Goal: Task Accomplishment & Management: Manage account settings

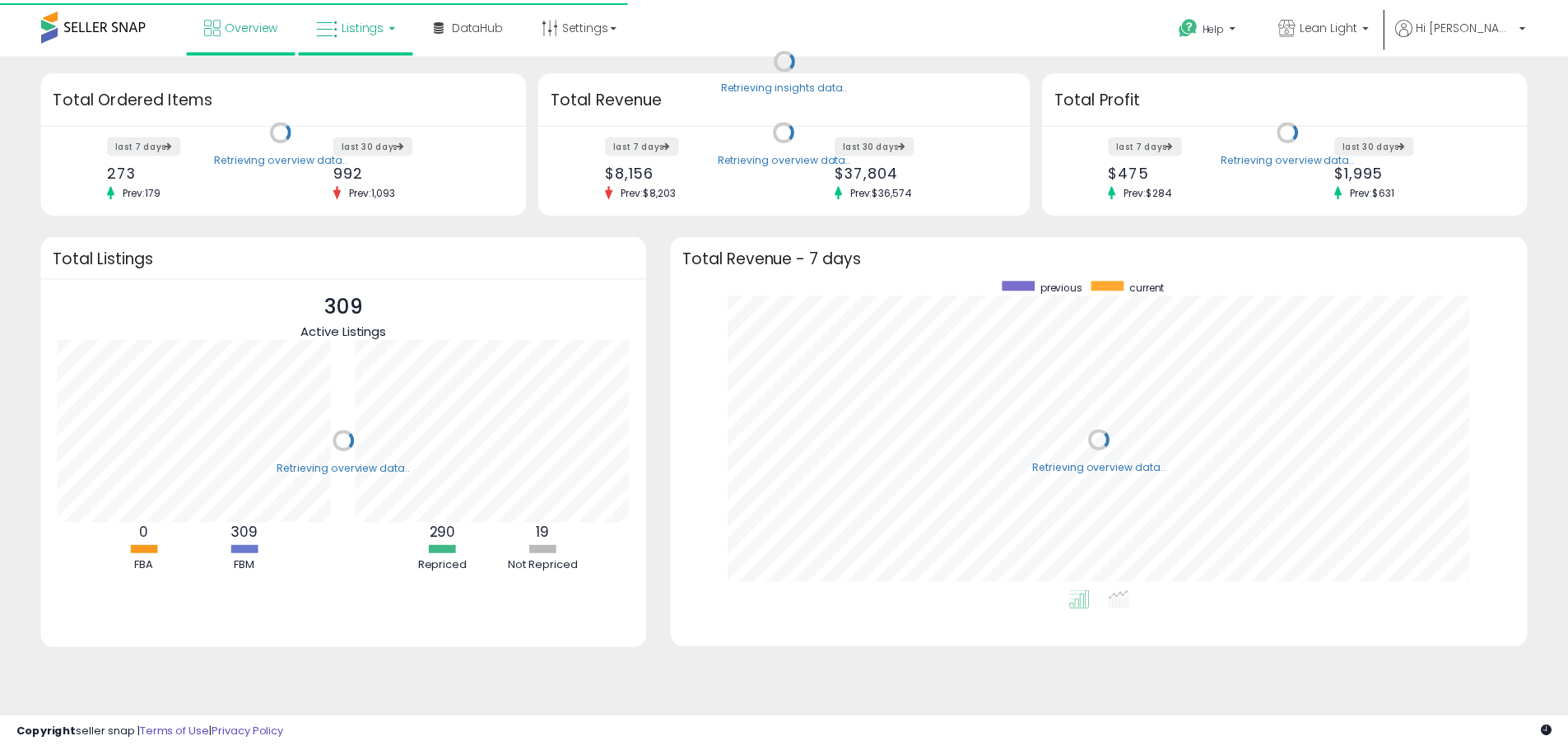
scroll to position [311, 831]
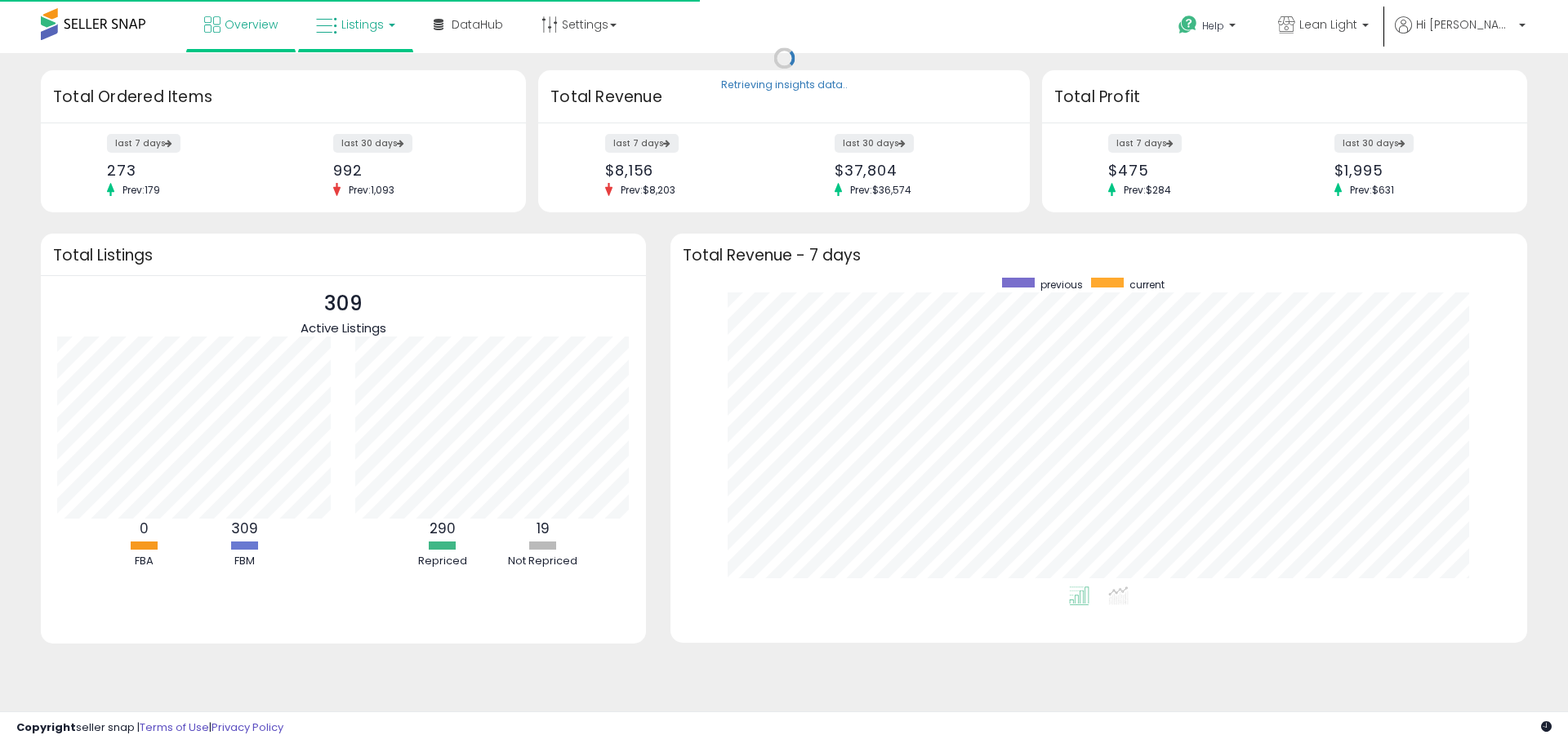
click at [389, 25] on b at bounding box center [392, 25] width 7 height 3
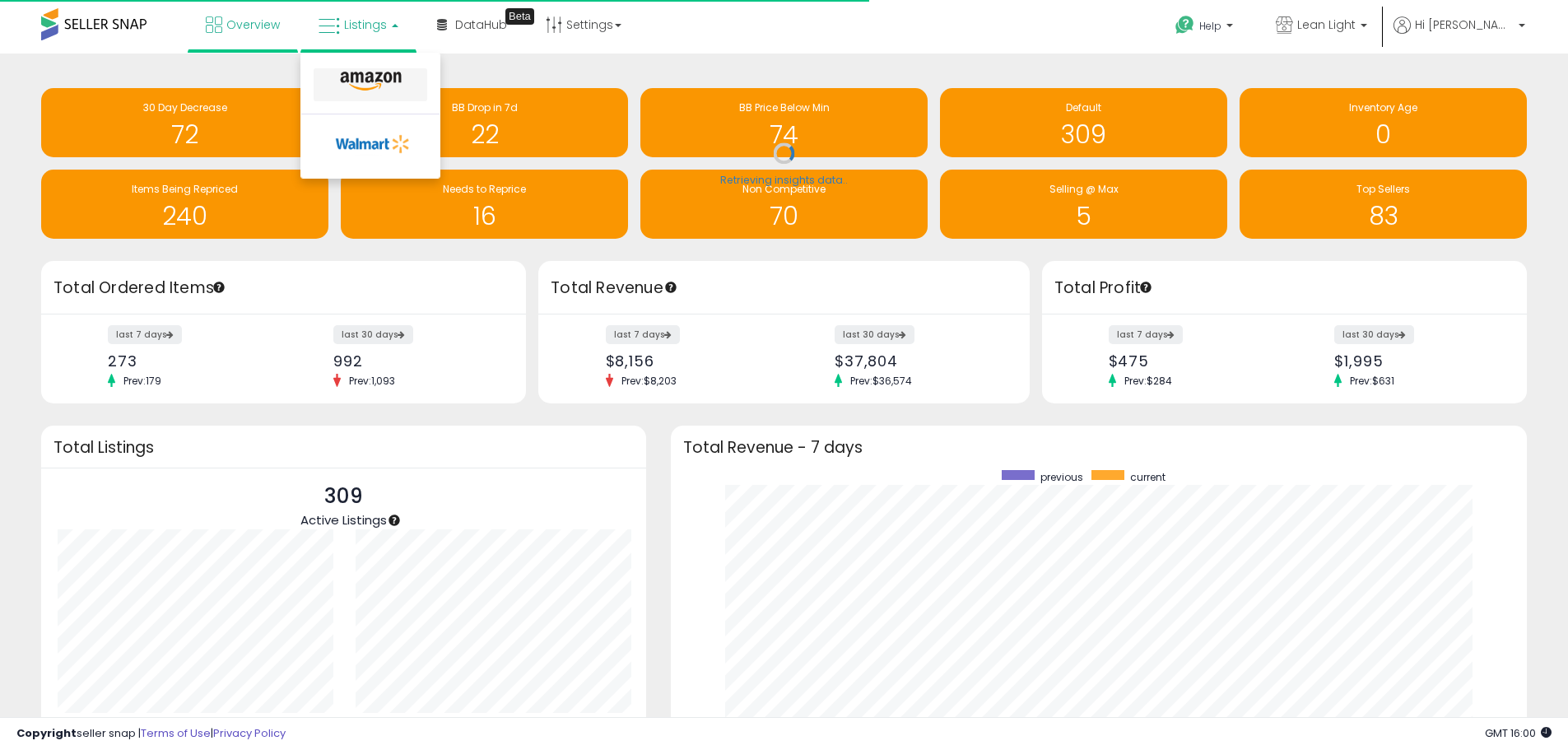
scroll to position [0, 0]
click at [366, 79] on icon at bounding box center [370, 81] width 71 height 21
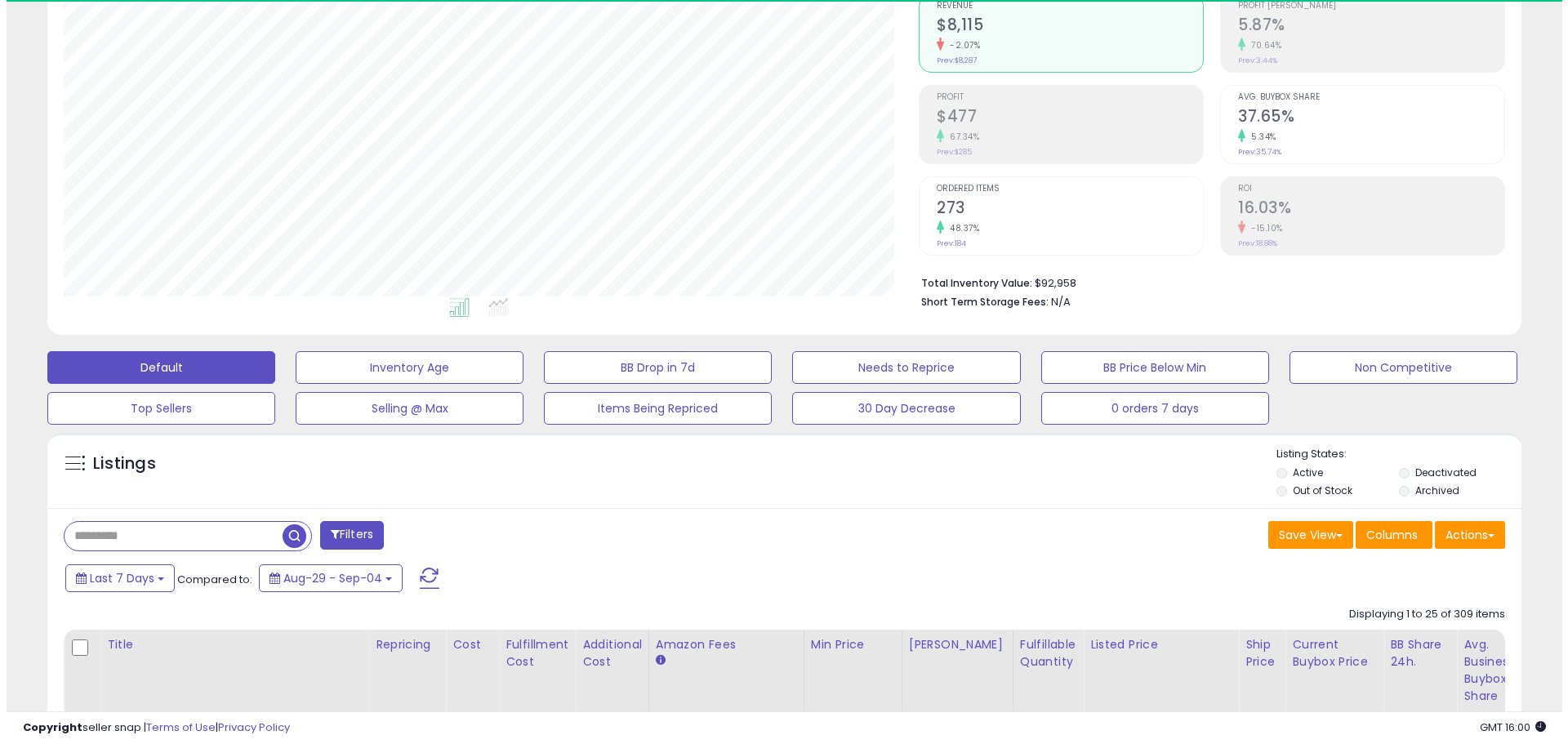
scroll to position [335, 855]
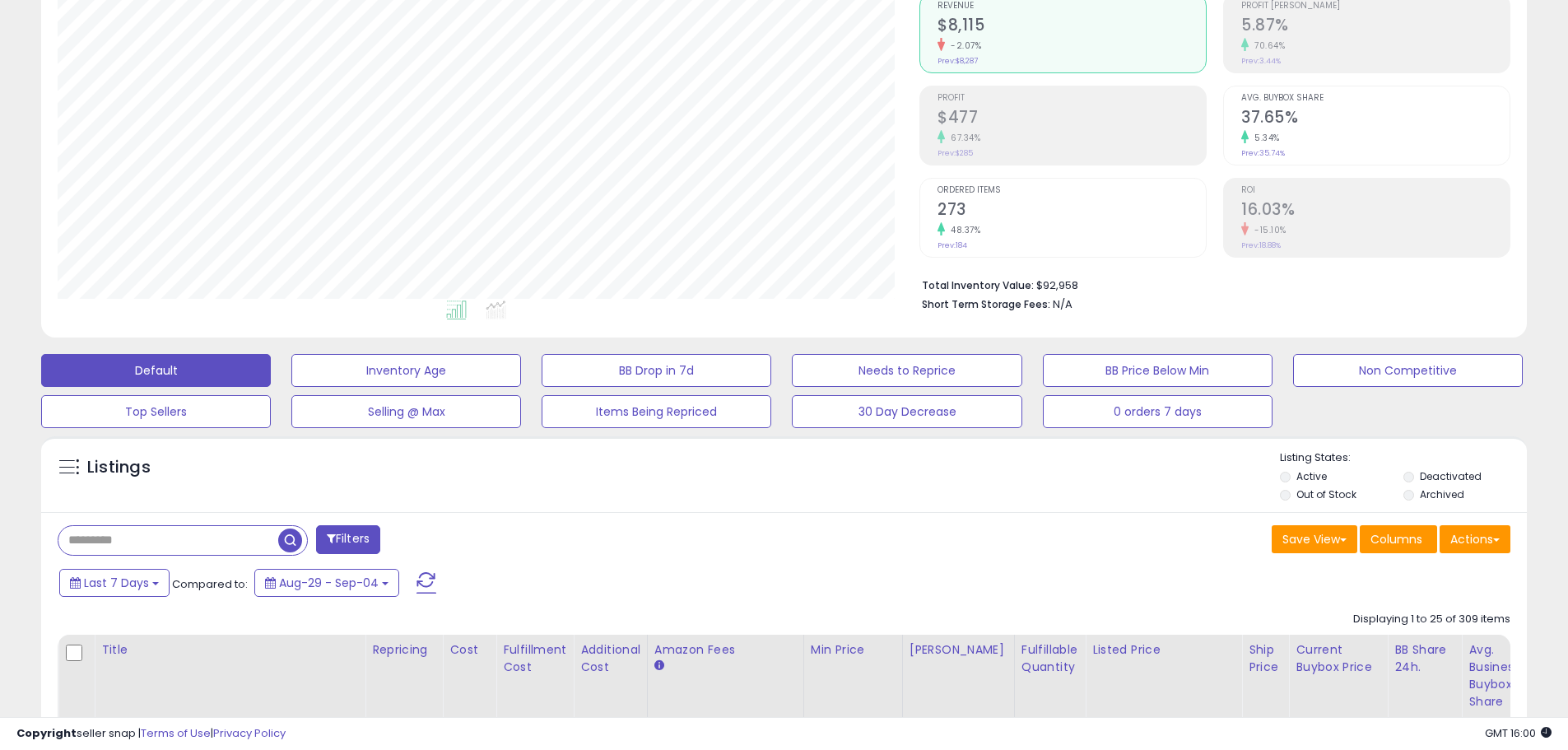
click at [119, 547] on input "text" at bounding box center [167, 541] width 220 height 29
type input "*****"
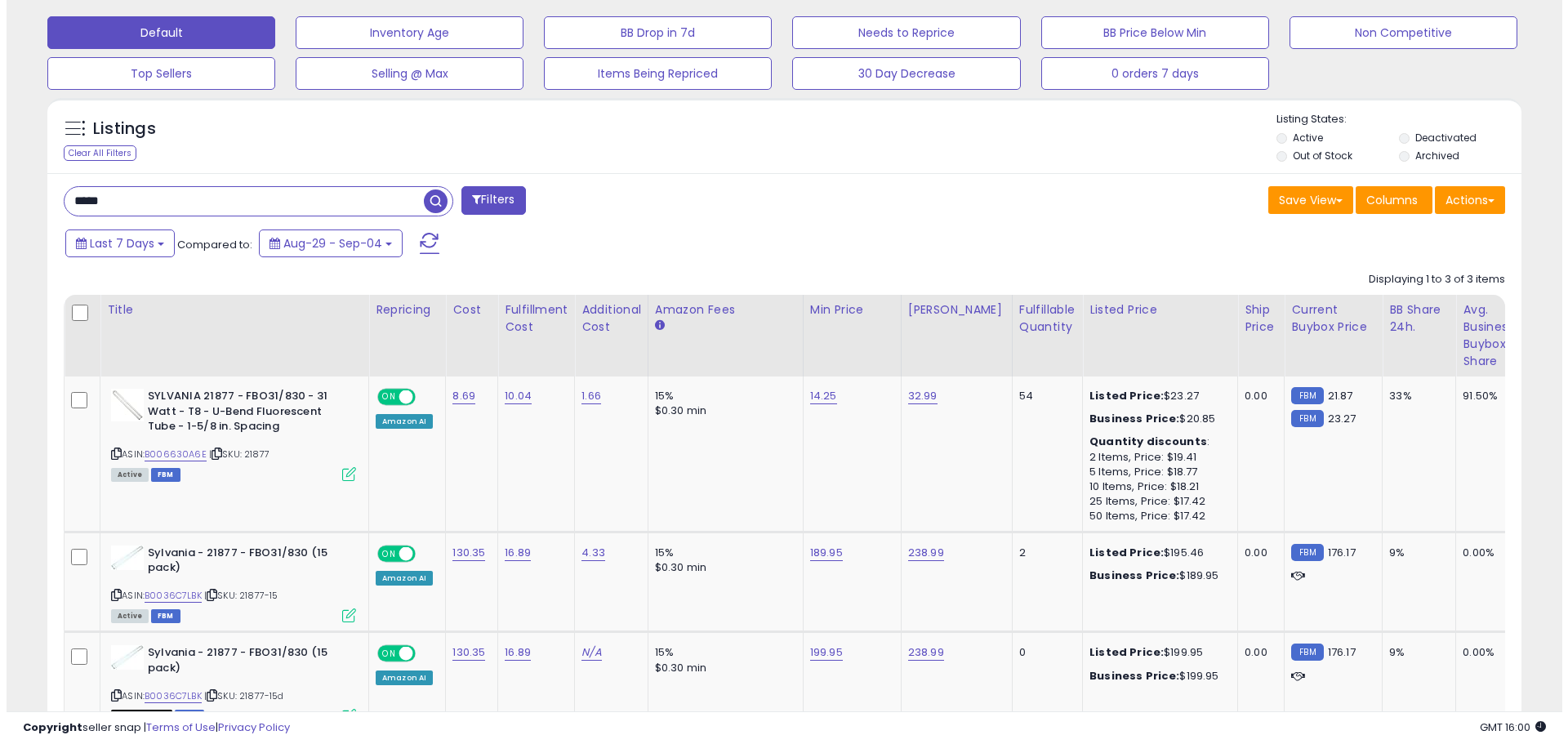
scroll to position [572, 0]
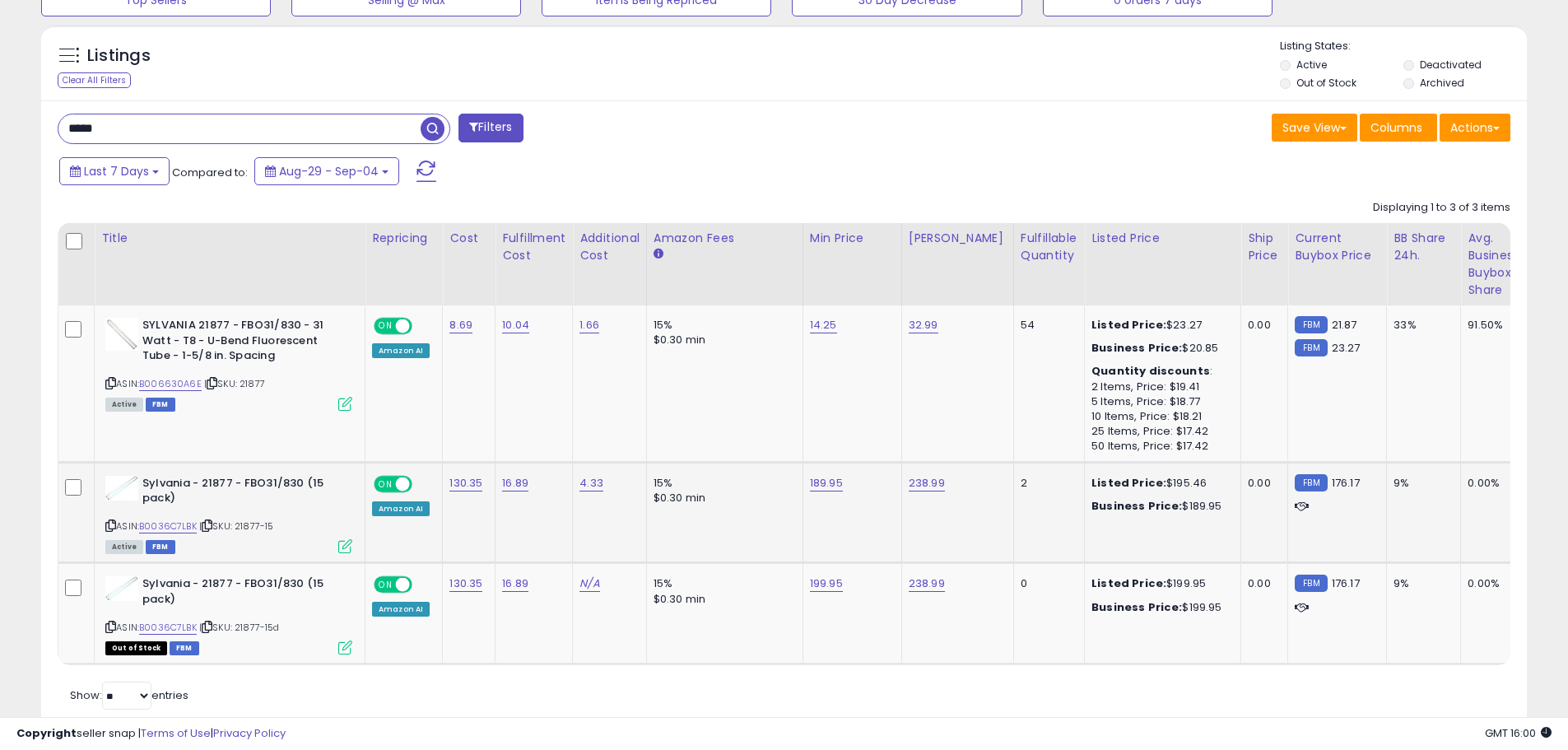
click at [344, 546] on icon at bounding box center [345, 546] width 14 height 14
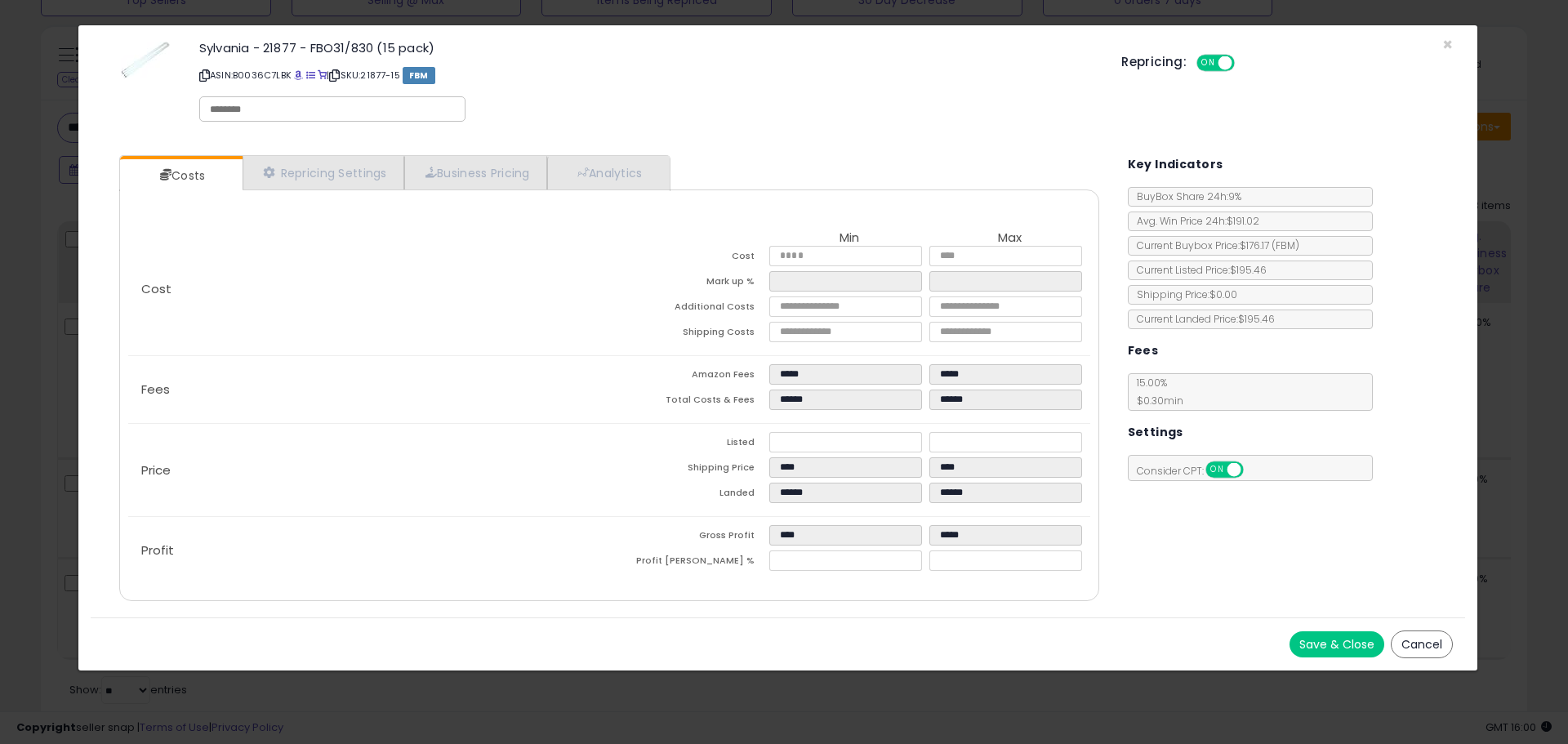
click at [1444, 51] on div "Repricing: ON OFF" at bounding box center [1287, 60] width 331 height 24
click at [1444, 40] on span "×" at bounding box center [1447, 44] width 10 height 24
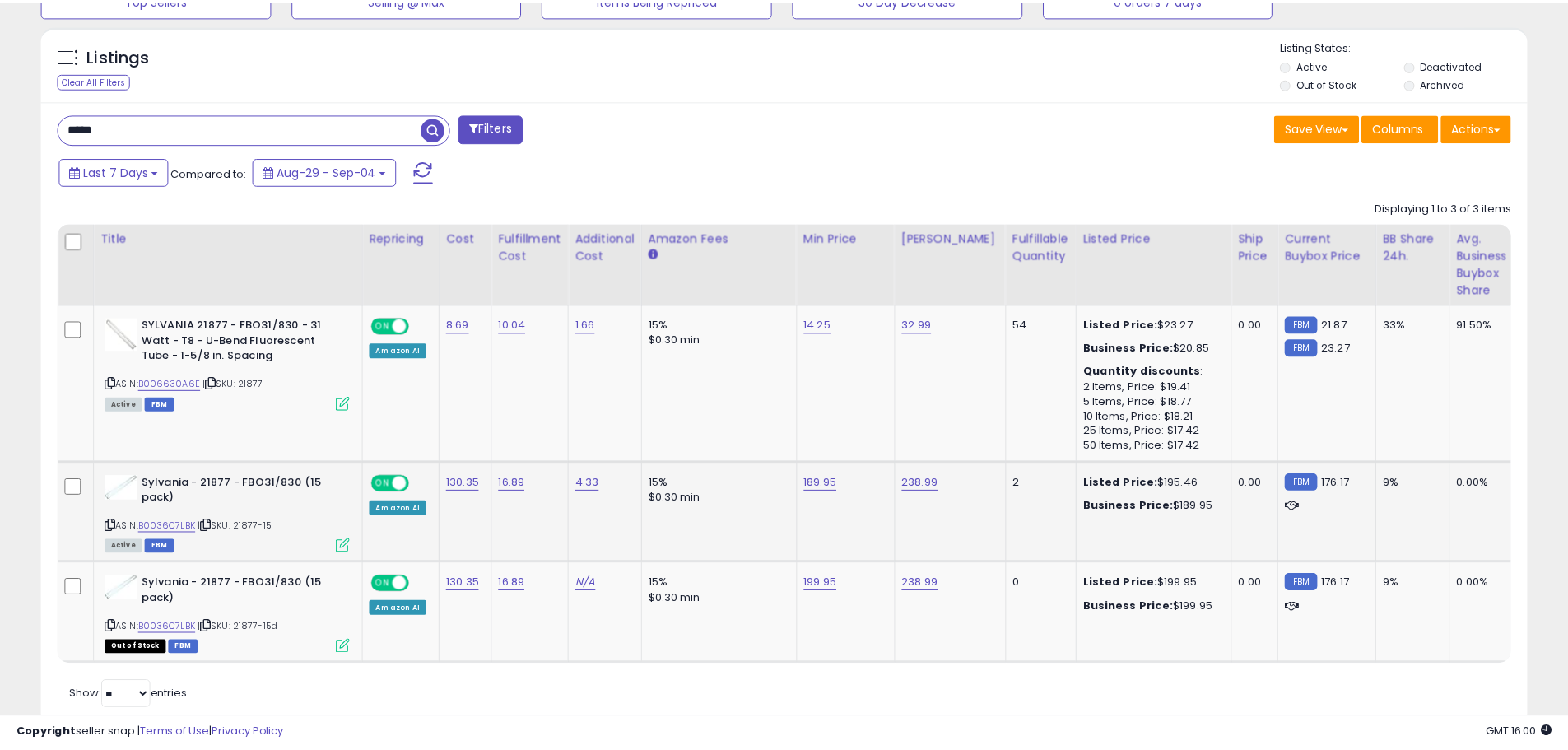
scroll to position [823101, 822300]
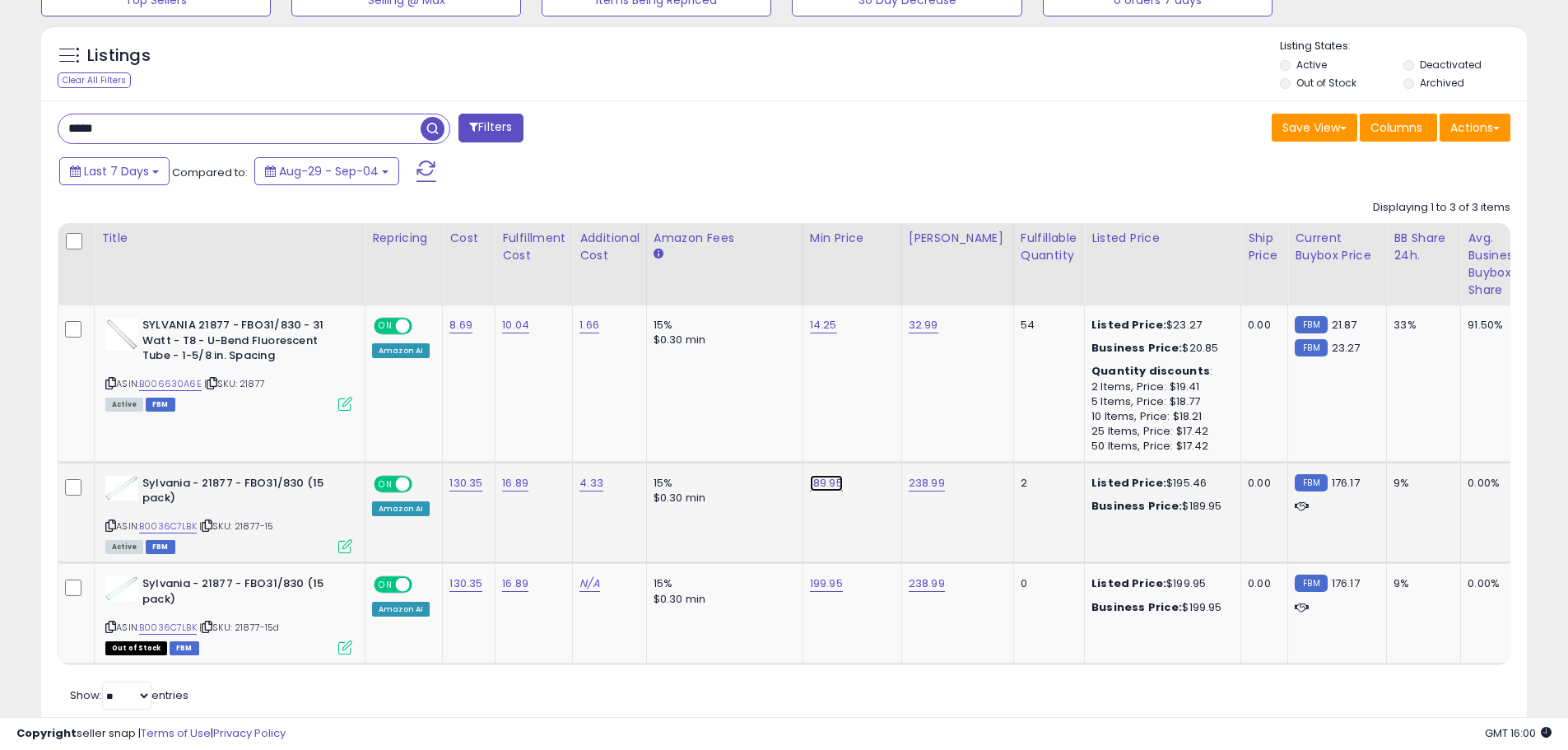
click at [819, 481] on link "189.95" at bounding box center [826, 483] width 33 height 16
click at [727, 444] on input "******" at bounding box center [778, 443] width 147 height 28
type input "******"
click at [876, 444] on icon "submit" at bounding box center [871, 441] width 10 height 10
click at [174, 523] on link "B0036C7LBK" at bounding box center [167, 526] width 58 height 14
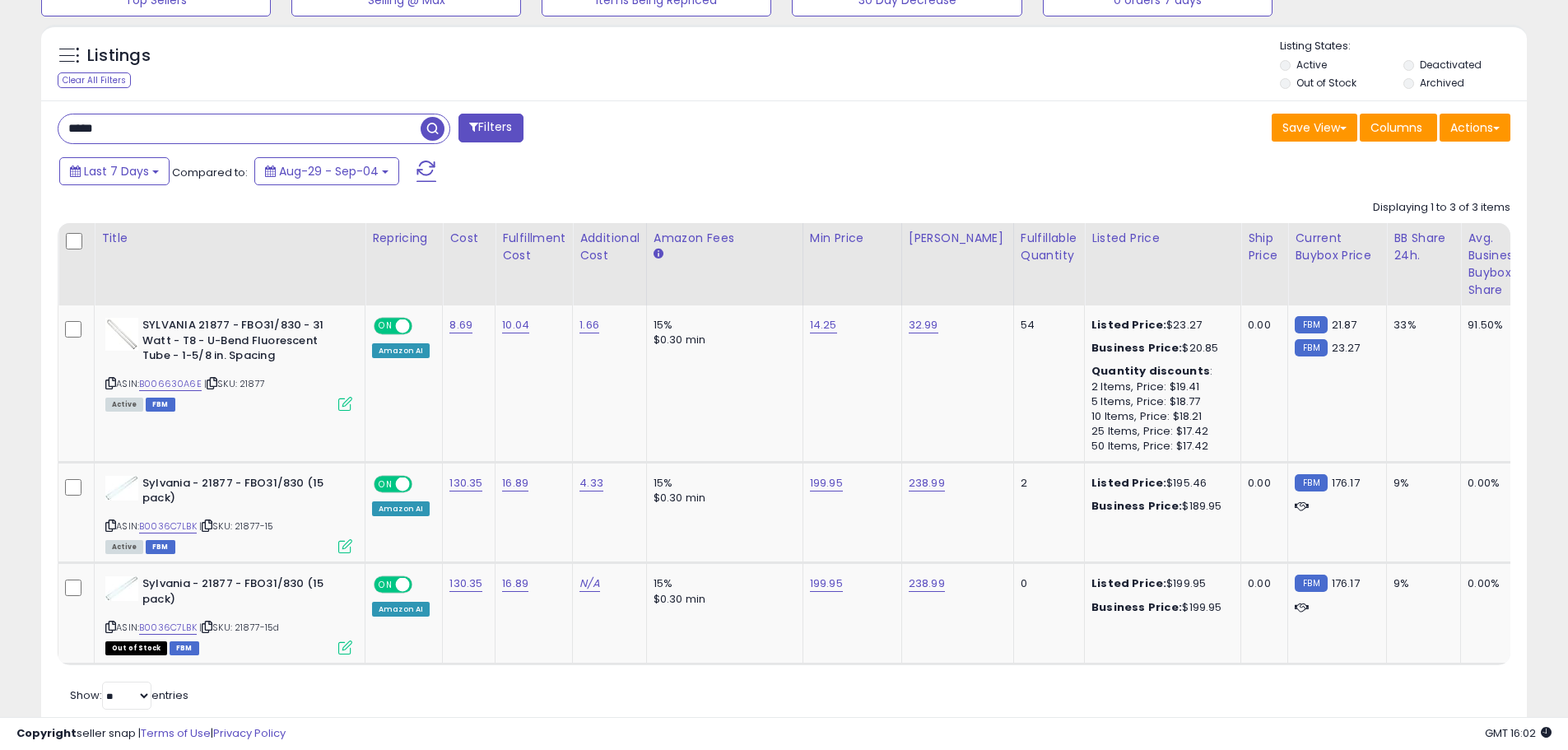
drag, startPoint x: 282, startPoint y: 131, endPoint x: 0, endPoint y: 117, distance: 282.3
click at [0, 117] on div "**********" at bounding box center [784, 135] width 1568 height 1315
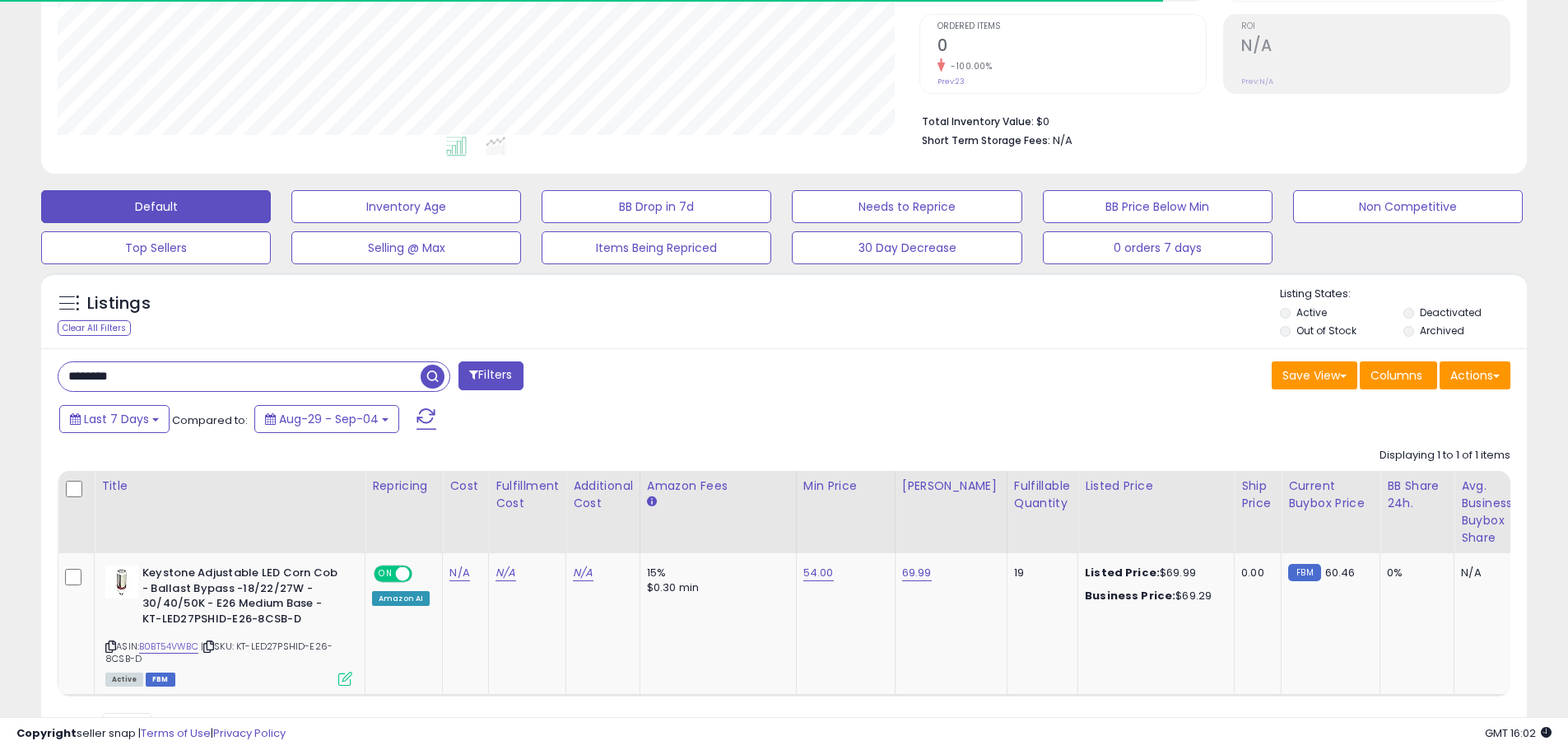
scroll to position [414, 0]
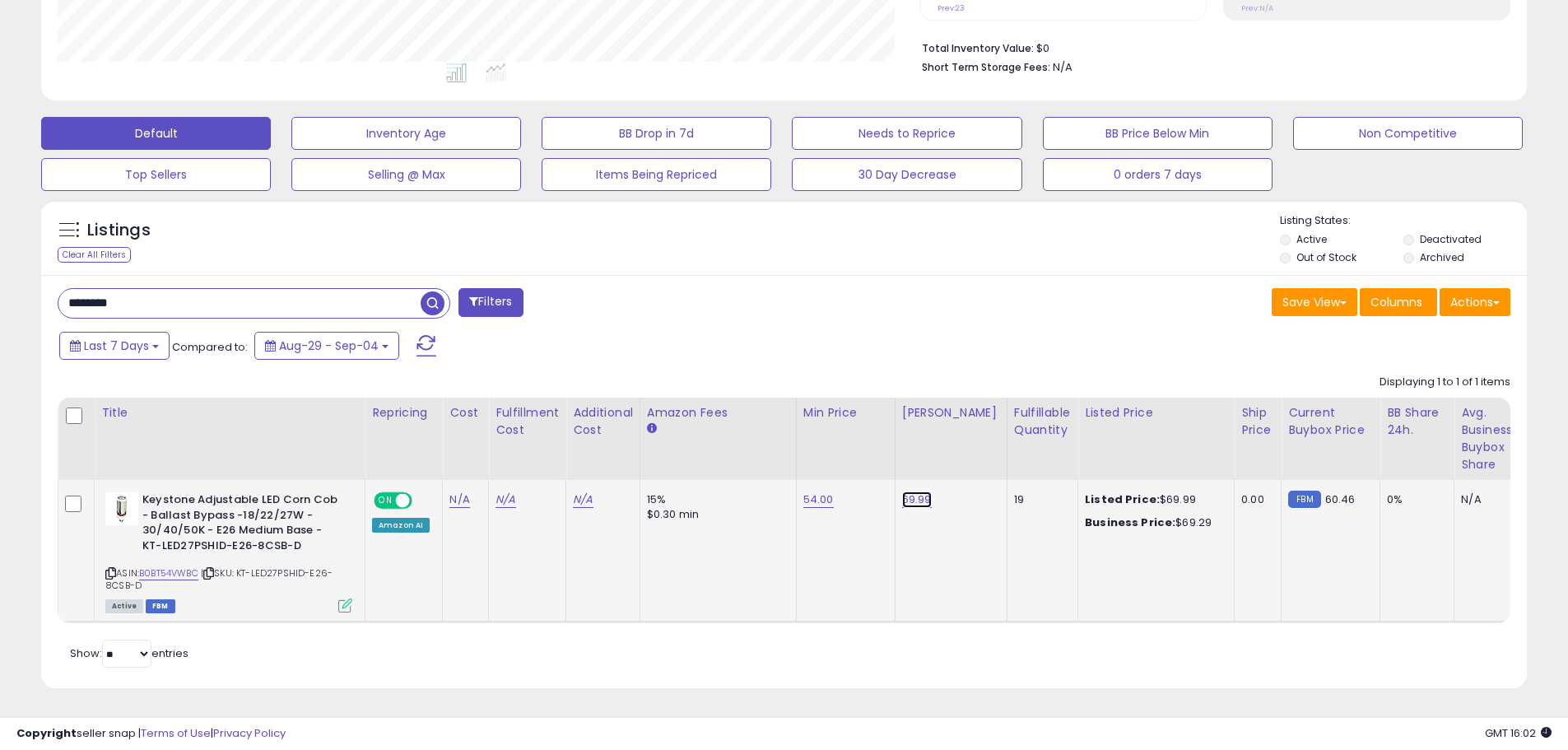
click at [914, 492] on link "69.99" at bounding box center [916, 500] width 29 height 16
click at [846, 564] on td "54.00" at bounding box center [846, 551] width 99 height 143
click at [999, 452] on icon "button" at bounding box center [994, 457] width 10 height 10
click at [206, 290] on input "********" at bounding box center [239, 304] width 363 height 29
click at [919, 492] on link "169.99" at bounding box center [918, 500] width 33 height 16
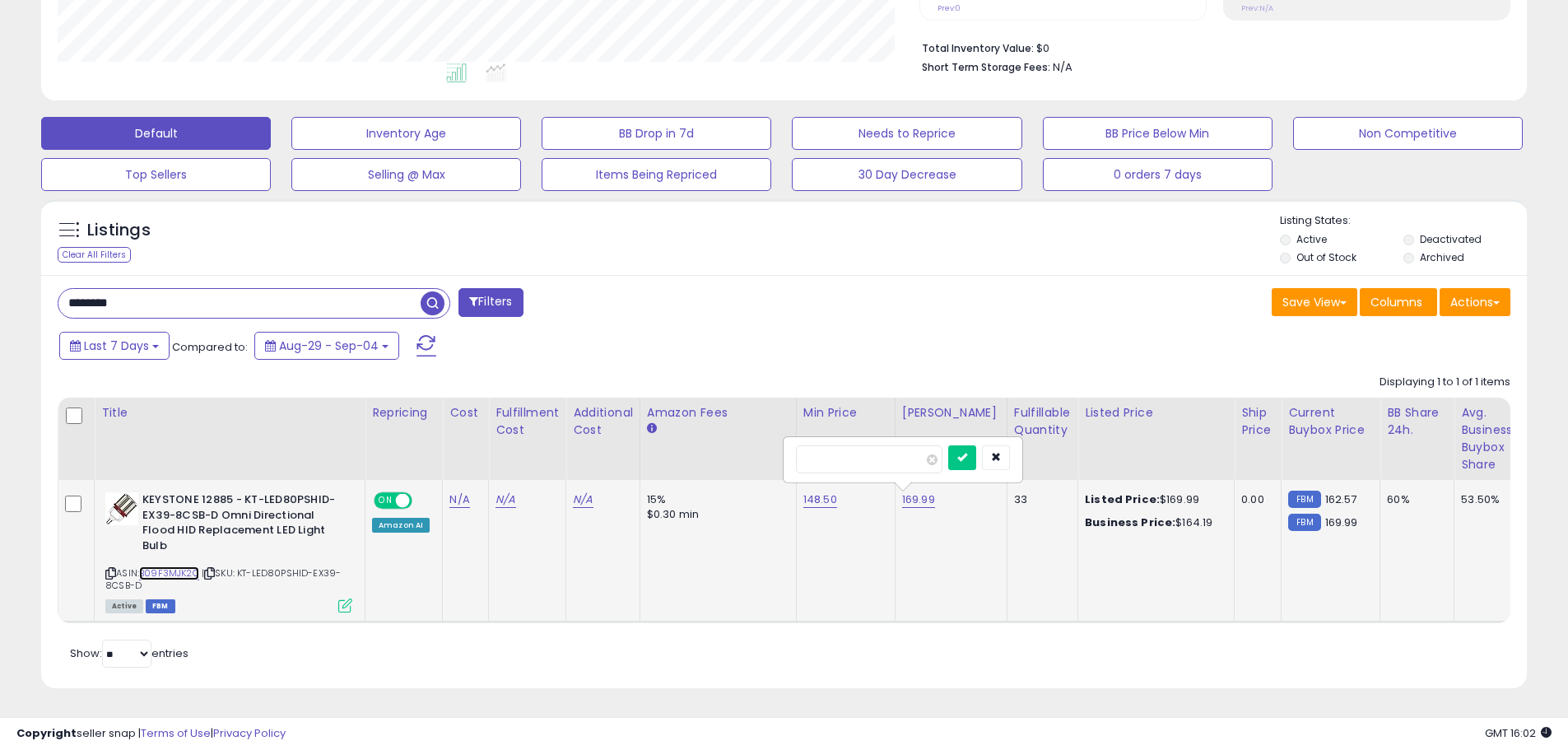
click at [178, 566] on link "B09F3MJK2Q" at bounding box center [168, 573] width 60 height 14
click at [1001, 452] on icon "button" at bounding box center [996, 457] width 10 height 10
click at [156, 293] on input "********" at bounding box center [239, 304] width 363 height 29
type input "********"
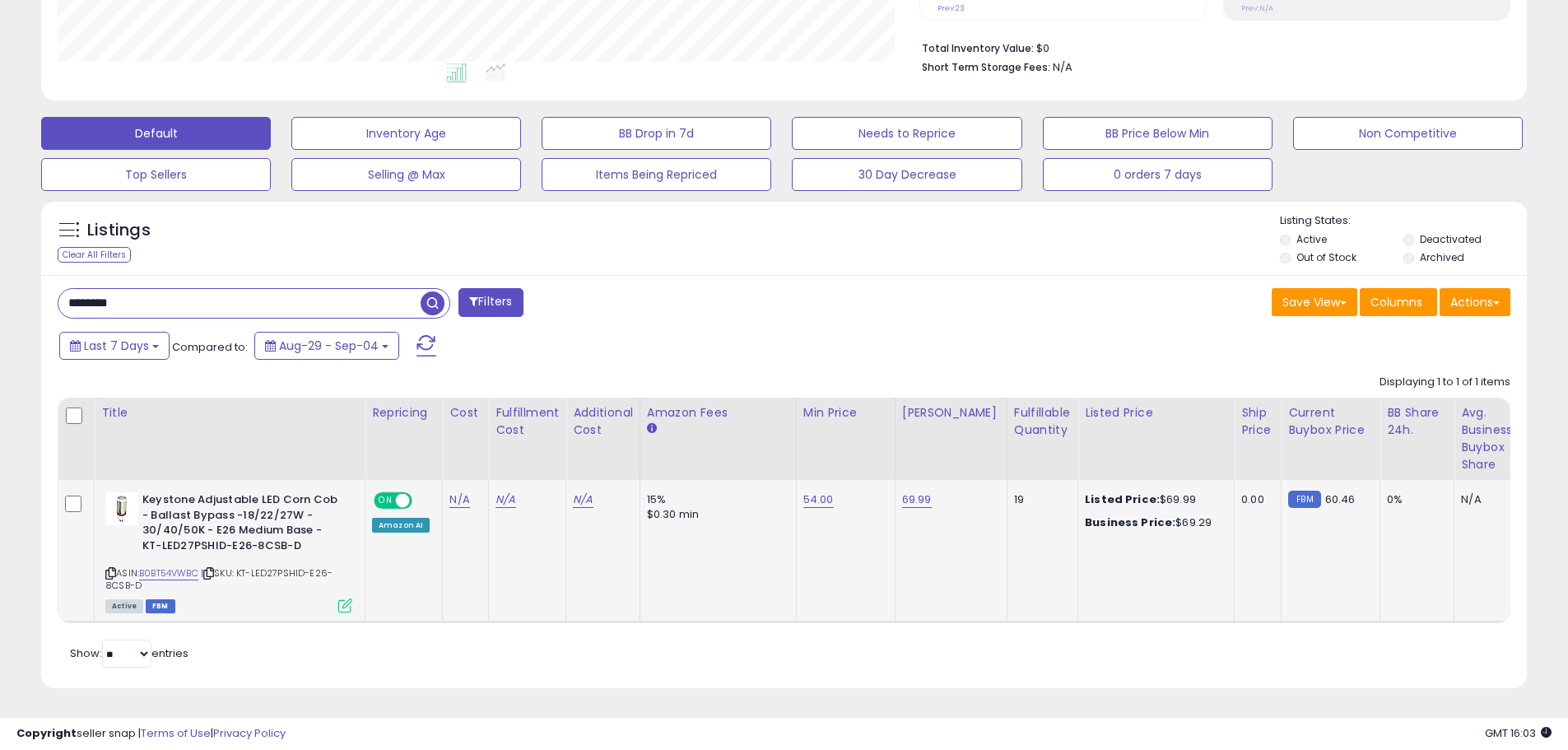
scroll to position [338, 862]
click at [914, 492] on link "69.99" at bounding box center [916, 500] width 29 height 16
click at [816, 447] on input "*****" at bounding box center [868, 459] width 147 height 28
type input "*****"
click at [974, 446] on button "submit" at bounding box center [960, 458] width 28 height 25
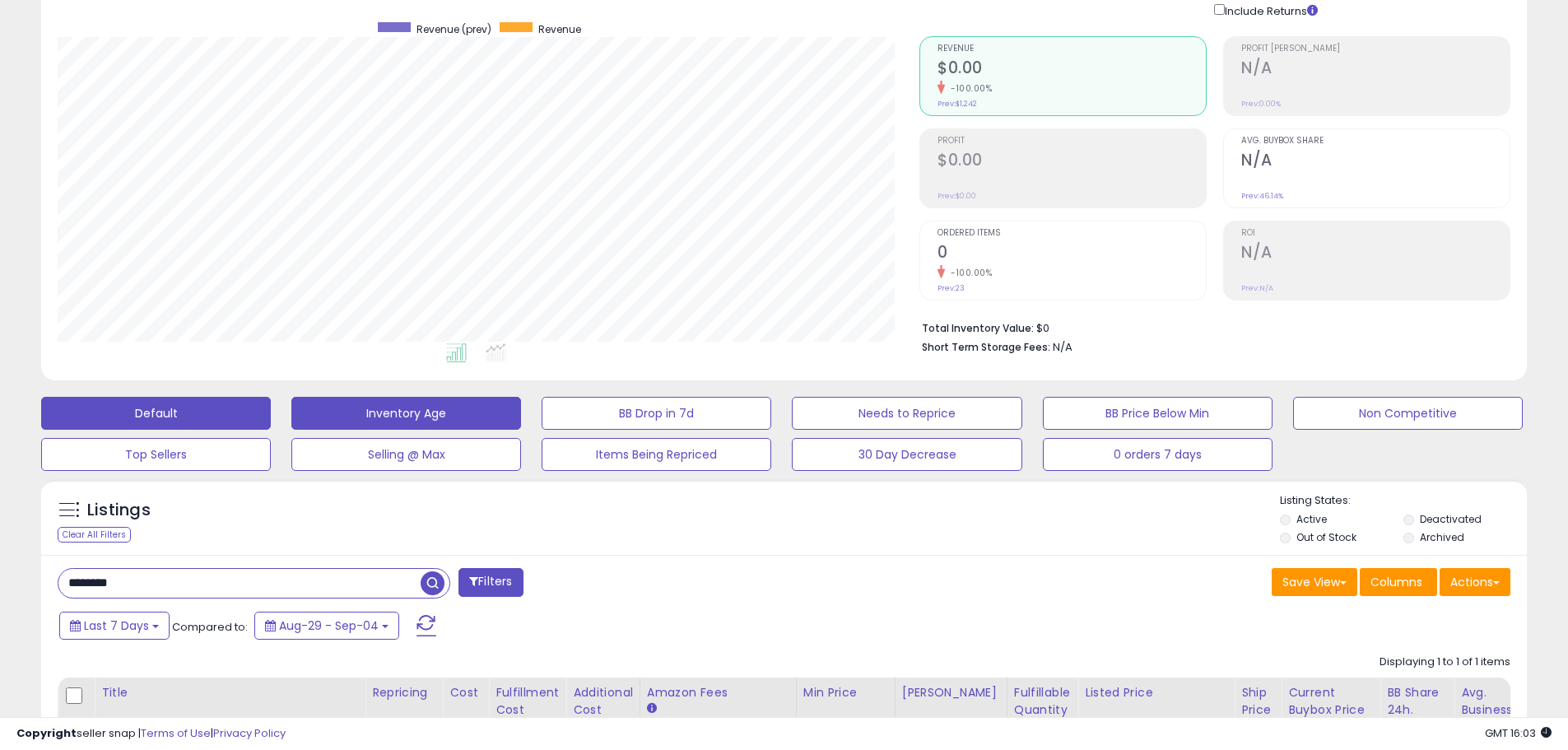
scroll to position [0, 0]
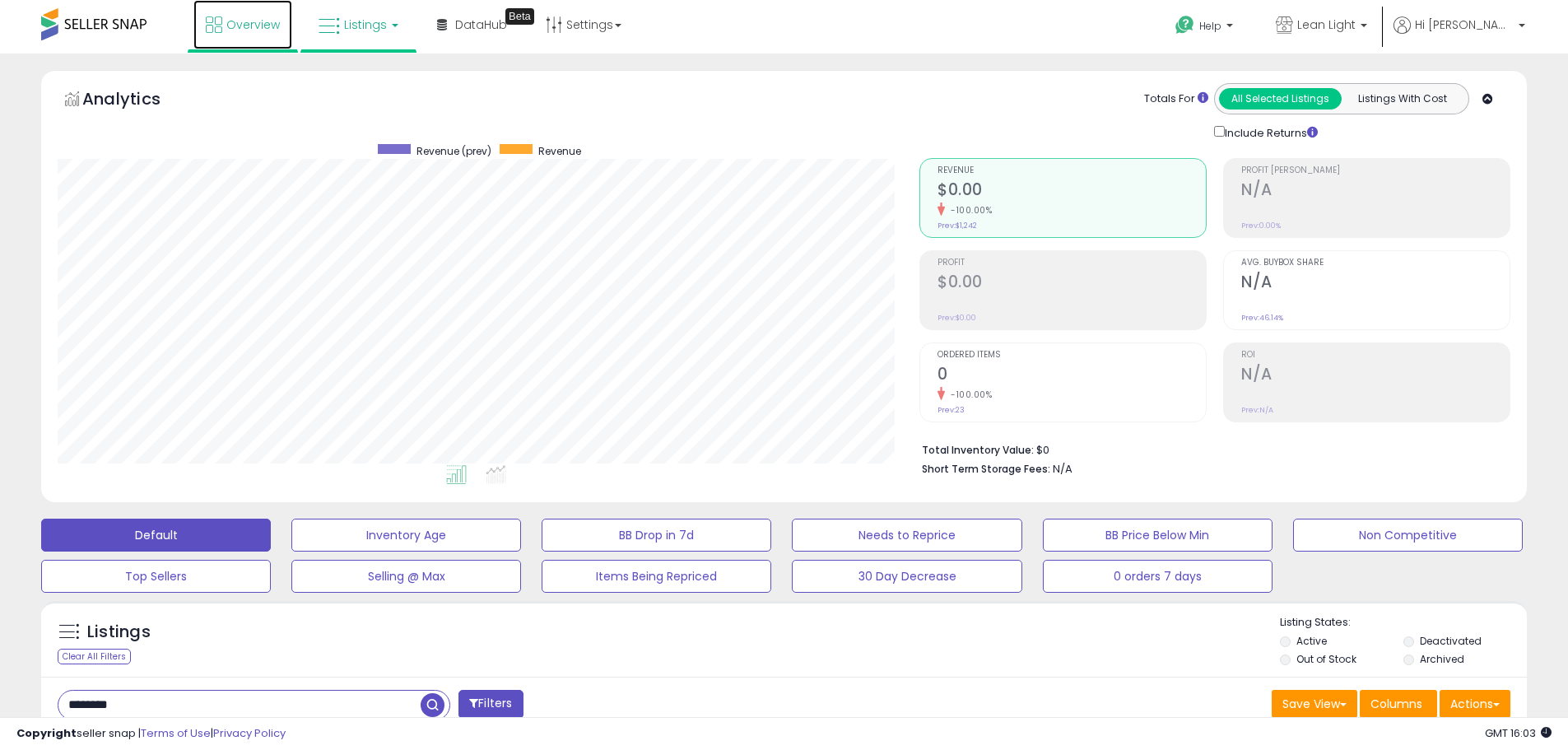
click at [248, 30] on span "Overview" at bounding box center [253, 24] width 53 height 16
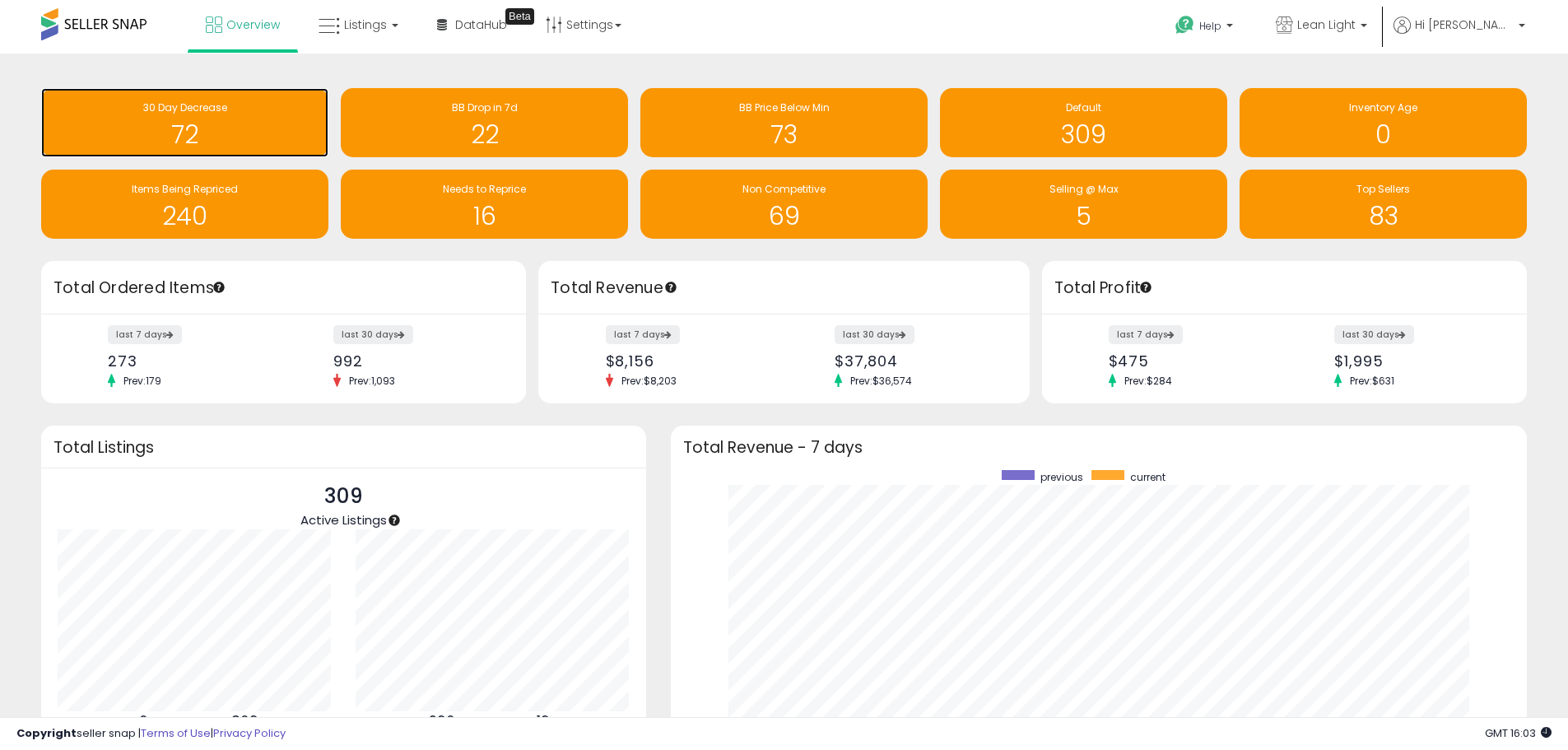
click at [183, 134] on h1 "72" at bounding box center [185, 134] width 271 height 28
click at [170, 118] on div "72" at bounding box center [185, 125] width 271 height 48
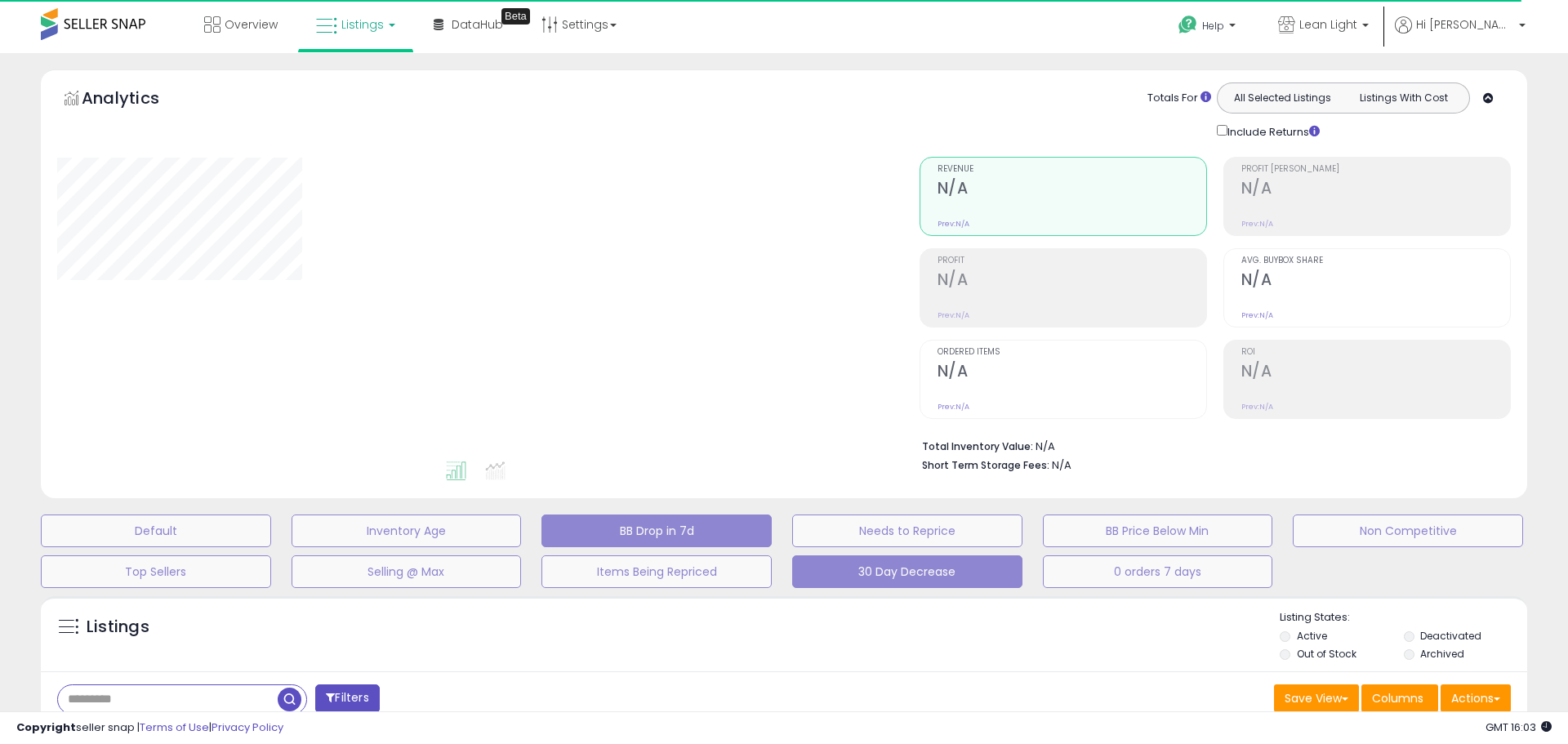
select select "**"
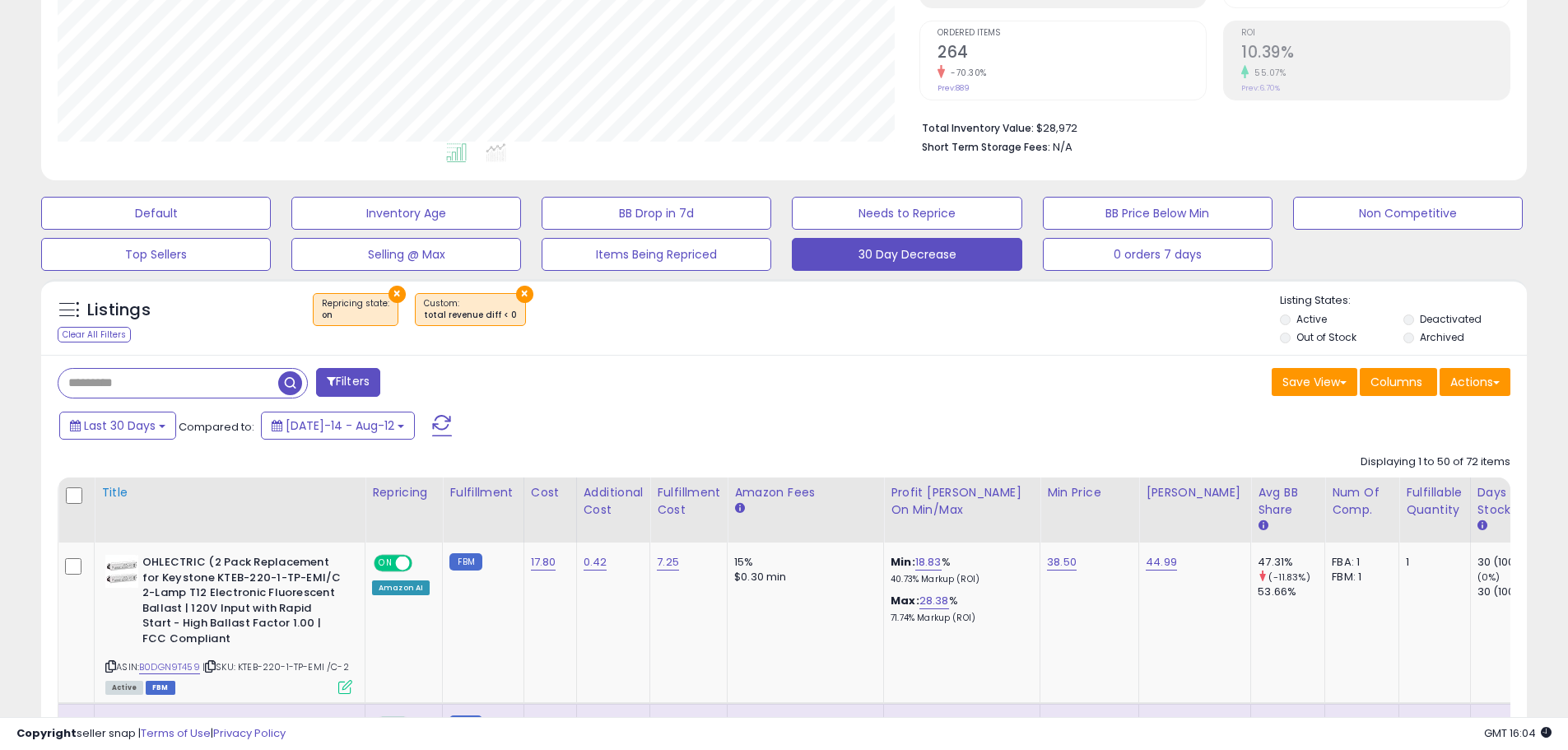
scroll to position [329, 0]
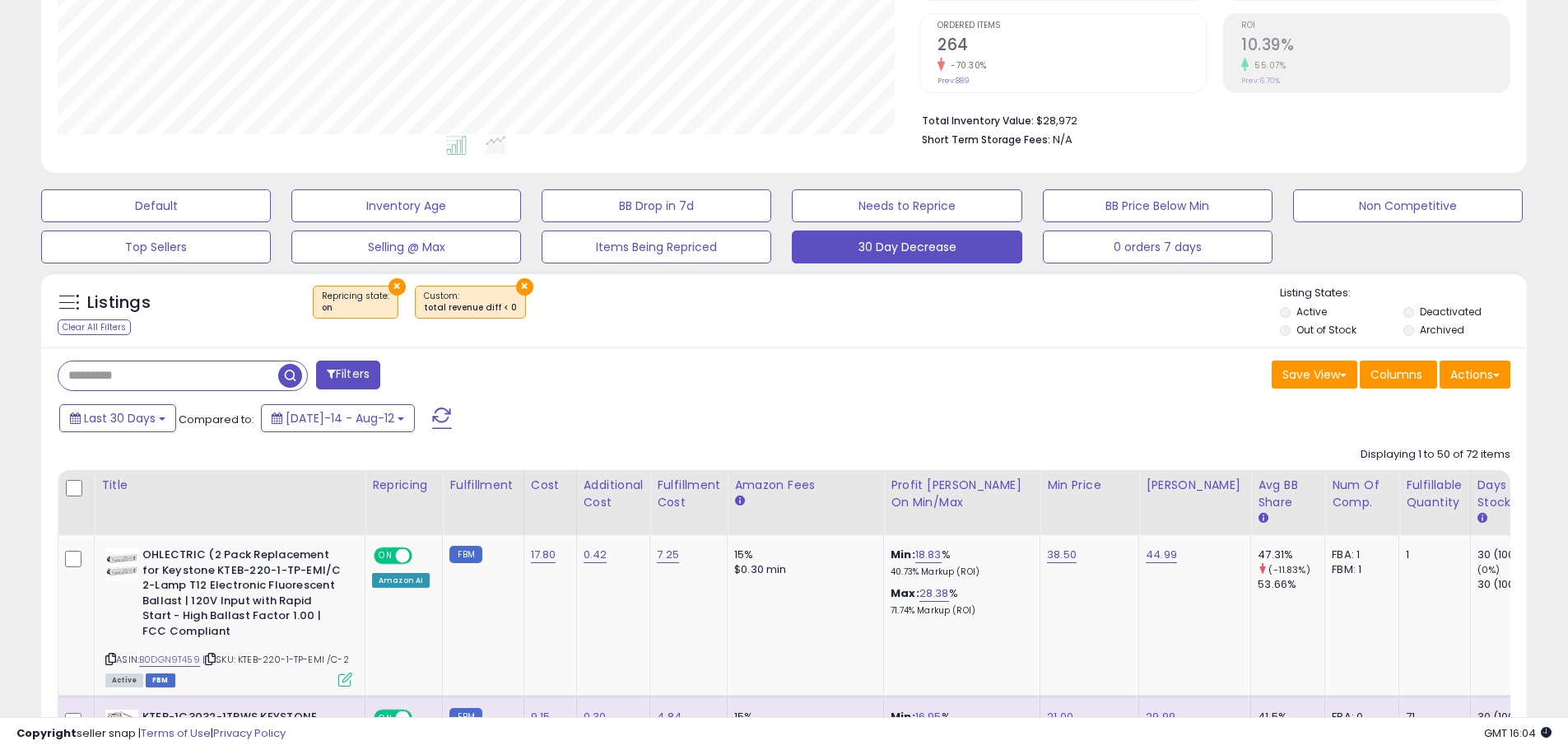
click at [92, 385] on input "text" at bounding box center [167, 376] width 220 height 29
type input "*****"
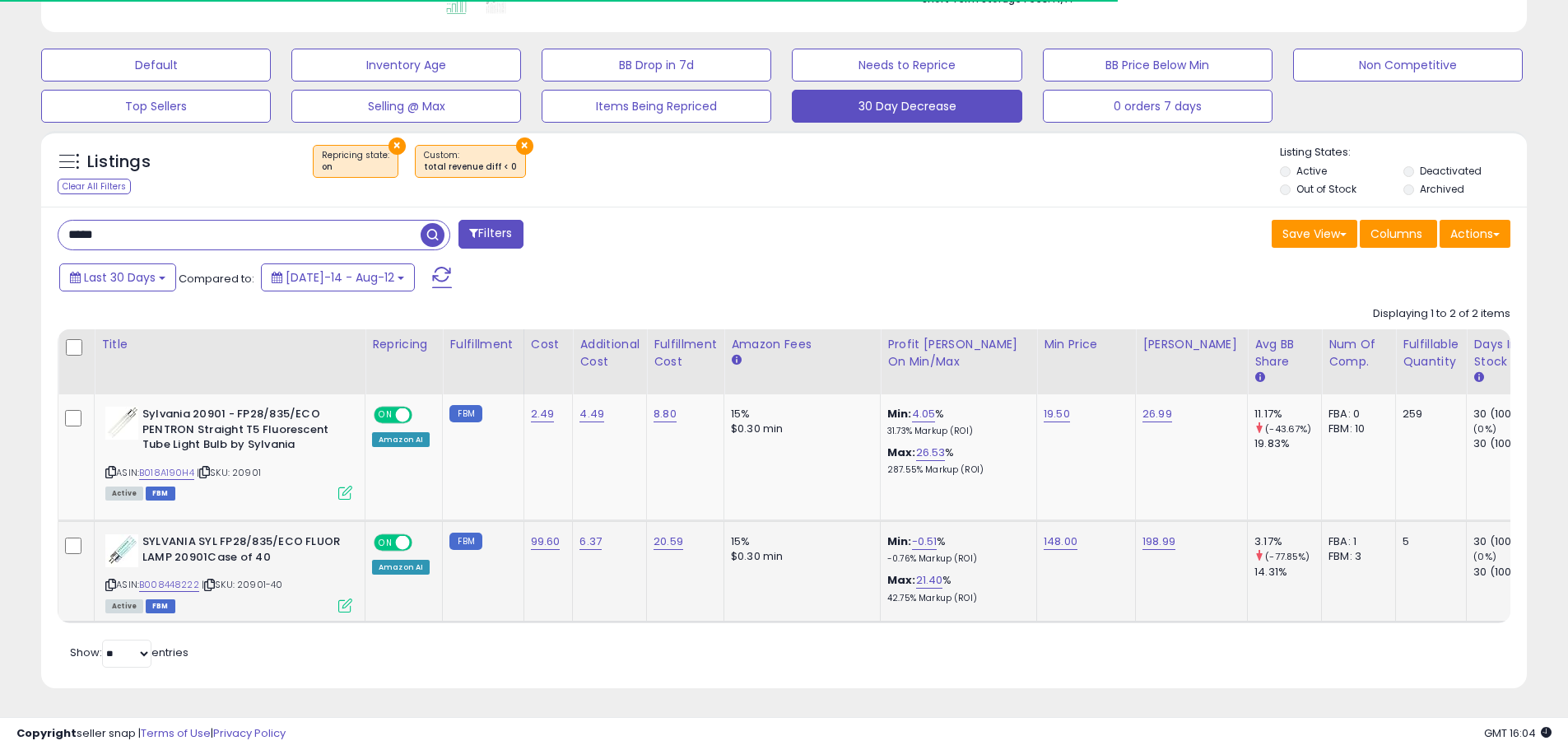
scroll to position [338, 862]
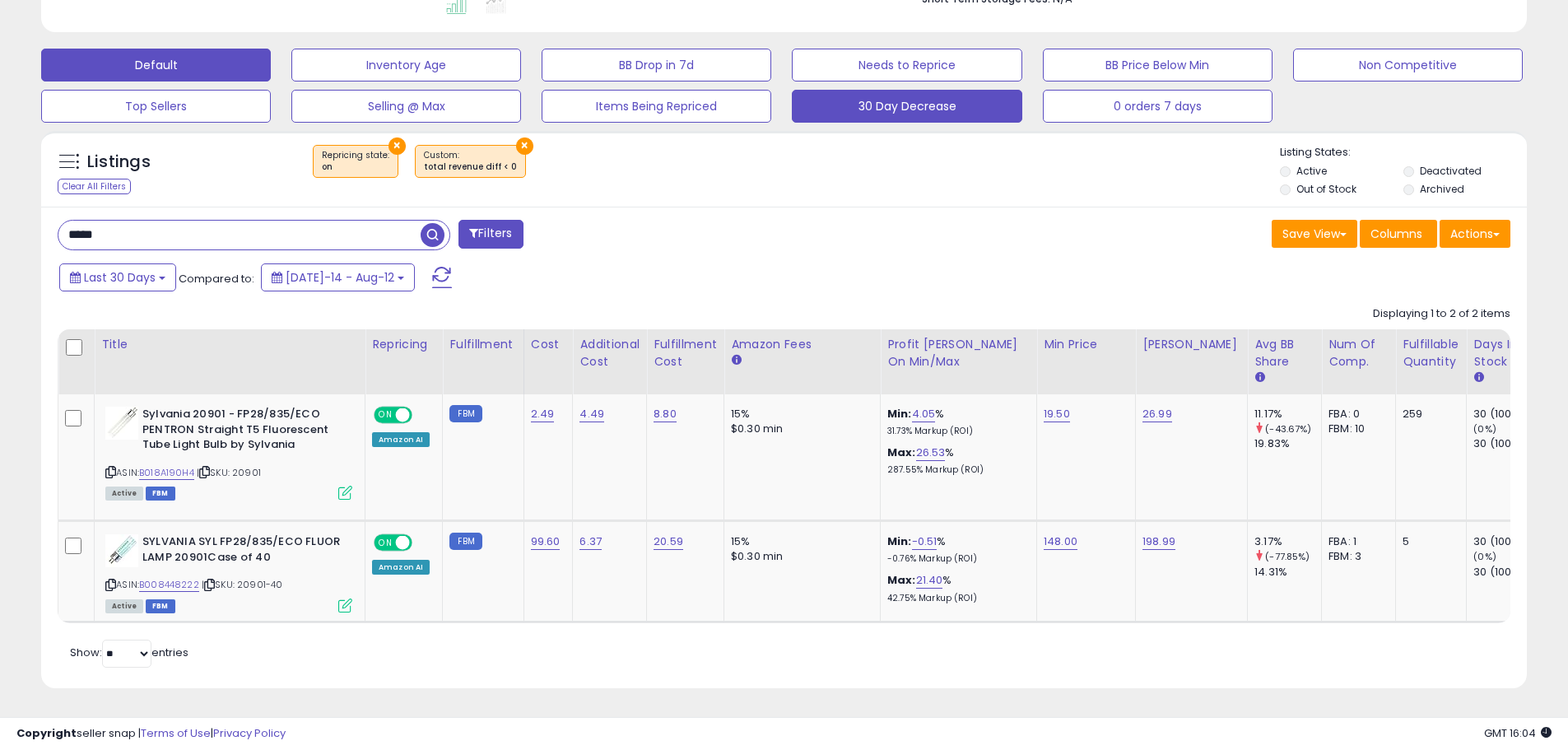
click at [126, 57] on button "Default" at bounding box center [155, 65] width 229 height 33
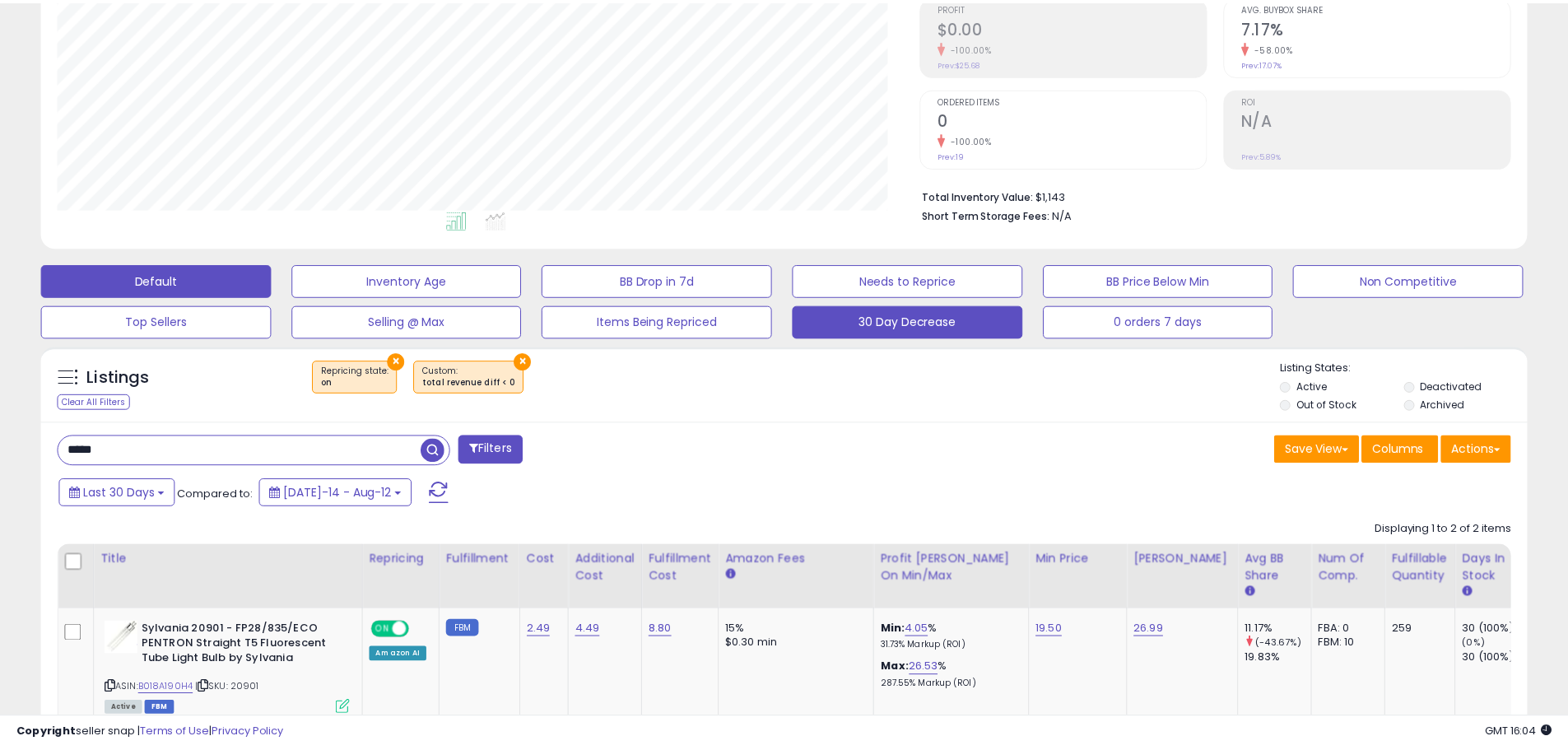
scroll to position [338, 870]
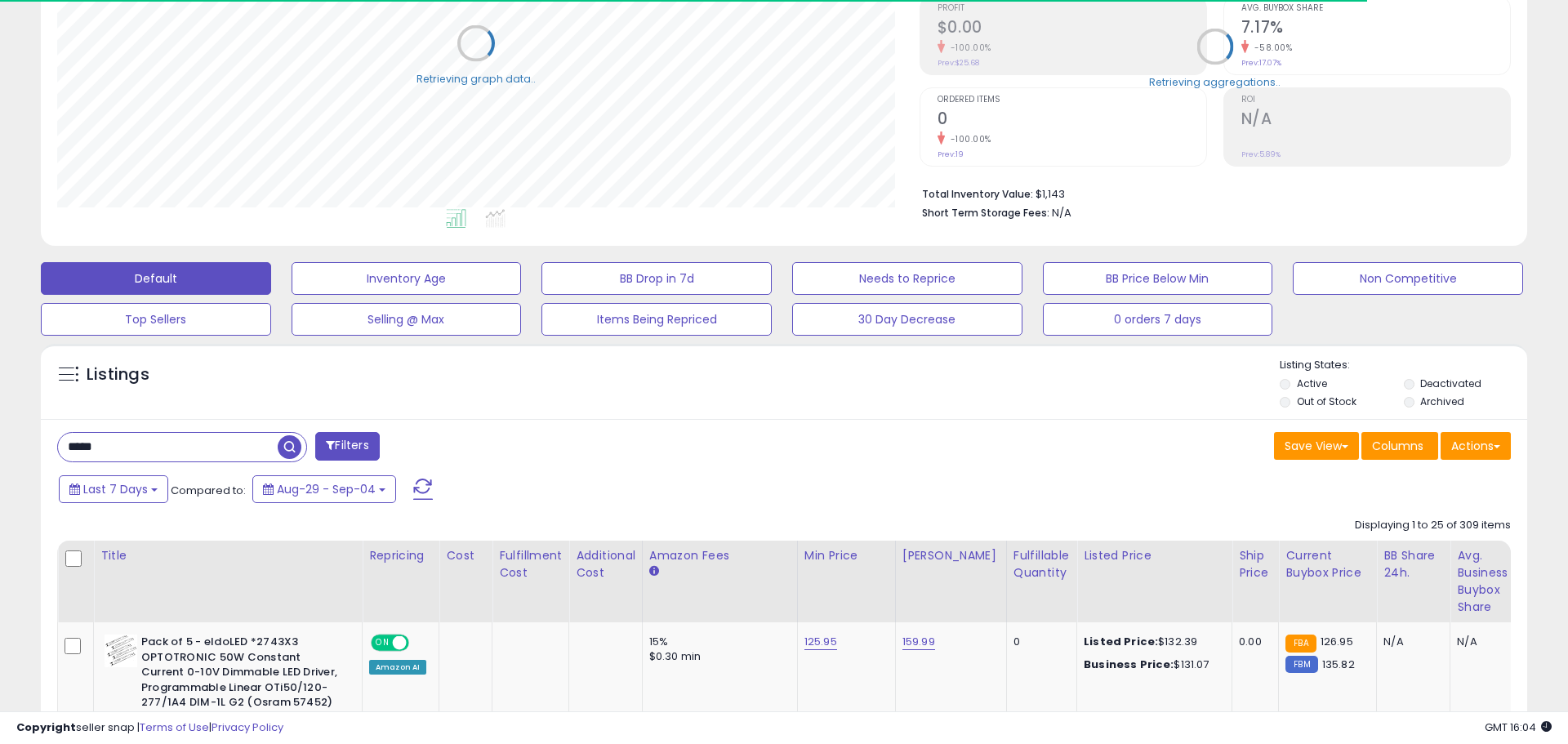
select select "**"
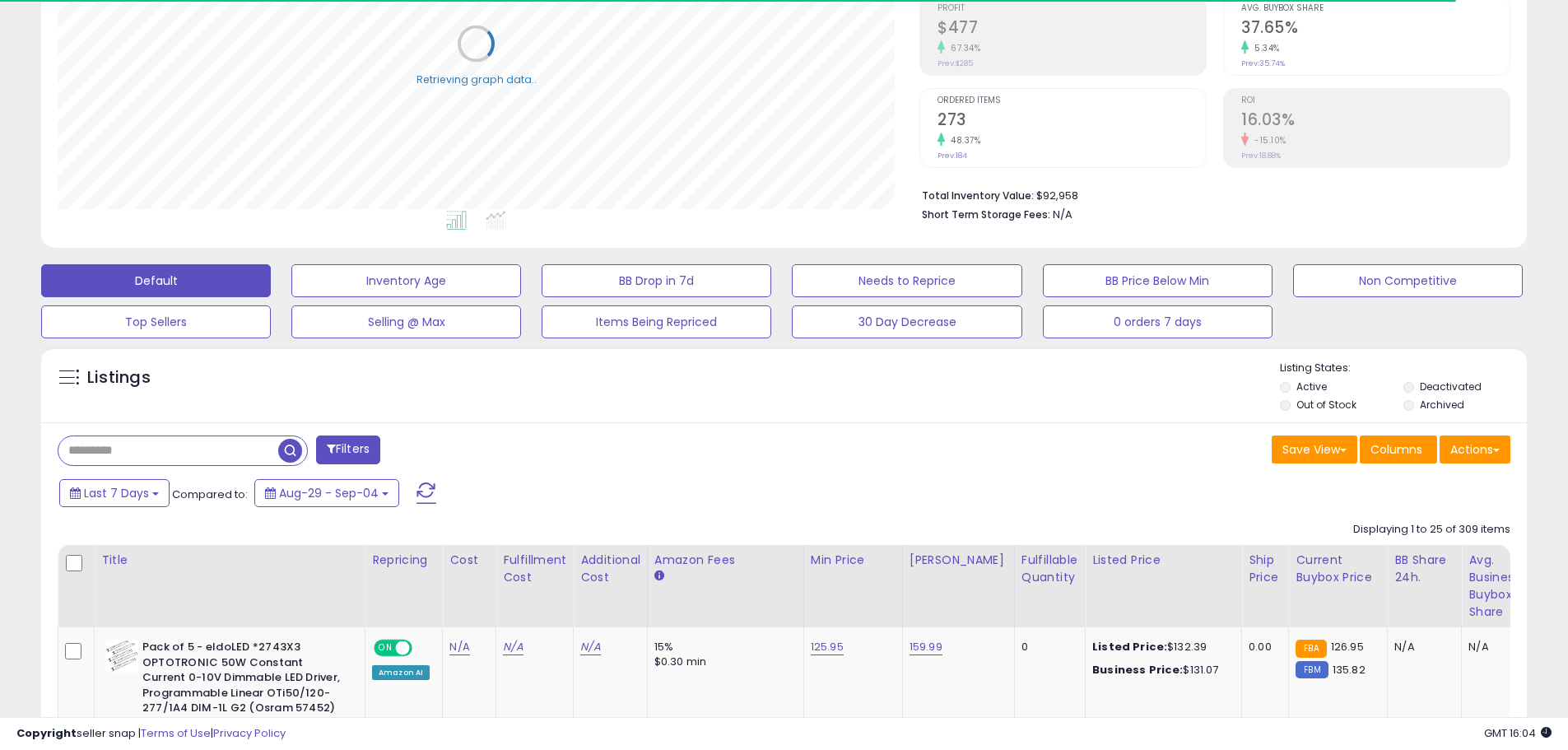
click at [119, 455] on input "text" at bounding box center [167, 451] width 220 height 29
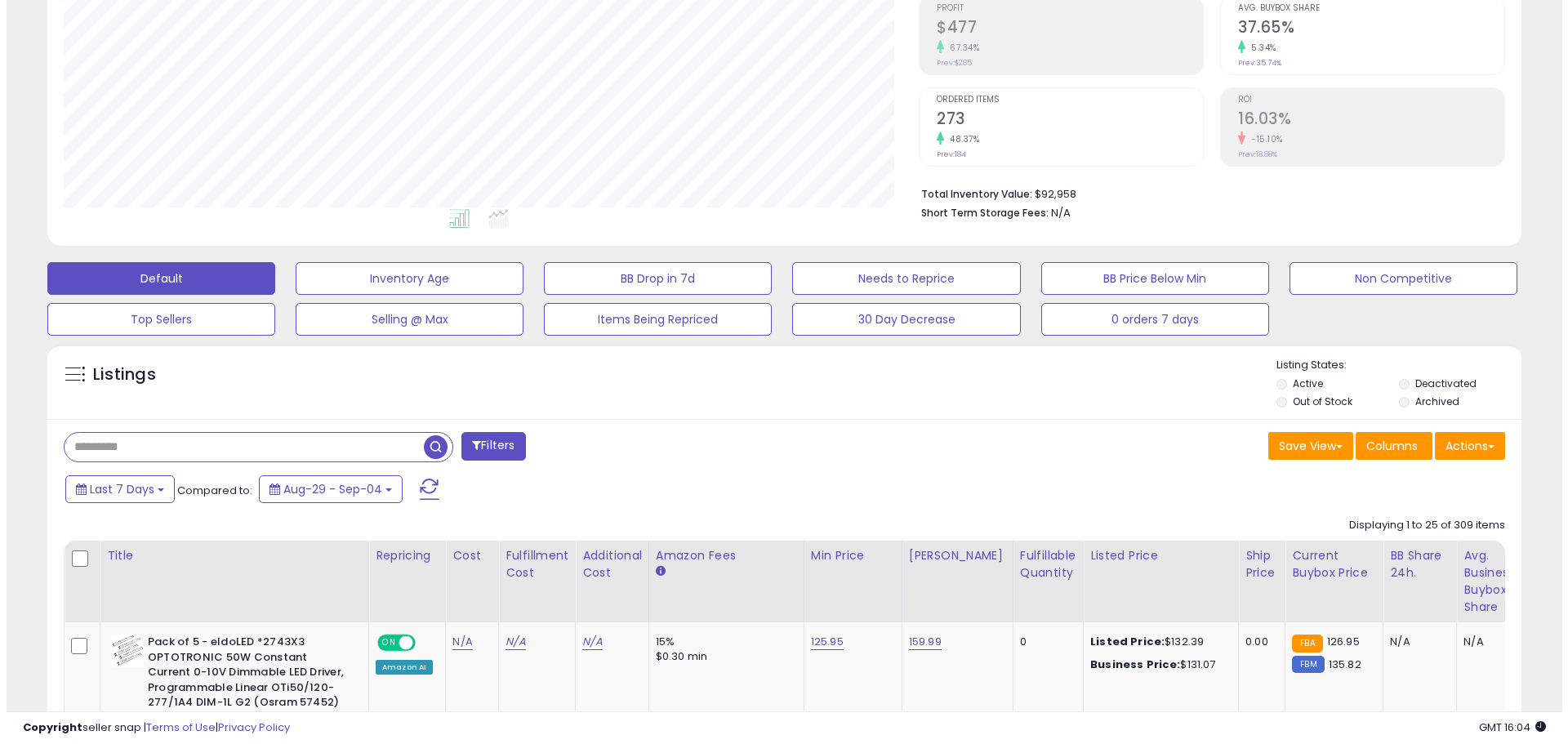
scroll to position [335, 855]
type input "*****"
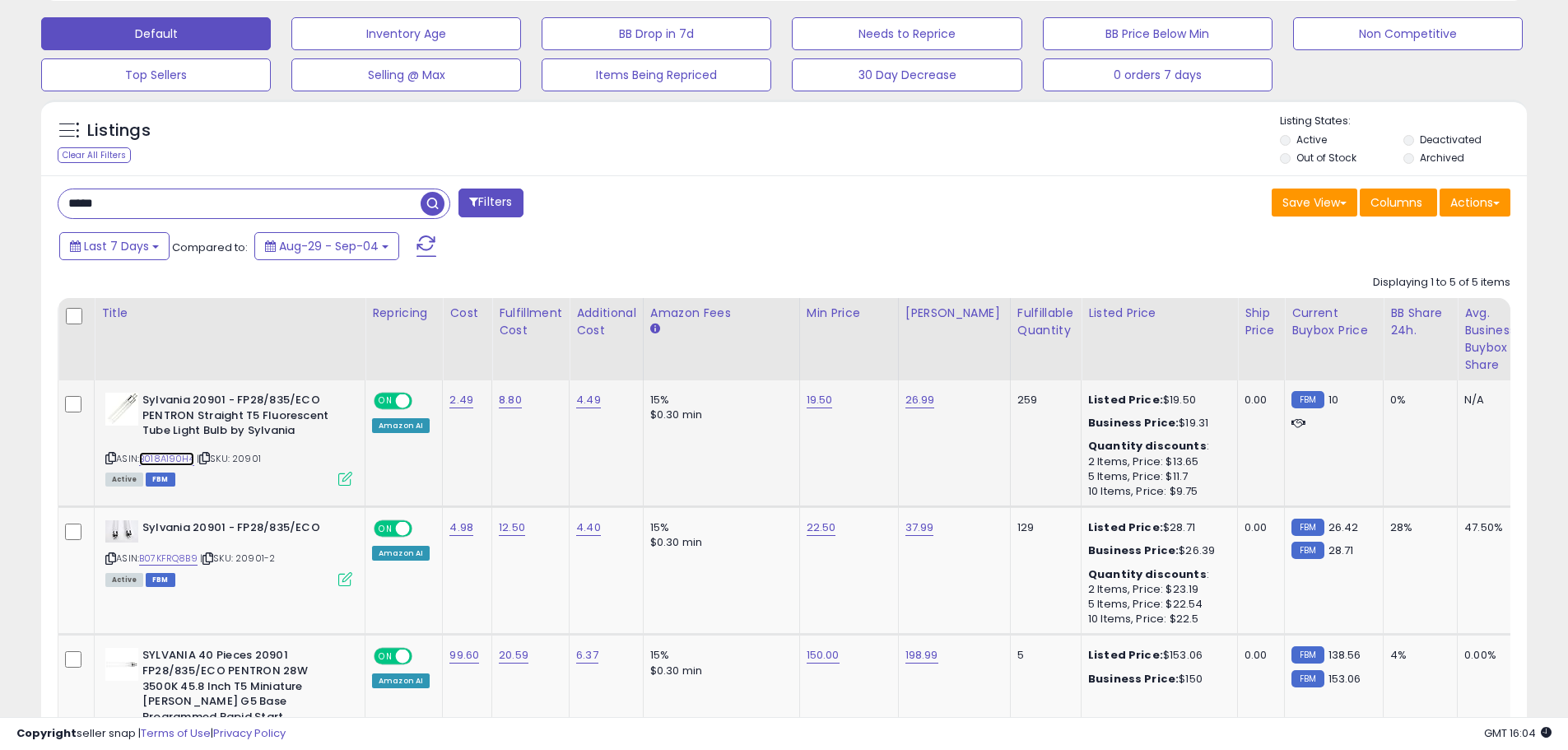
click at [166, 461] on link "B018A190H4" at bounding box center [167, 459] width 55 height 14
drag, startPoint x: 0, startPoint y: 200, endPoint x: 10, endPoint y: 198, distance: 10.2
click at [2, 199] on div "**********" at bounding box center [784, 362] width 1568 height 1621
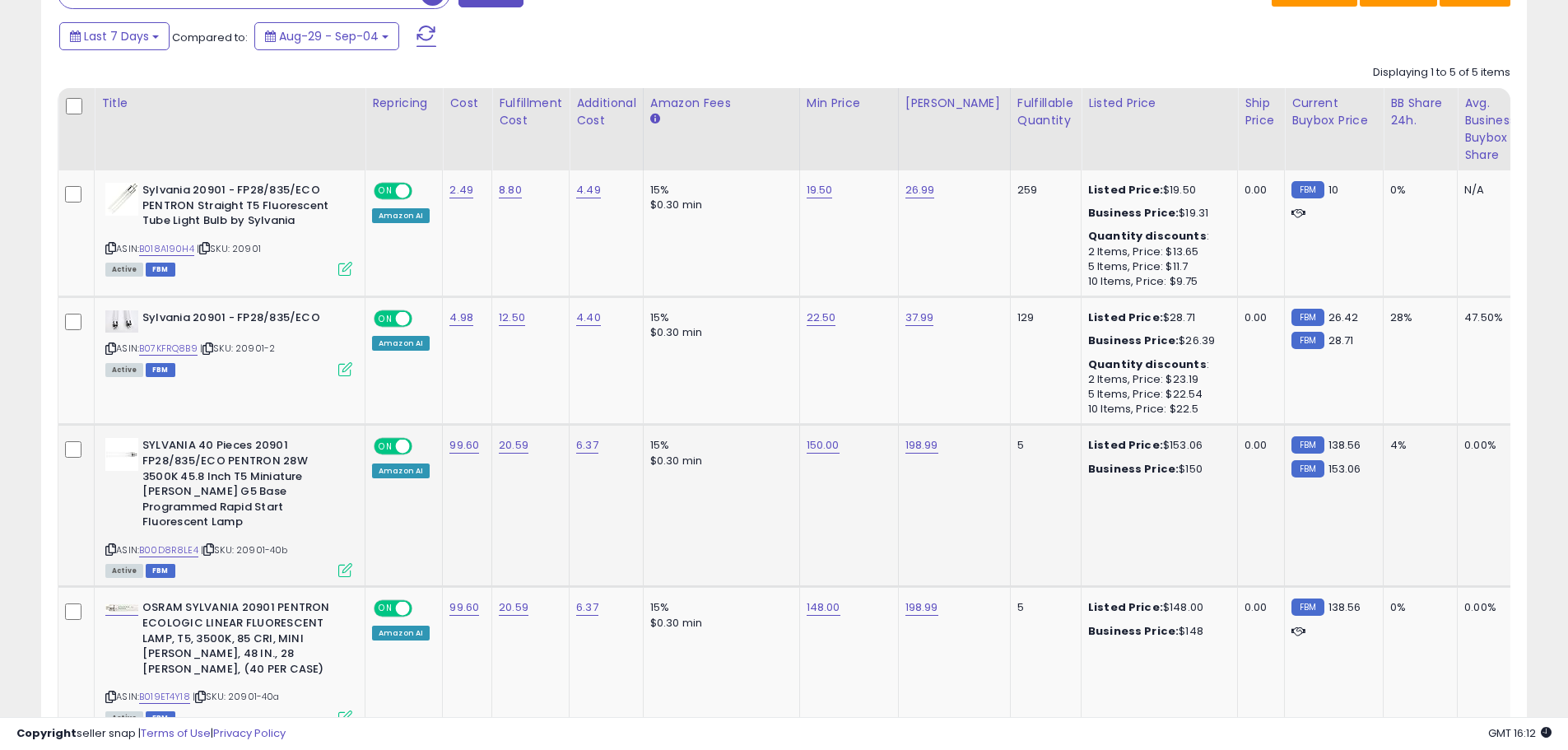
scroll to position [748, 0]
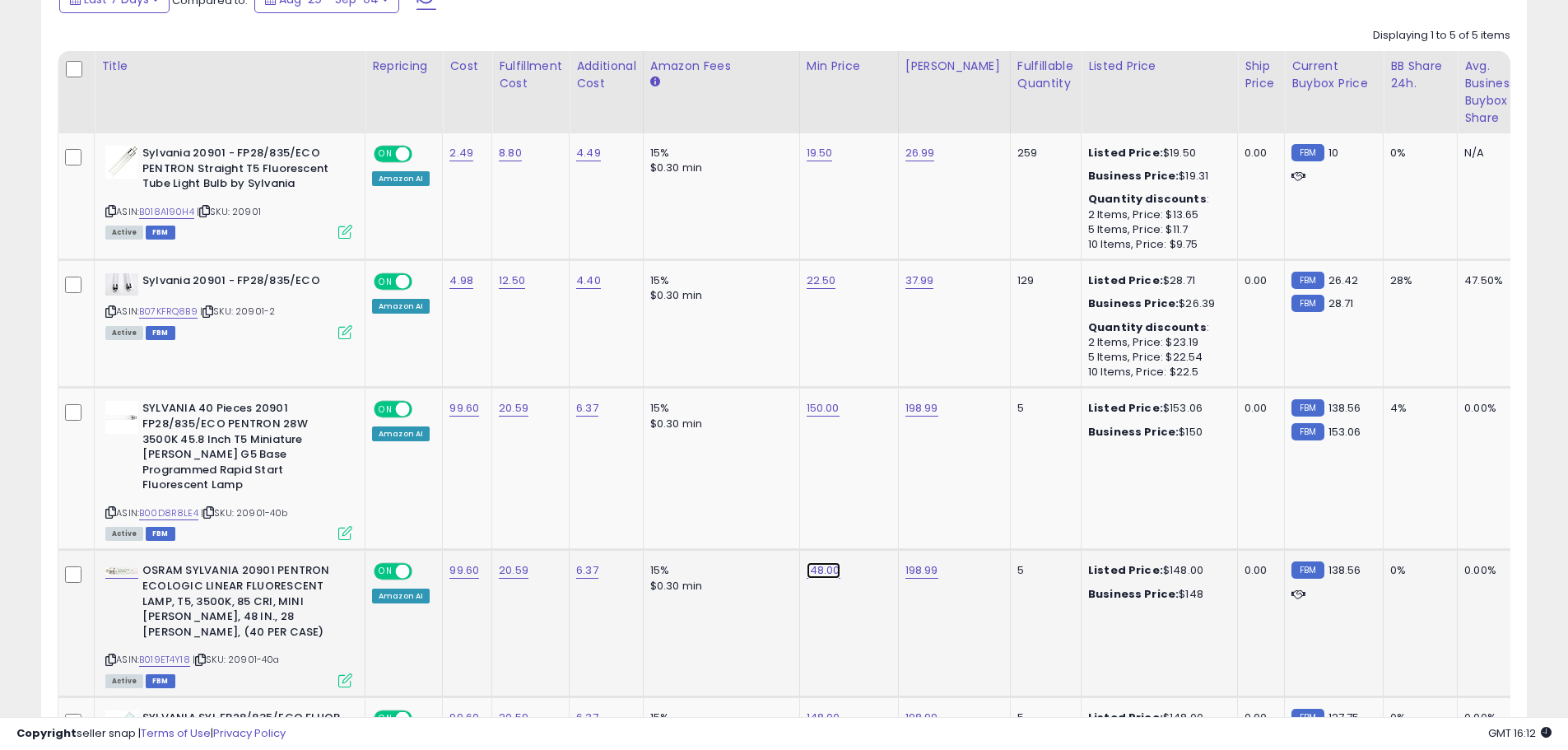
click at [827, 562] on link "148.00" at bounding box center [823, 570] width 33 height 16
drag, startPoint x: 761, startPoint y: 519, endPoint x: 626, endPoint y: 513, distance: 135.1
click at [626, 514] on tbody "Sylvania 20901 - FP28/835/ECO PENTRON Straight T5 Fluorescent Tube Light Bulb b…" at bounding box center [1344, 465] width 2573 height 664
type input "***"
click at [882, 515] on button "submit" at bounding box center [868, 514] width 28 height 25
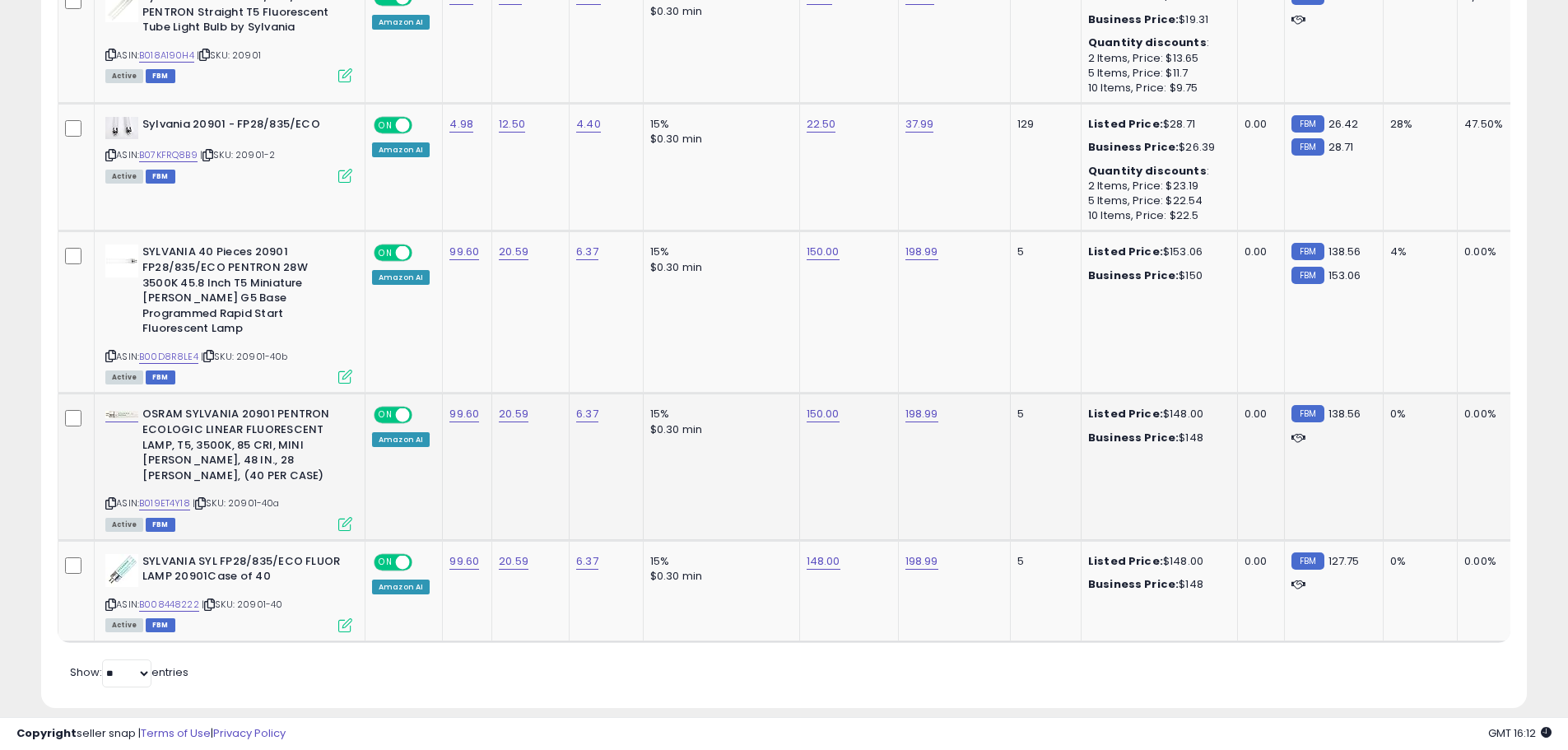
scroll to position [906, 0]
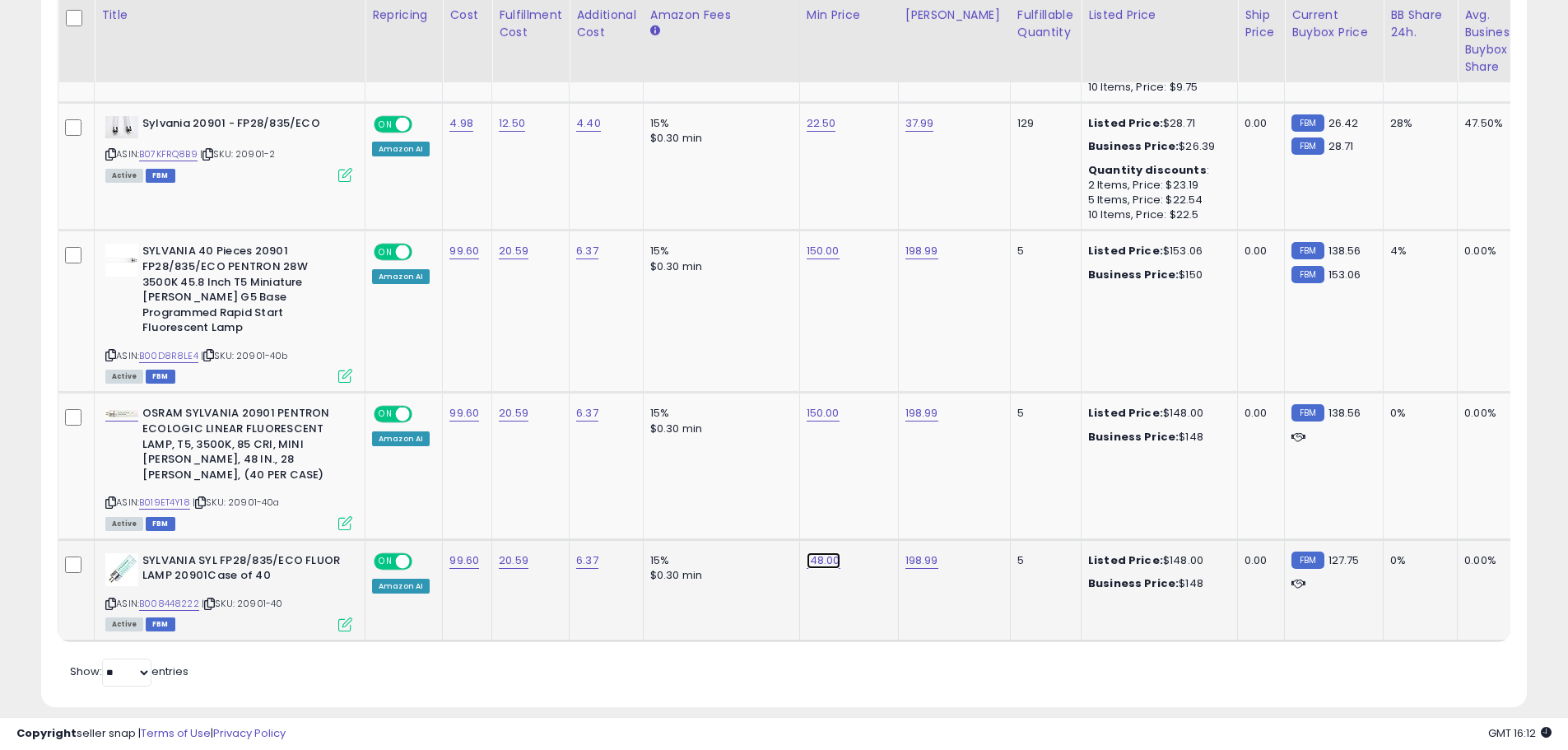
click at [831, 553] on link "148.00" at bounding box center [823, 561] width 33 height 16
drag, startPoint x: 773, startPoint y: 490, endPoint x: 659, endPoint y: 486, distance: 114.1
click at [676, 484] on tbody "Sylvania 20901 - FP28/835/ECO PENTRON Straight T5 Fluorescent Tube Light Bulb b…" at bounding box center [1344, 308] width 2573 height 664
type input "***"
click at [882, 489] on button "submit" at bounding box center [868, 488] width 28 height 25
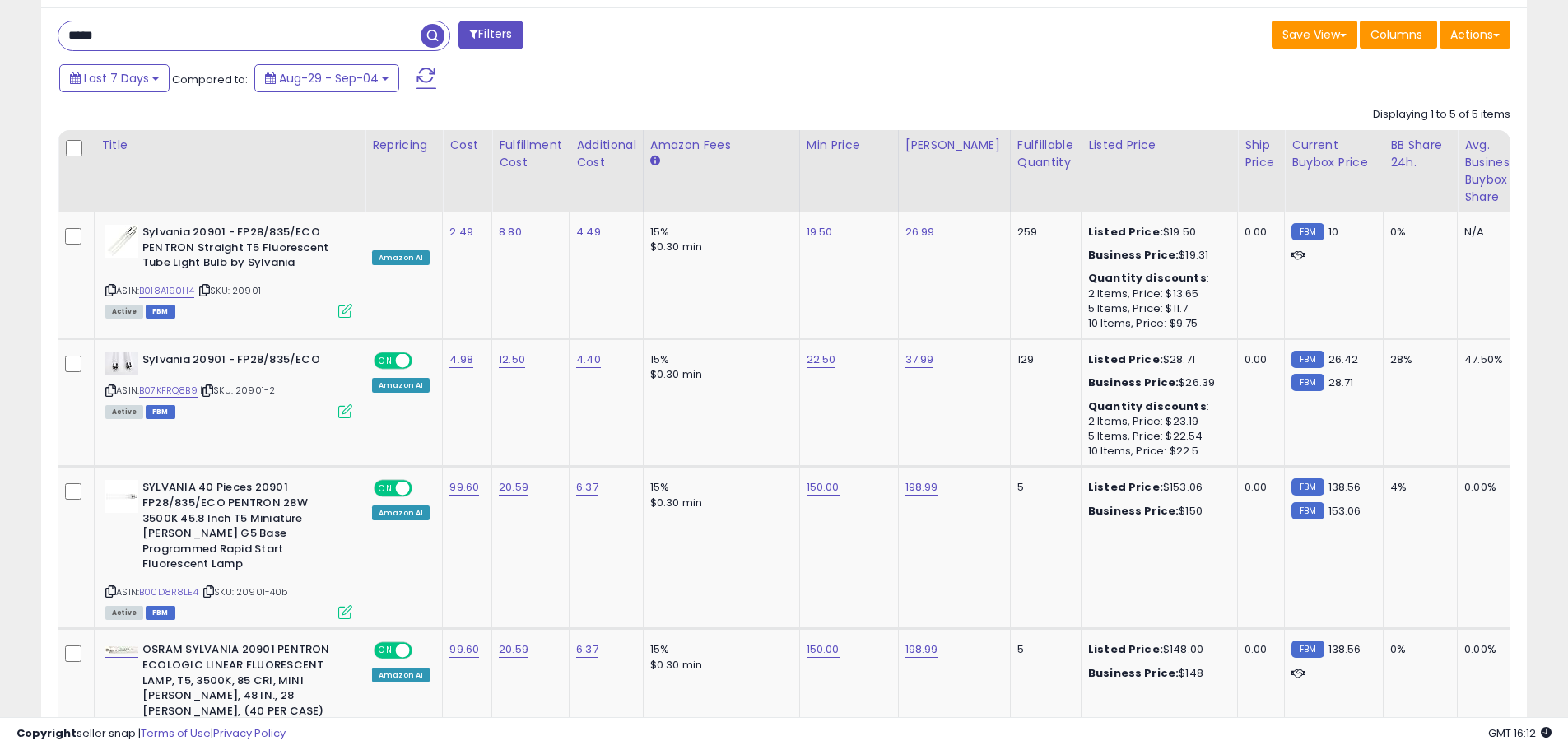
scroll to position [329, 0]
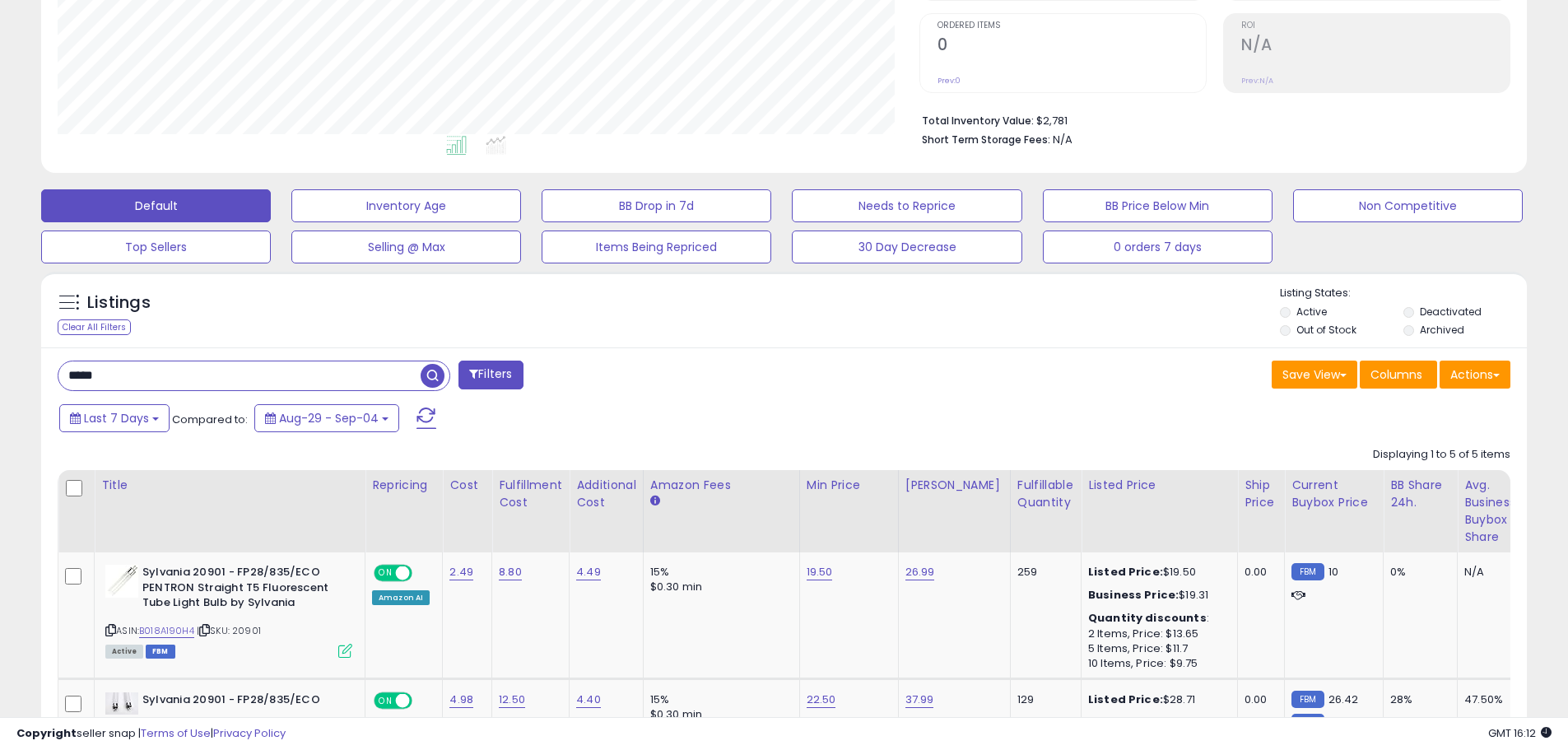
drag, startPoint x: 123, startPoint y: 372, endPoint x: 0, endPoint y: 383, distance: 123.5
click at [0, 383] on div "**********" at bounding box center [784, 534] width 1568 height 1621
type input "*****"
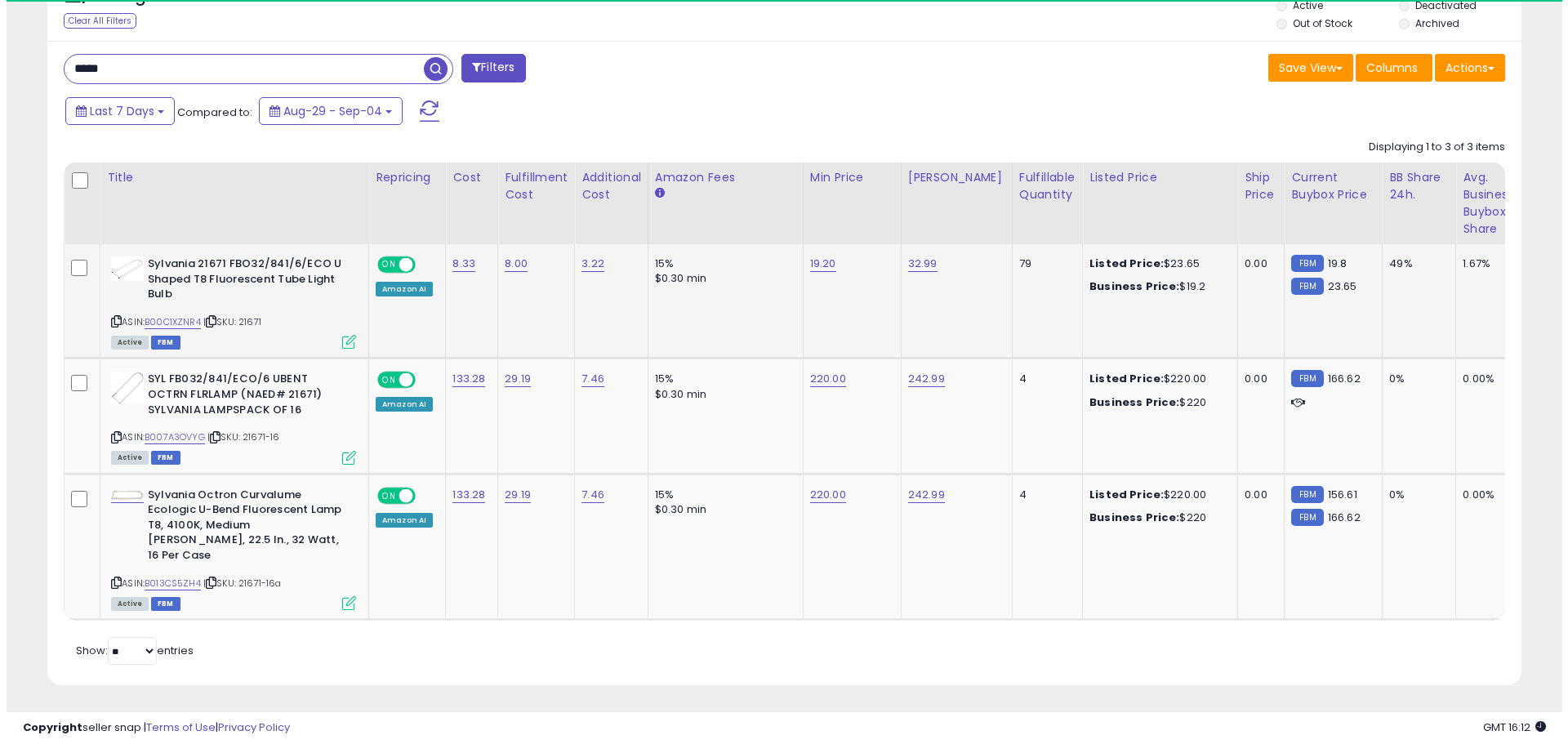
scroll to position [335, 855]
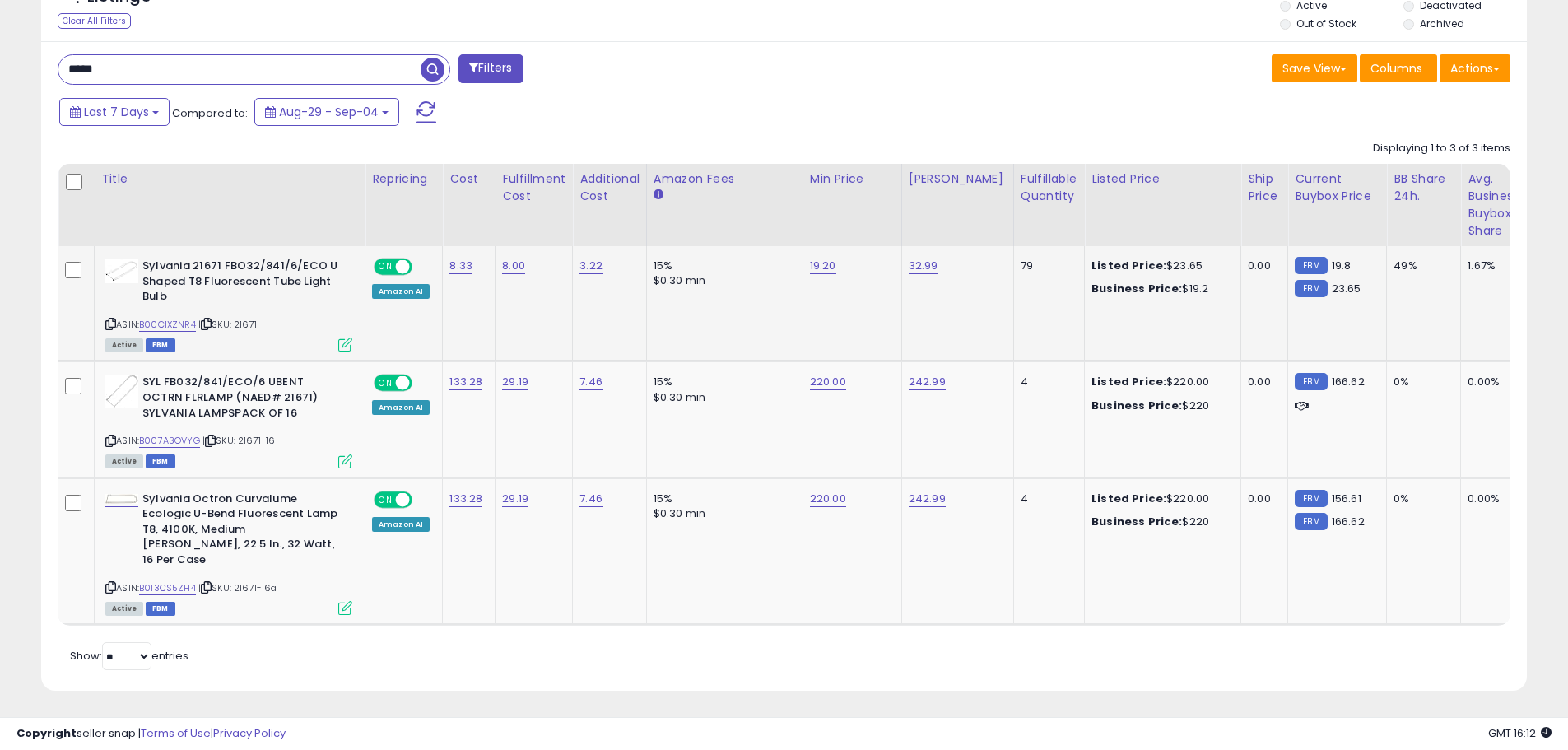
click at [348, 345] on icon at bounding box center [345, 345] width 14 height 14
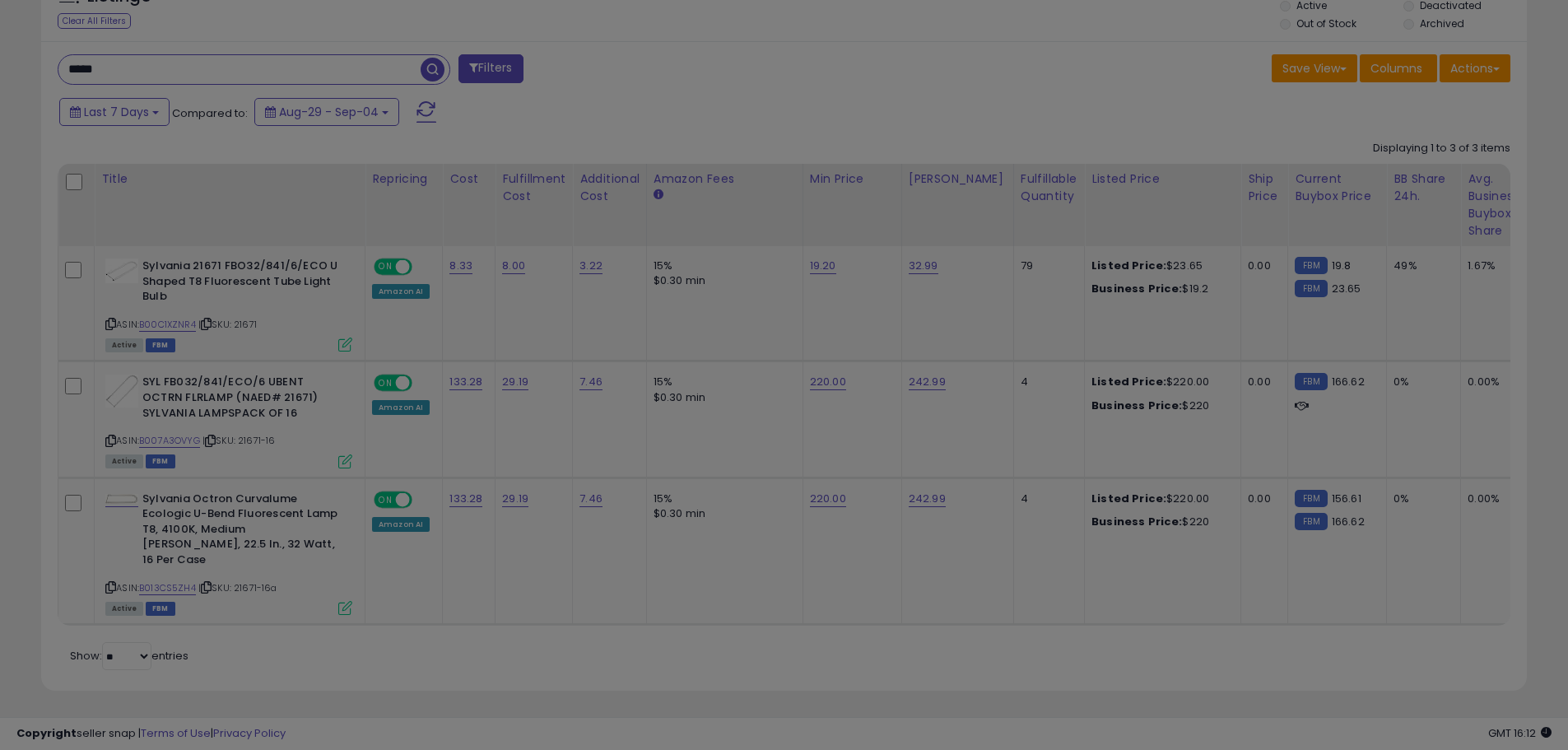
scroll to position [338, 870]
select select "*******"
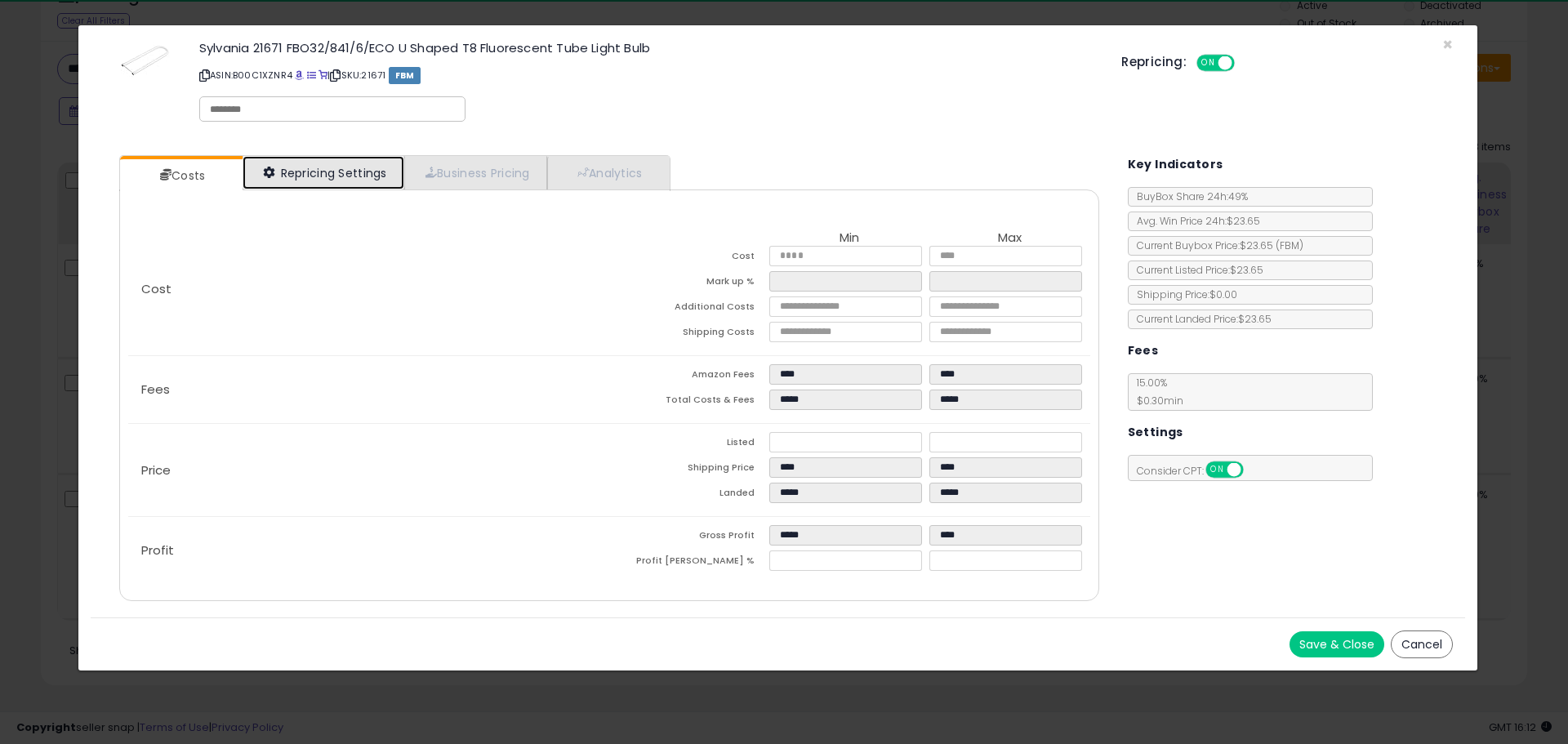
click at [361, 185] on link "Repricing Settings" at bounding box center [323, 172] width 161 height 33
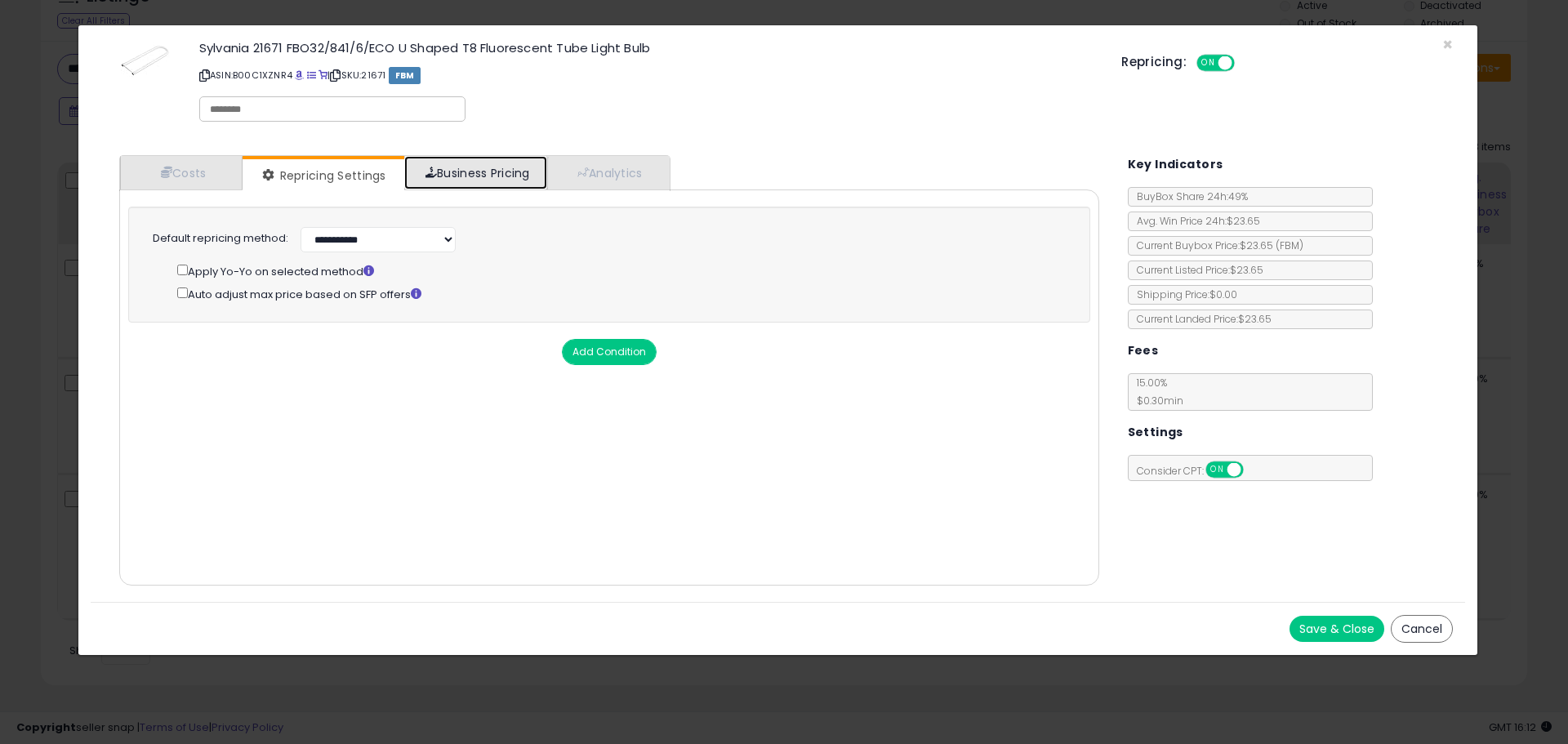
click at [430, 178] on link "Business Pricing" at bounding box center [475, 172] width 143 height 33
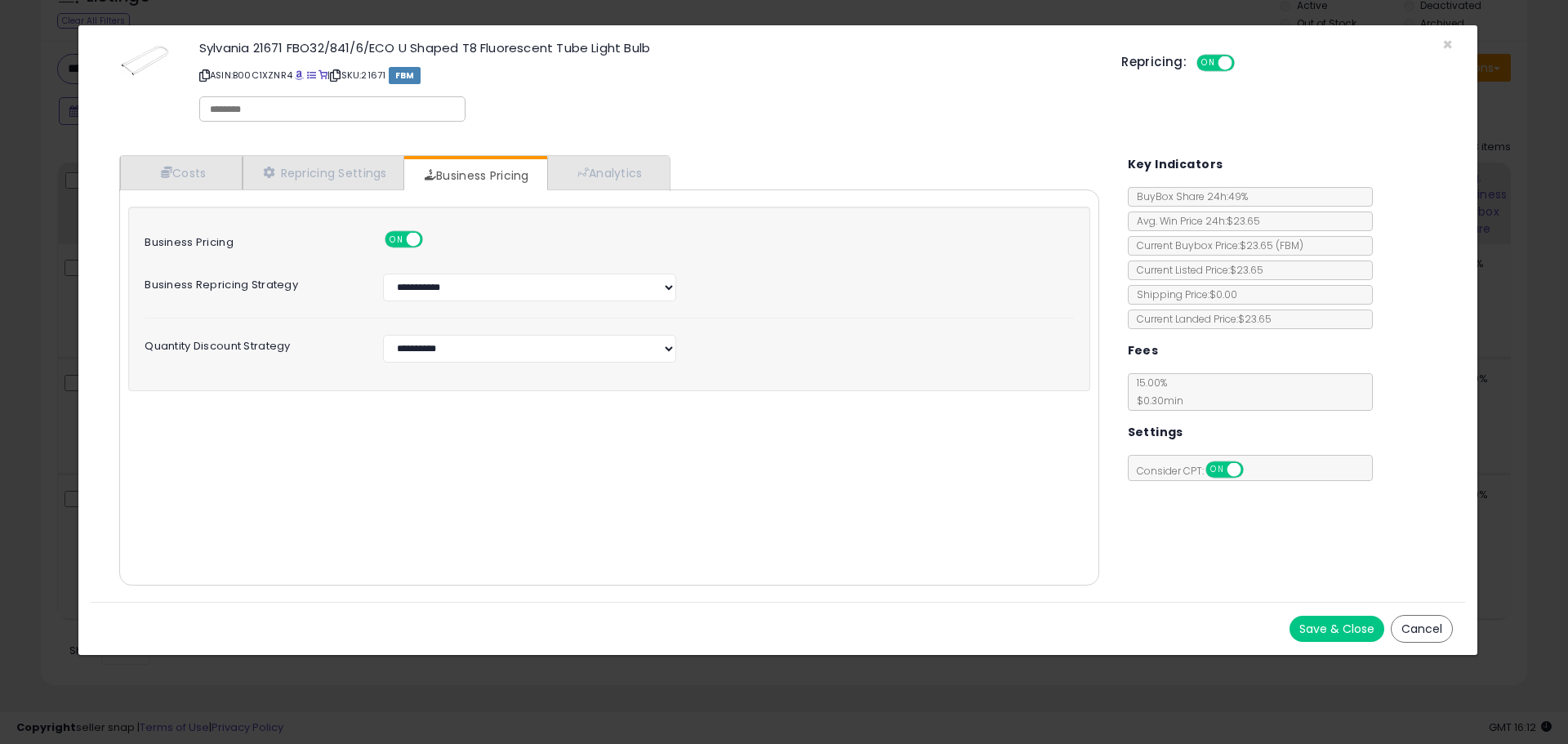
click at [1423, 627] on button "Cancel" at bounding box center [1422, 628] width 62 height 27
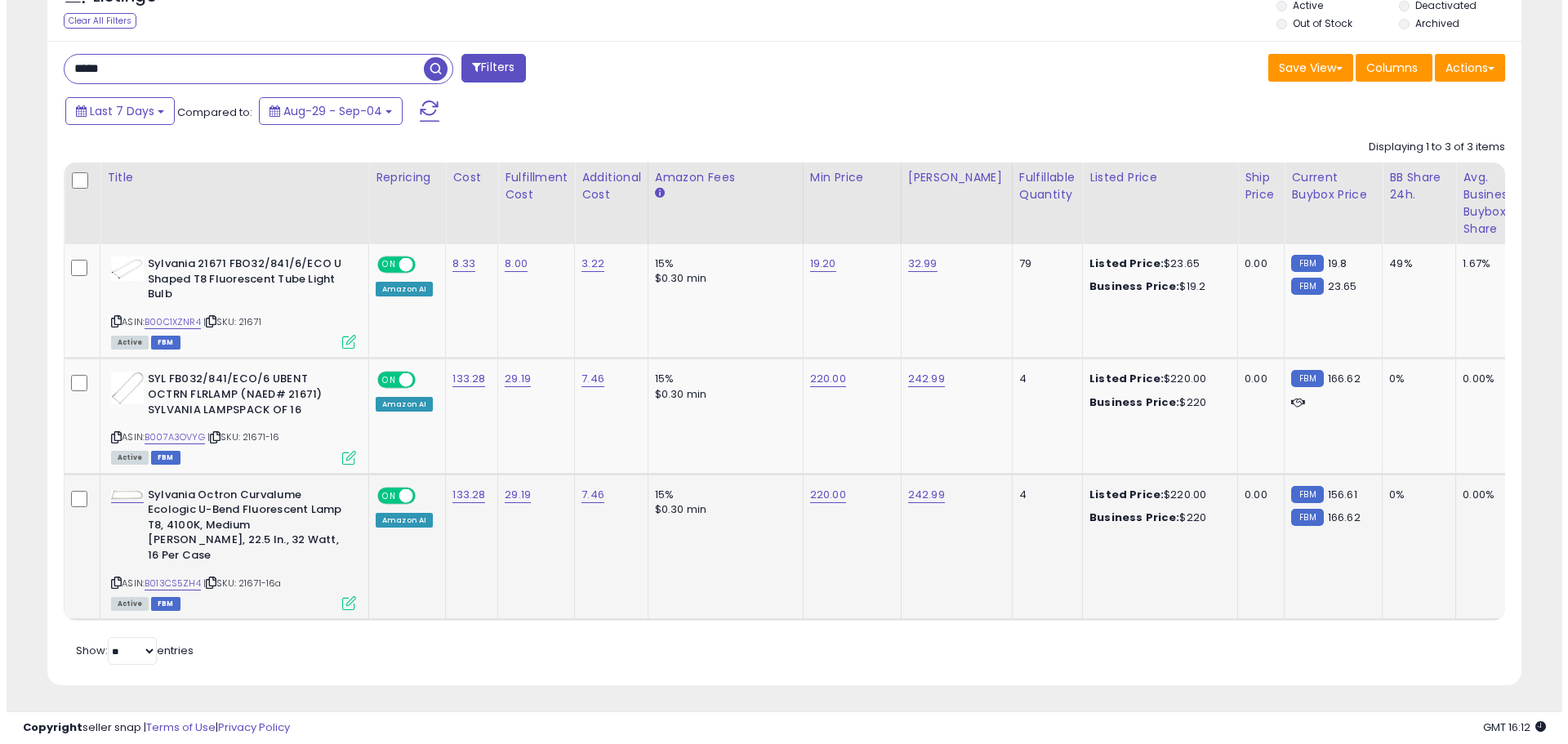
scroll to position [816516, 815864]
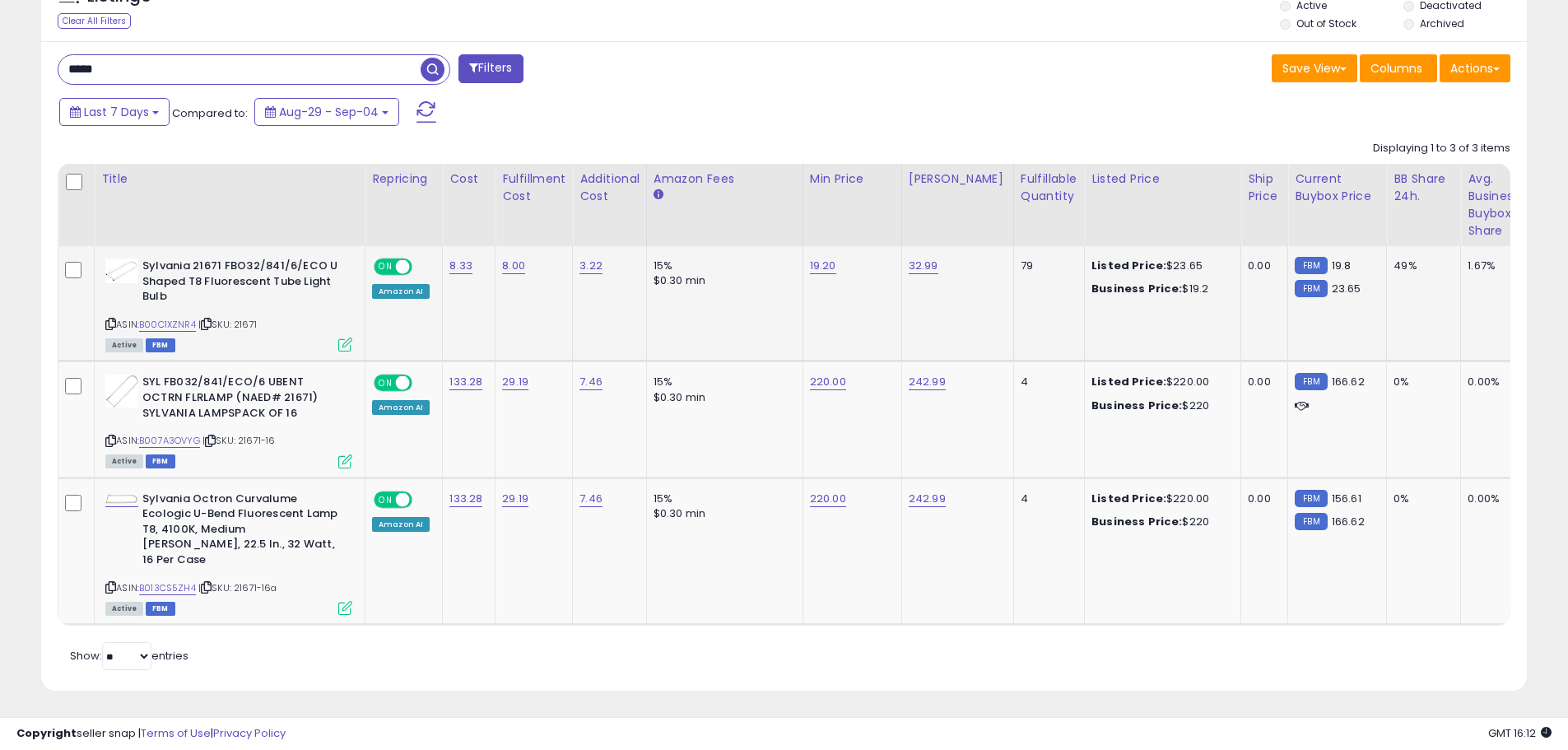
click at [342, 343] on icon at bounding box center [345, 345] width 14 height 14
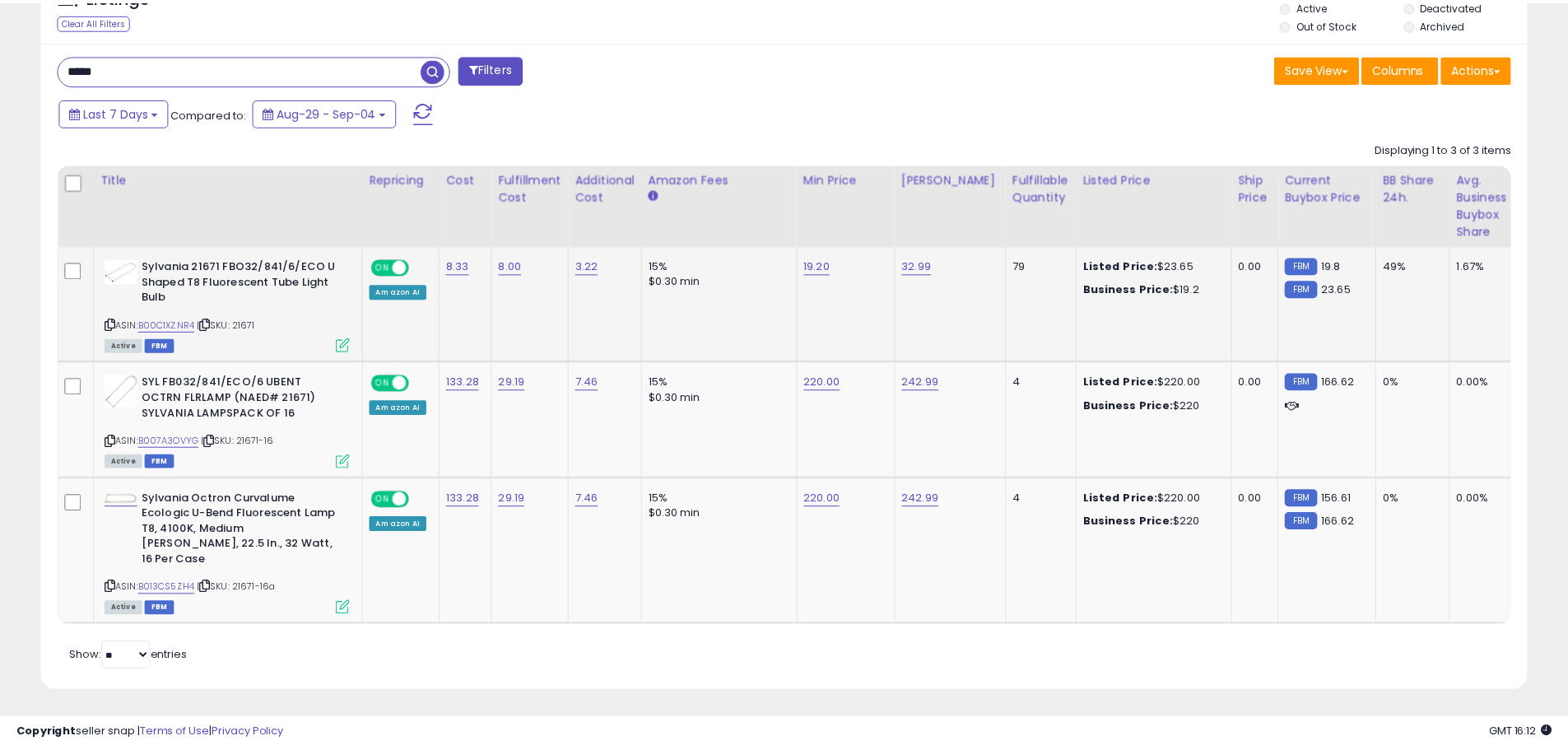
scroll to position [338, 870]
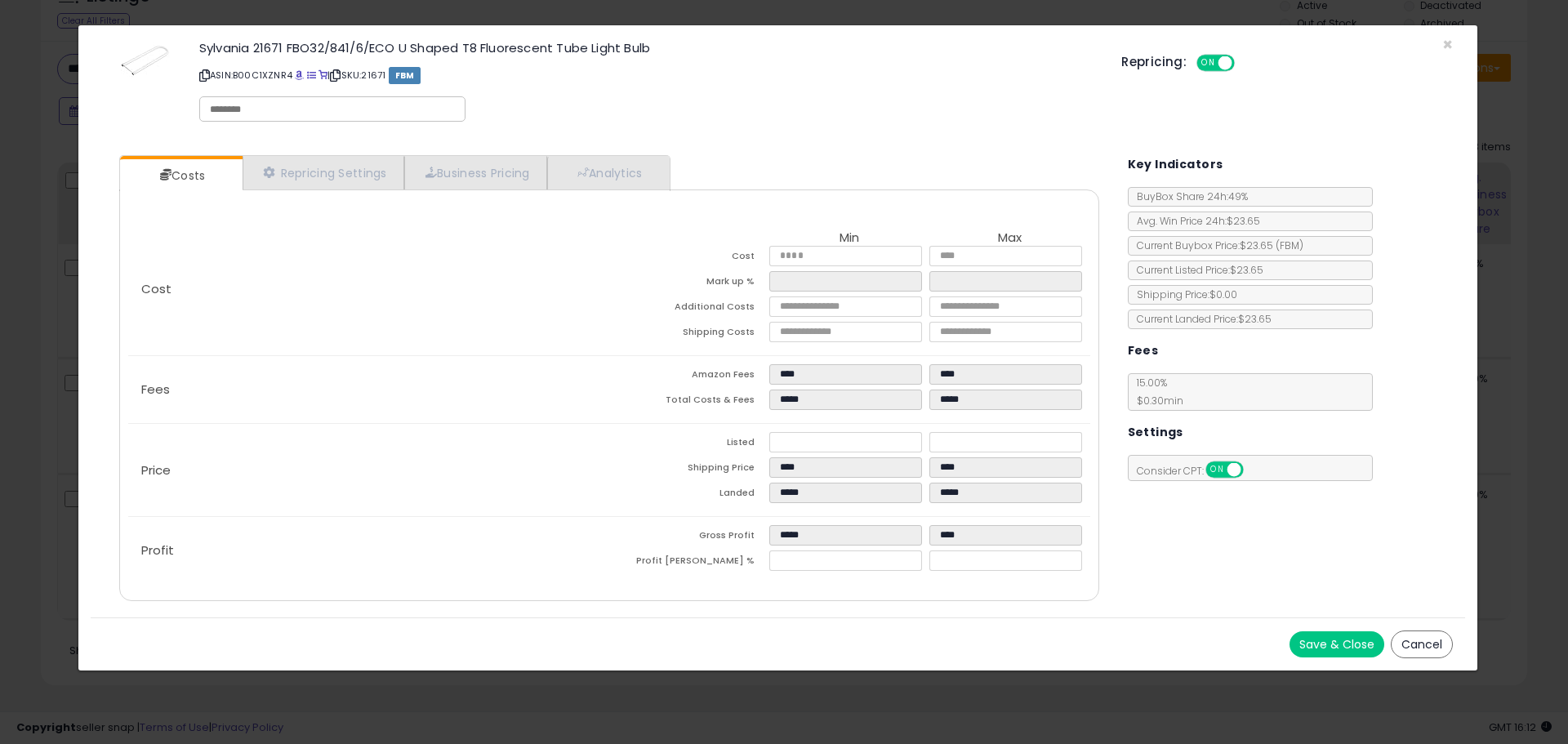
click at [1435, 651] on button "Cancel" at bounding box center [1422, 644] width 62 height 27
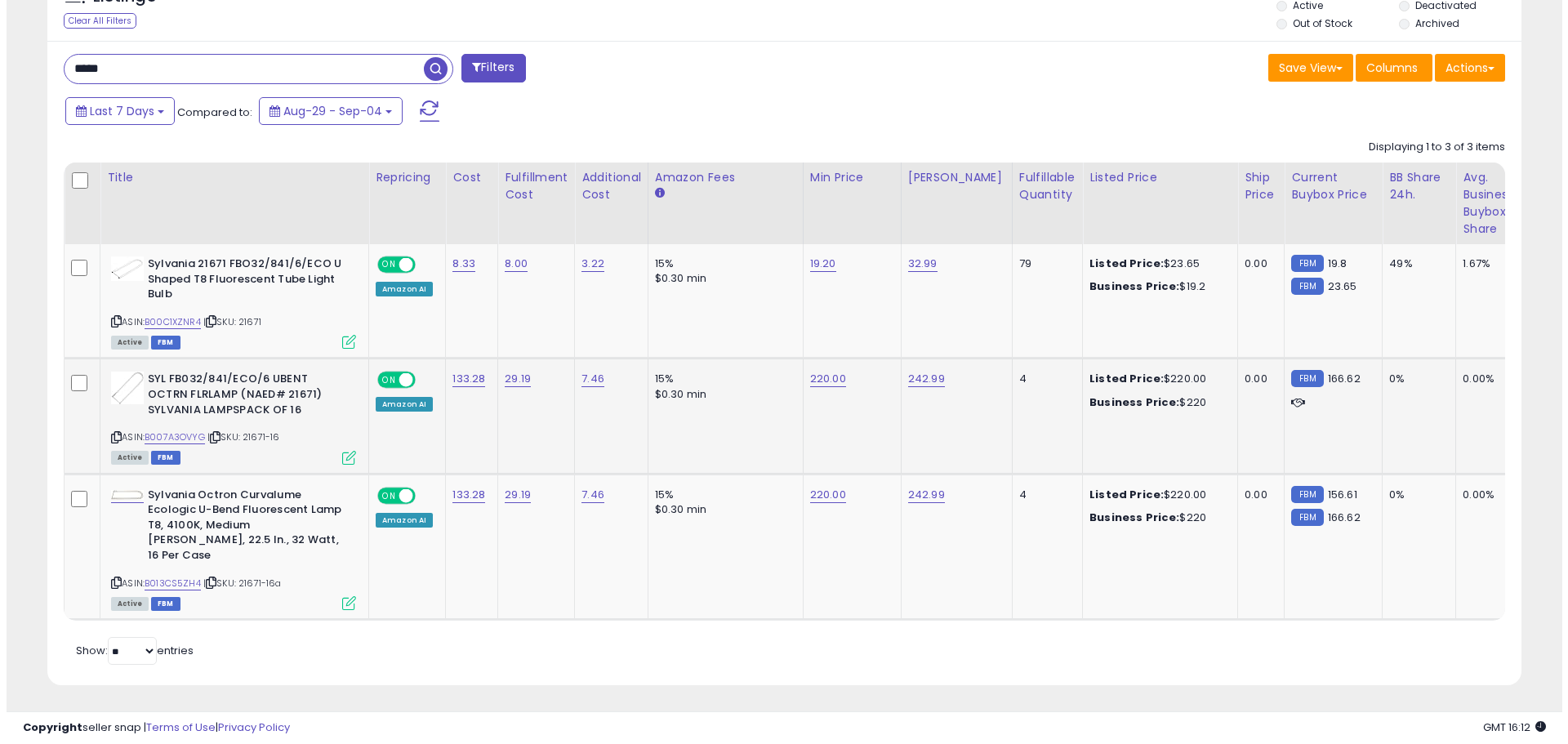
scroll to position [816516, 815864]
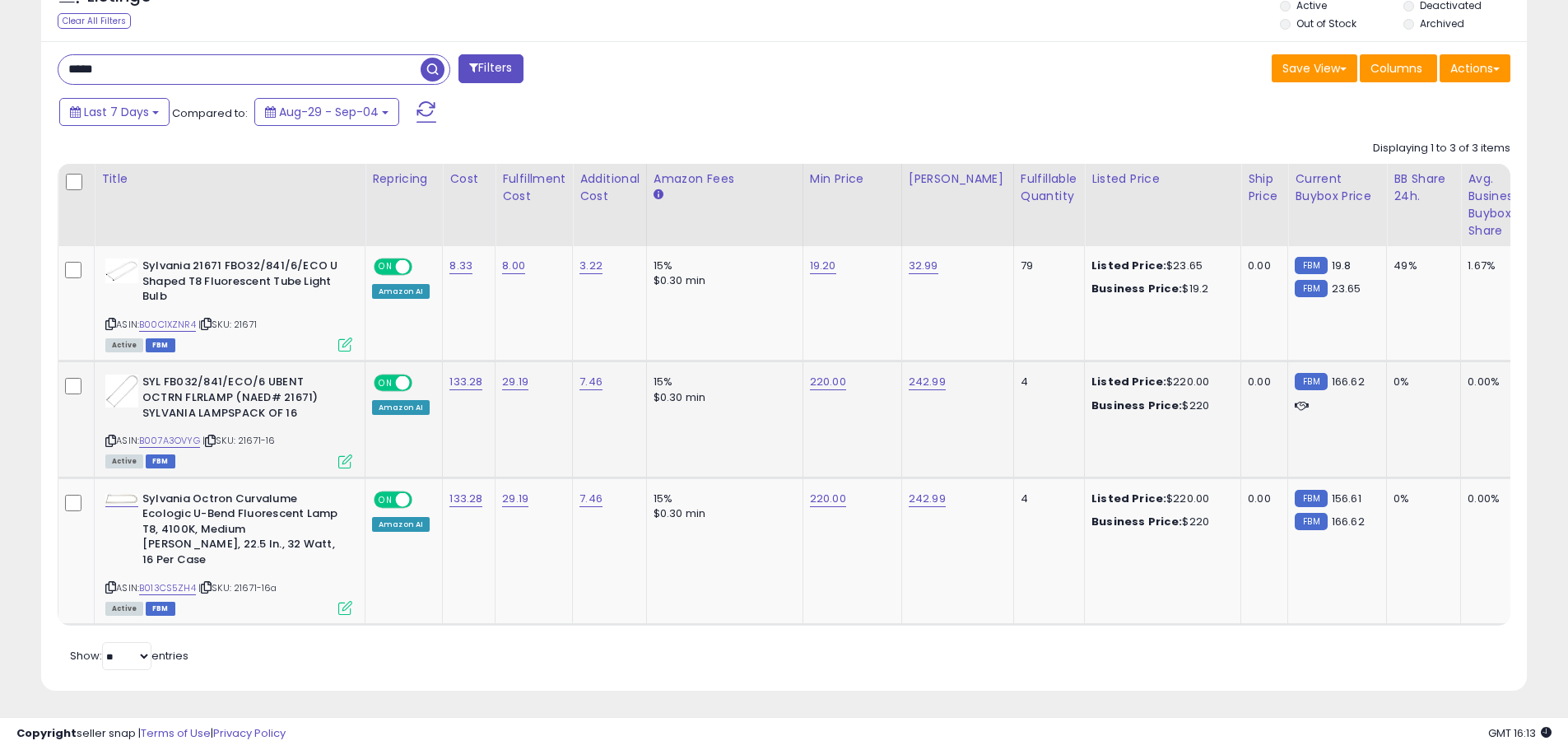
click at [348, 462] on icon at bounding box center [345, 462] width 14 height 14
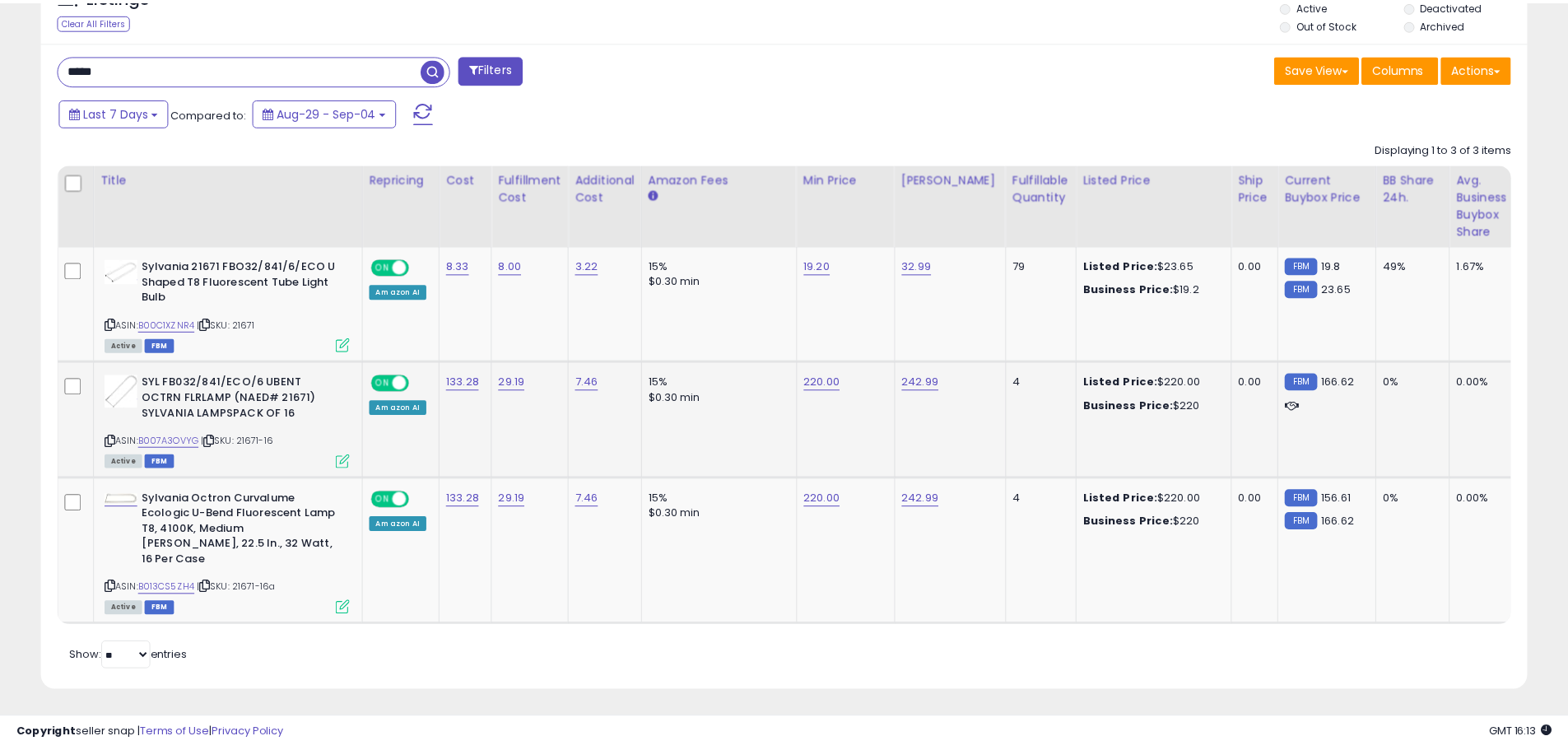
scroll to position [338, 870]
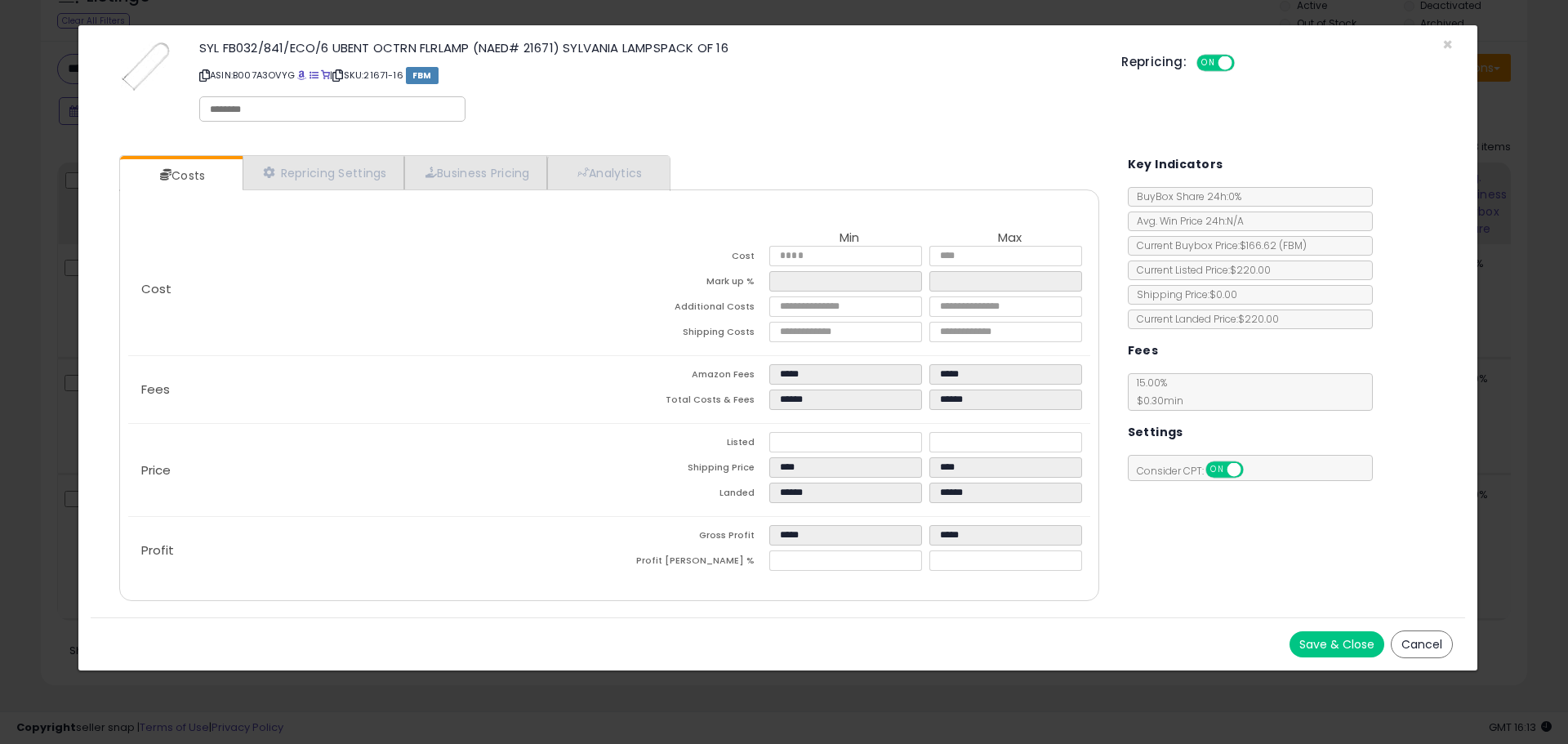
click at [1433, 637] on button "Cancel" at bounding box center [1422, 644] width 62 height 27
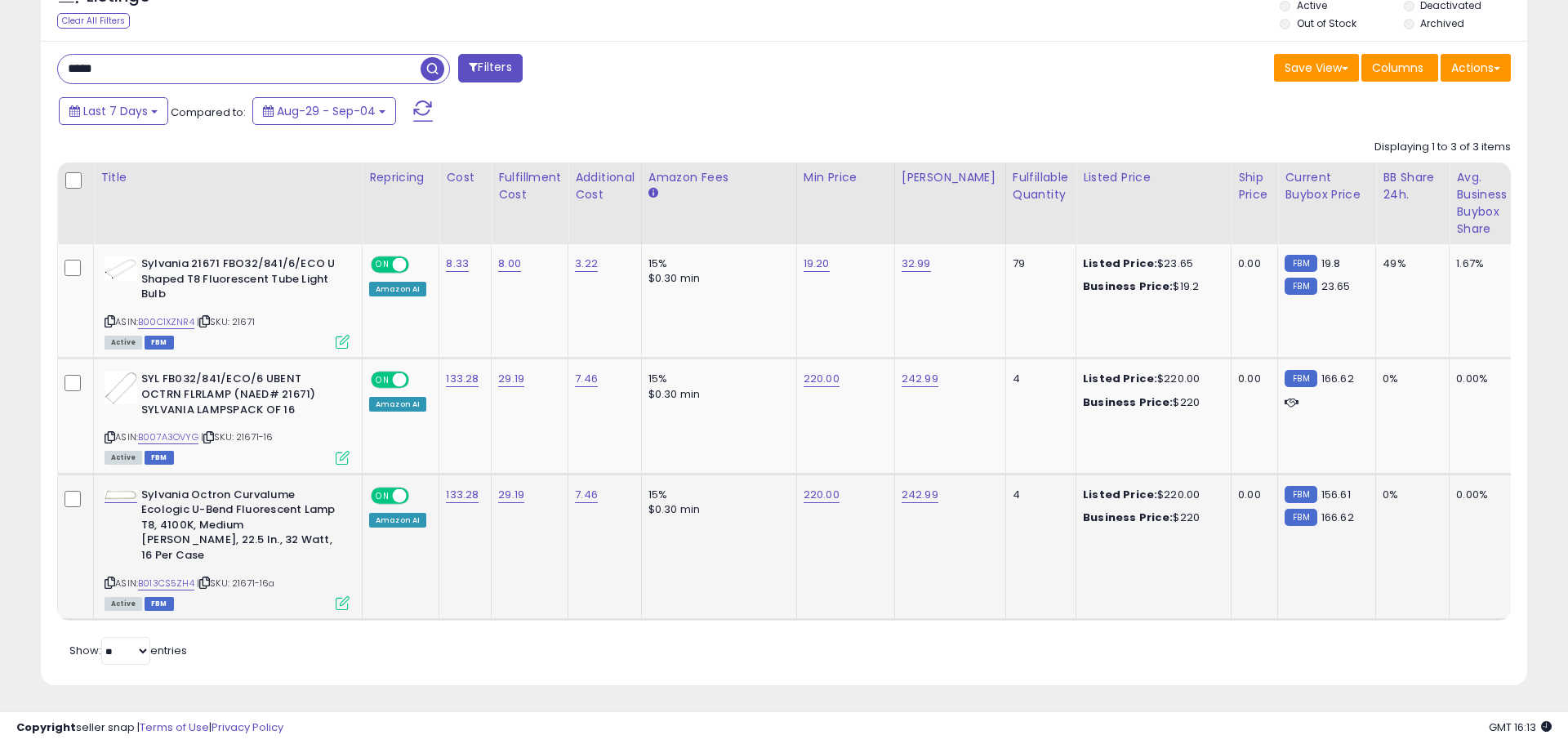
scroll to position [816516, 815864]
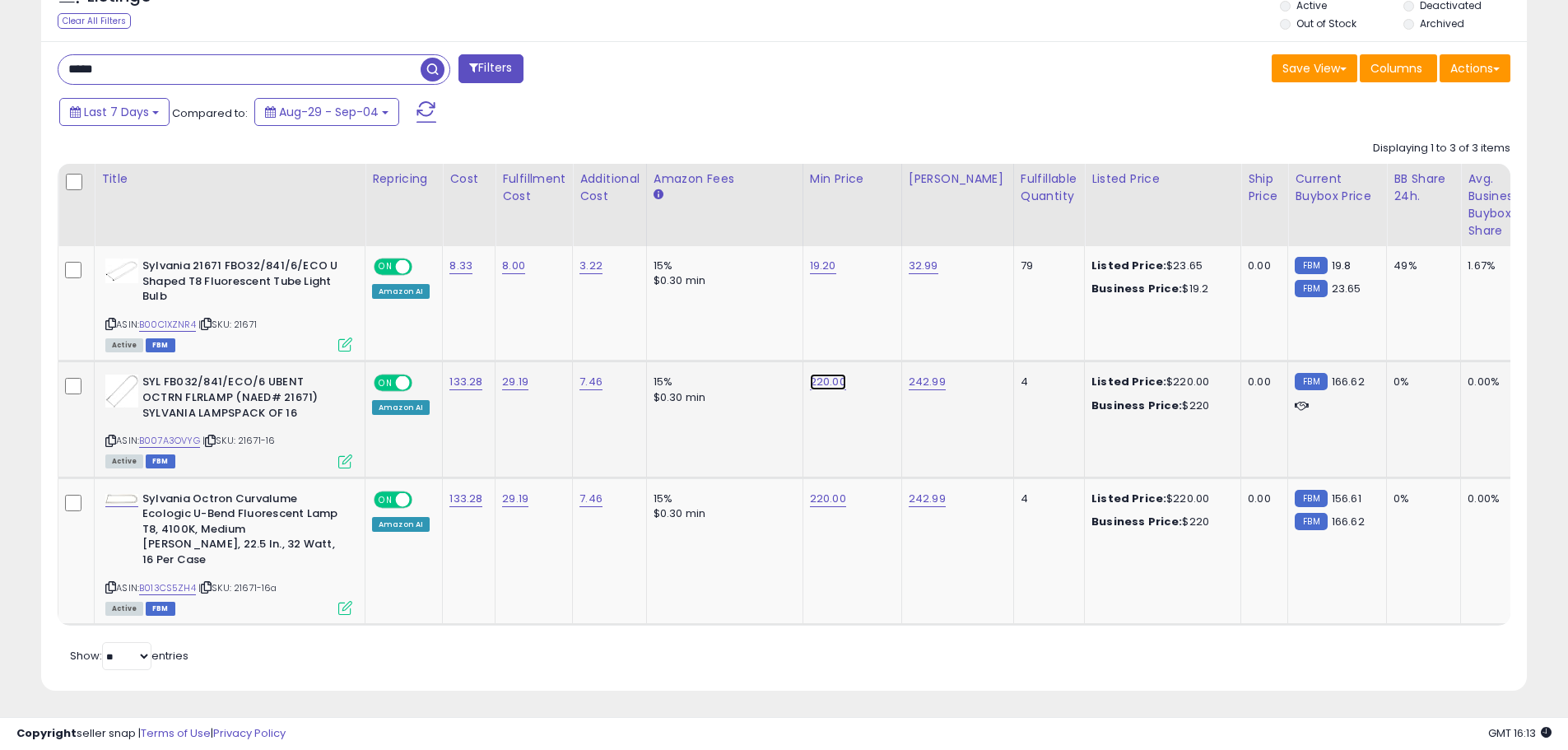
click at [817, 385] on link "220.00" at bounding box center [828, 382] width 36 height 16
click at [919, 346] on button "button" at bounding box center [905, 340] width 28 height 25
click at [338, 463] on div "Active FBM" at bounding box center [229, 461] width 247 height 11
click at [341, 464] on icon at bounding box center [345, 462] width 14 height 14
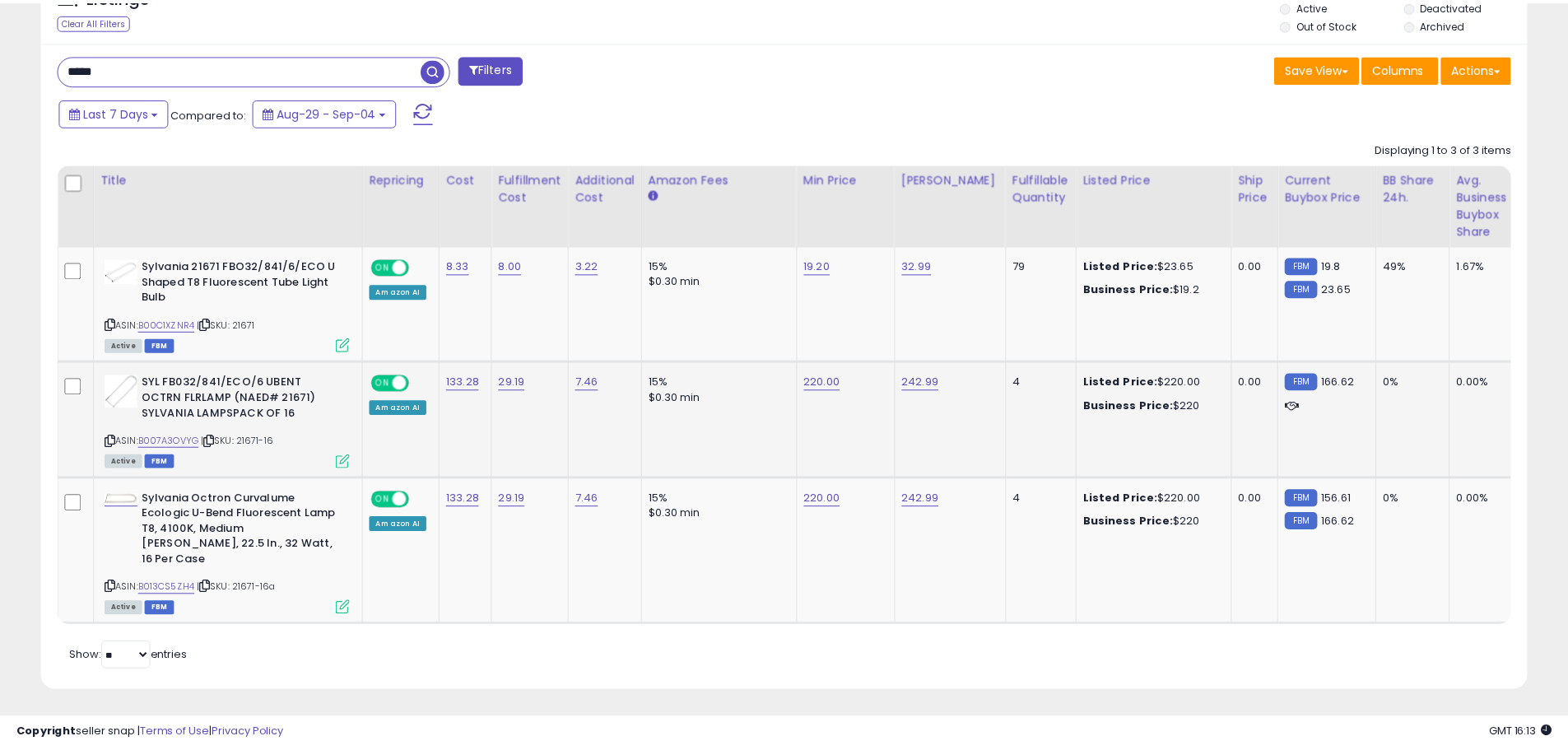
scroll to position [338, 870]
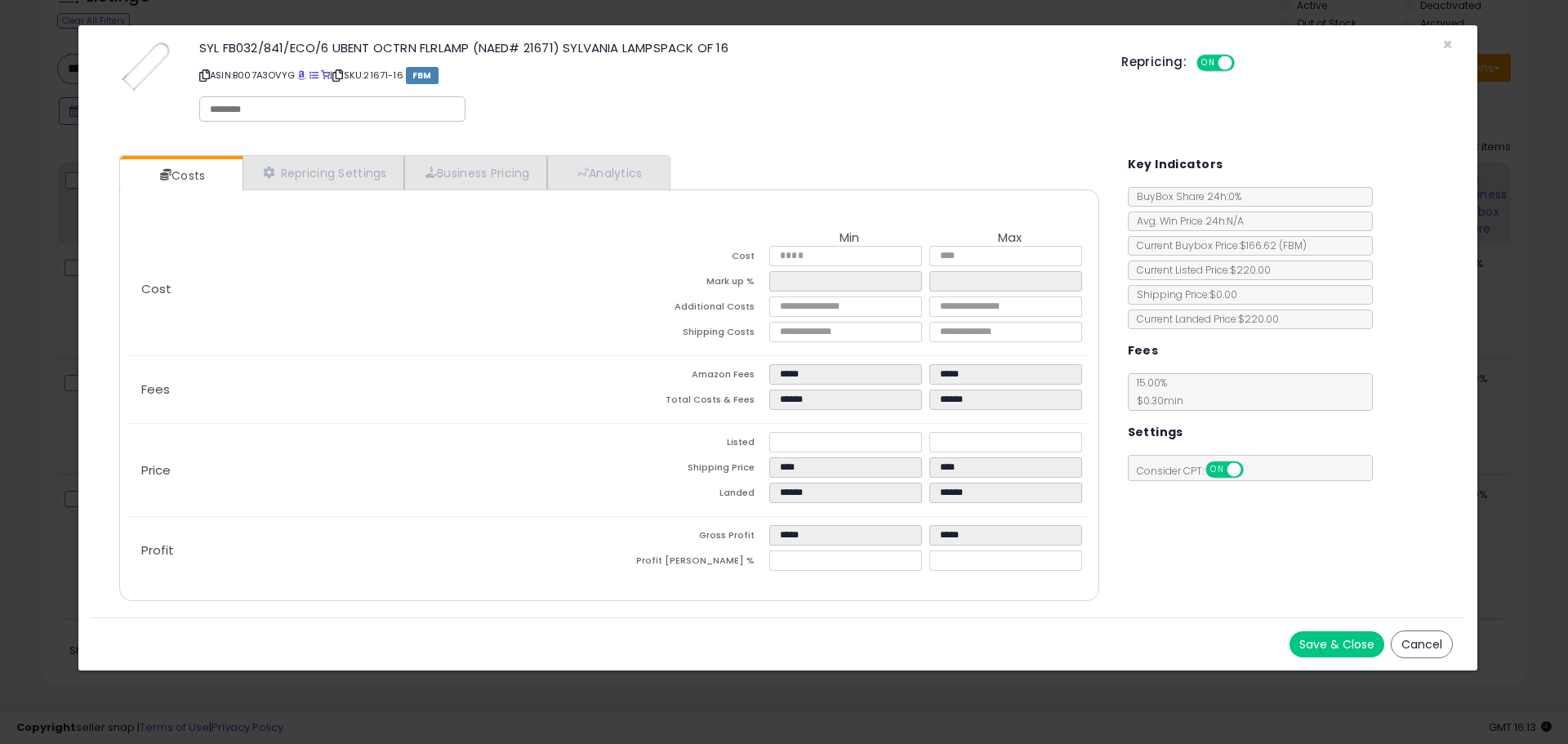
click at [1417, 641] on button "Cancel" at bounding box center [1422, 644] width 62 height 27
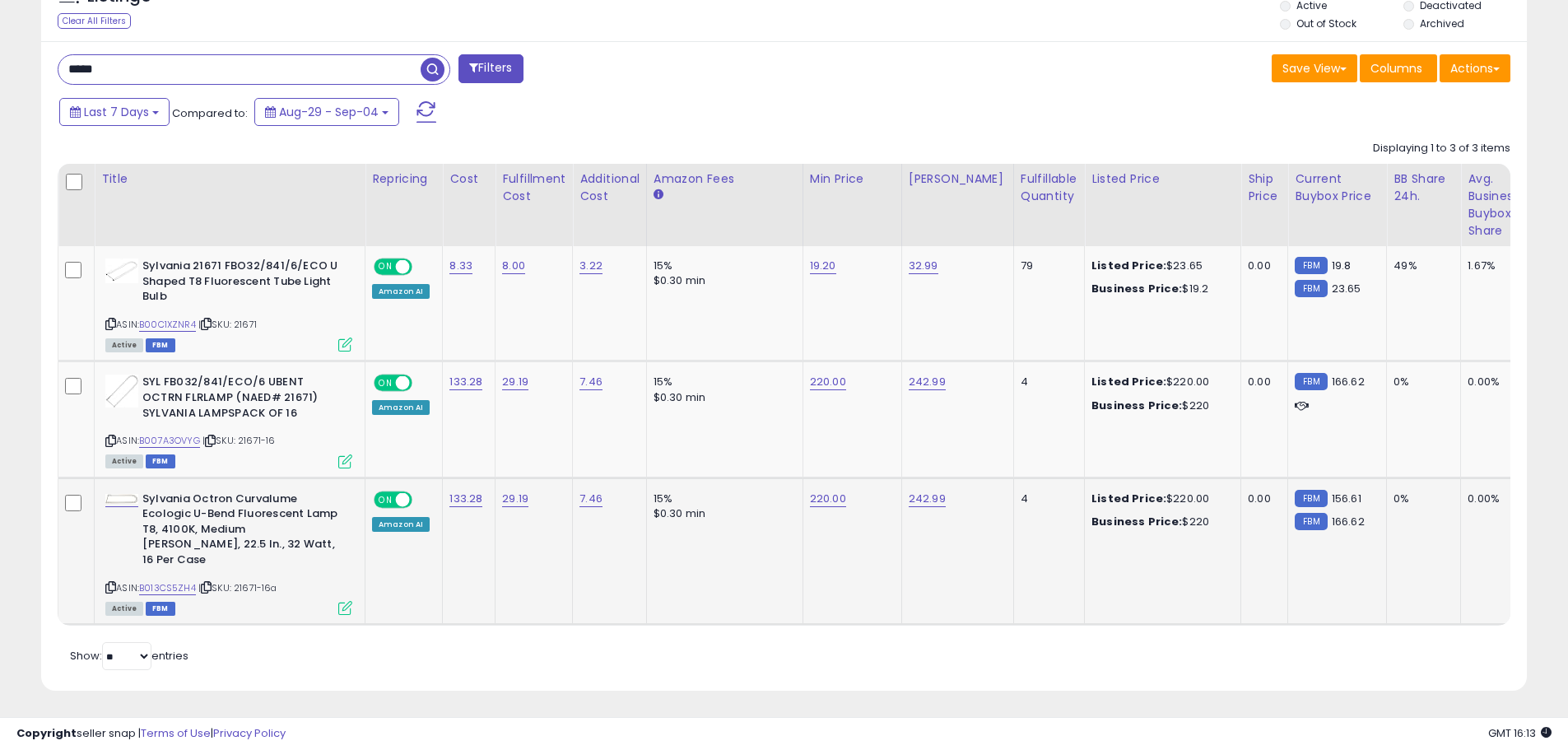
scroll to position [823101, 822300]
click at [143, 73] on input "*****" at bounding box center [239, 69] width 363 height 29
type input "*****"
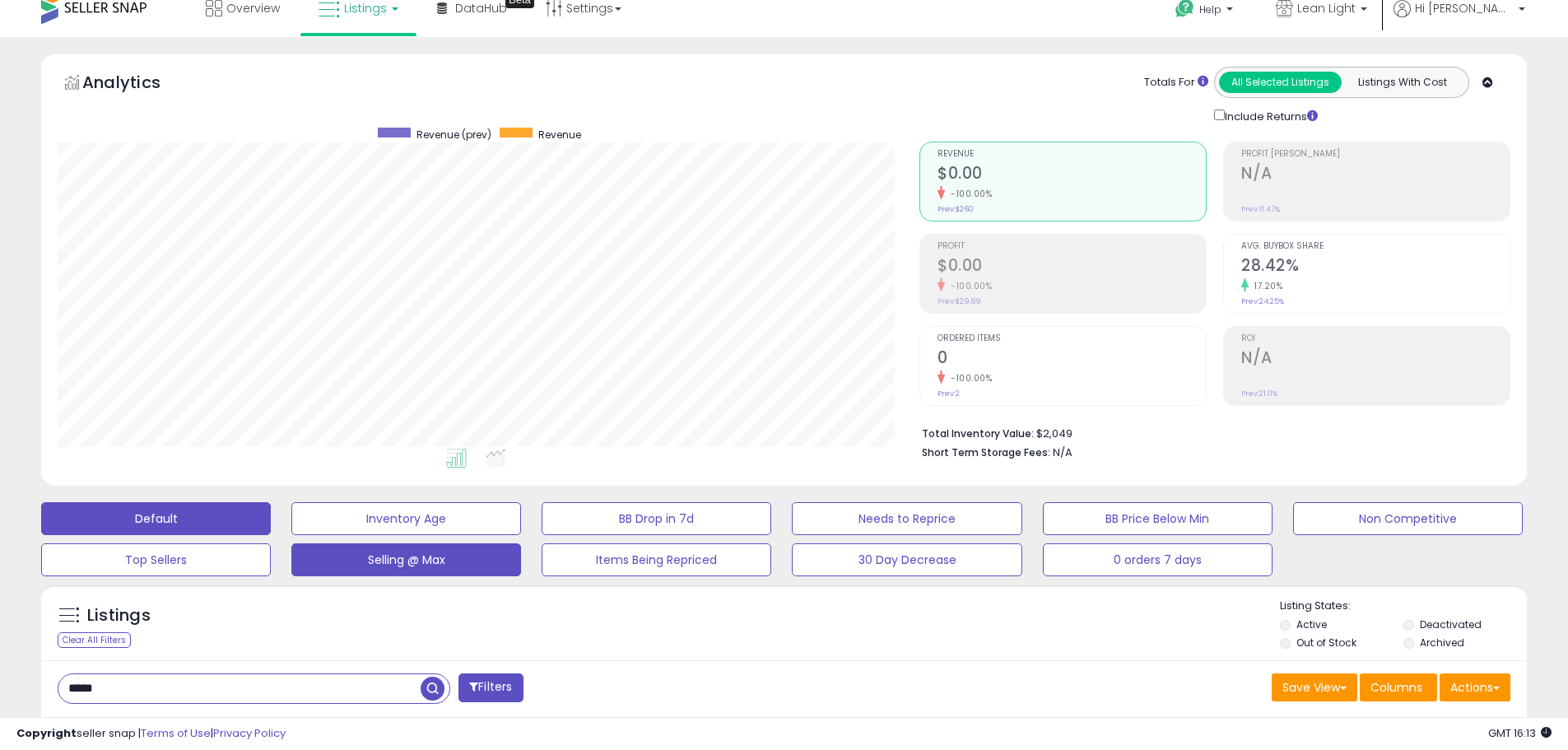
scroll to position [0, 0]
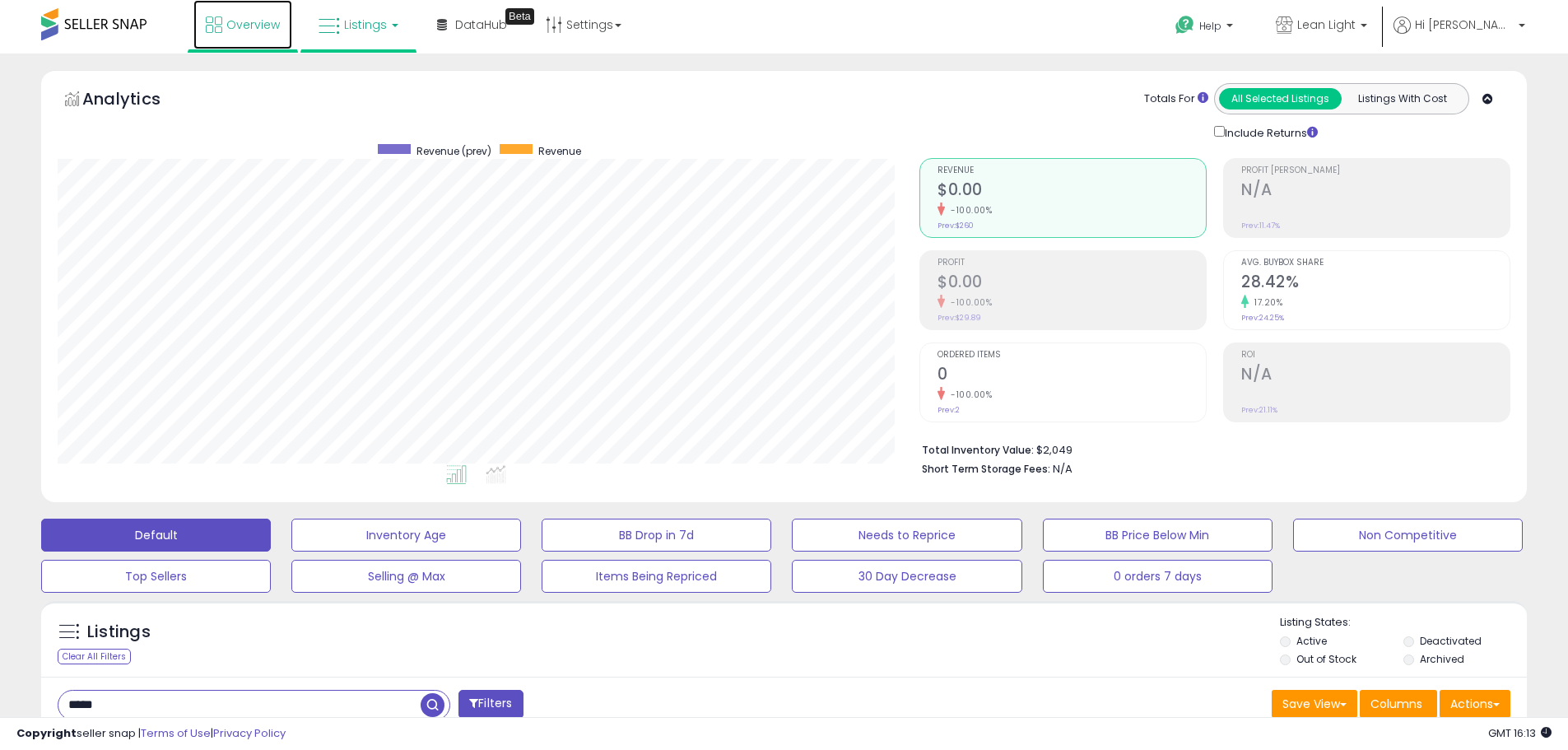
click at [222, 30] on icon at bounding box center [213, 24] width 16 height 16
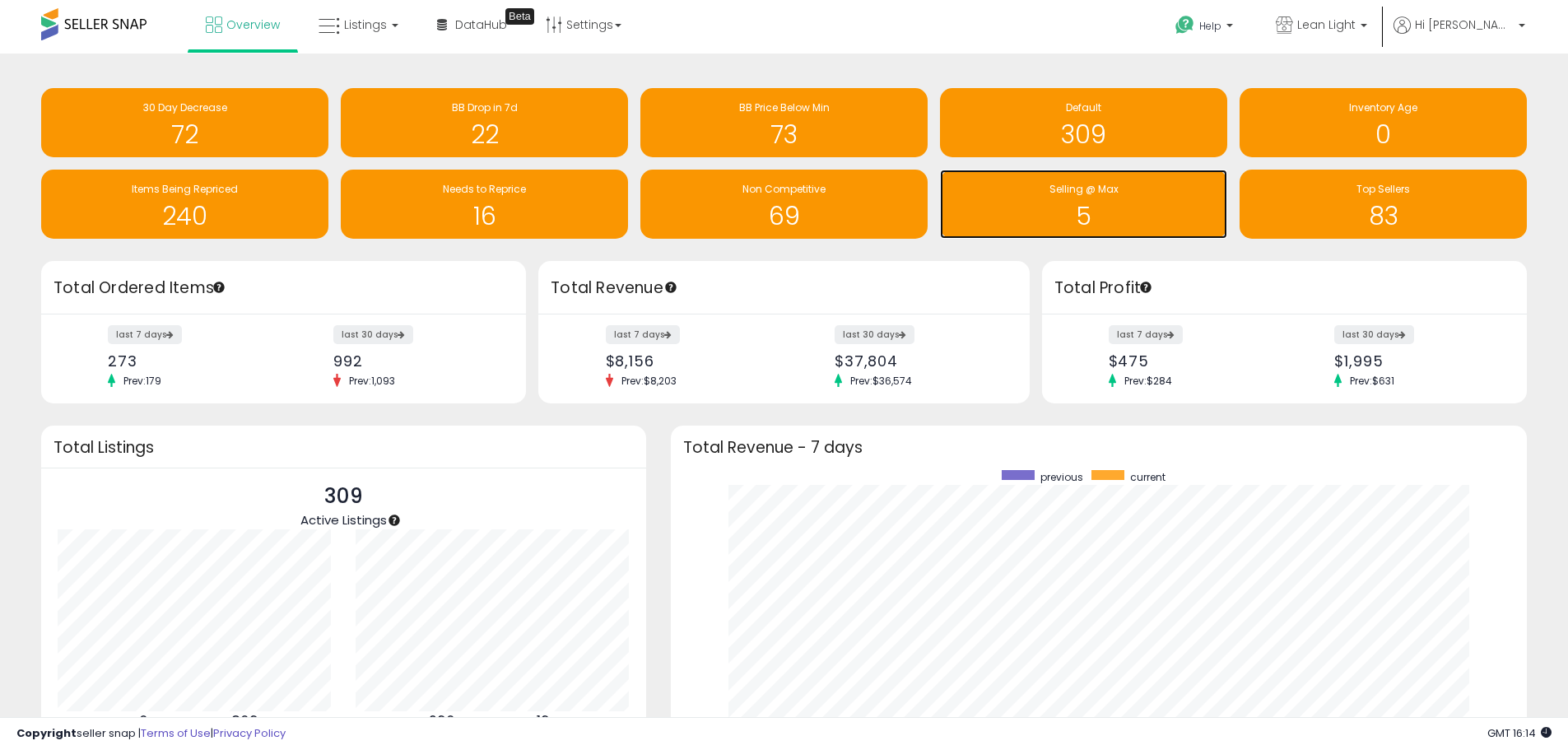
click at [1103, 207] on h1 "5" at bounding box center [1084, 216] width 271 height 28
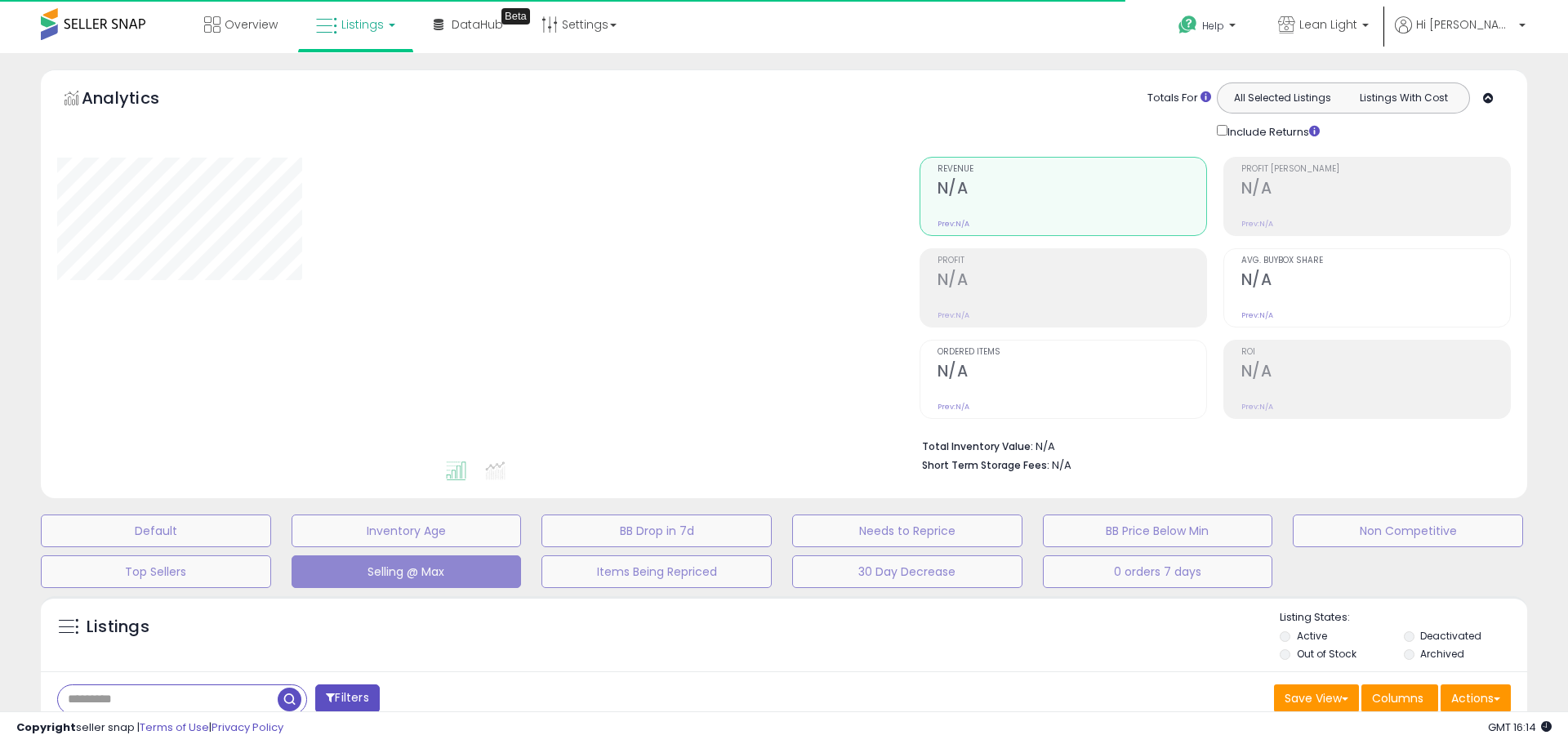
select select "**"
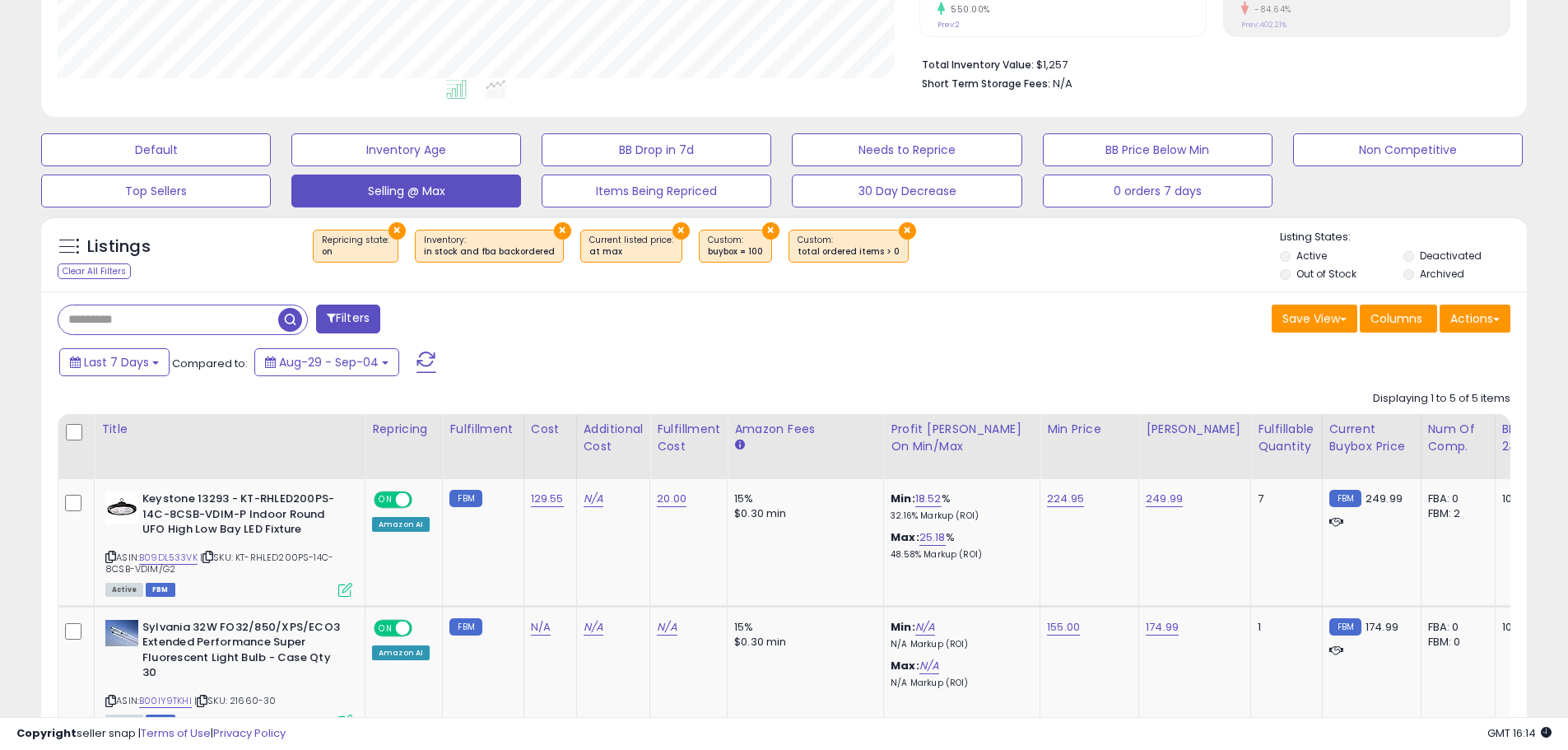
scroll to position [408, 0]
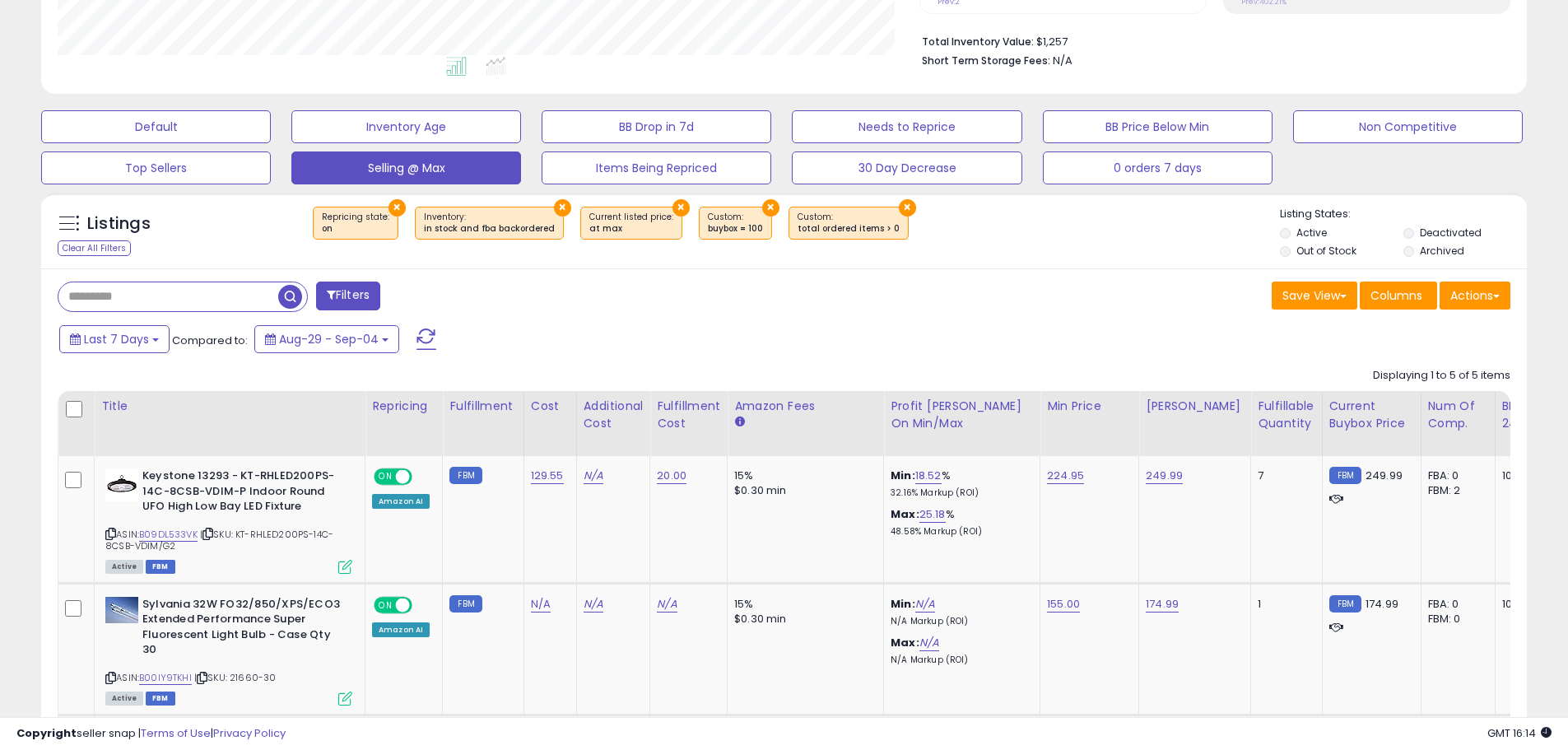
click at [126, 293] on input "text" at bounding box center [167, 297] width 220 height 29
type input "********"
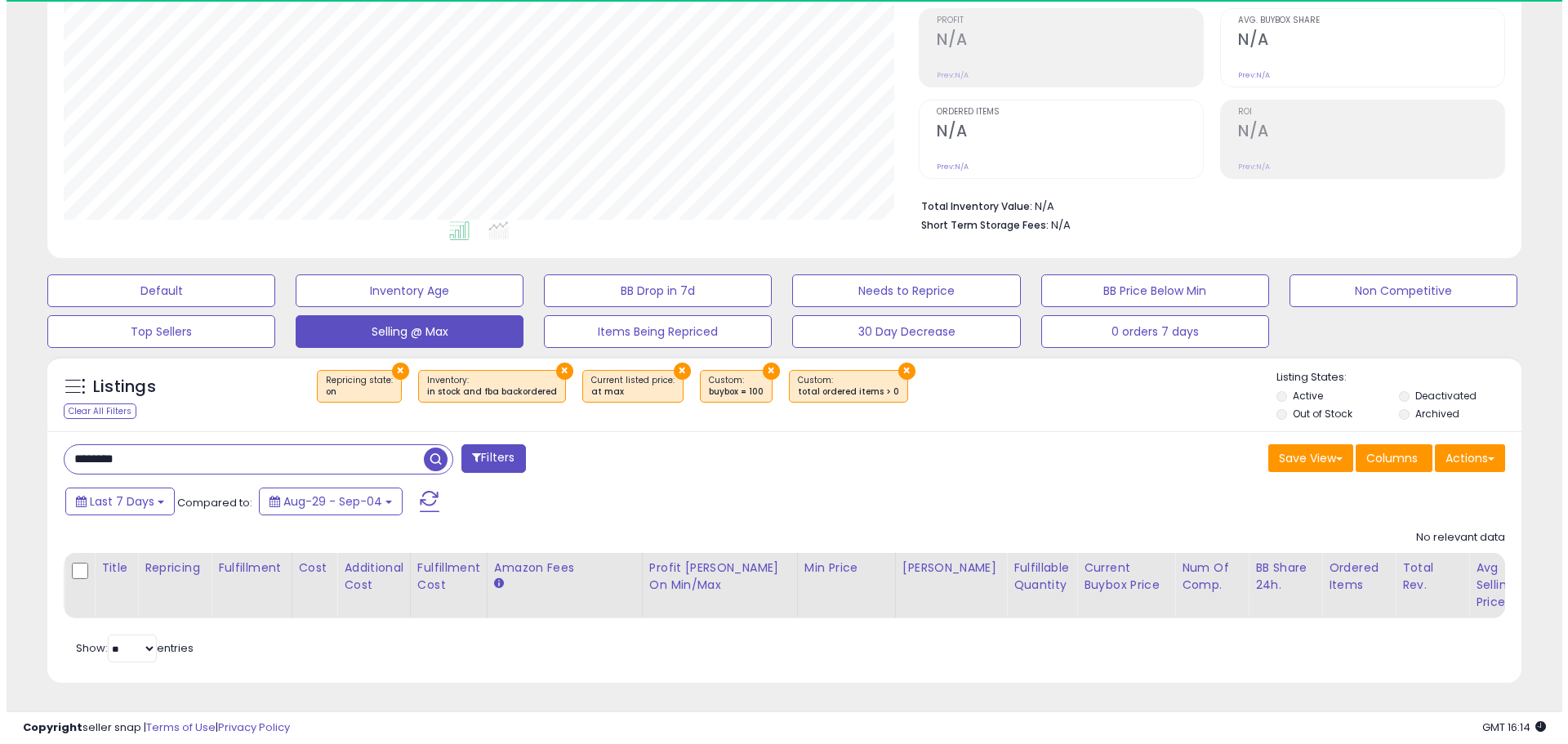
scroll to position [335, 855]
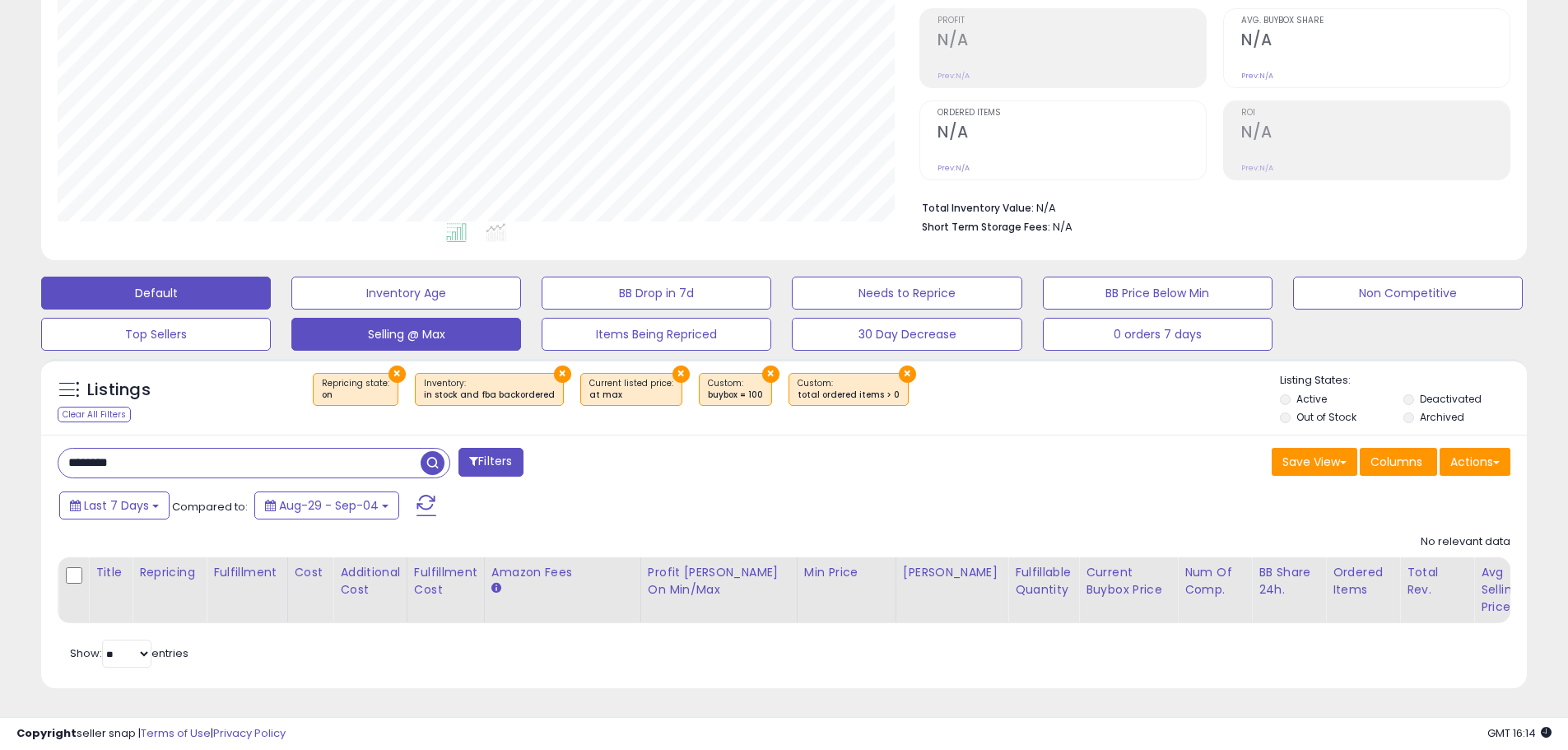
click at [182, 278] on button "Default" at bounding box center [155, 293] width 229 height 33
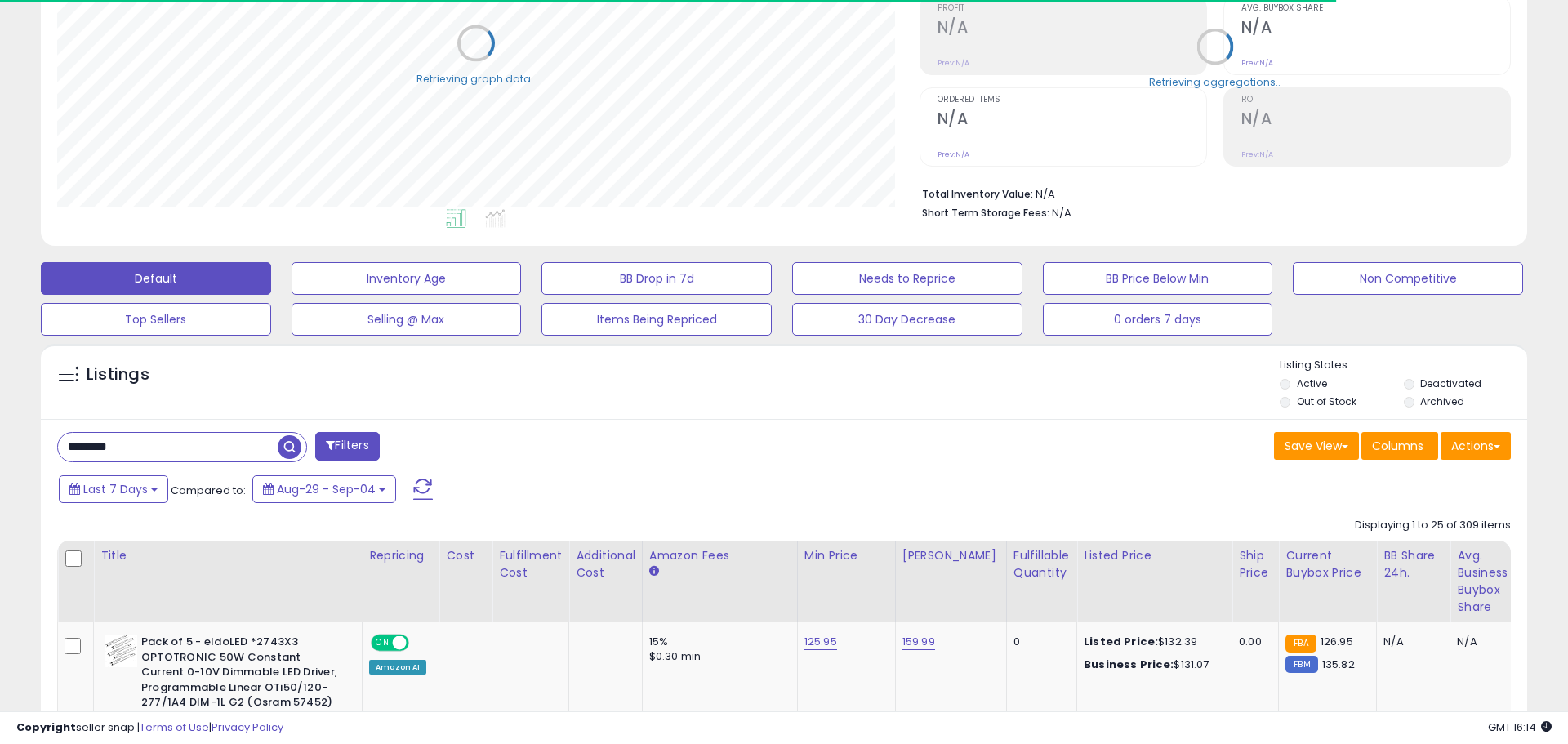
select select "**"
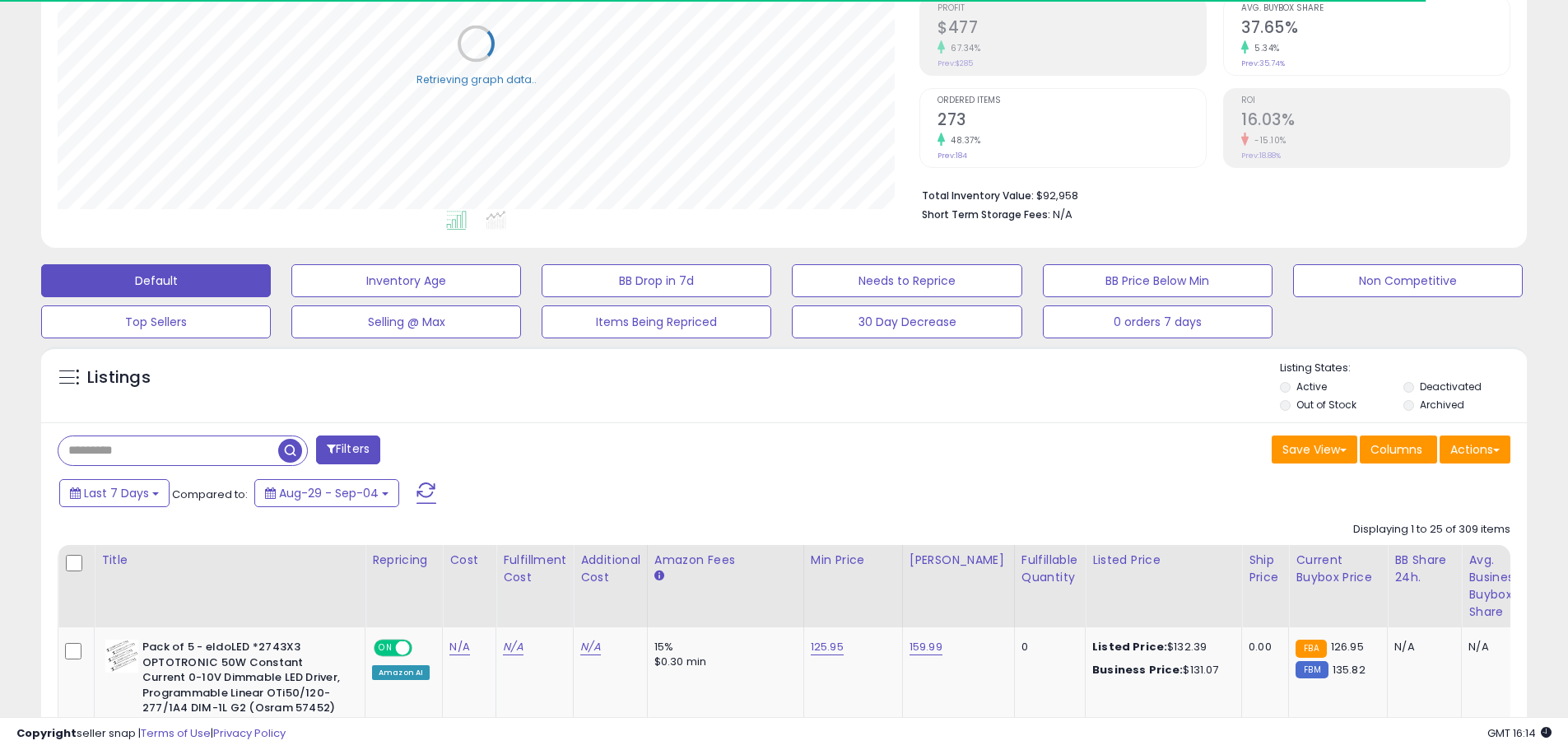
click at [149, 459] on input "text" at bounding box center [167, 451] width 220 height 29
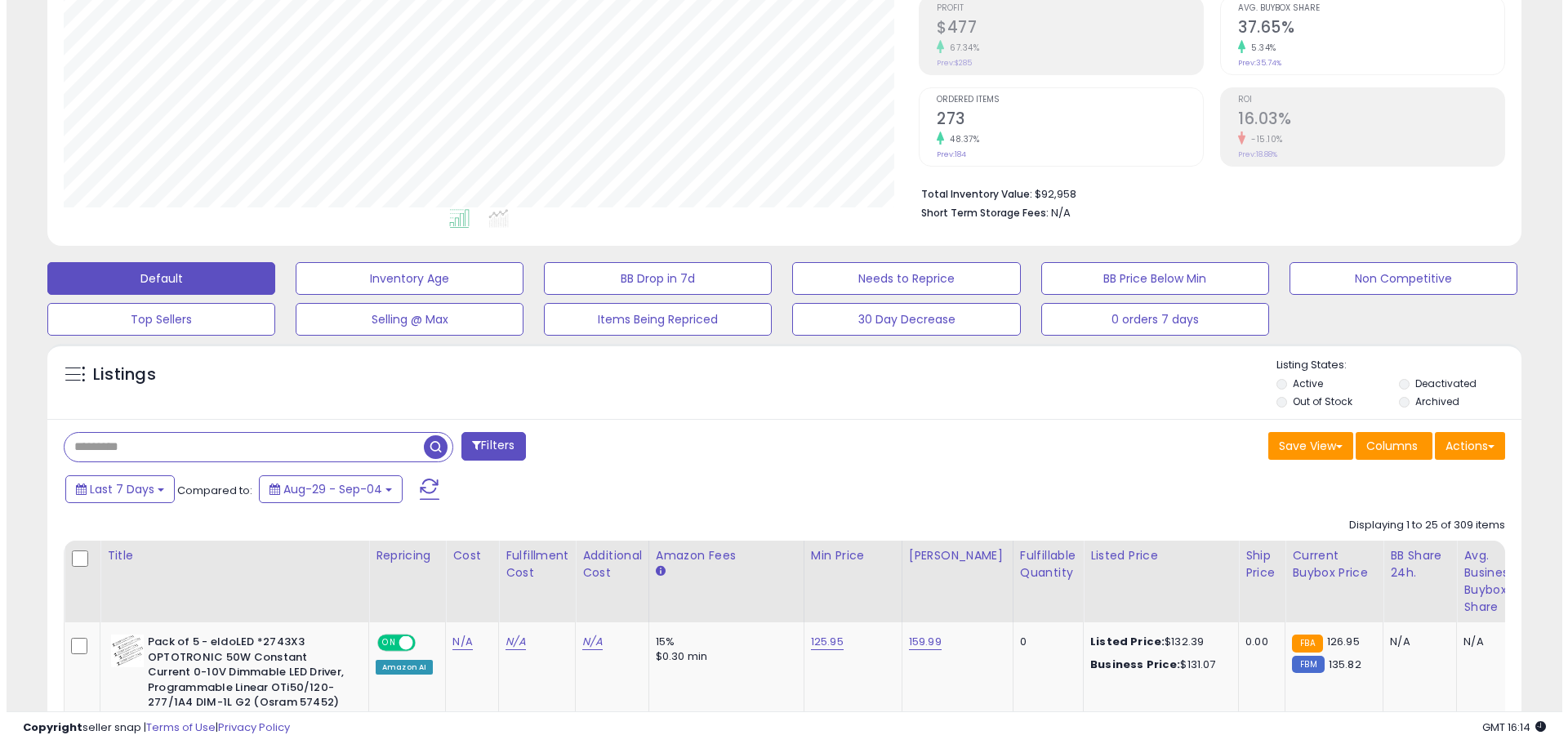
scroll to position [335, 855]
type input "********"
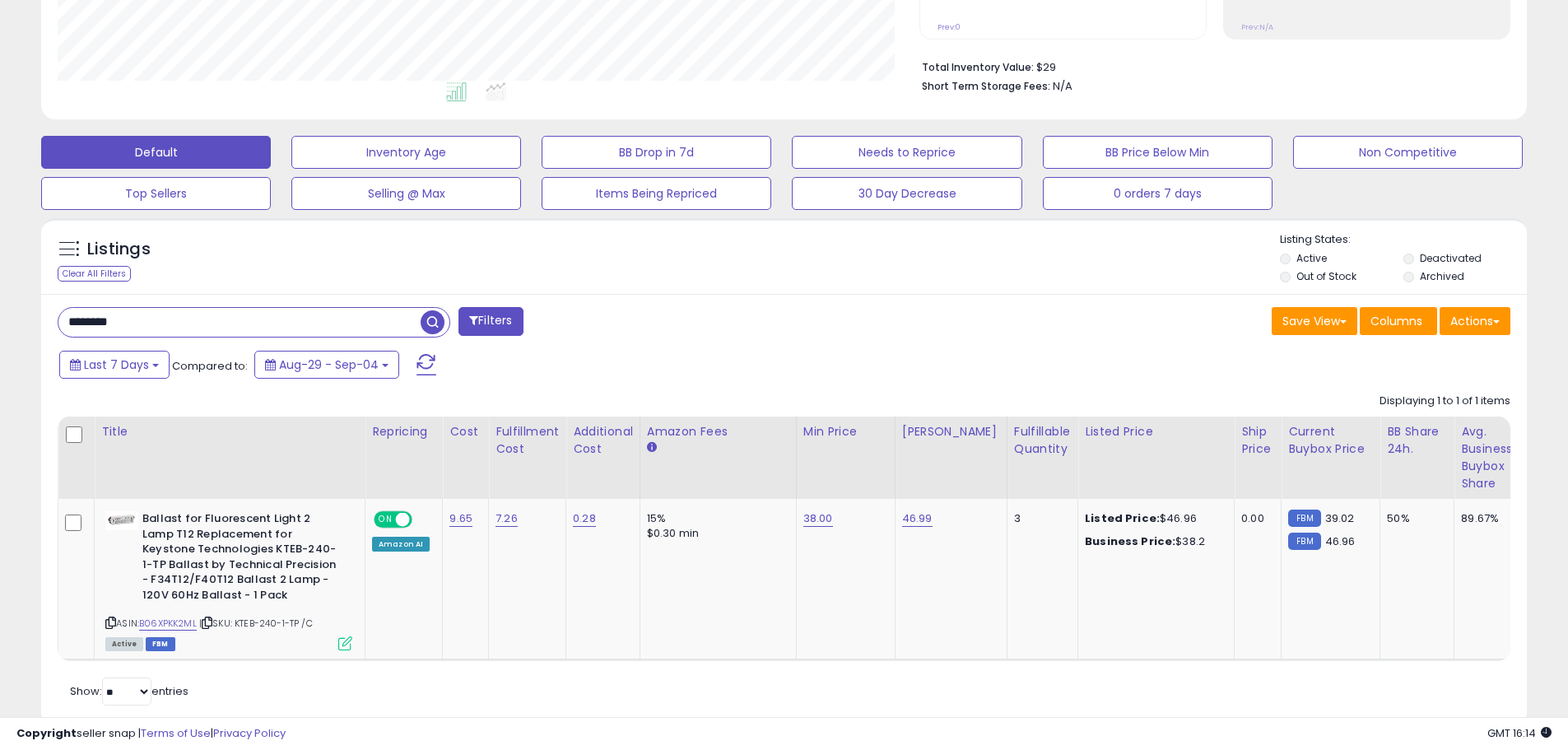
scroll to position [419, 0]
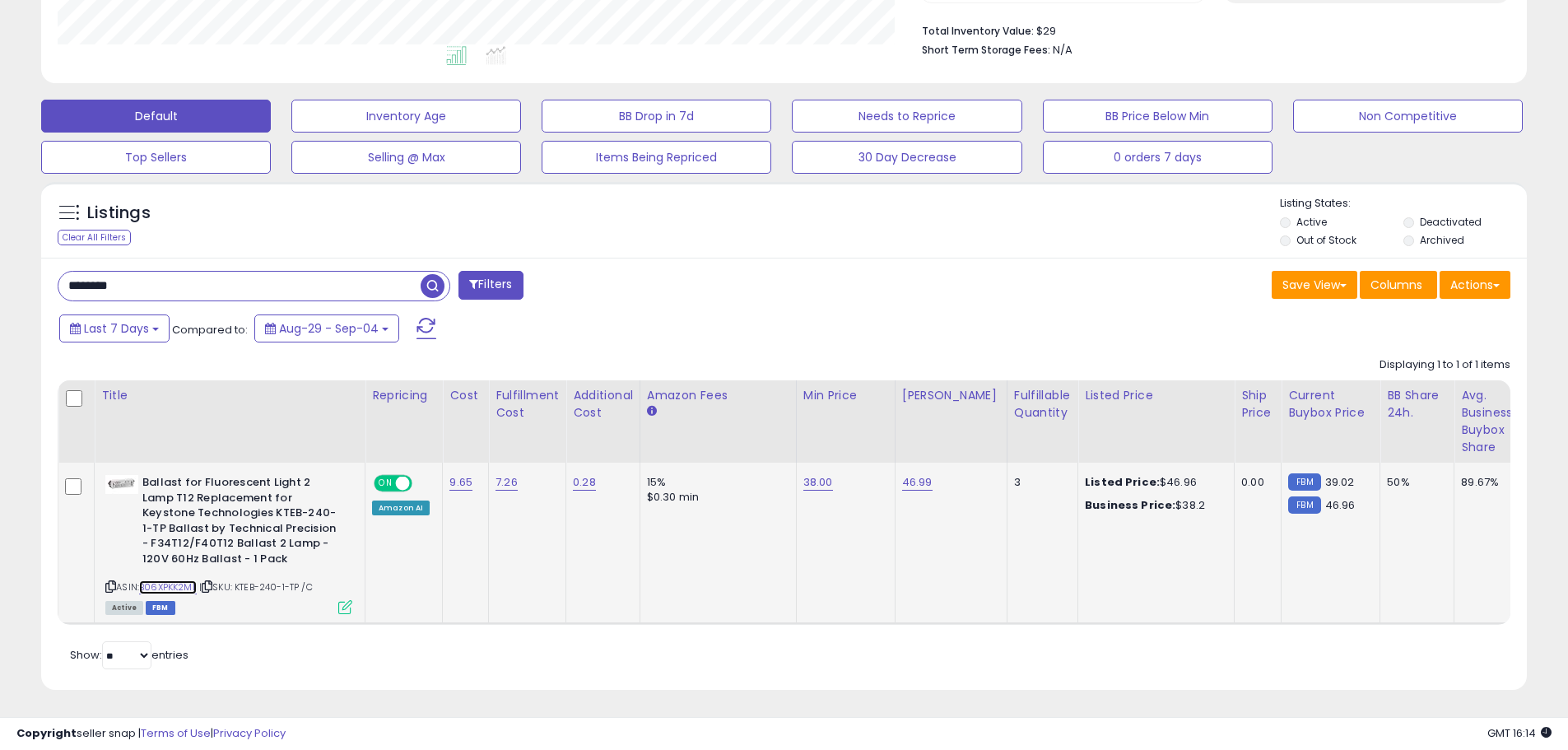
click at [180, 586] on link "B06XPKK2ML" at bounding box center [167, 587] width 58 height 14
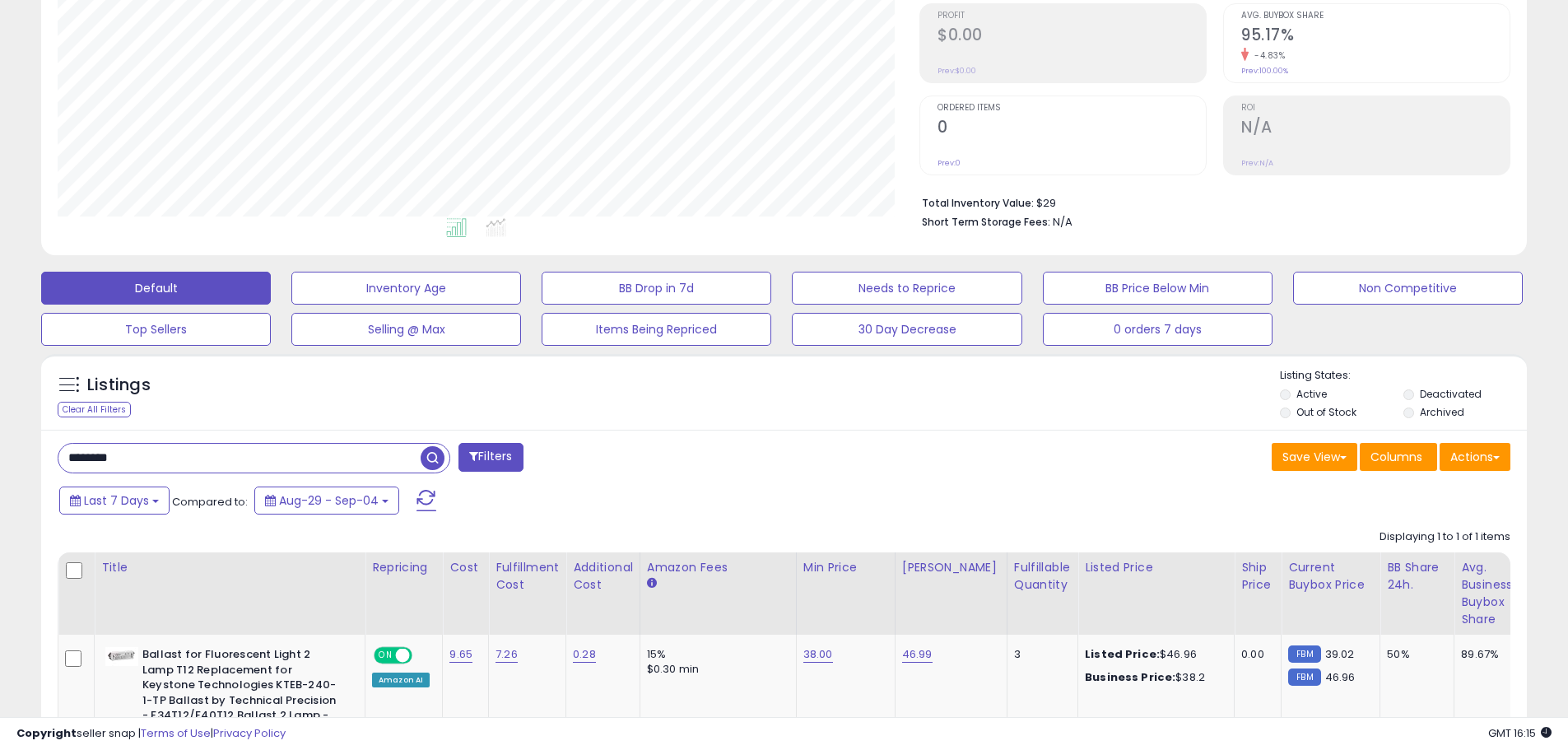
scroll to position [0, 0]
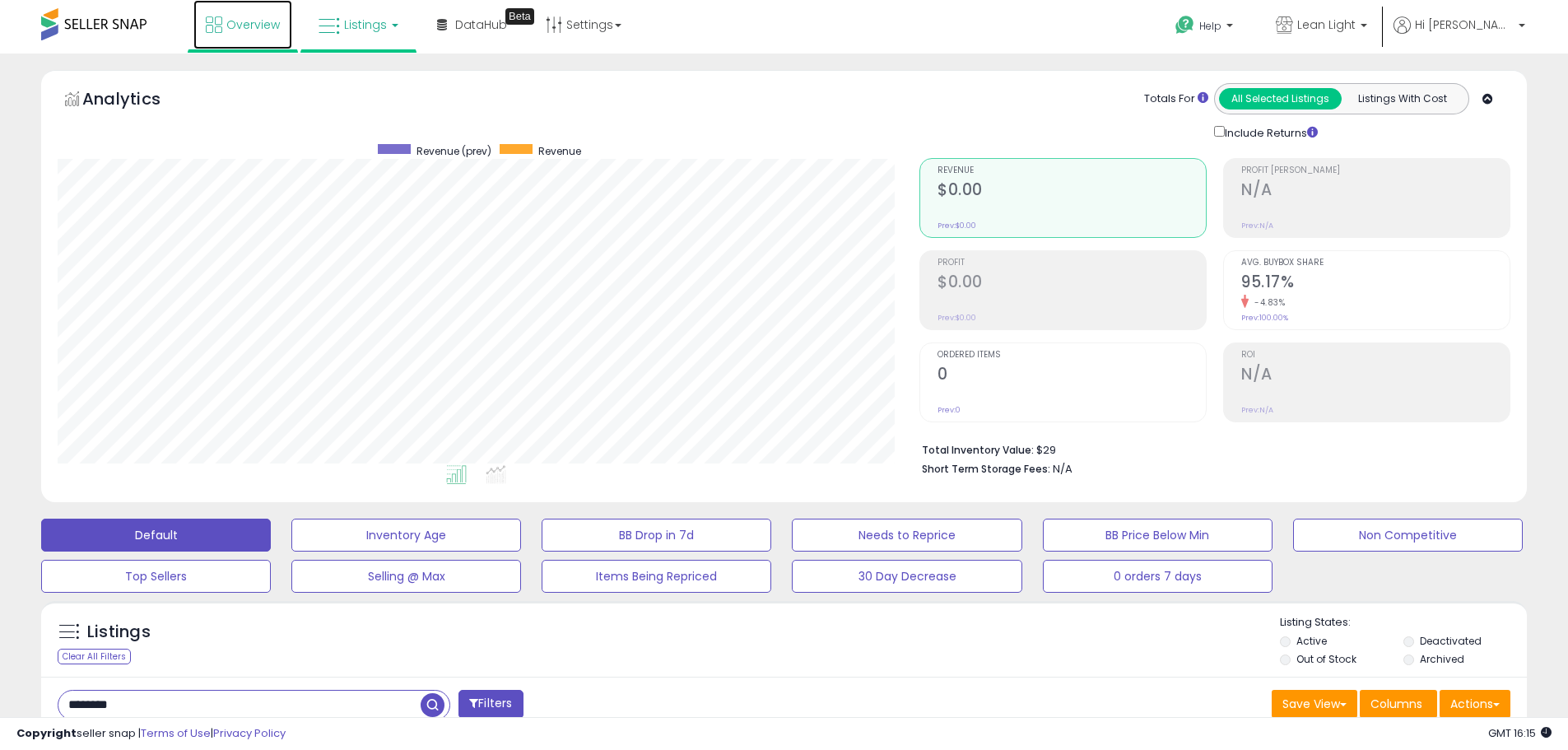
click at [231, 28] on span "Overview" at bounding box center [253, 24] width 53 height 16
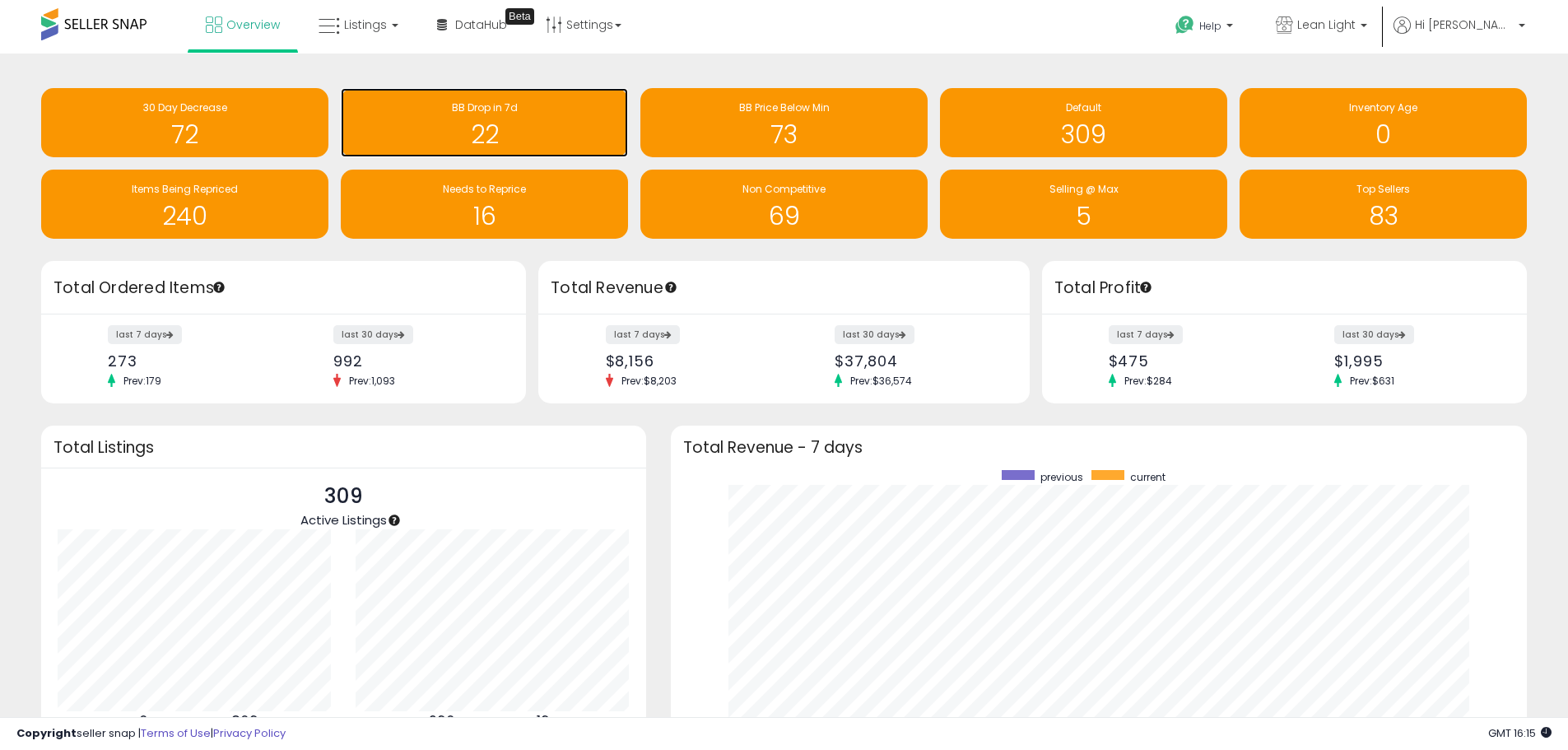
click at [483, 134] on h1 "22" at bounding box center [484, 134] width 271 height 28
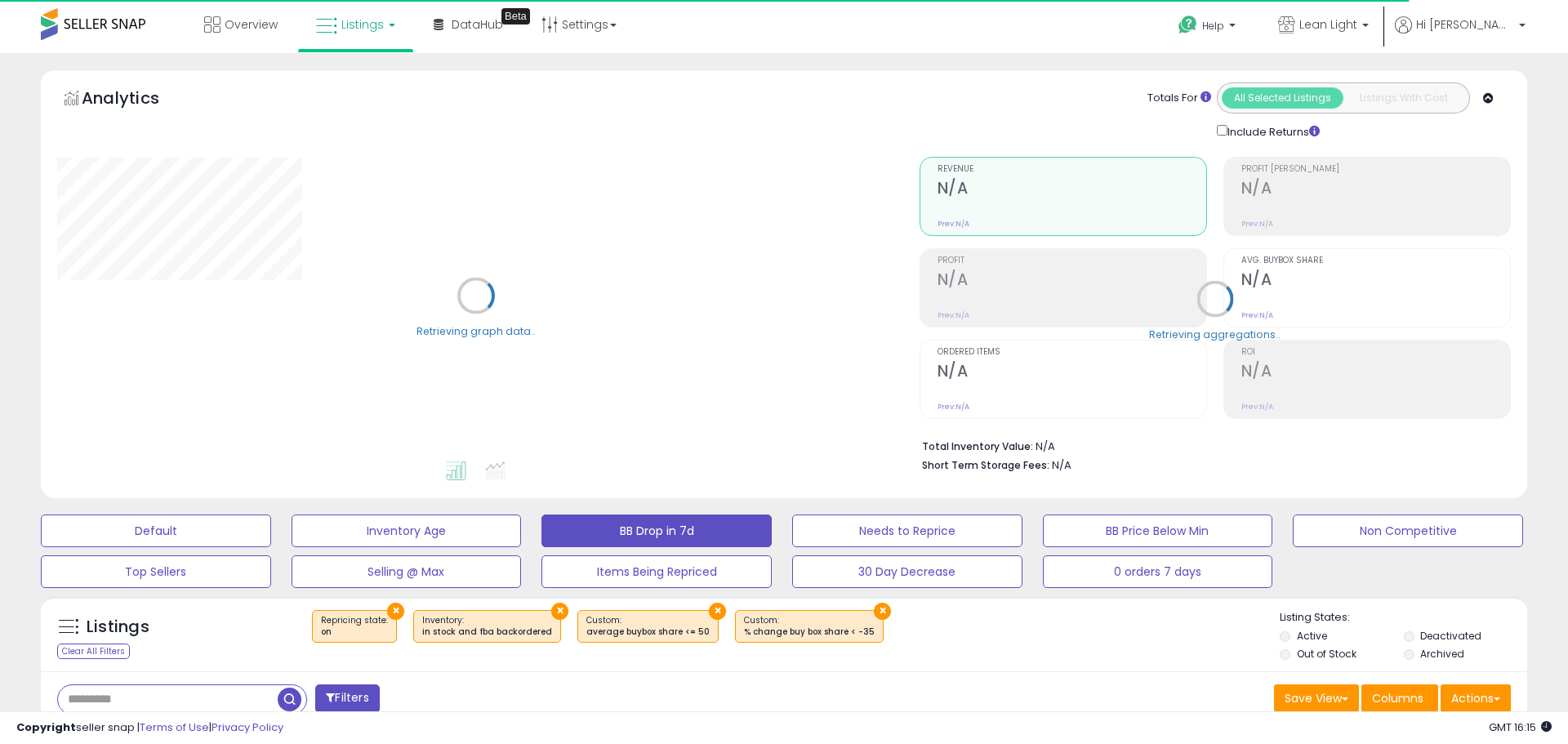
select select "**"
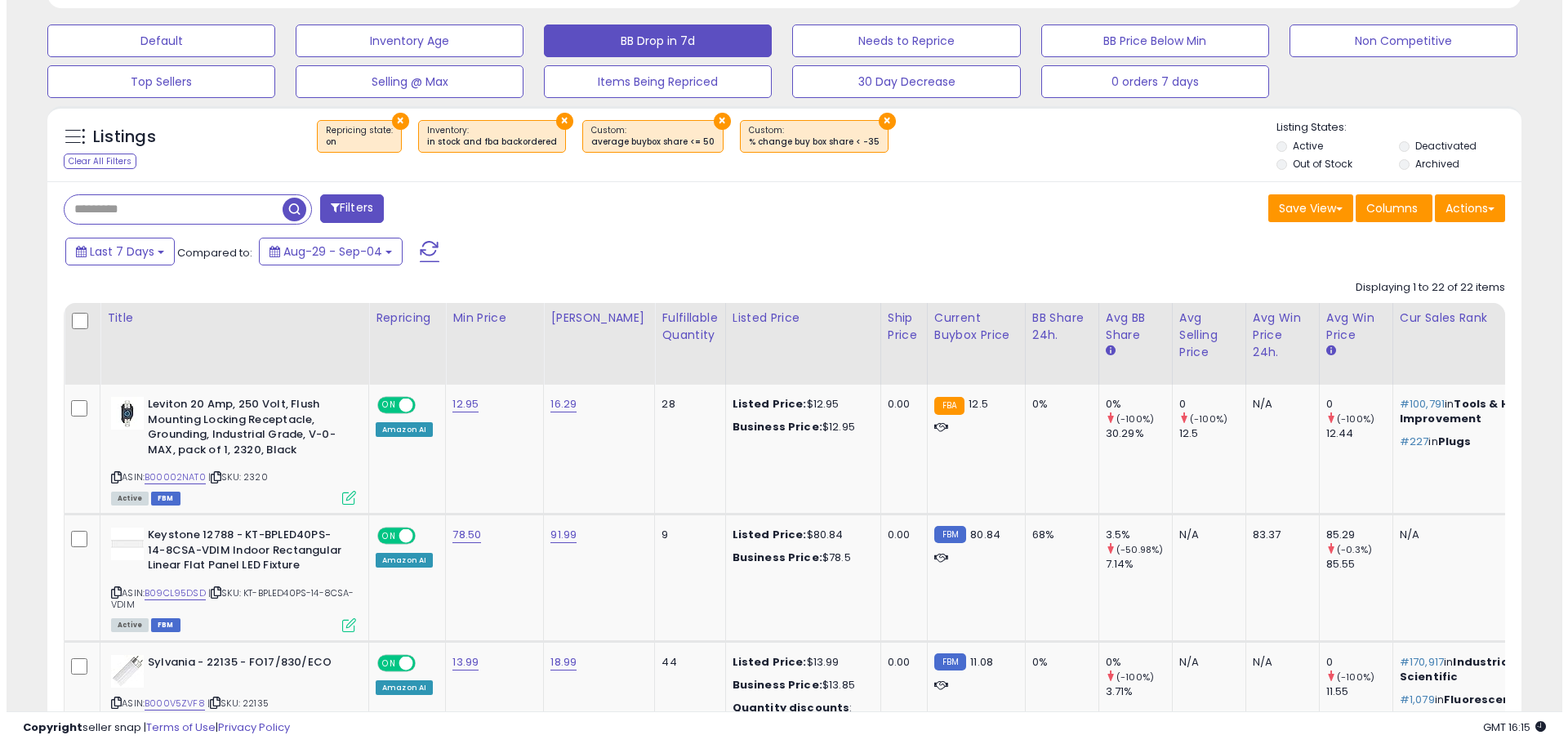
scroll to position [572, 0]
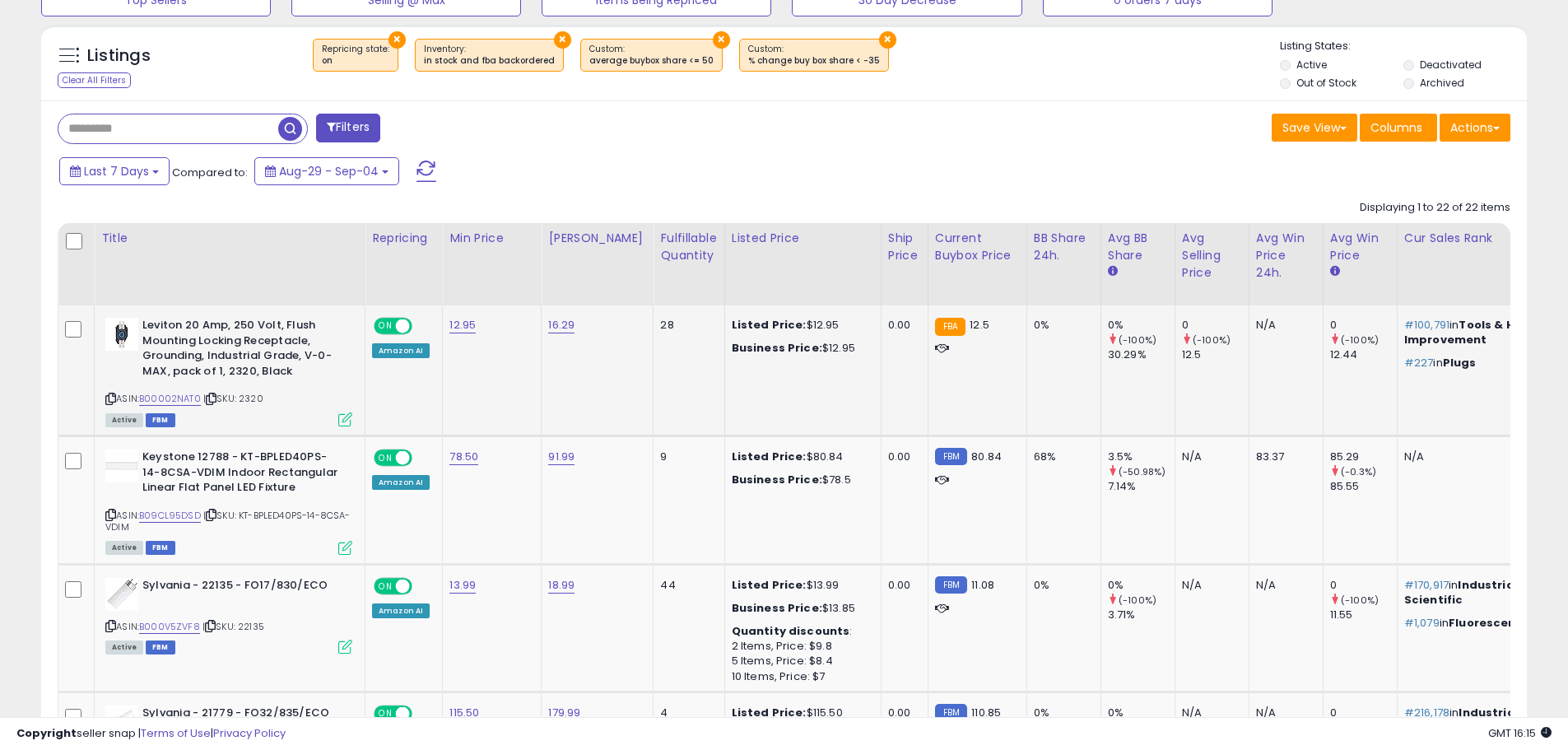
click at [342, 423] on icon at bounding box center [345, 419] width 14 height 14
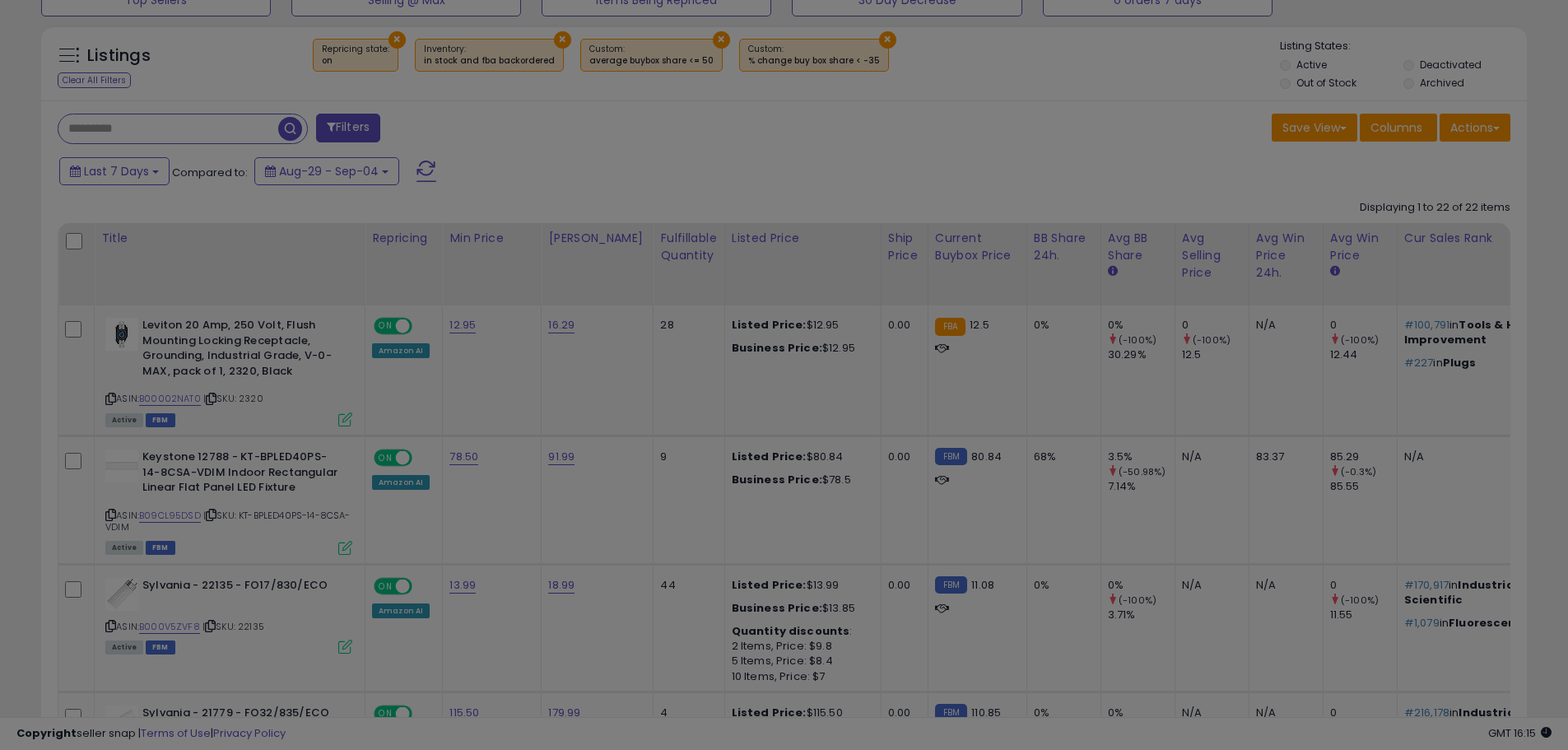
scroll to position [338, 870]
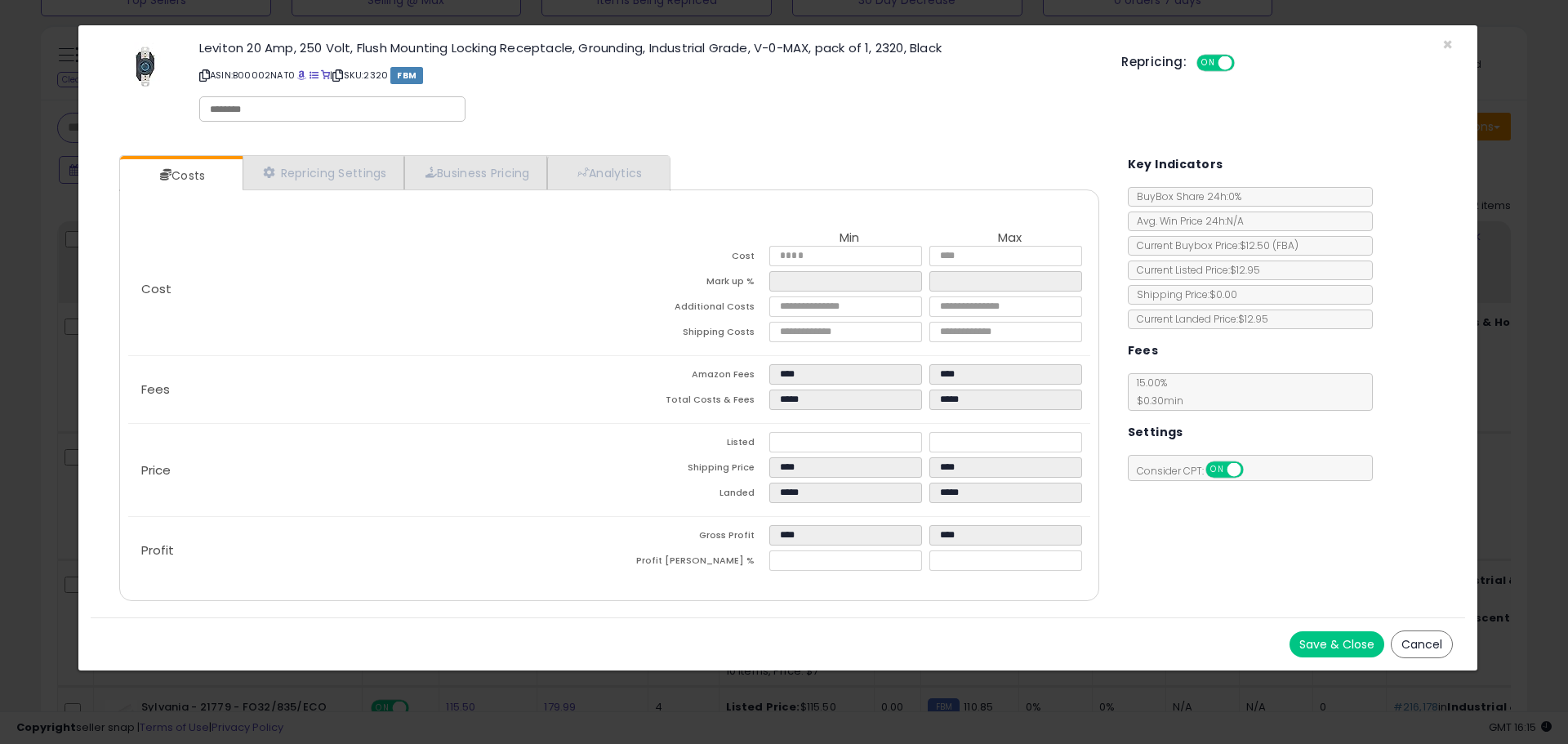
click at [1405, 639] on button "Cancel" at bounding box center [1422, 644] width 62 height 27
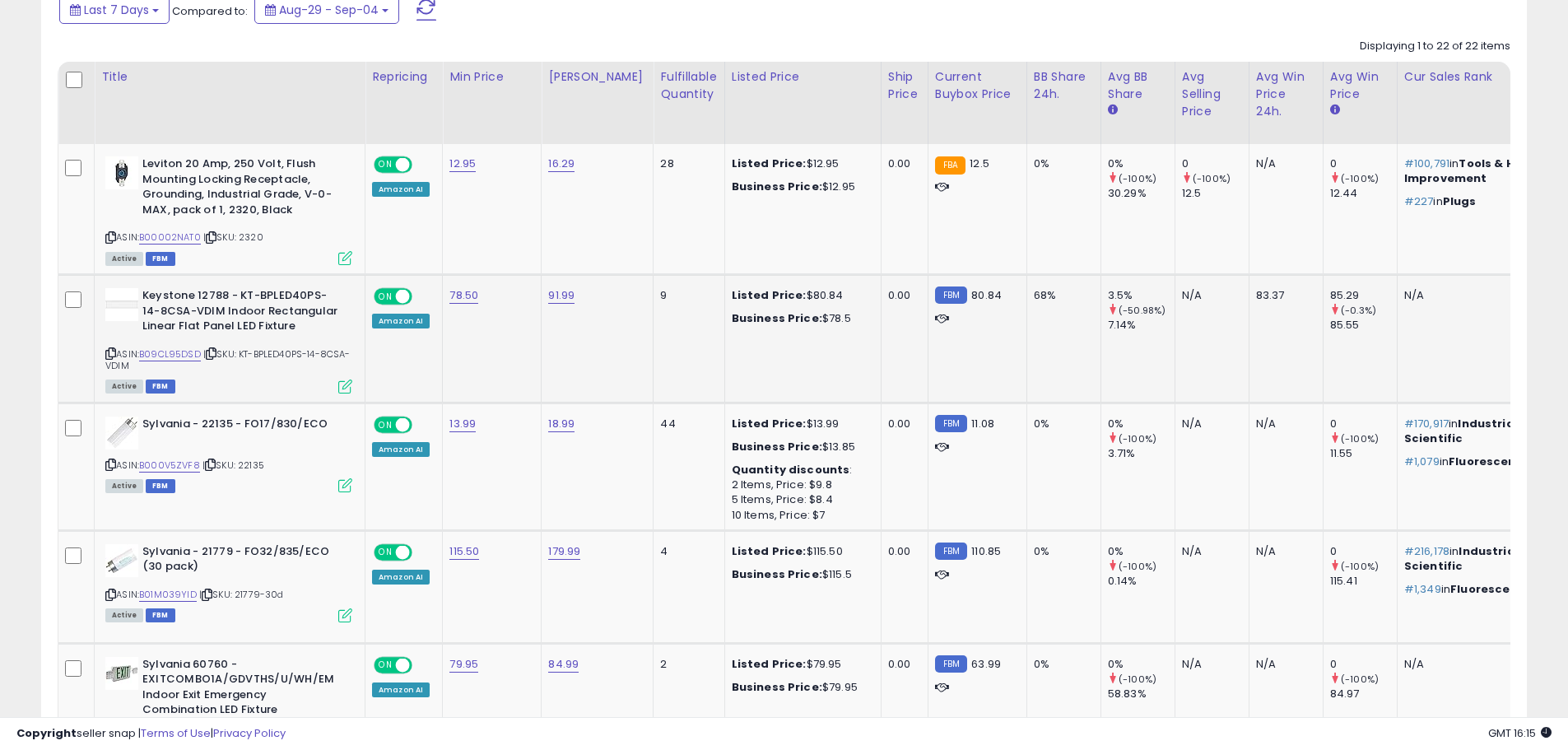
scroll to position [741, 0]
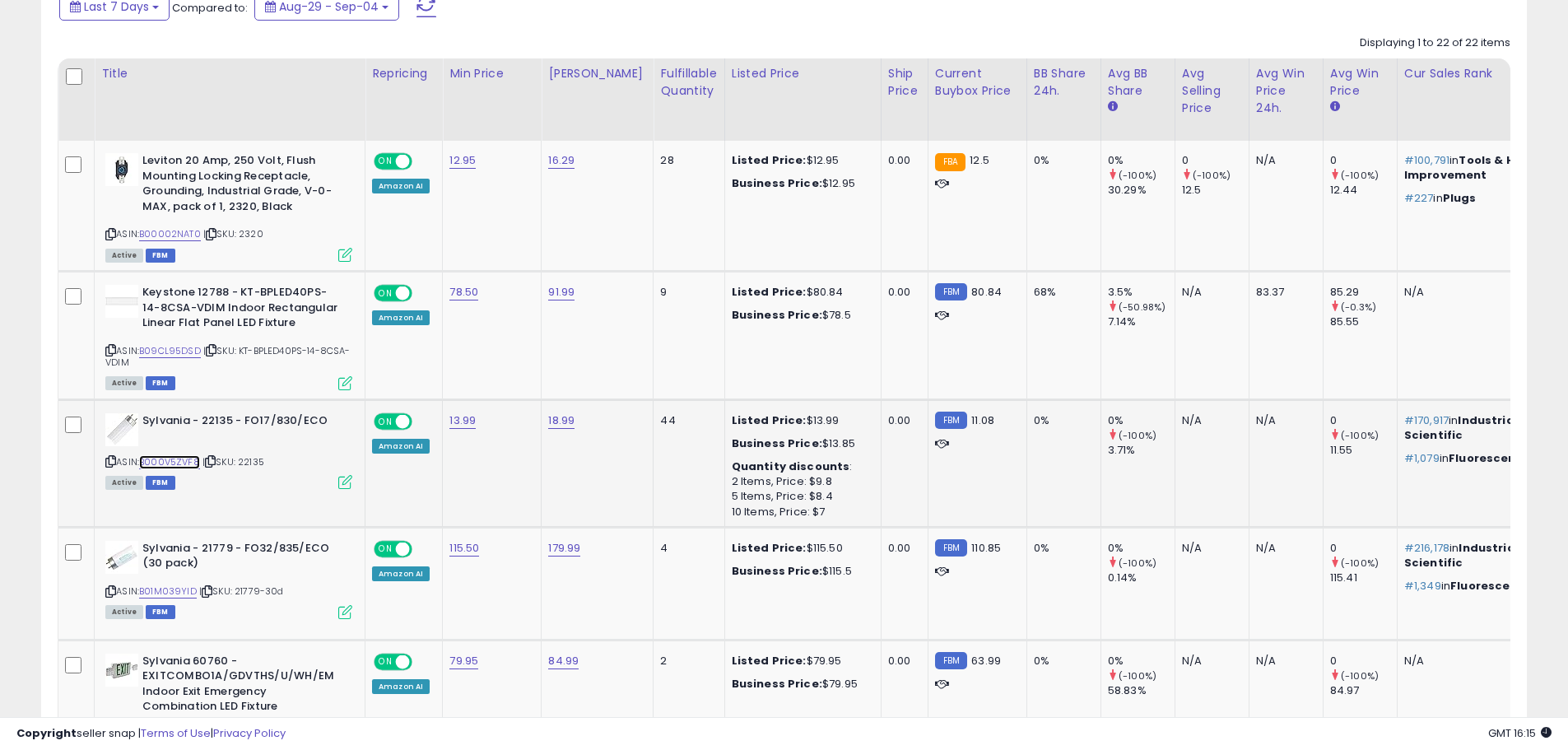
click at [168, 463] on link "B000V5ZVF8" at bounding box center [169, 462] width 61 height 14
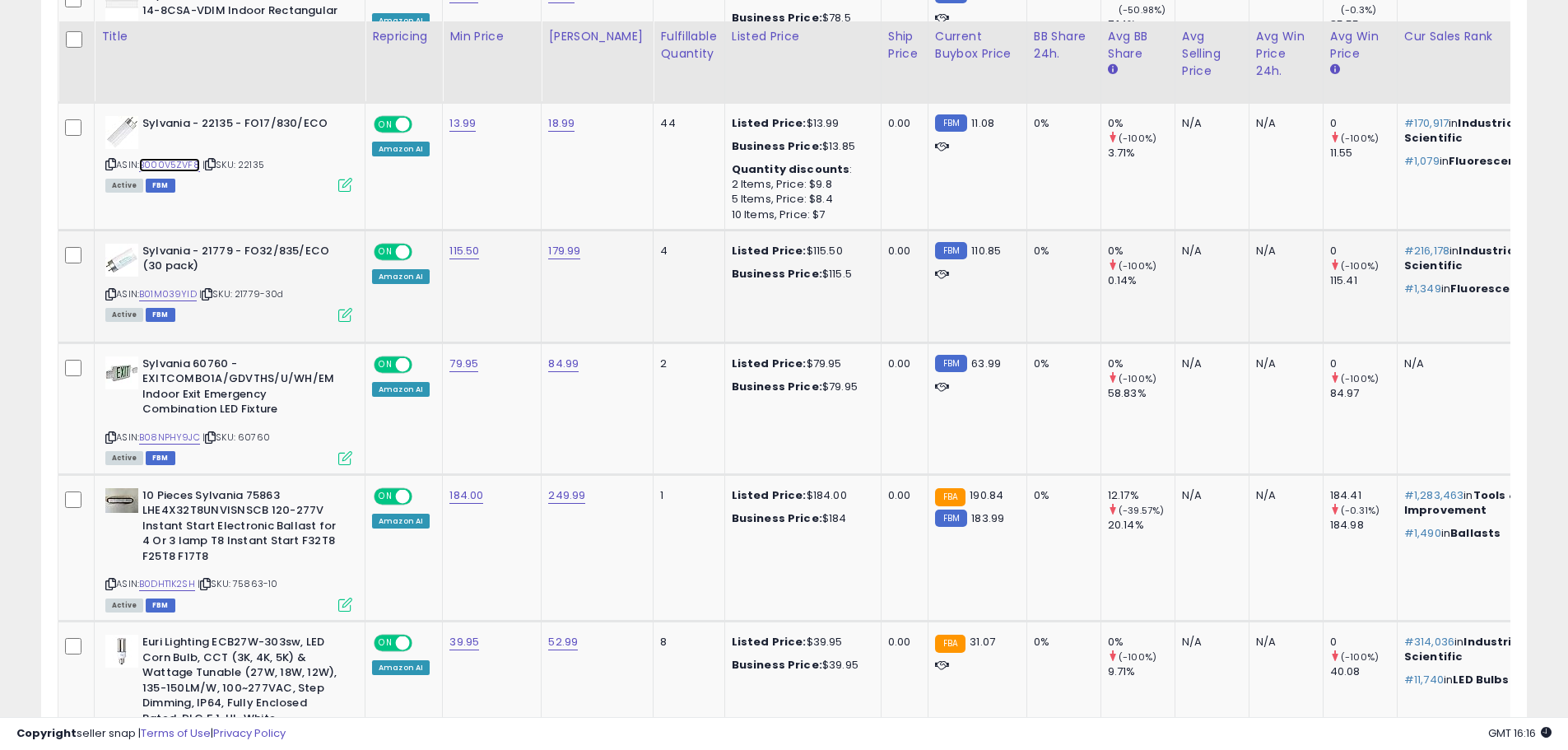
scroll to position [1071, 0]
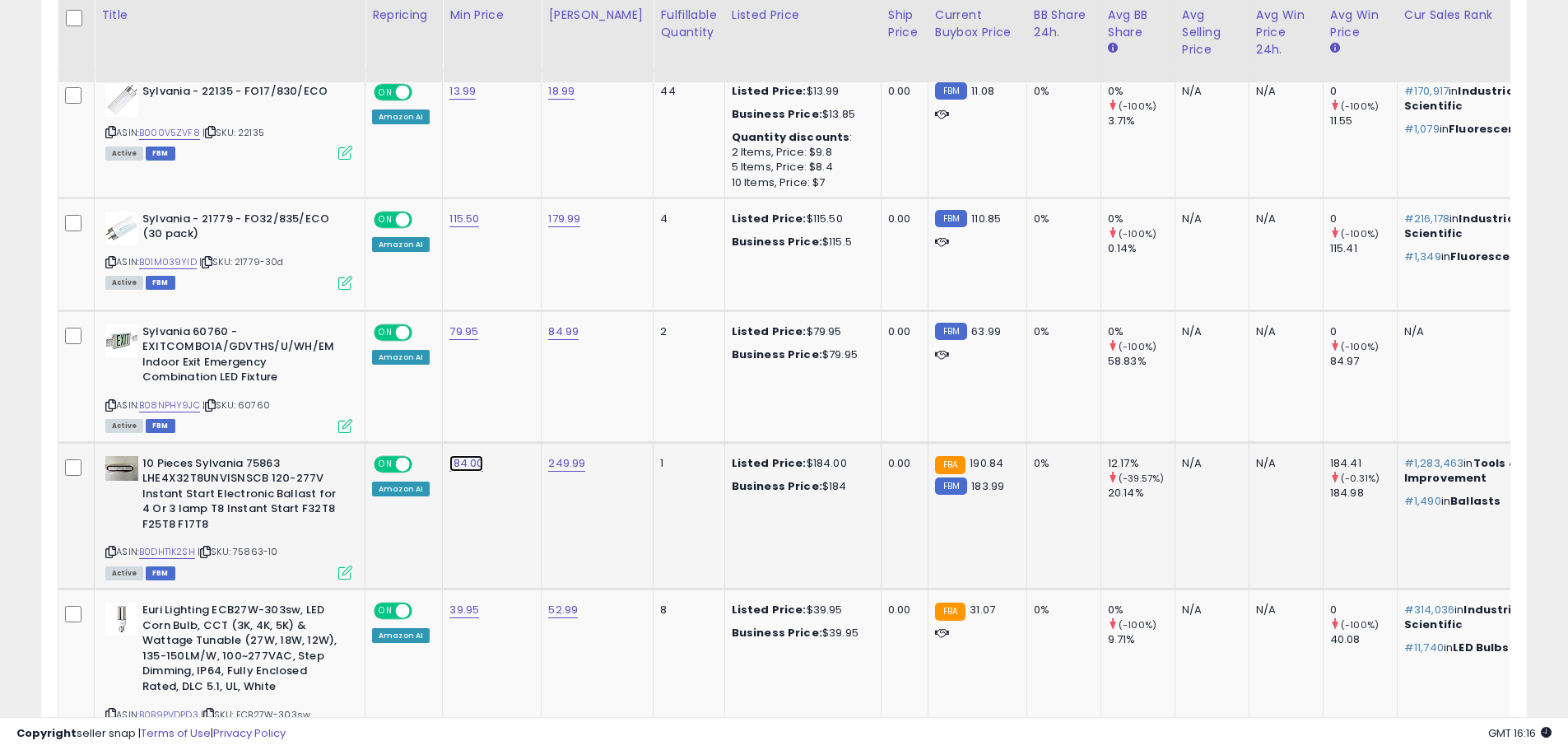
click at [461, 455] on link "184.00" at bounding box center [465, 463] width 33 height 16
click at [372, 410] on input "******" at bounding box center [418, 410] width 147 height 28
type input "******"
click at [524, 412] on button "submit" at bounding box center [510, 409] width 28 height 25
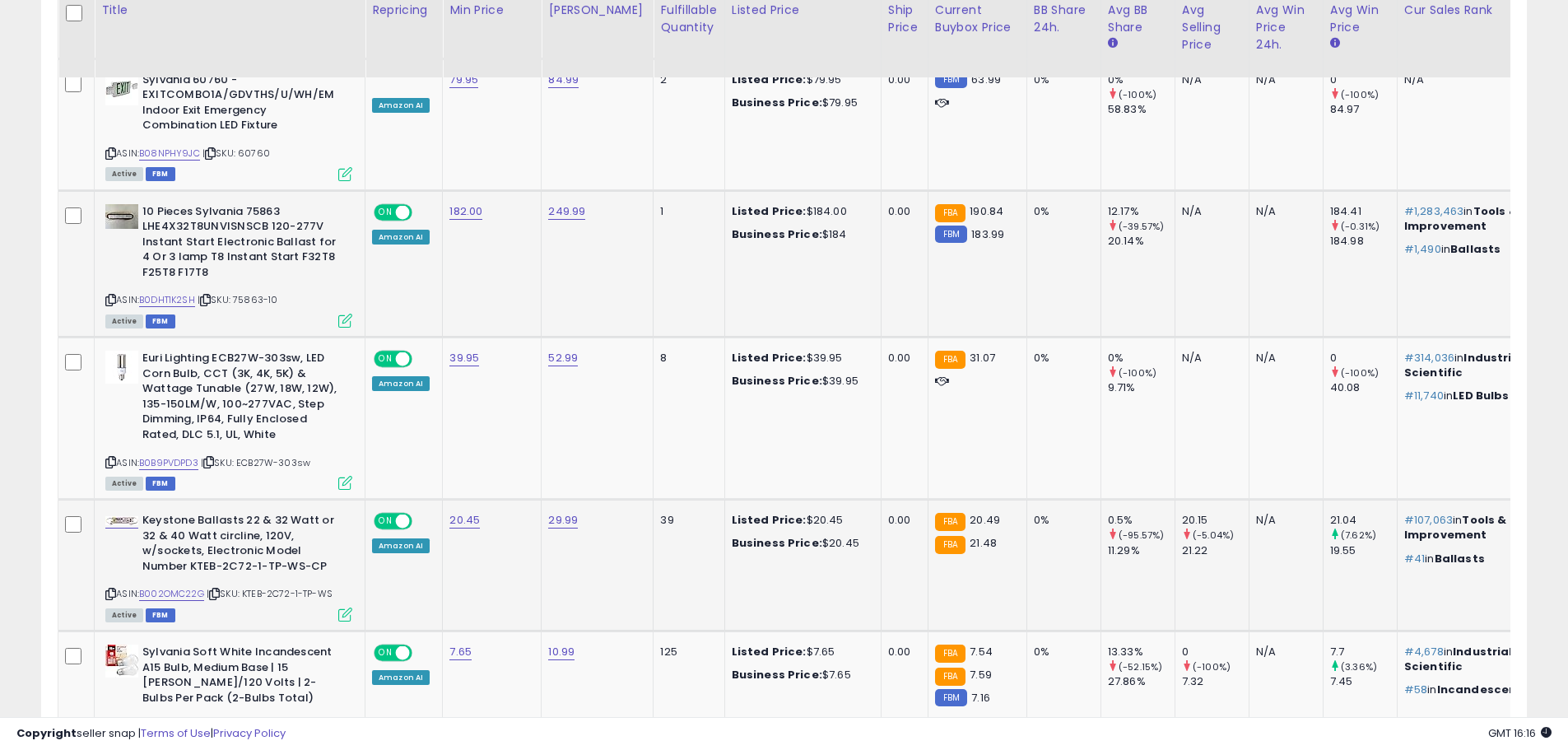
scroll to position [1400, 0]
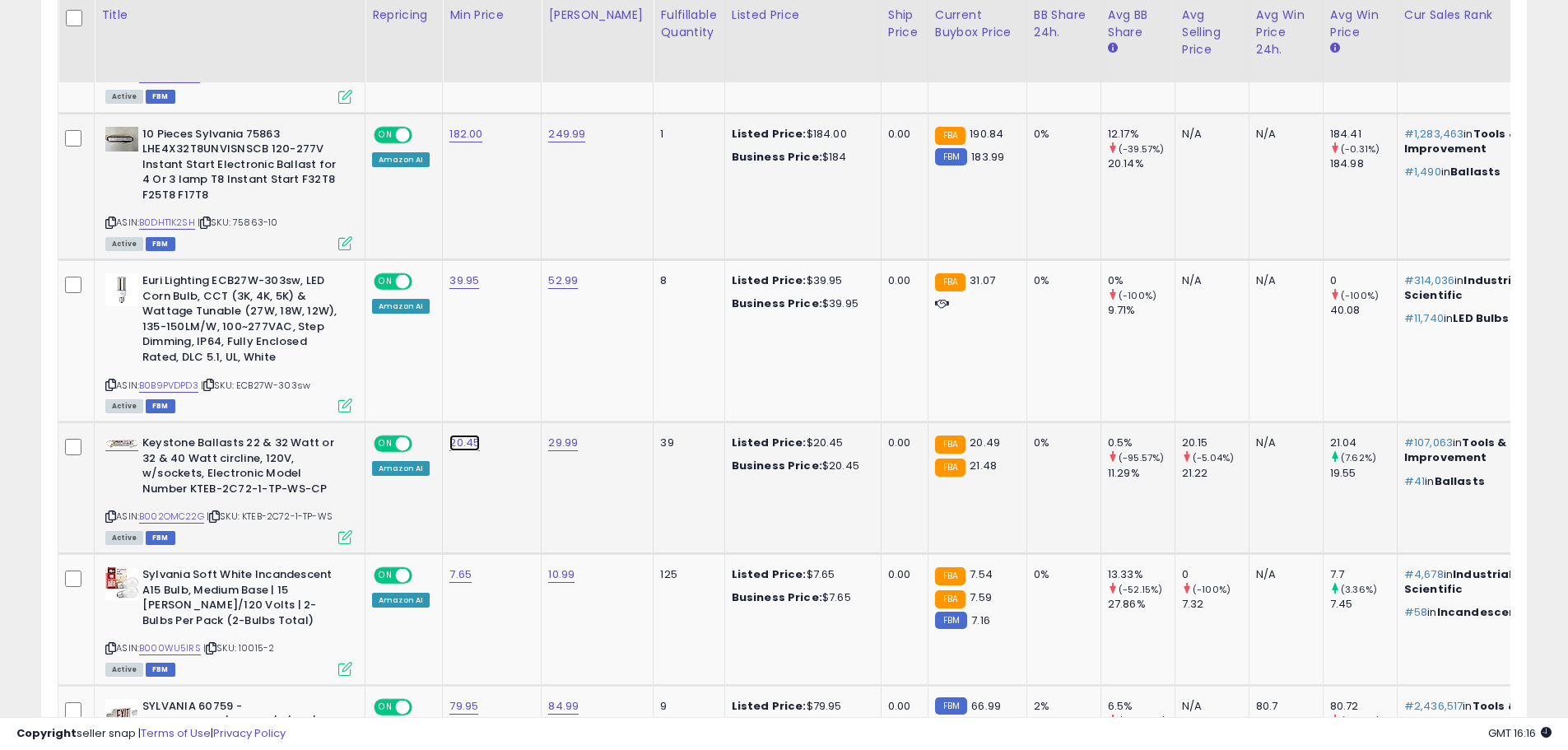
click at [461, 435] on link "20.45" at bounding box center [464, 443] width 30 height 16
drag, startPoint x: 391, startPoint y: 387, endPoint x: 323, endPoint y: 385, distance: 68.0
type input "*****"
click at [514, 386] on icon "submit" at bounding box center [508, 388] width 10 height 10
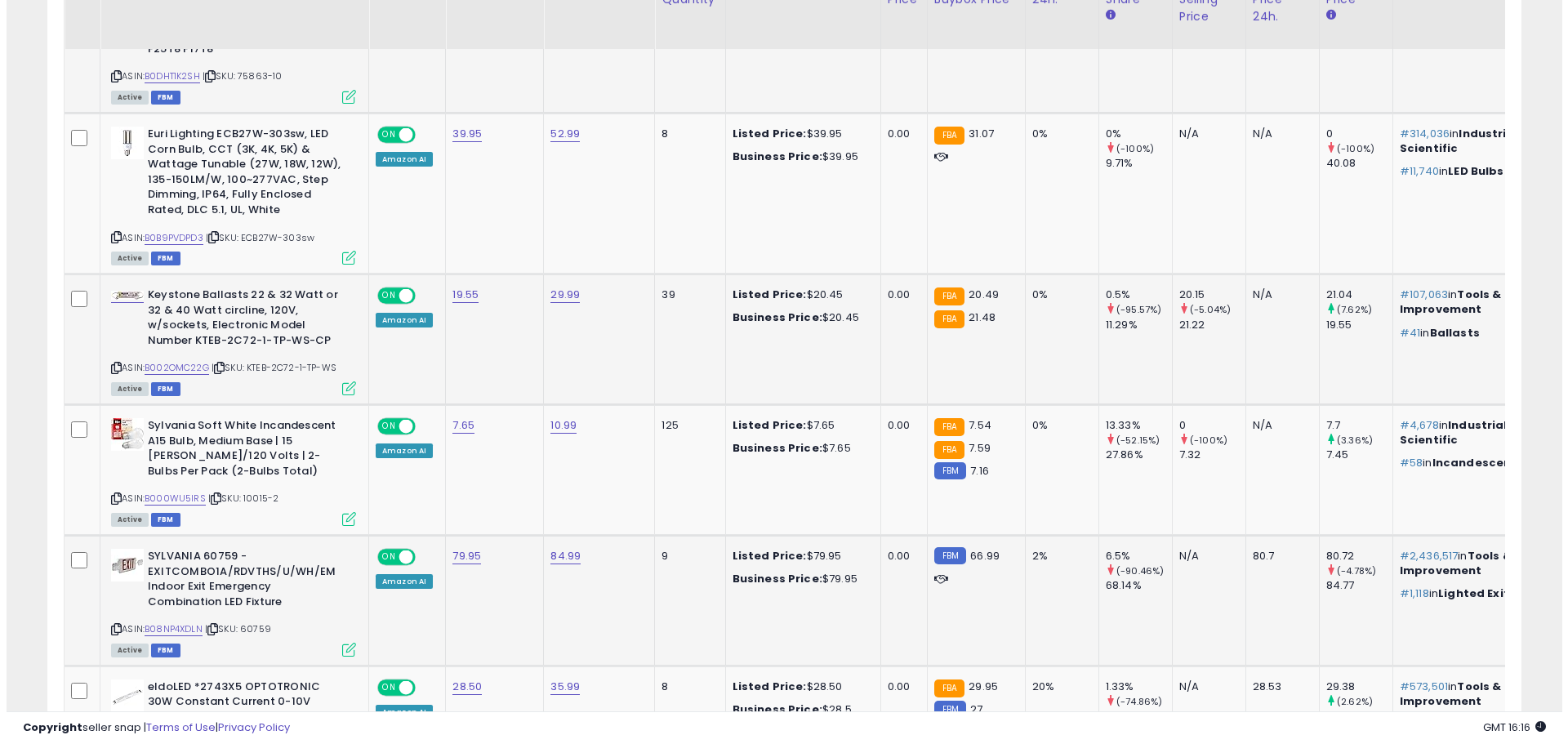
scroll to position [1552, 0]
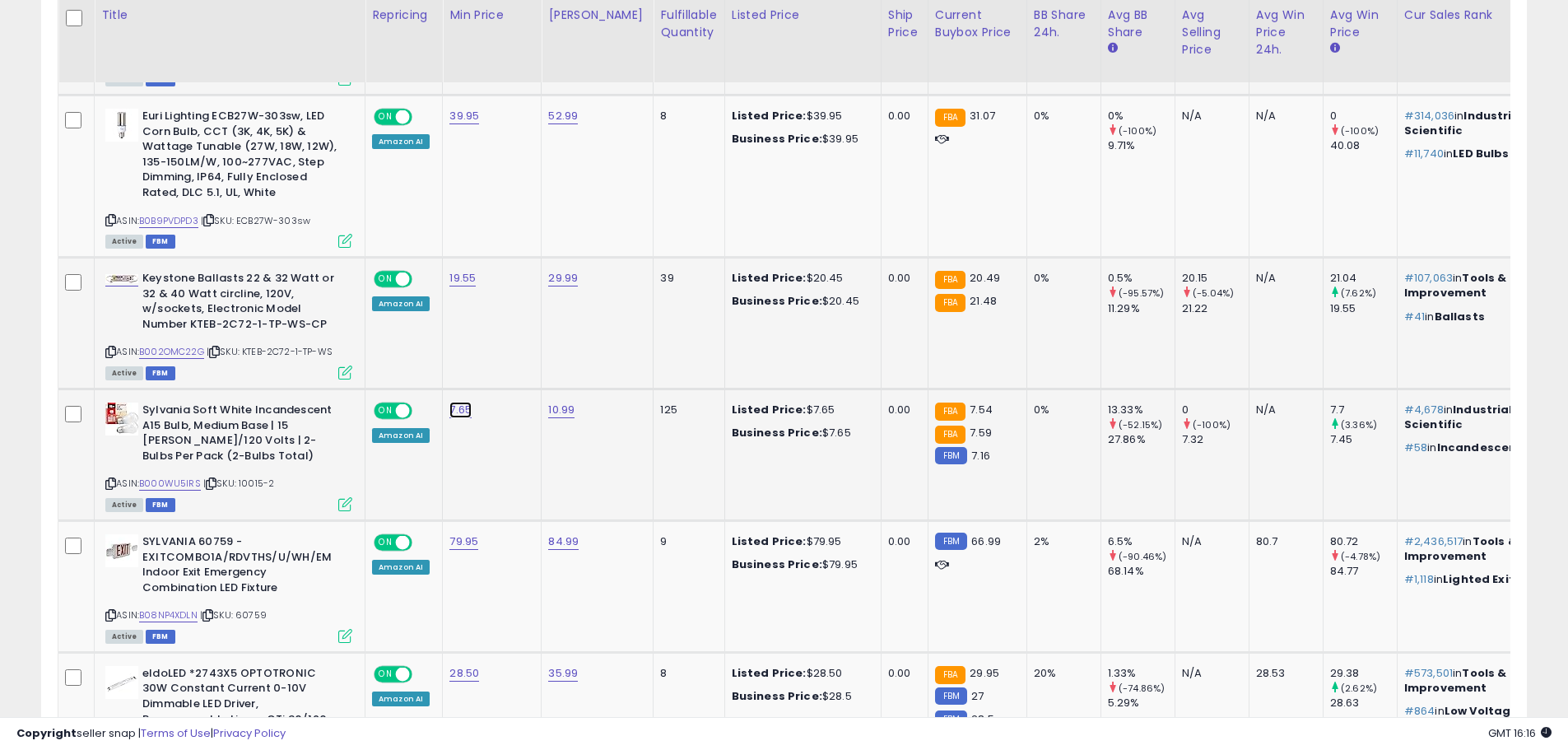
click at [456, 402] on link "7.65" at bounding box center [460, 409] width 22 height 16
click at [553, 358] on button "button" at bounding box center [538, 357] width 28 height 25
click at [340, 498] on icon at bounding box center [345, 504] width 14 height 14
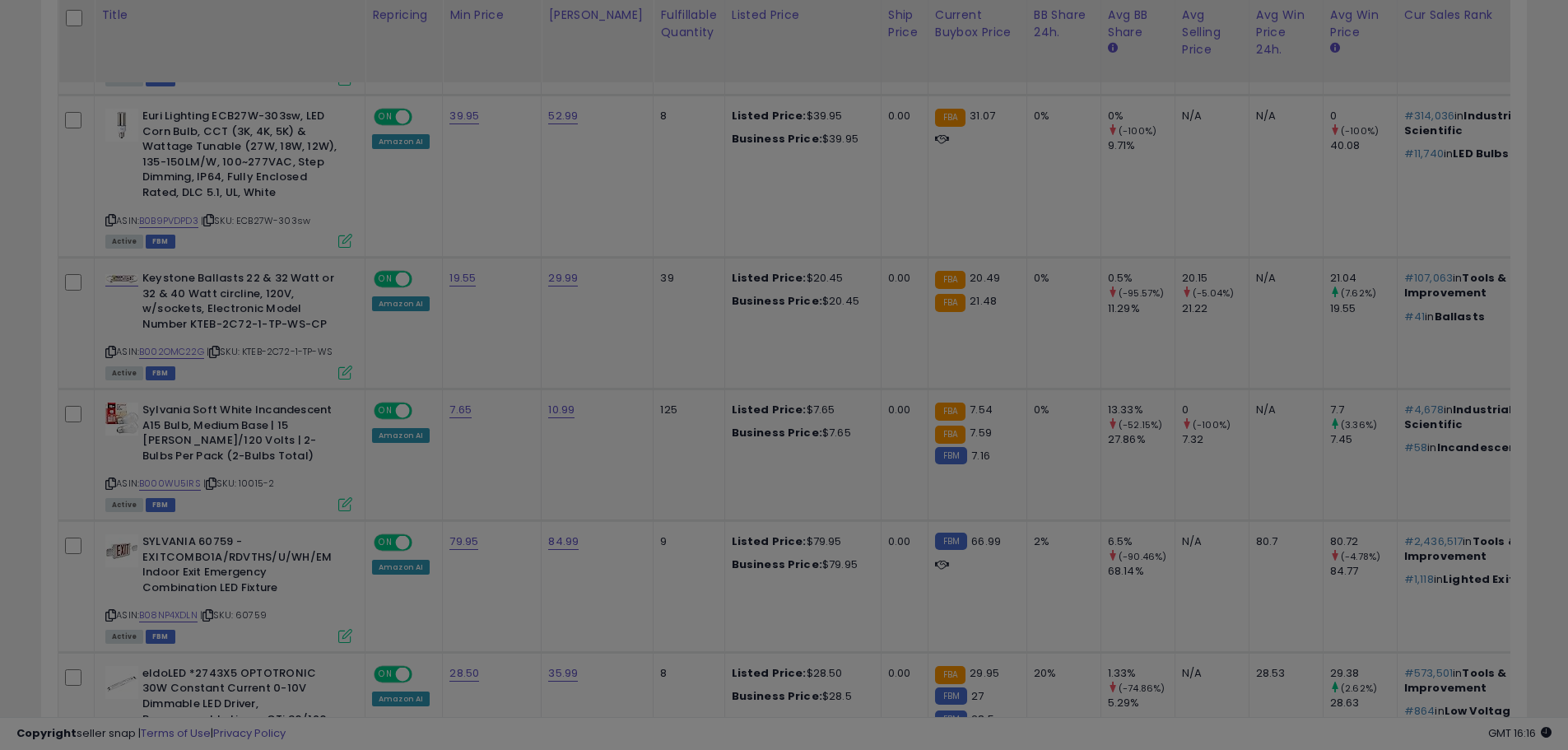
scroll to position [338, 870]
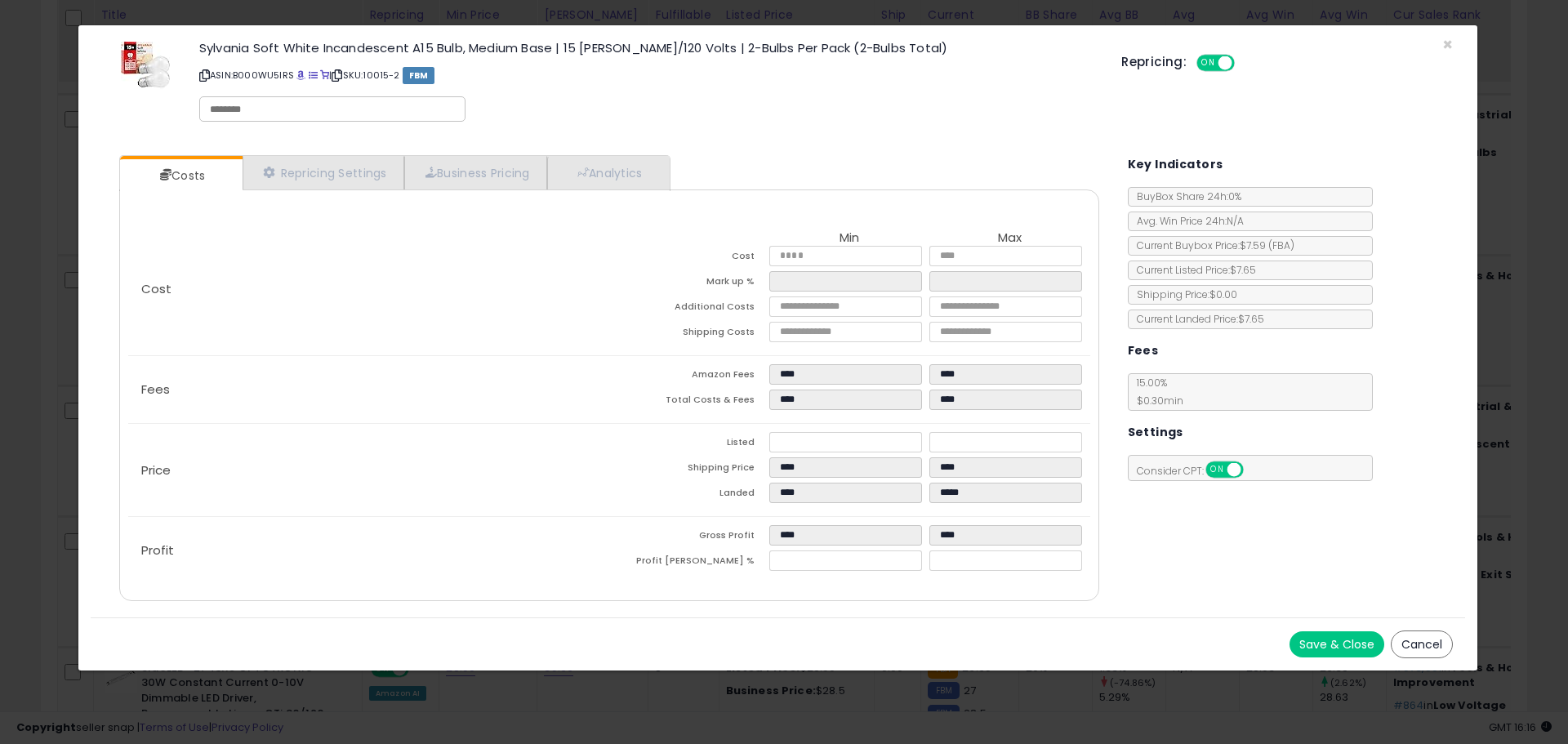
click at [1414, 648] on button "Cancel" at bounding box center [1422, 644] width 62 height 27
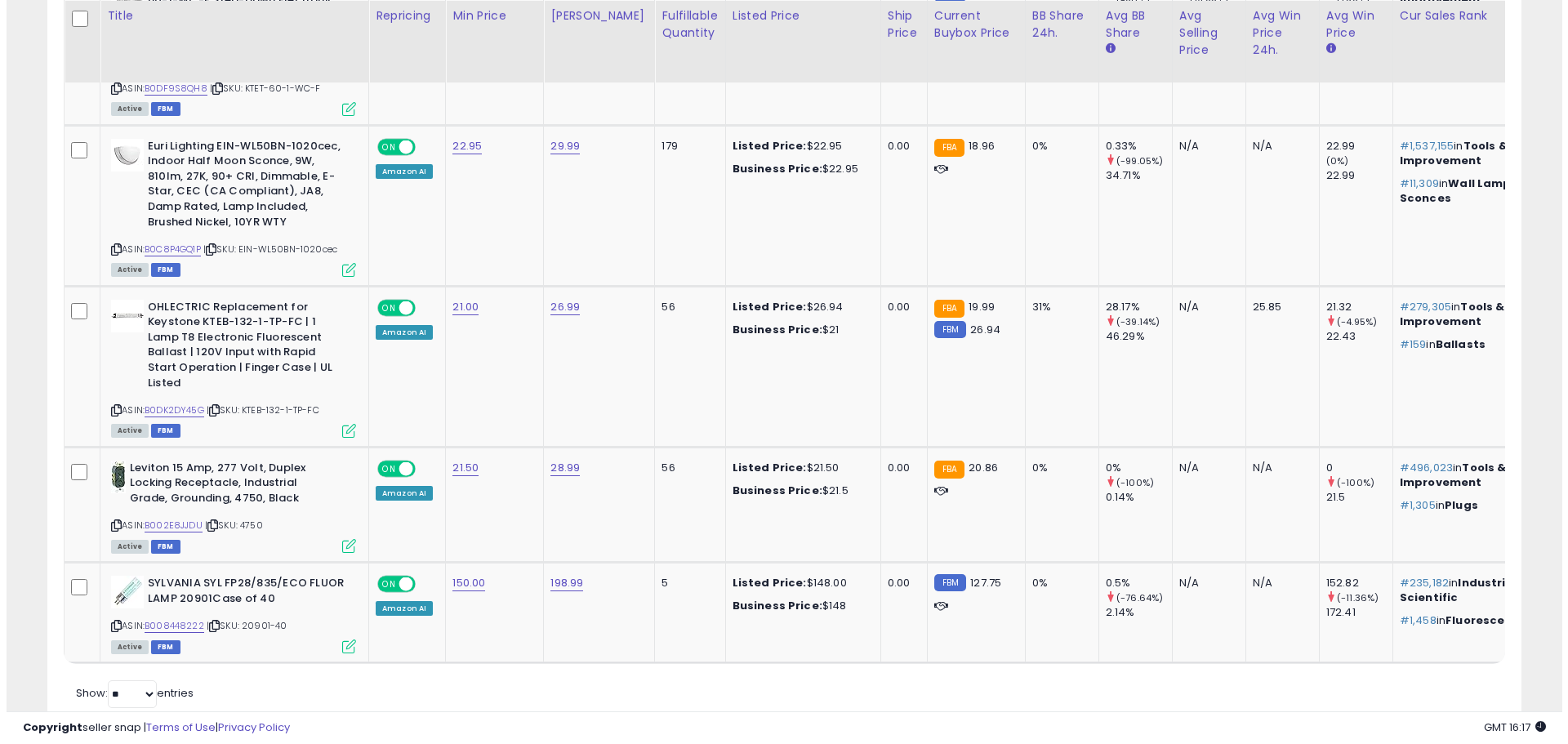
scroll to position [3192, 0]
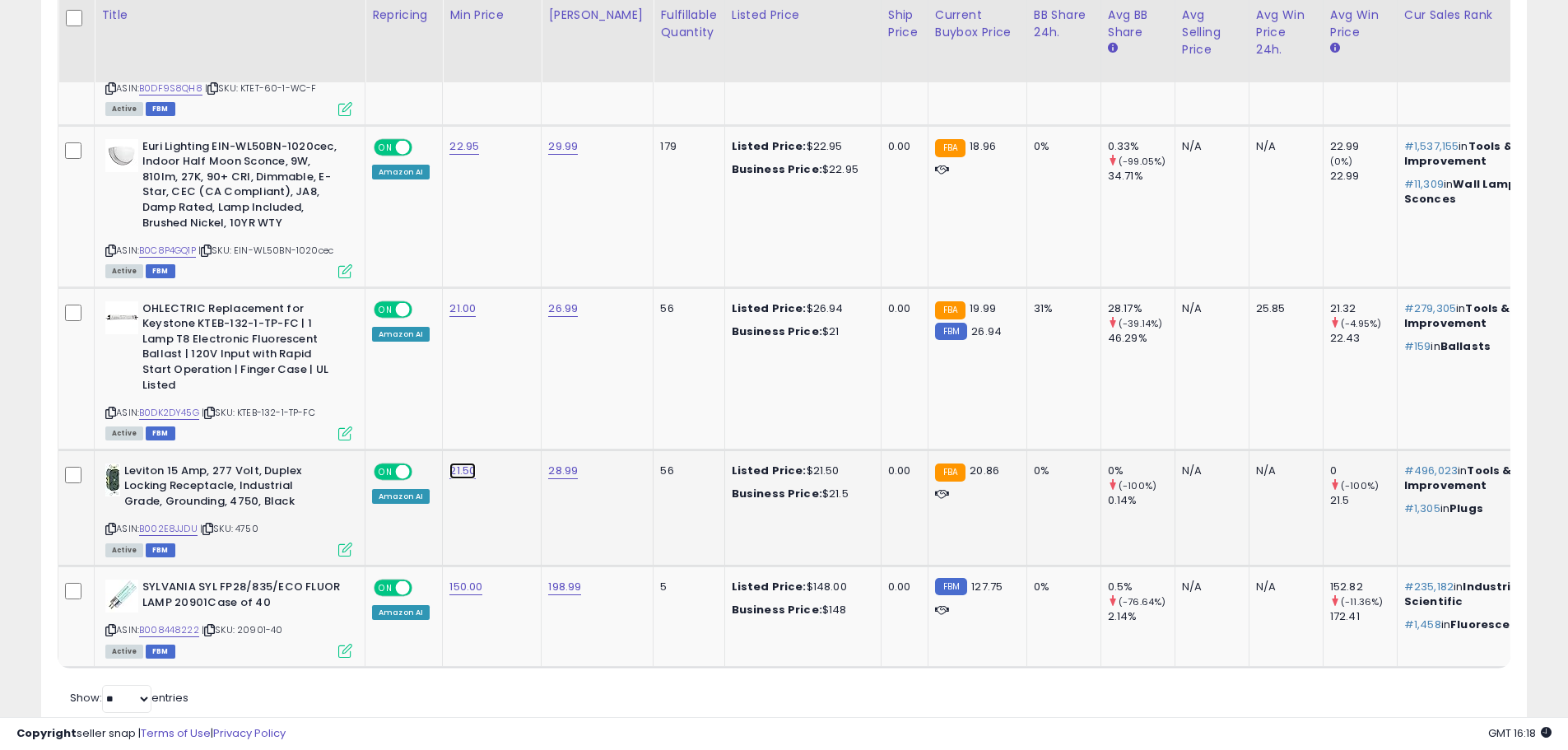
click at [461, 463] on link "21.50" at bounding box center [462, 470] width 27 height 16
drag, startPoint x: 407, startPoint y: 365, endPoint x: 315, endPoint y: 364, distance: 92.0
type input "*****"
click at [512, 376] on icon "submit" at bounding box center [507, 370] width 10 height 10
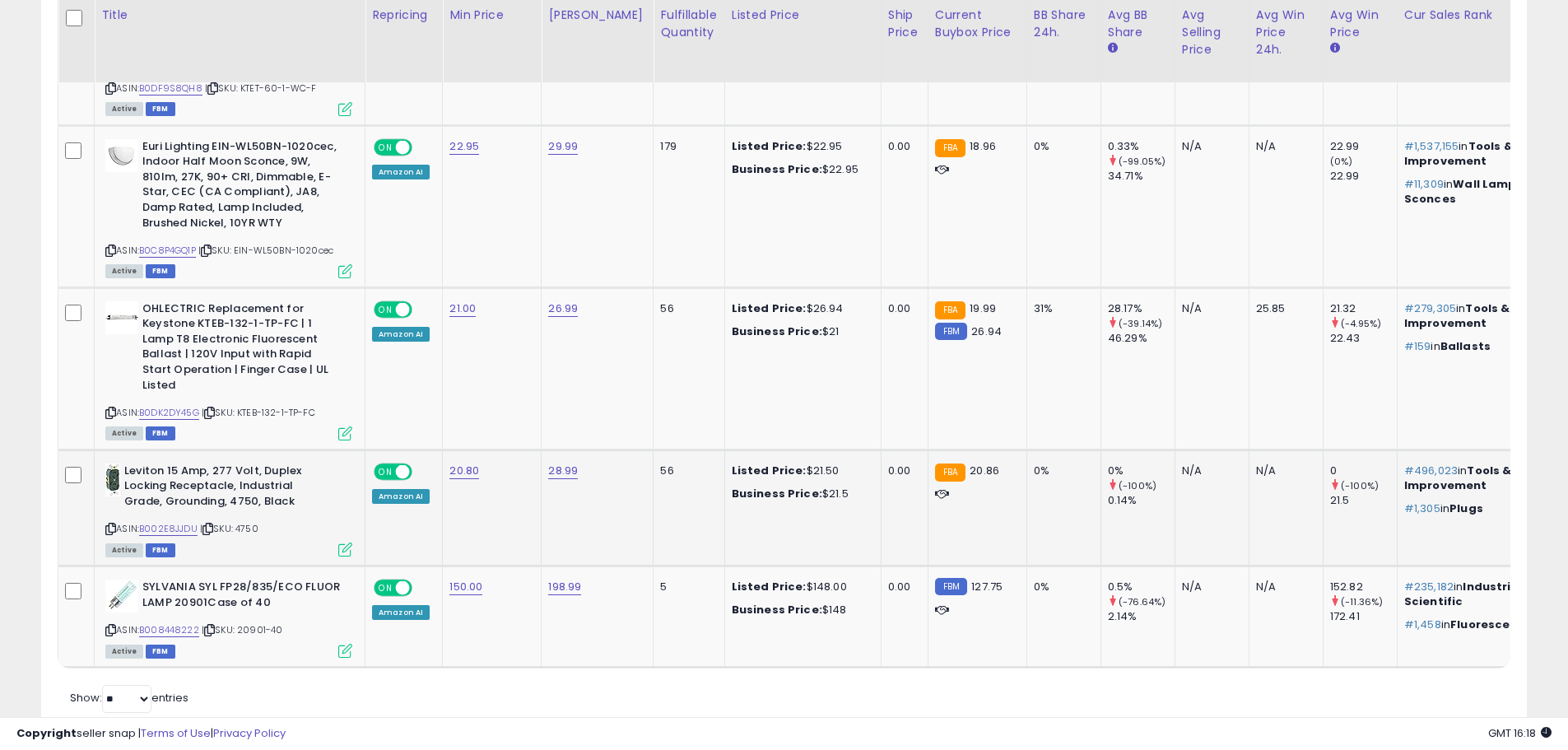
click at [348, 543] on icon at bounding box center [345, 549] width 14 height 14
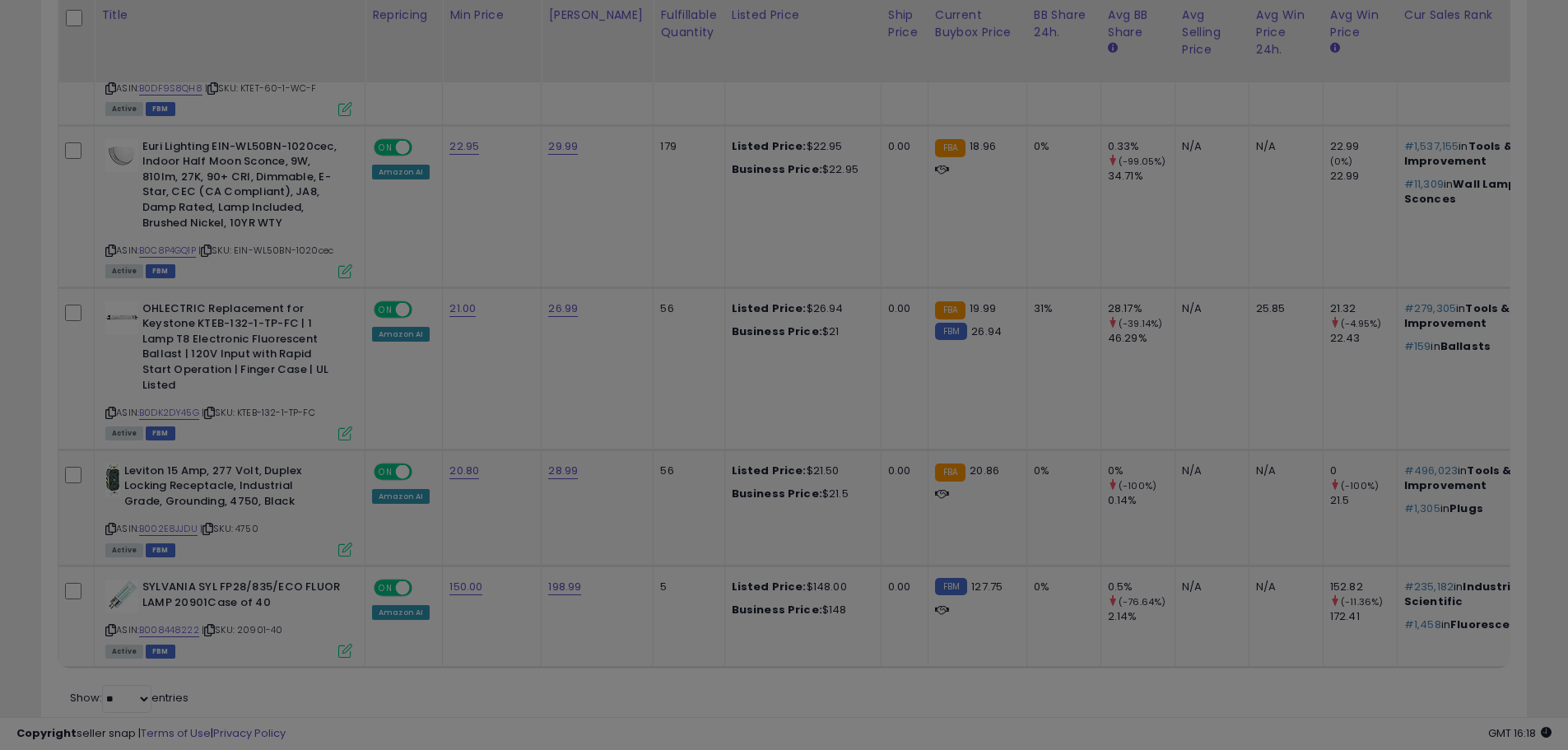
scroll to position [338, 870]
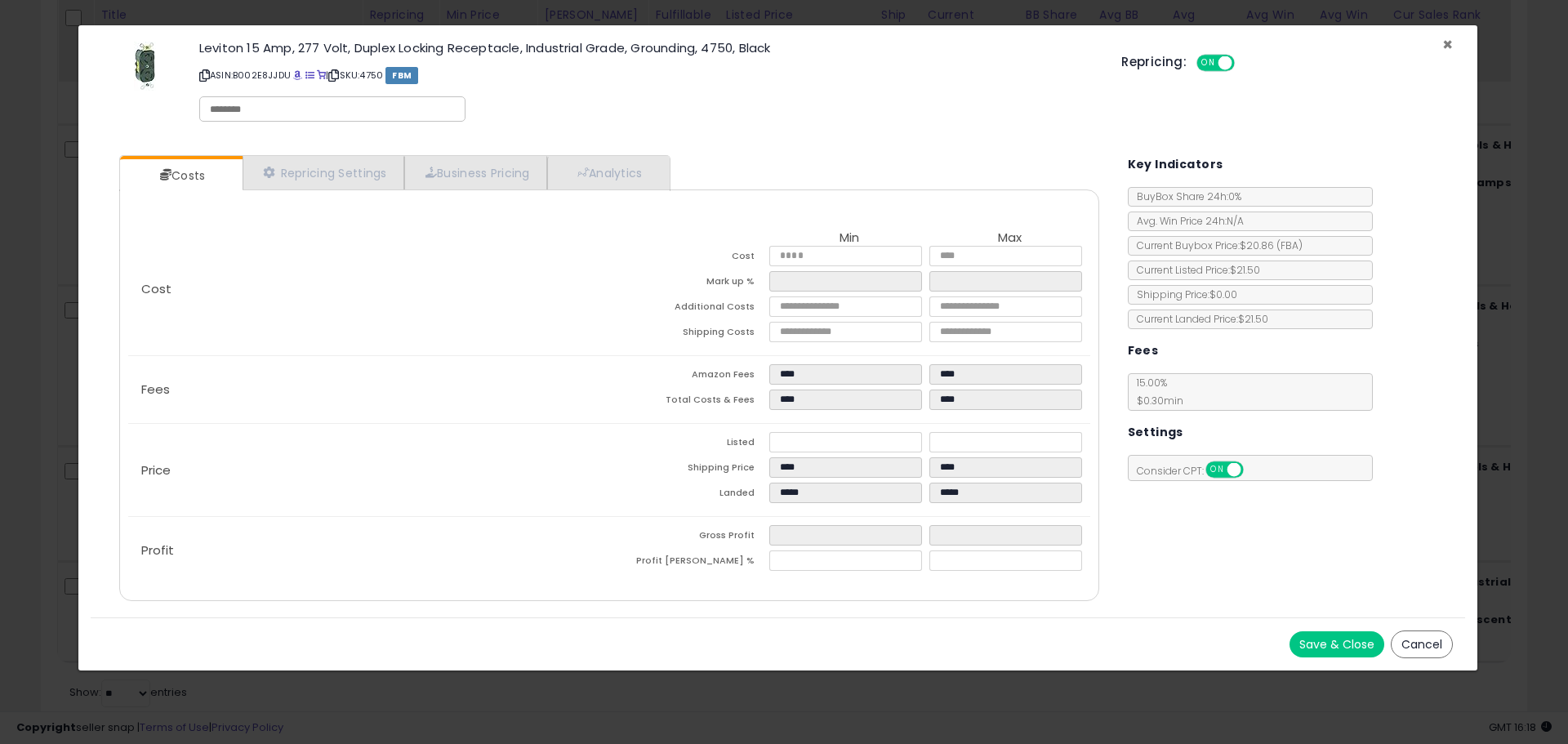
click at [1445, 44] on span "×" at bounding box center [1447, 44] width 10 height 24
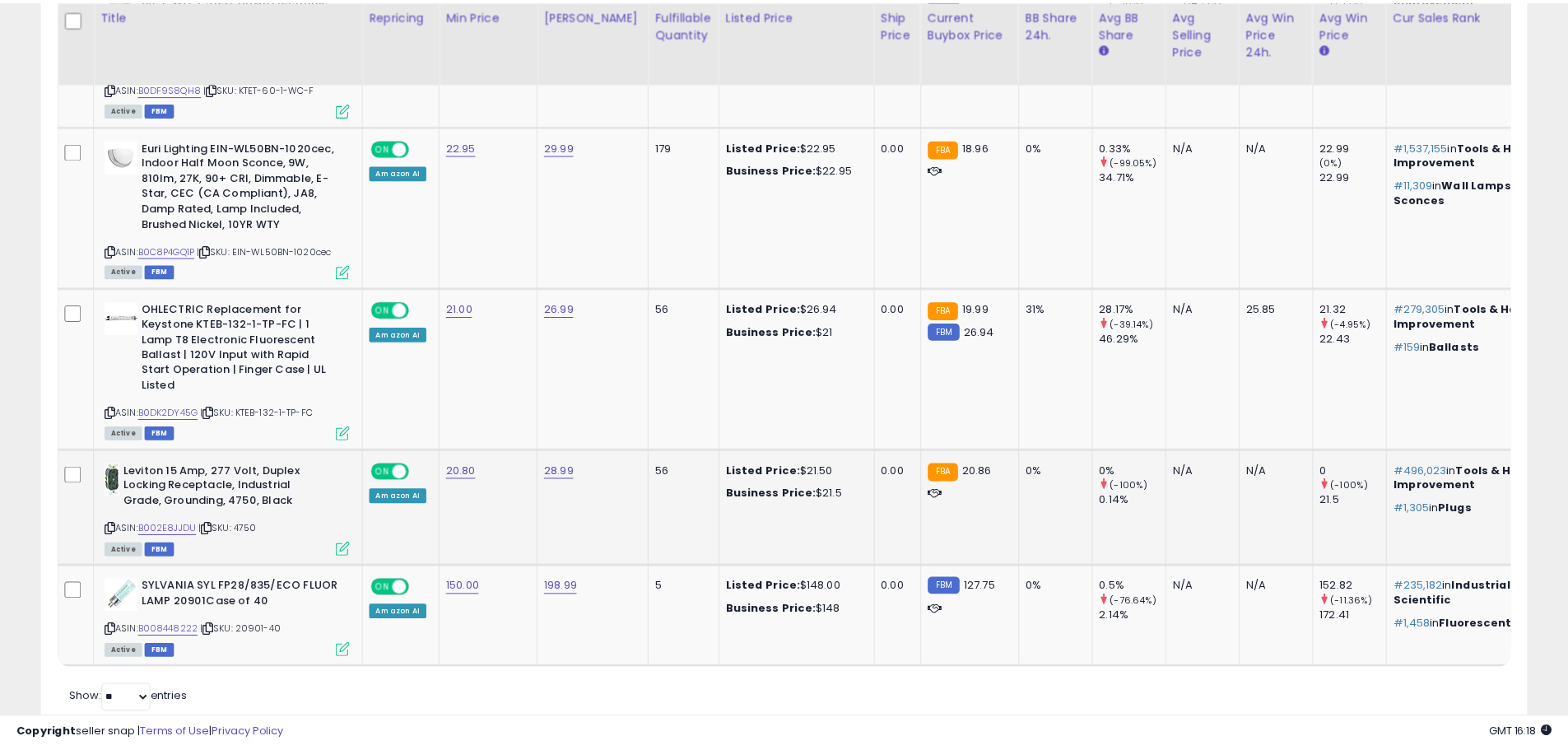
scroll to position [823101, 822300]
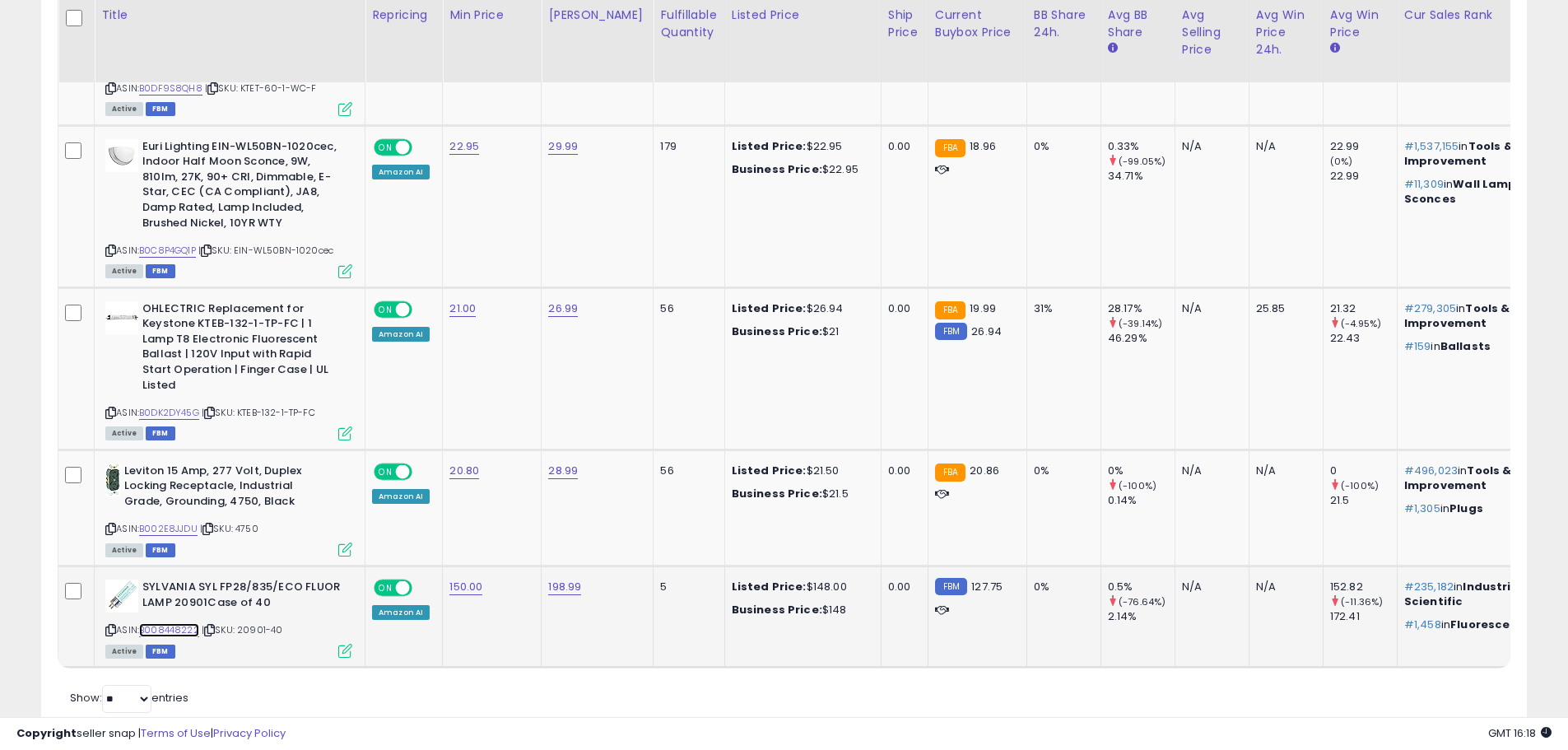
click at [181, 623] on link "B008448222" at bounding box center [168, 630] width 60 height 14
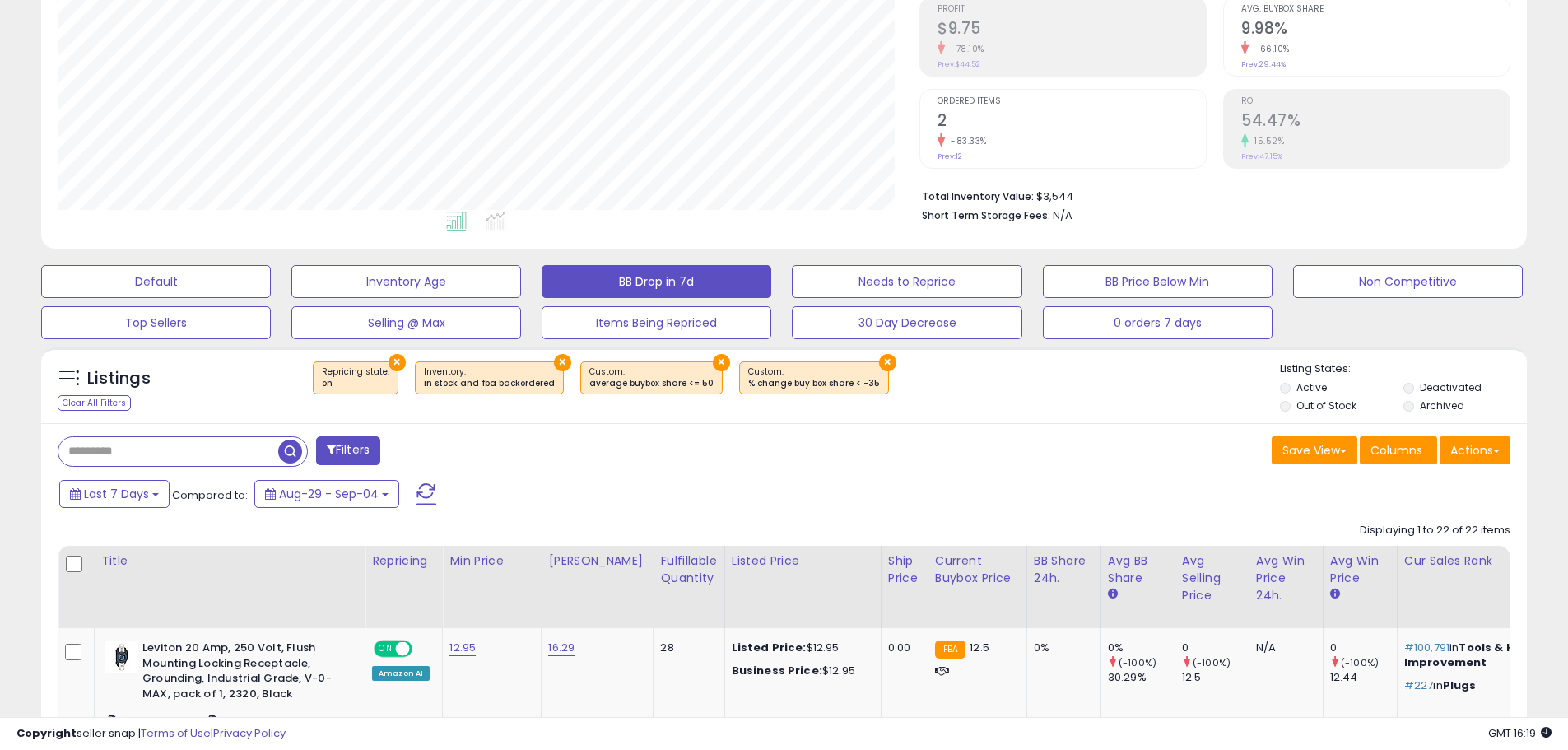
scroll to position [0, 0]
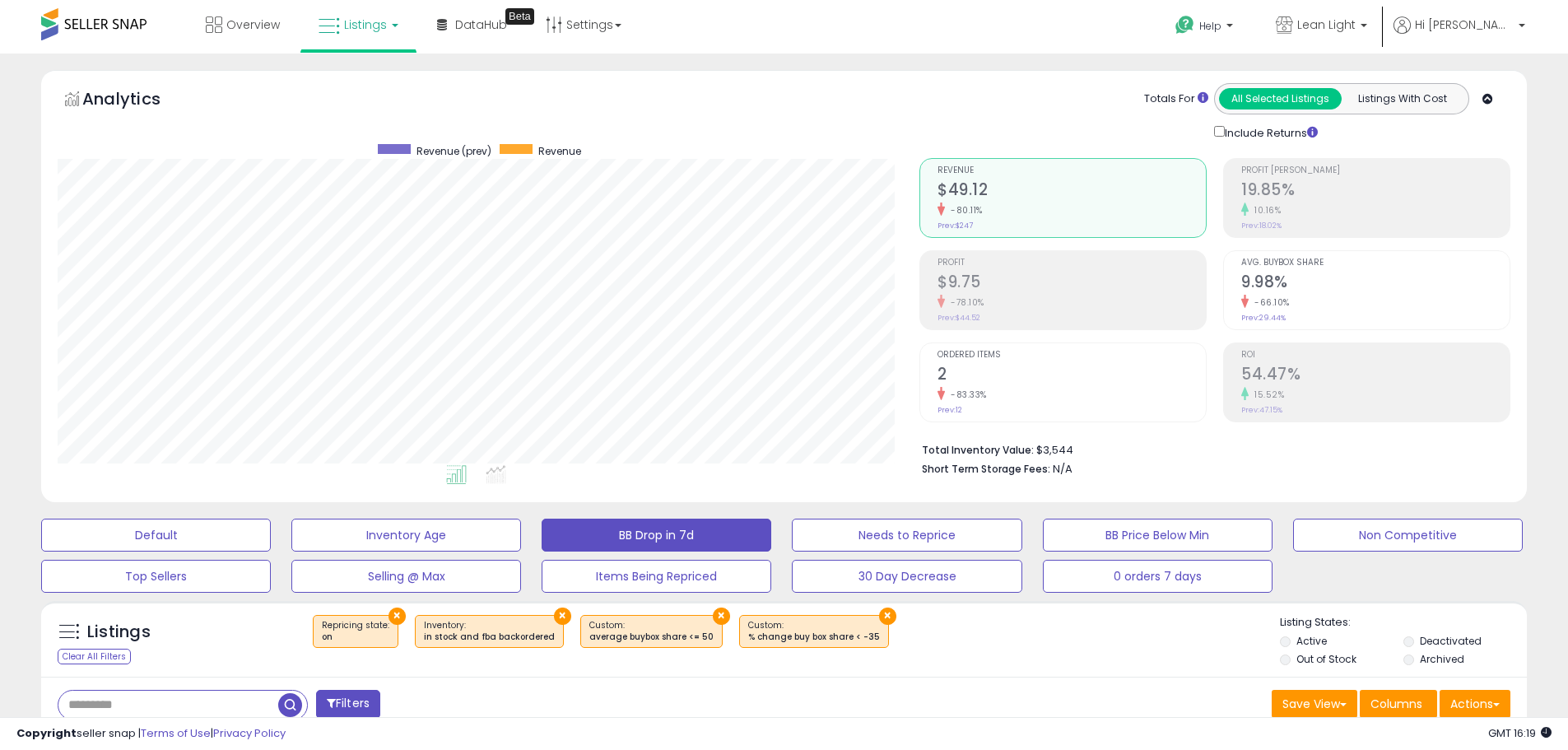
click at [363, 31] on span "Listings" at bounding box center [365, 24] width 43 height 16
click at [360, 139] on icon at bounding box center [373, 144] width 87 height 25
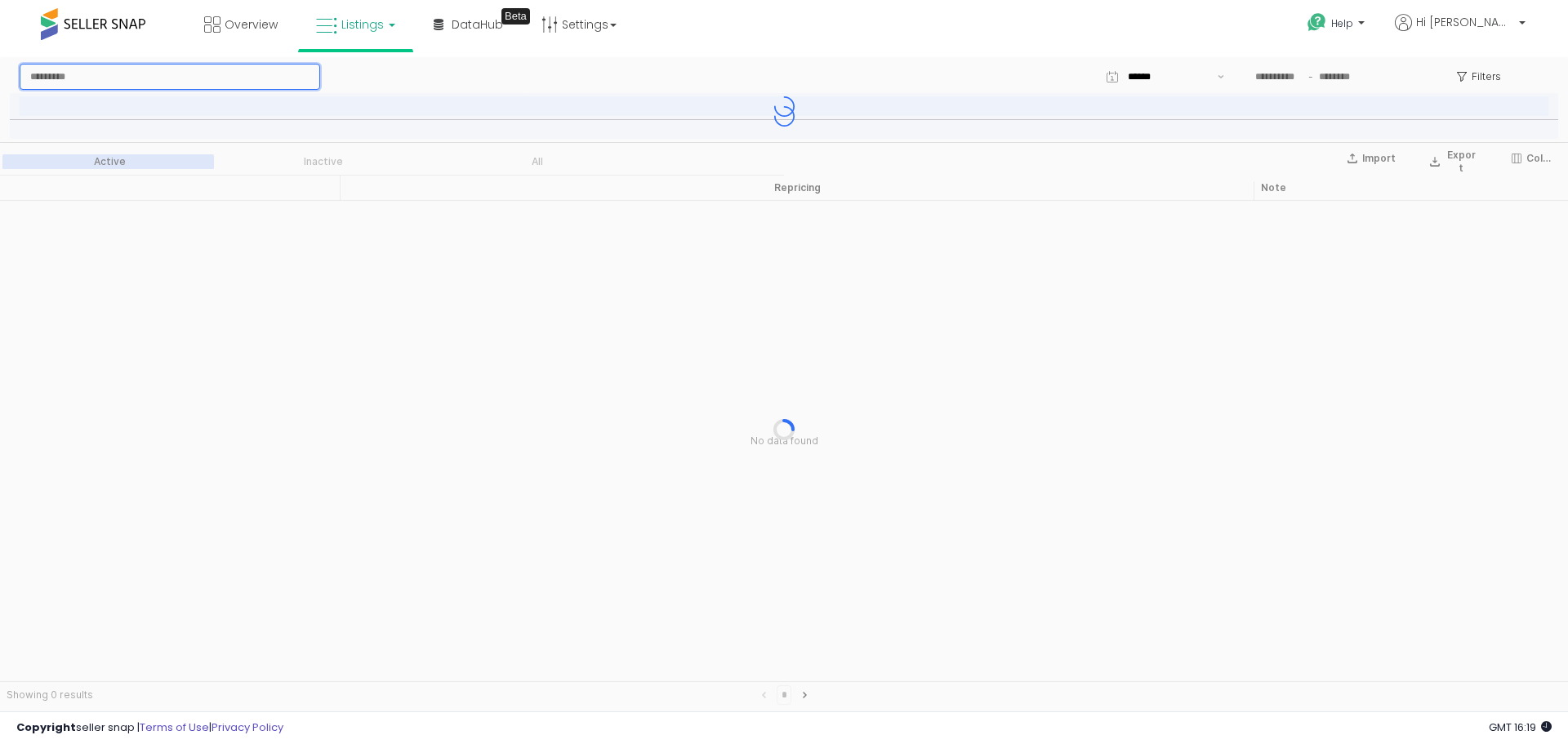
click at [83, 76] on input "App Frame" at bounding box center [170, 76] width 299 height 25
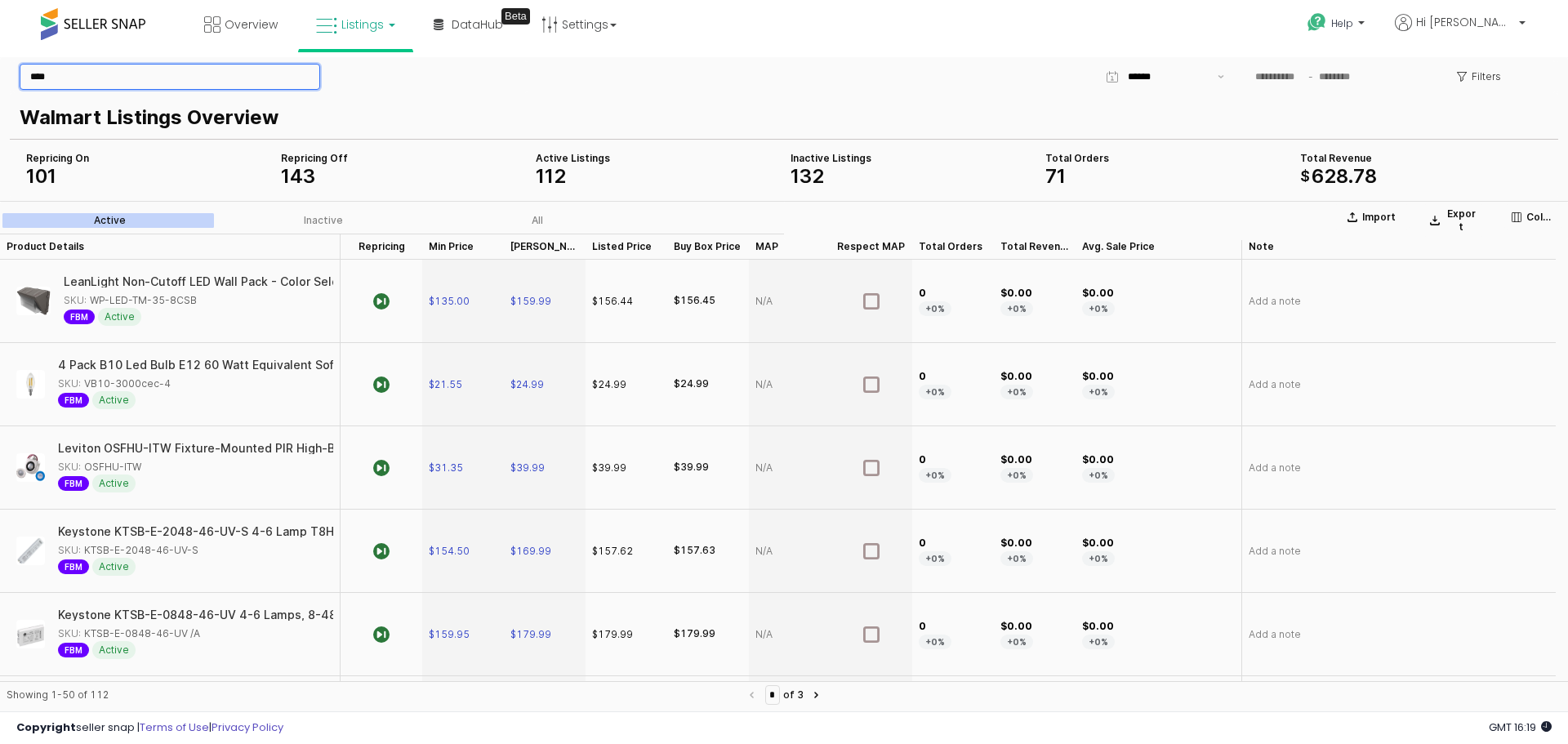
type input "****"
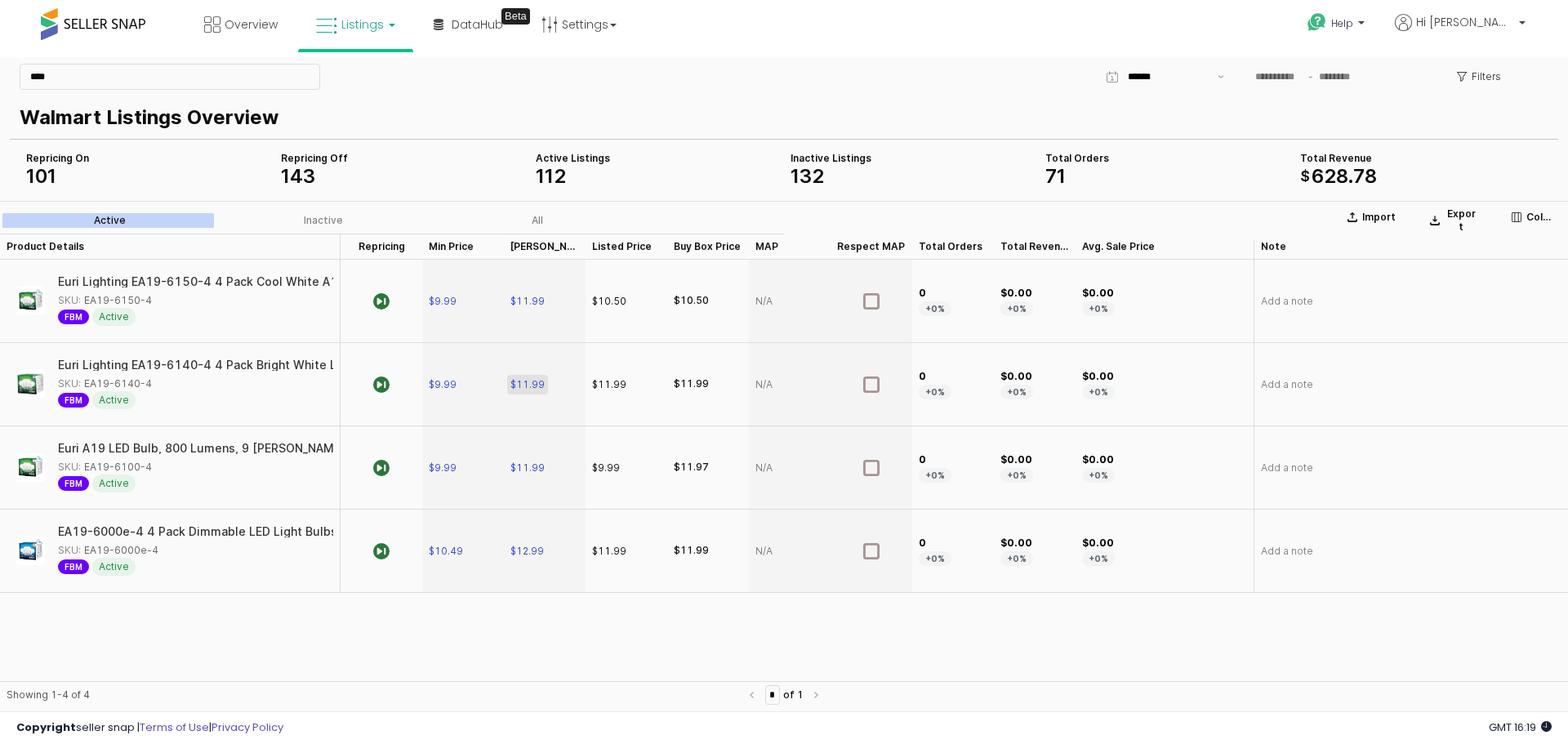
click at [530, 384] on span "$11.99" at bounding box center [528, 385] width 34 height 13
click at [540, 384] on input "*****" at bounding box center [554, 384] width 60 height 18
type input "*****"
click at [522, 614] on section "Import Export Columns Active Inactive All Product Details Product Details Repri…" at bounding box center [784, 459] width 1568 height 516
click at [384, 23] on link "Listings" at bounding box center [356, 25] width 104 height 49
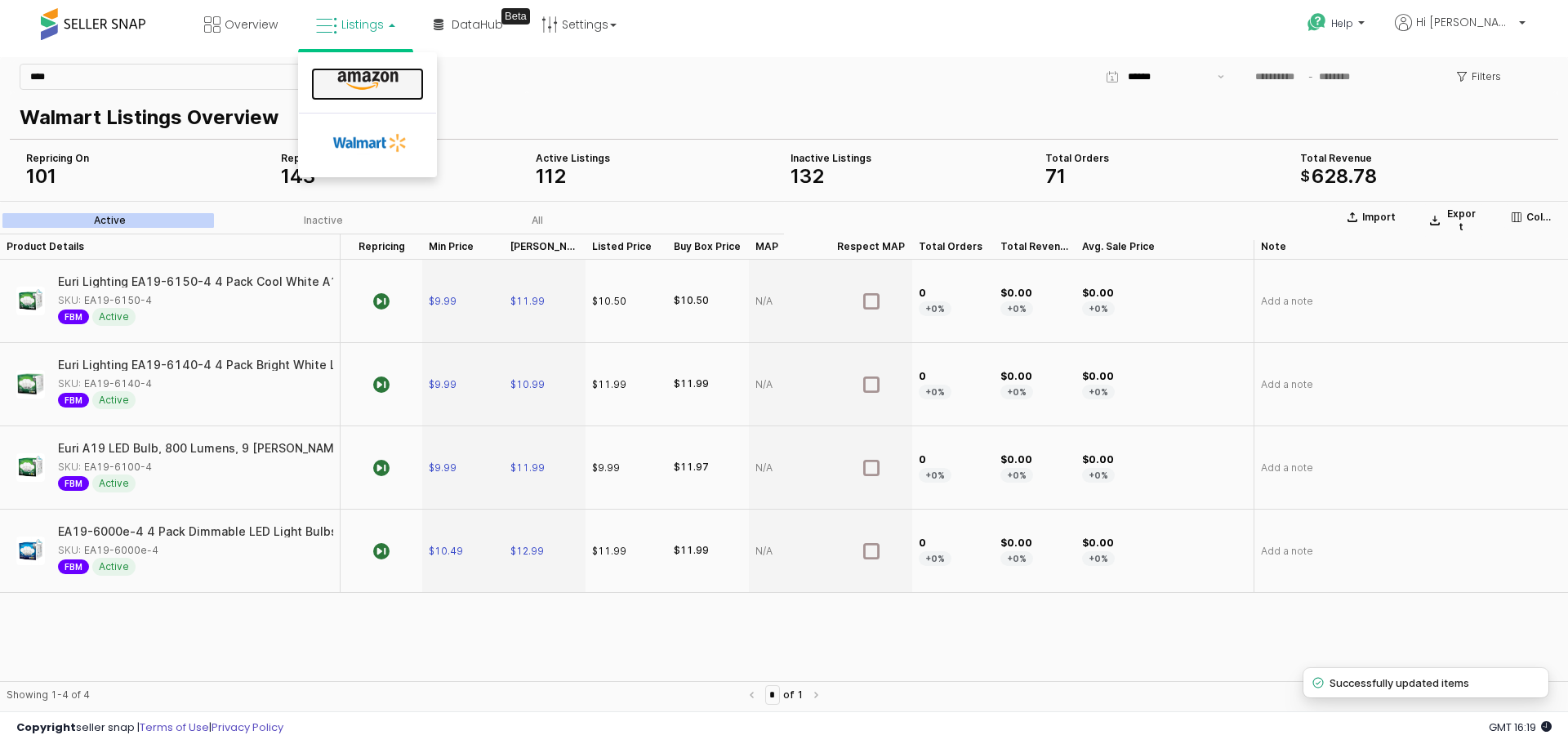
click at [366, 97] on link at bounding box center [367, 84] width 112 height 33
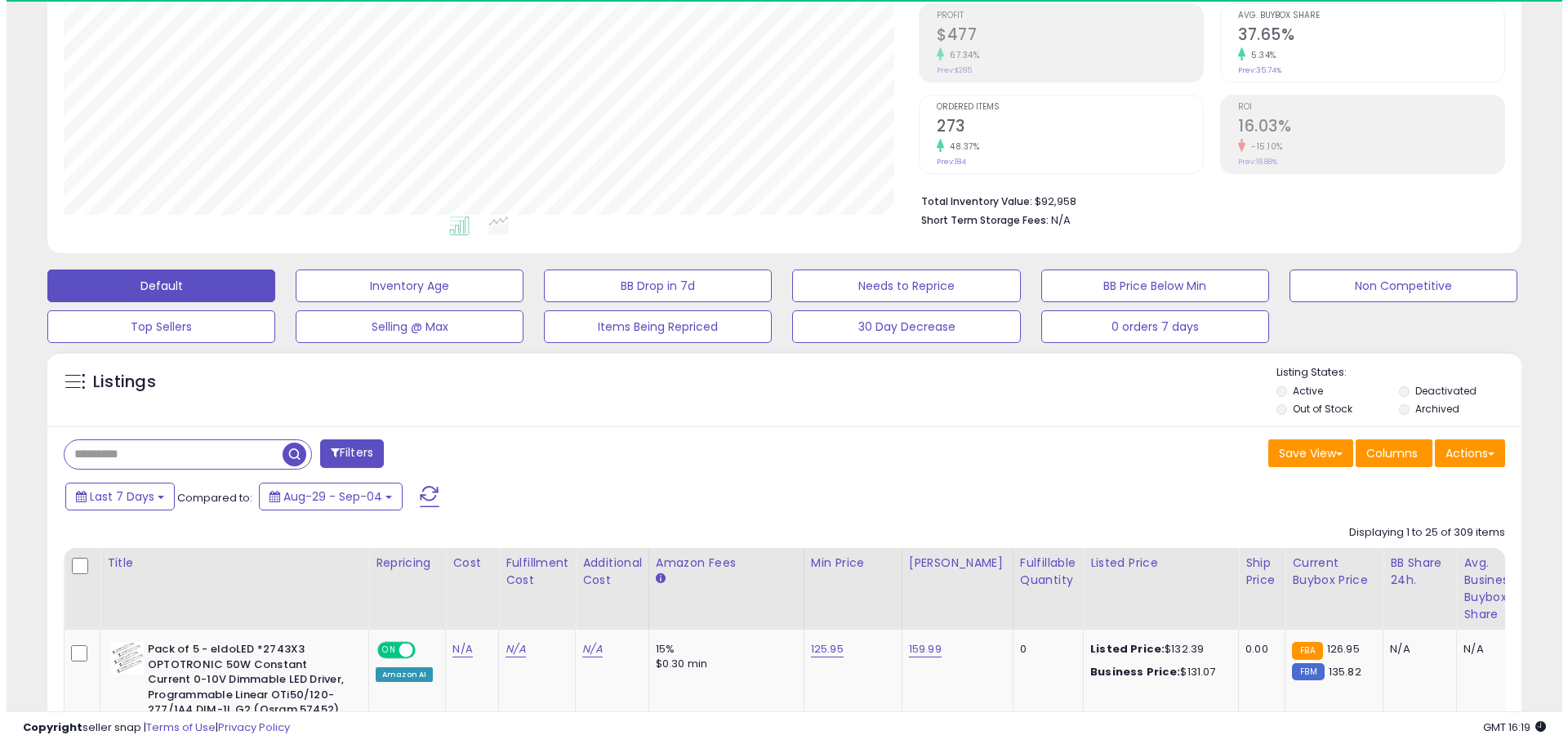
scroll to position [335, 855]
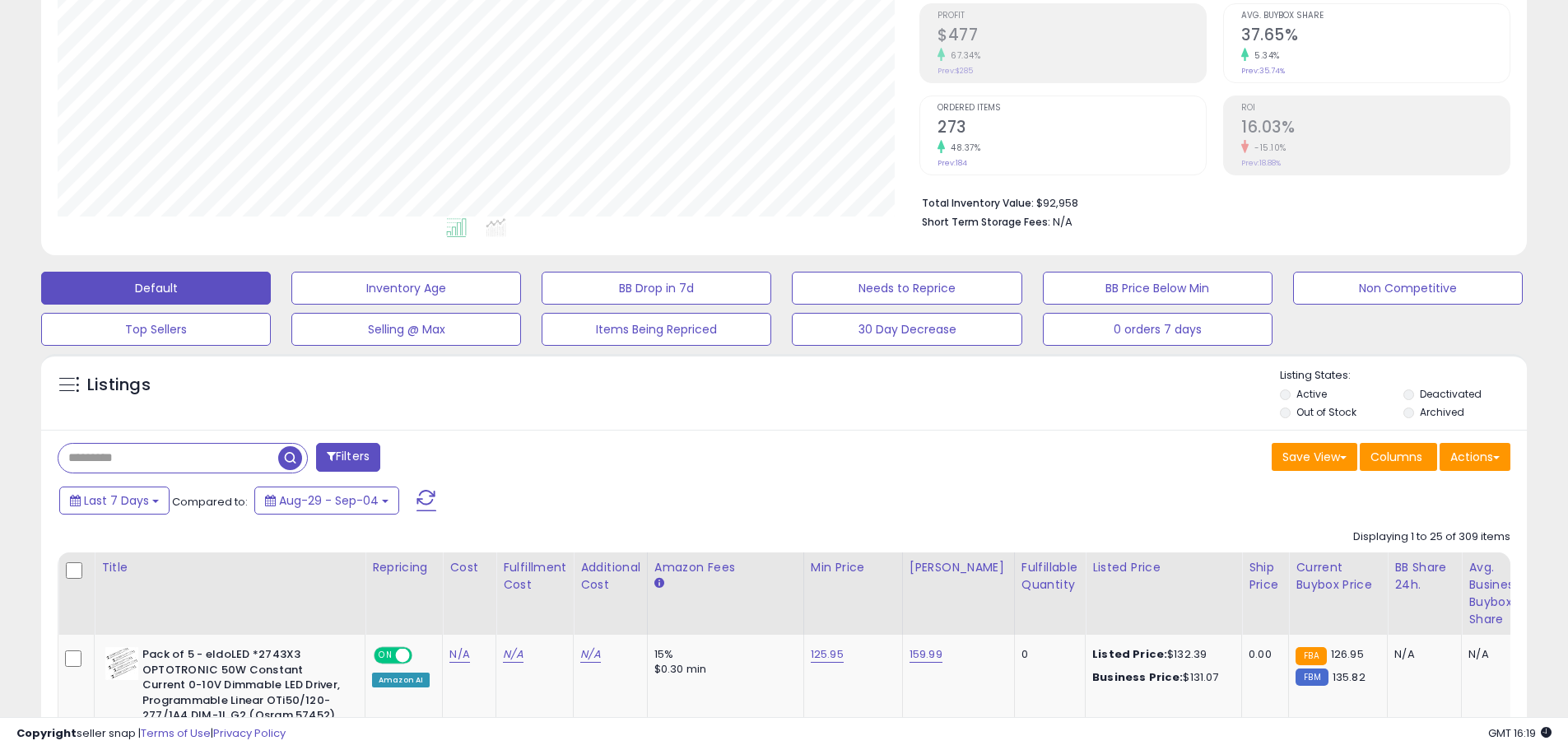
click at [177, 450] on input "text" at bounding box center [167, 458] width 220 height 29
type input "****"
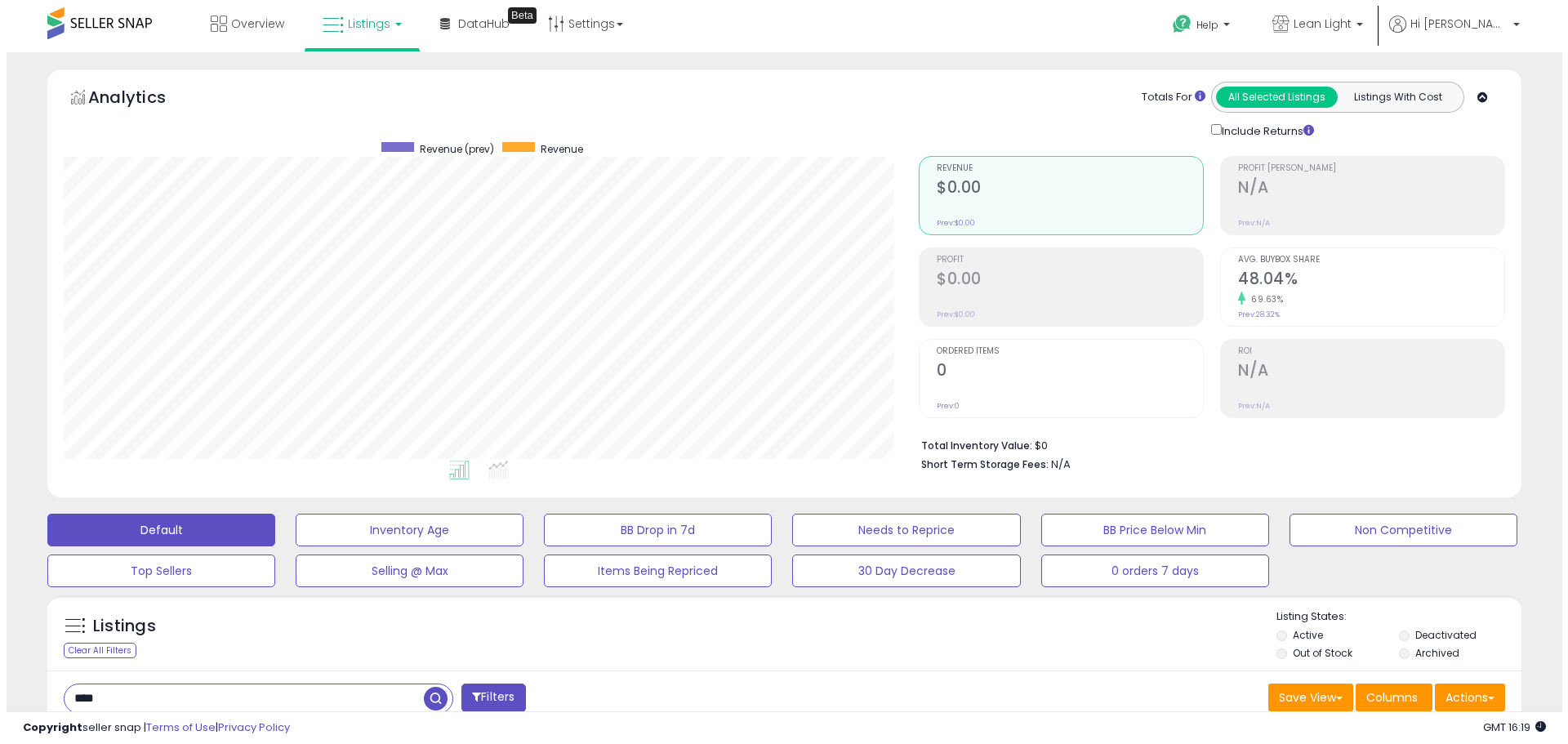
scroll to position [0, 0]
drag, startPoint x: 148, startPoint y: 697, endPoint x: 21, endPoint y: 696, distance: 127.0
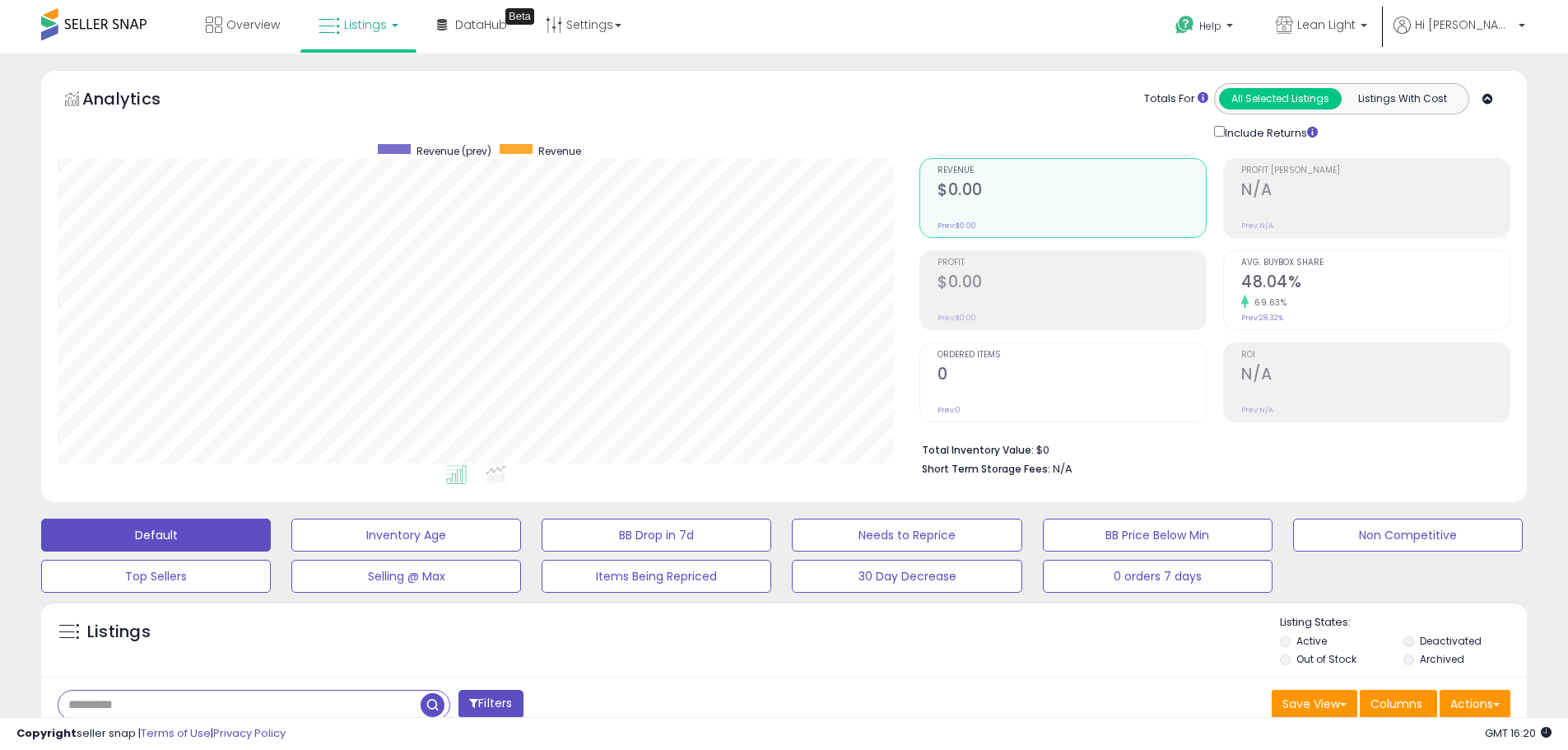
click at [430, 707] on span "button" at bounding box center [432, 704] width 24 height 24
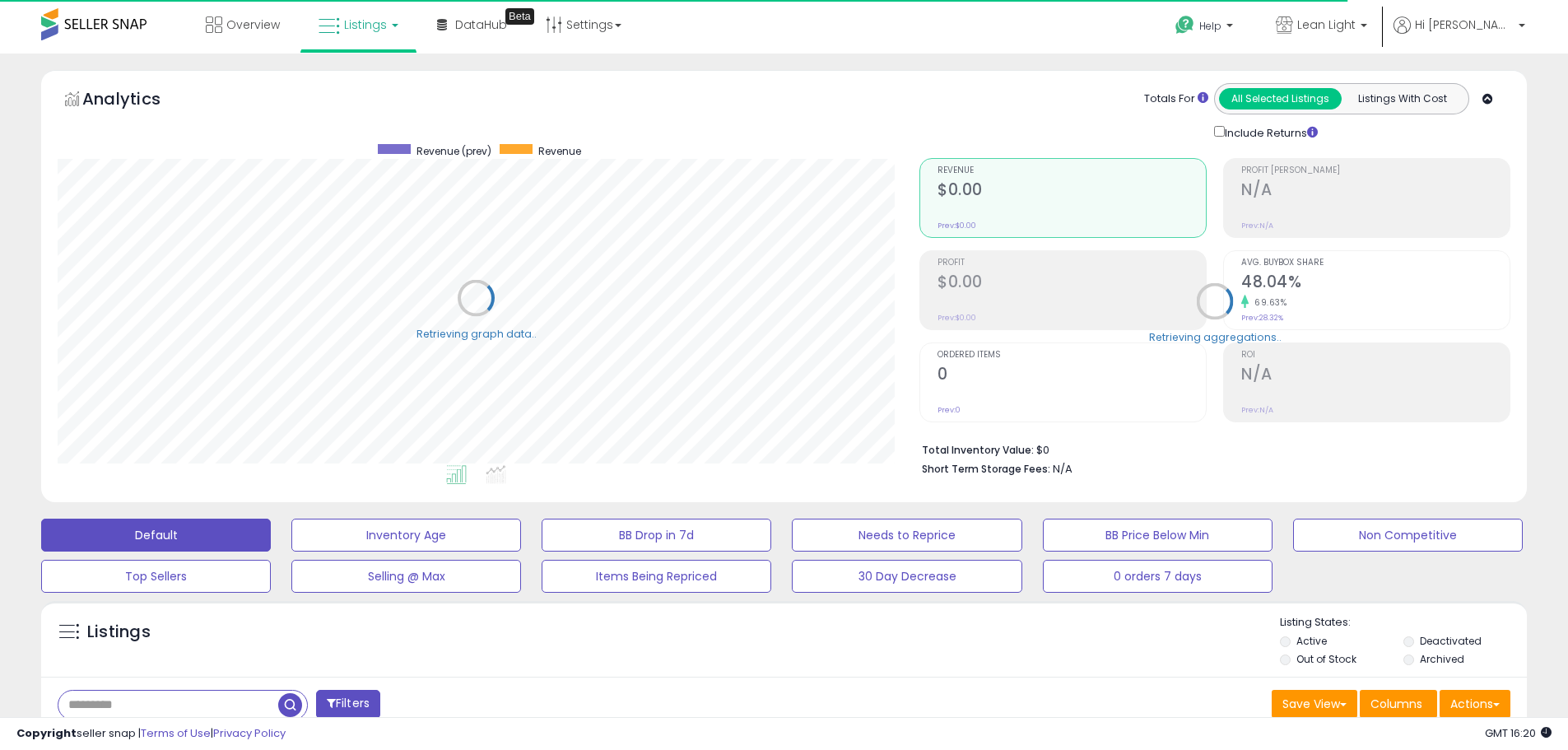
scroll to position [338, 862]
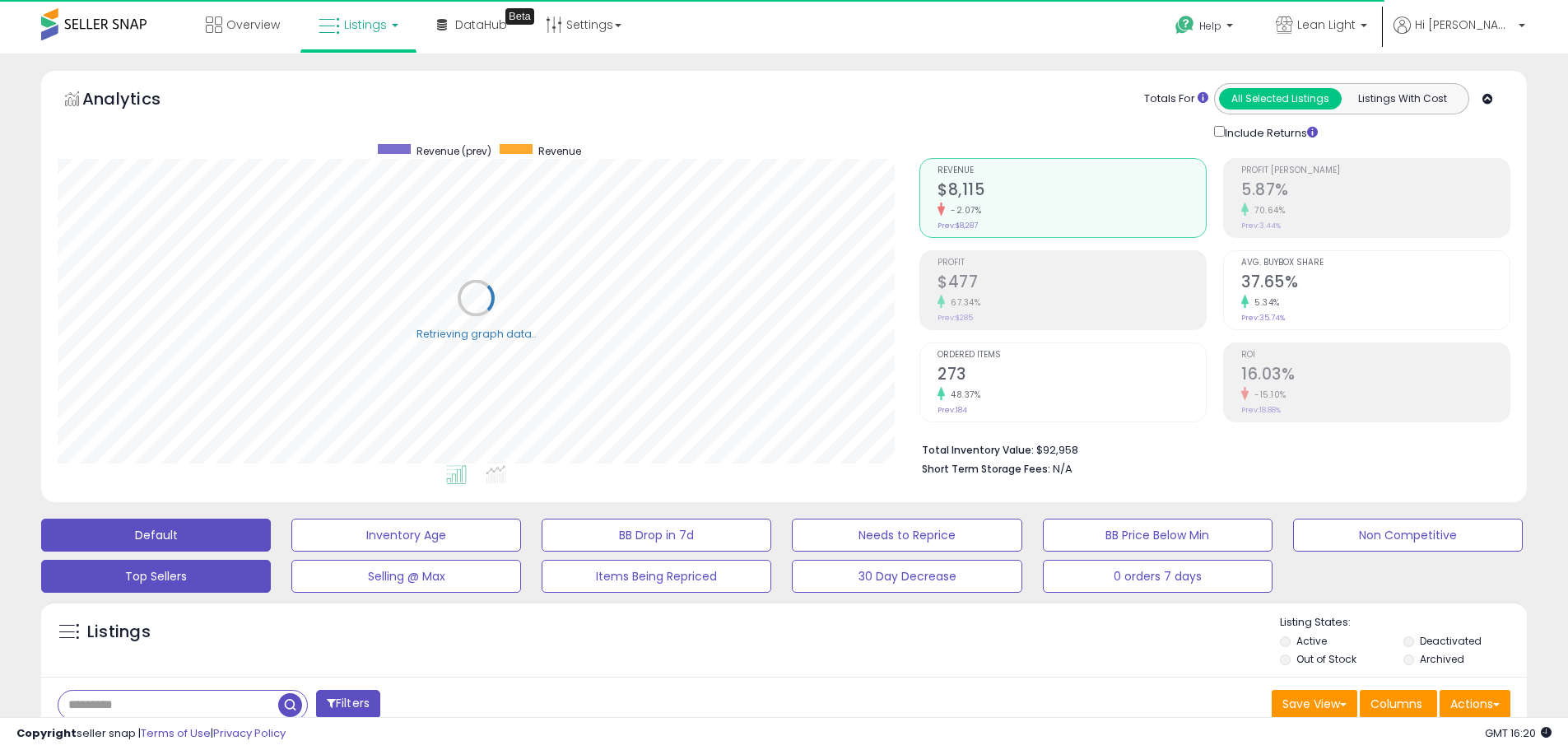
click at [144, 582] on button "Top Sellers" at bounding box center [155, 576] width 229 height 33
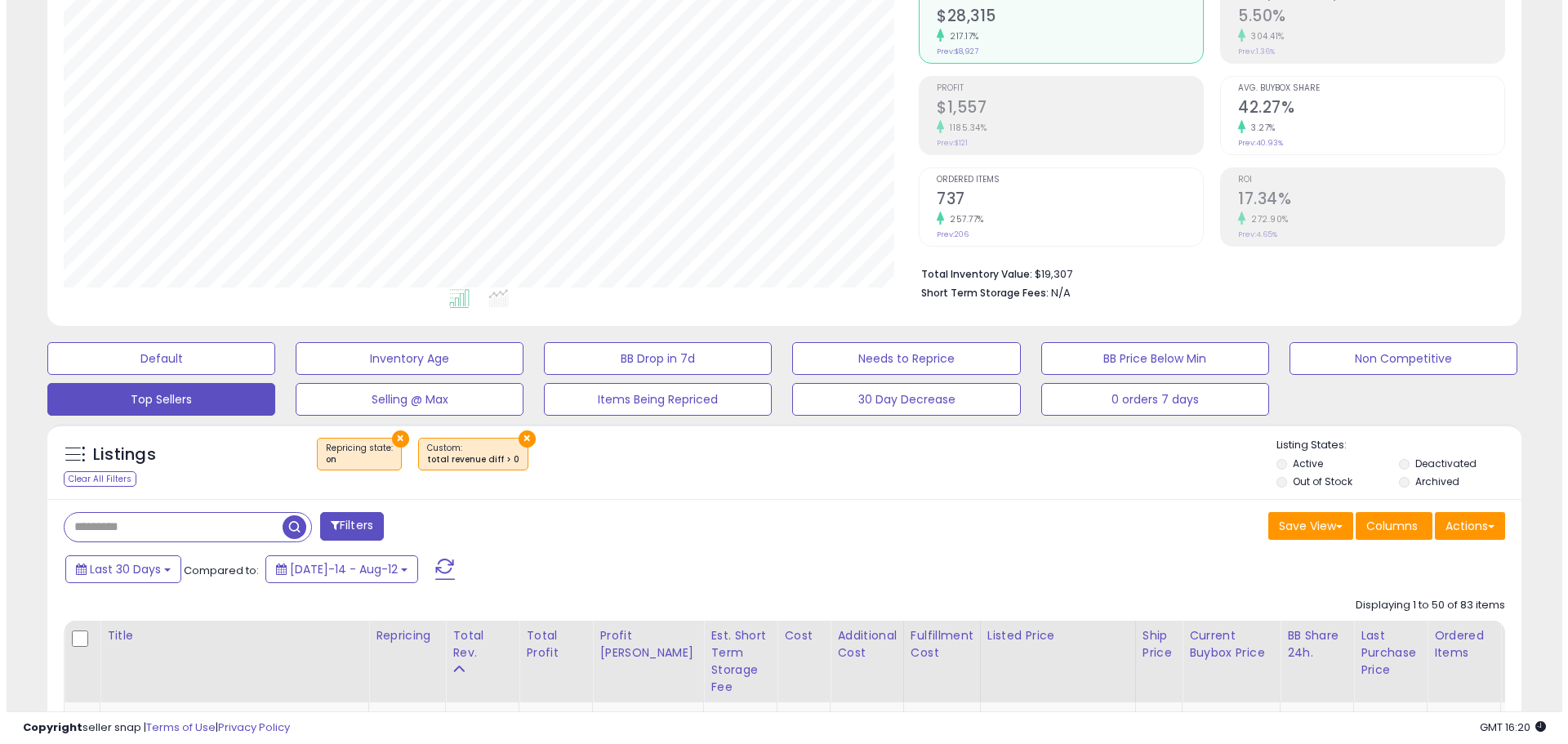
scroll to position [123, 0]
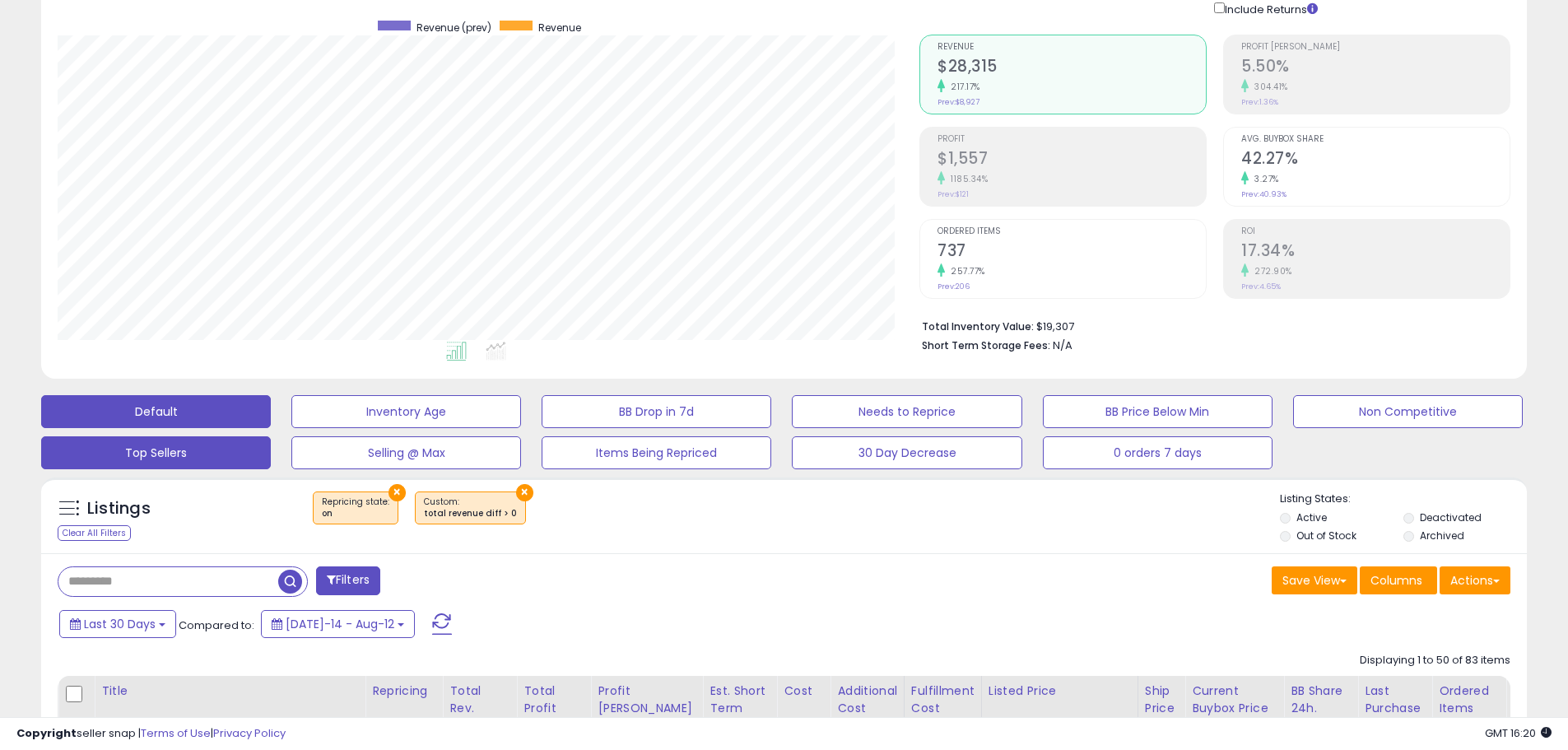
click at [172, 412] on button "Default" at bounding box center [155, 411] width 229 height 33
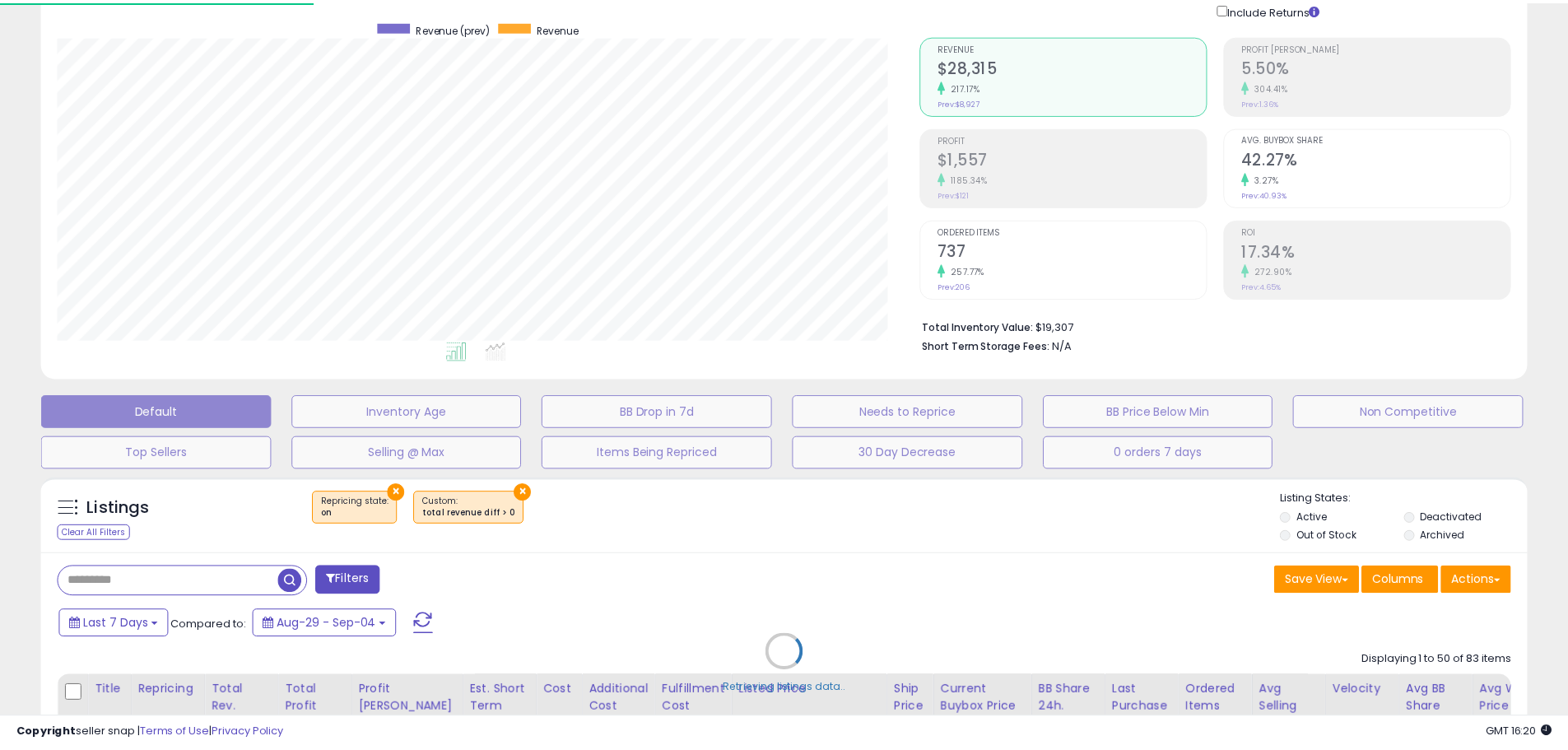
scroll to position [338, 870]
select select "**"
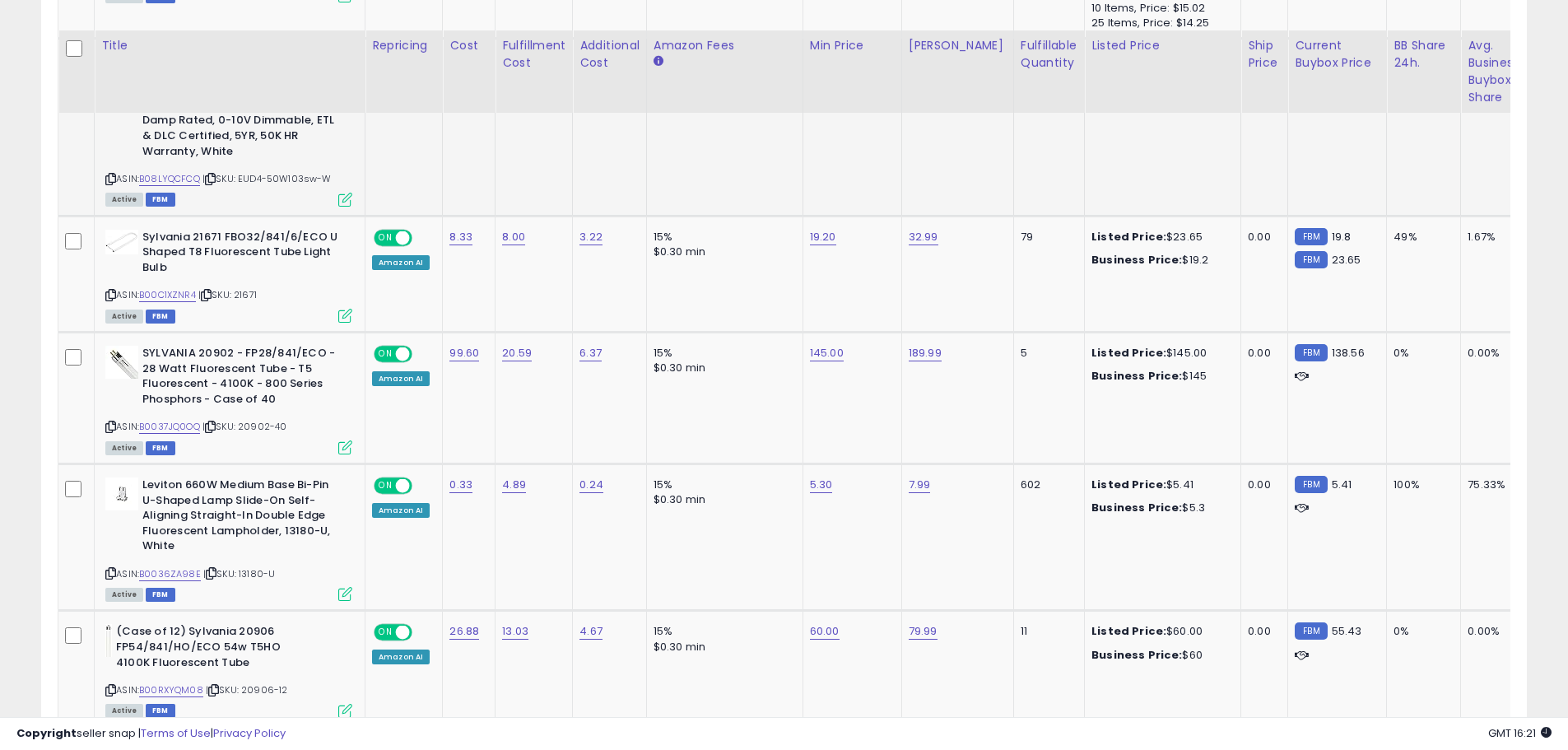
scroll to position [1606, 0]
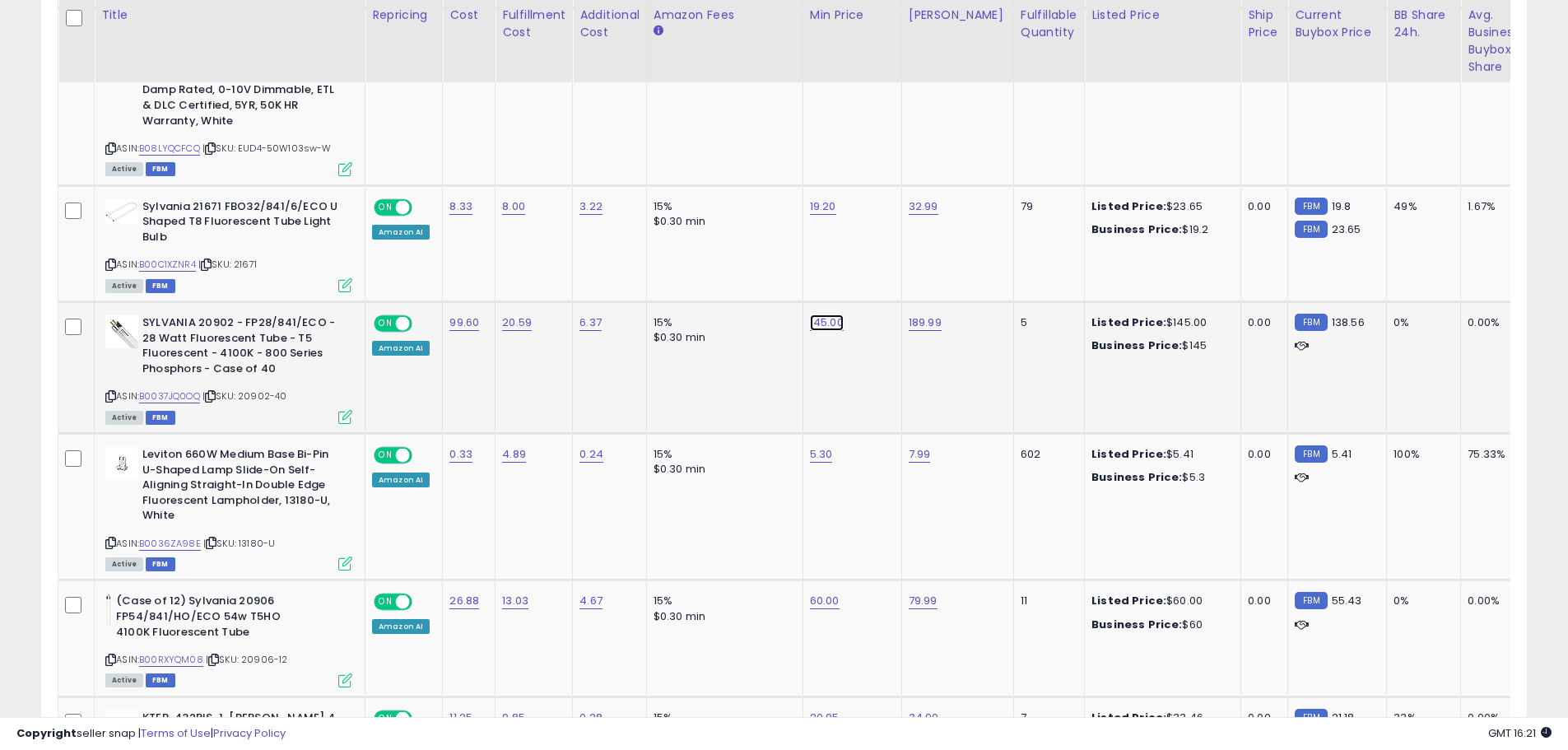
click at [819, 321] on link "145.00" at bounding box center [826, 322] width 33 height 16
drag, startPoint x: 761, startPoint y: 287, endPoint x: 661, endPoint y: 277, distance: 100.5
type input "******"
click at [876, 278] on icon "submit" at bounding box center [871, 280] width 10 height 10
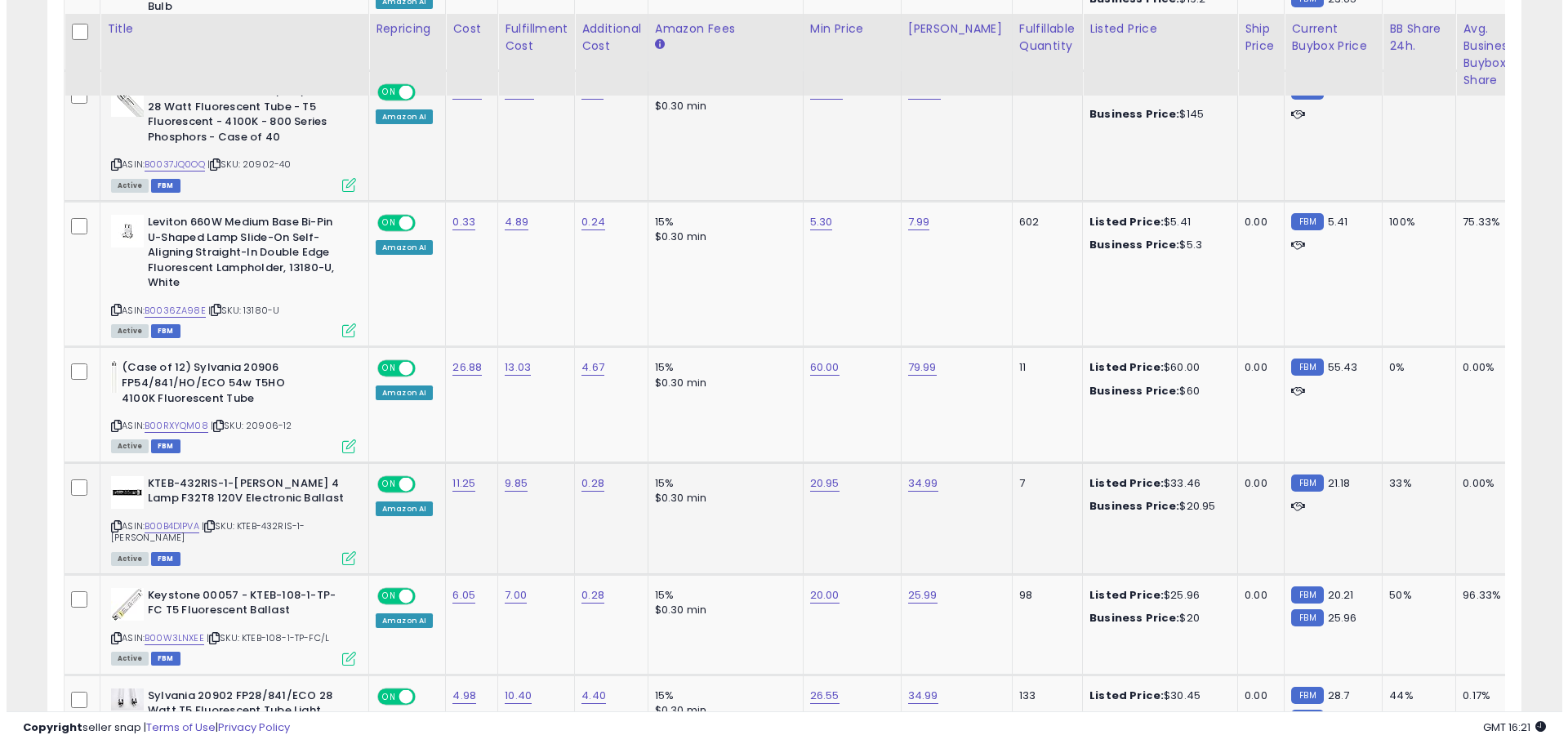
scroll to position [1838, 0]
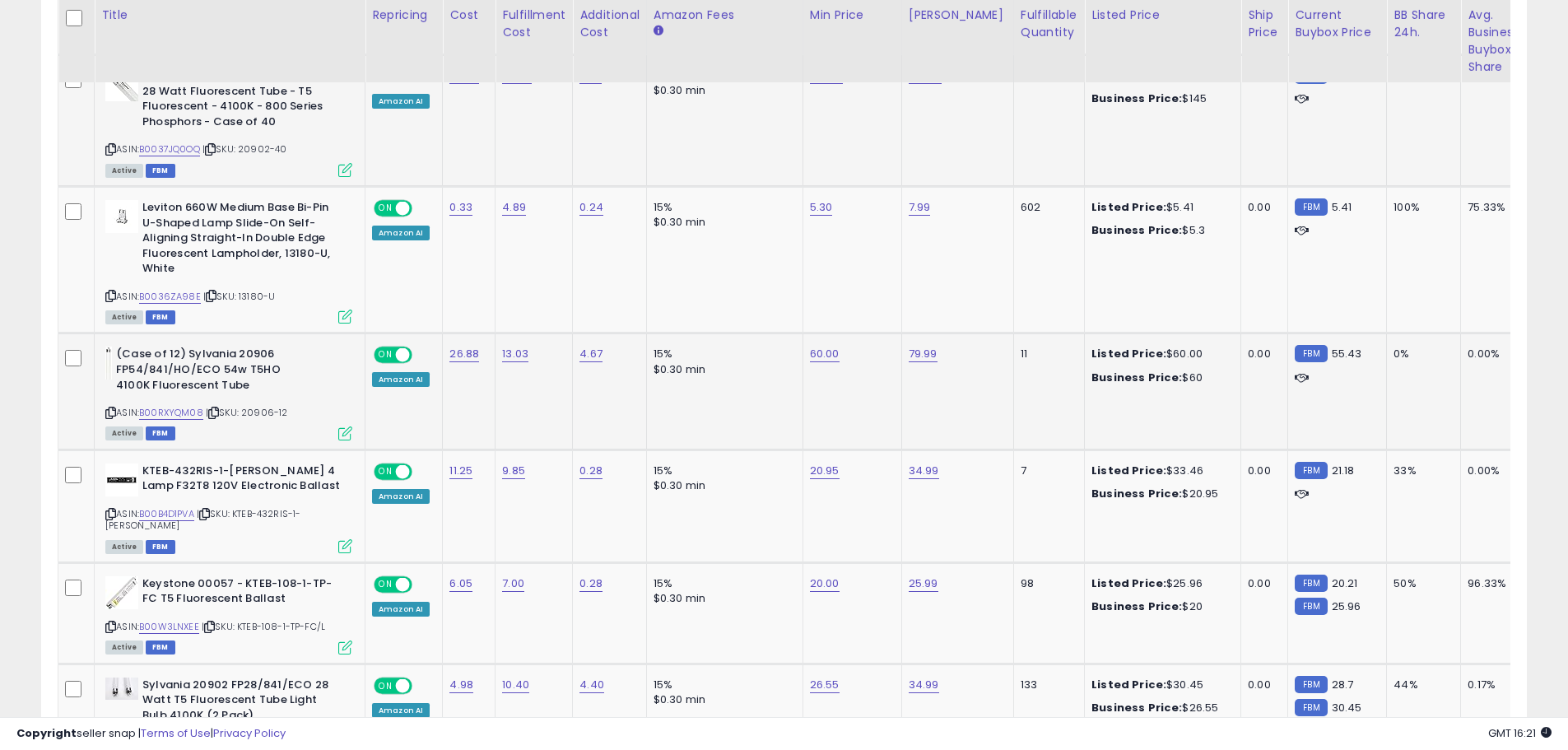
click at [347, 432] on icon at bounding box center [345, 433] width 14 height 14
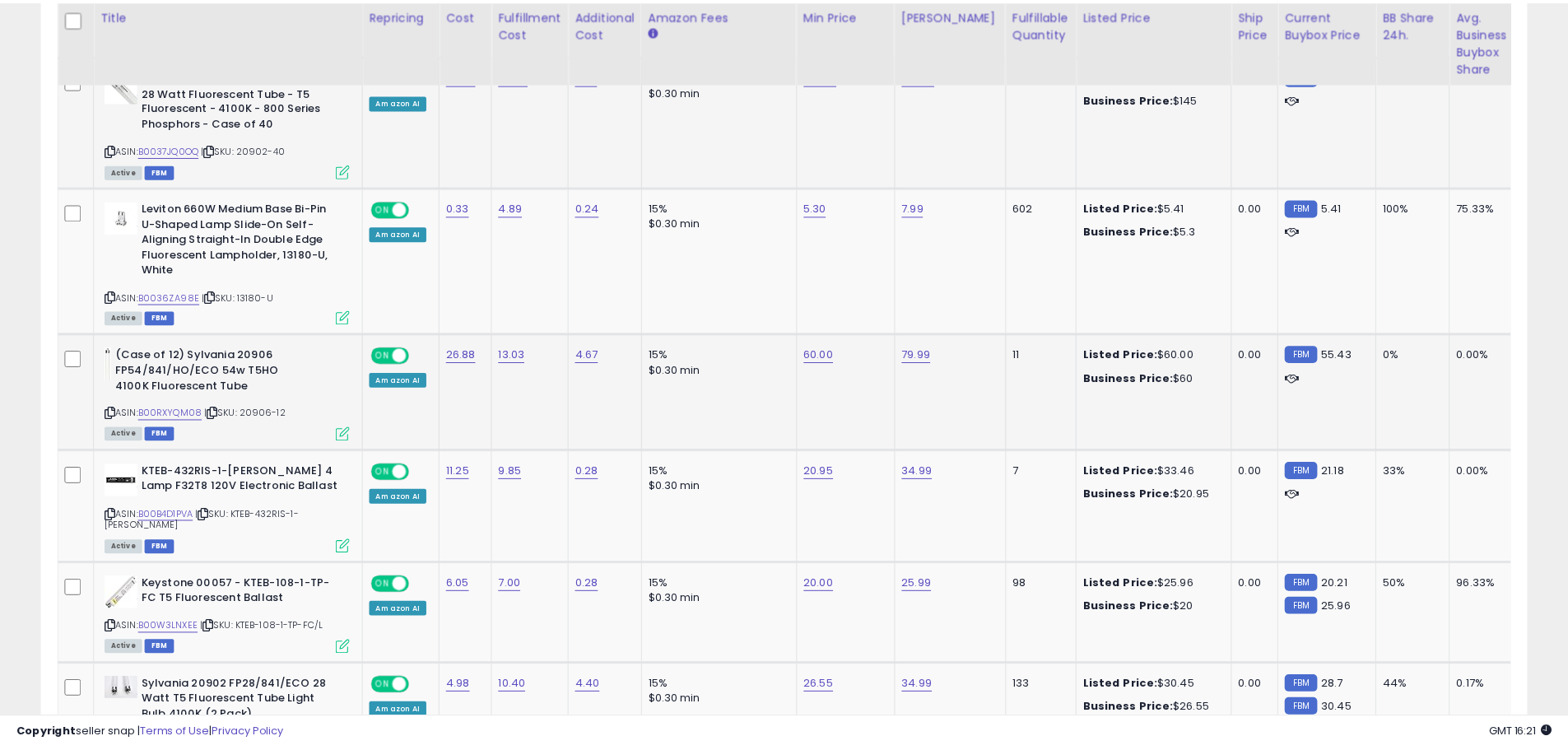
scroll to position [338, 870]
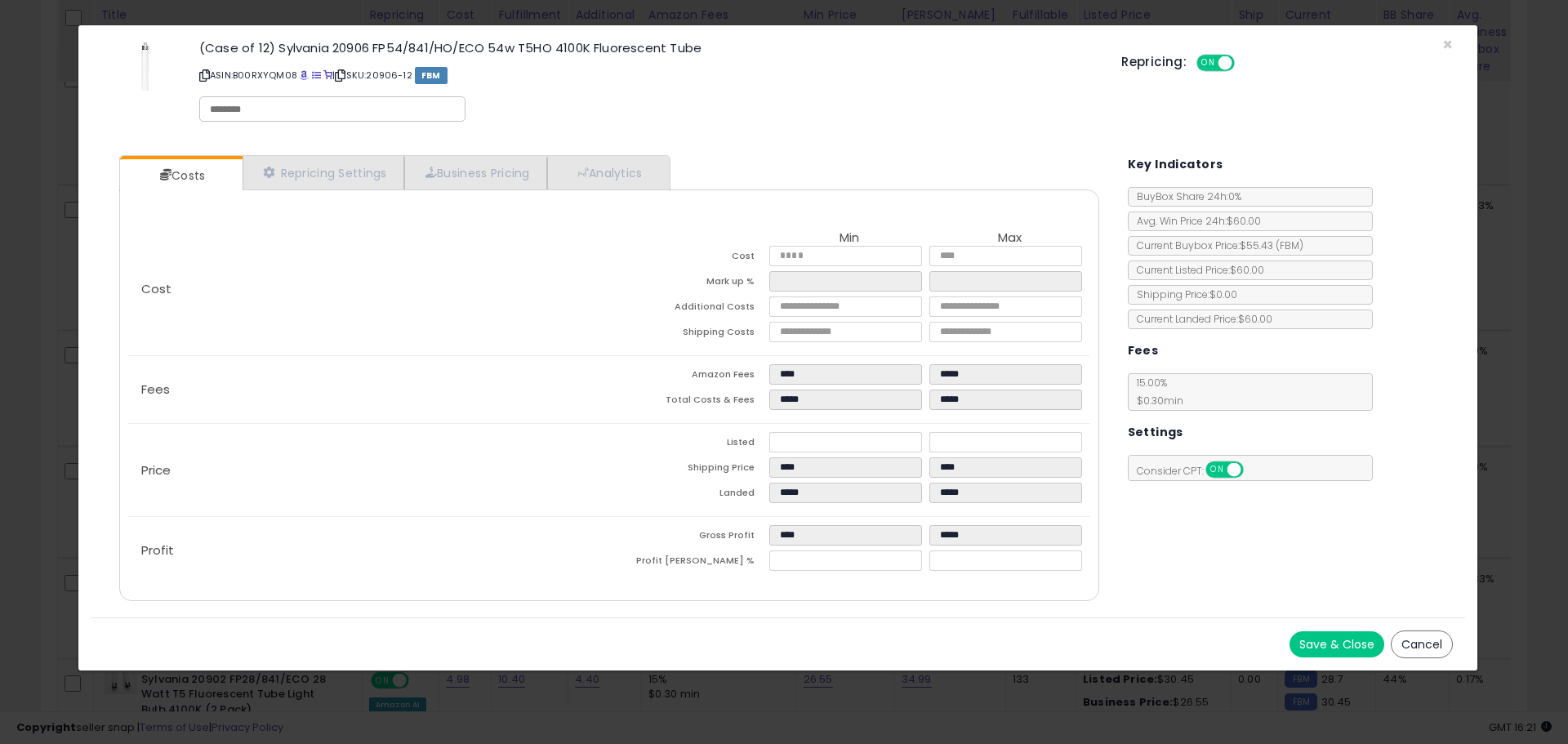
click at [1420, 648] on button "Cancel" at bounding box center [1422, 644] width 62 height 27
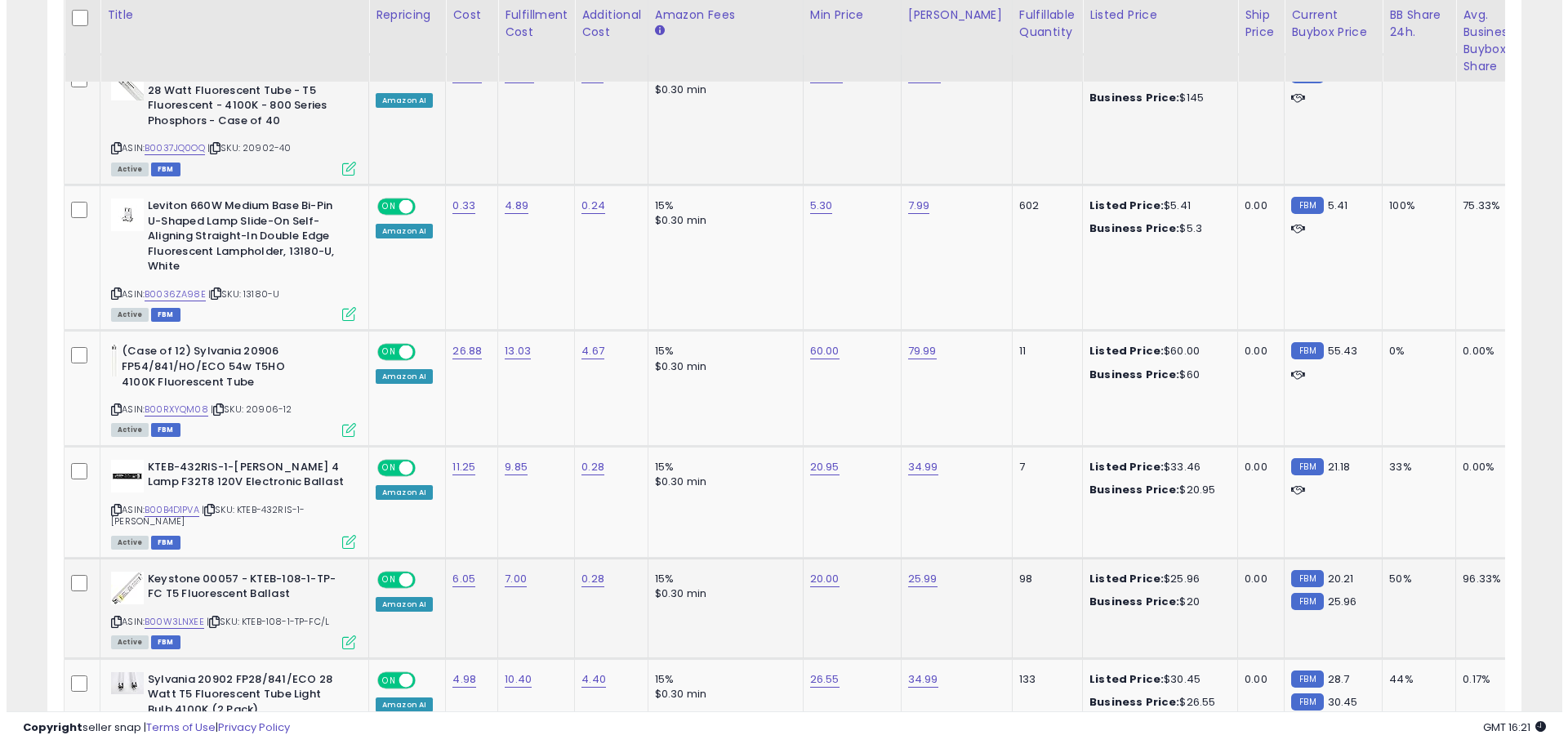
scroll to position [816516, 815864]
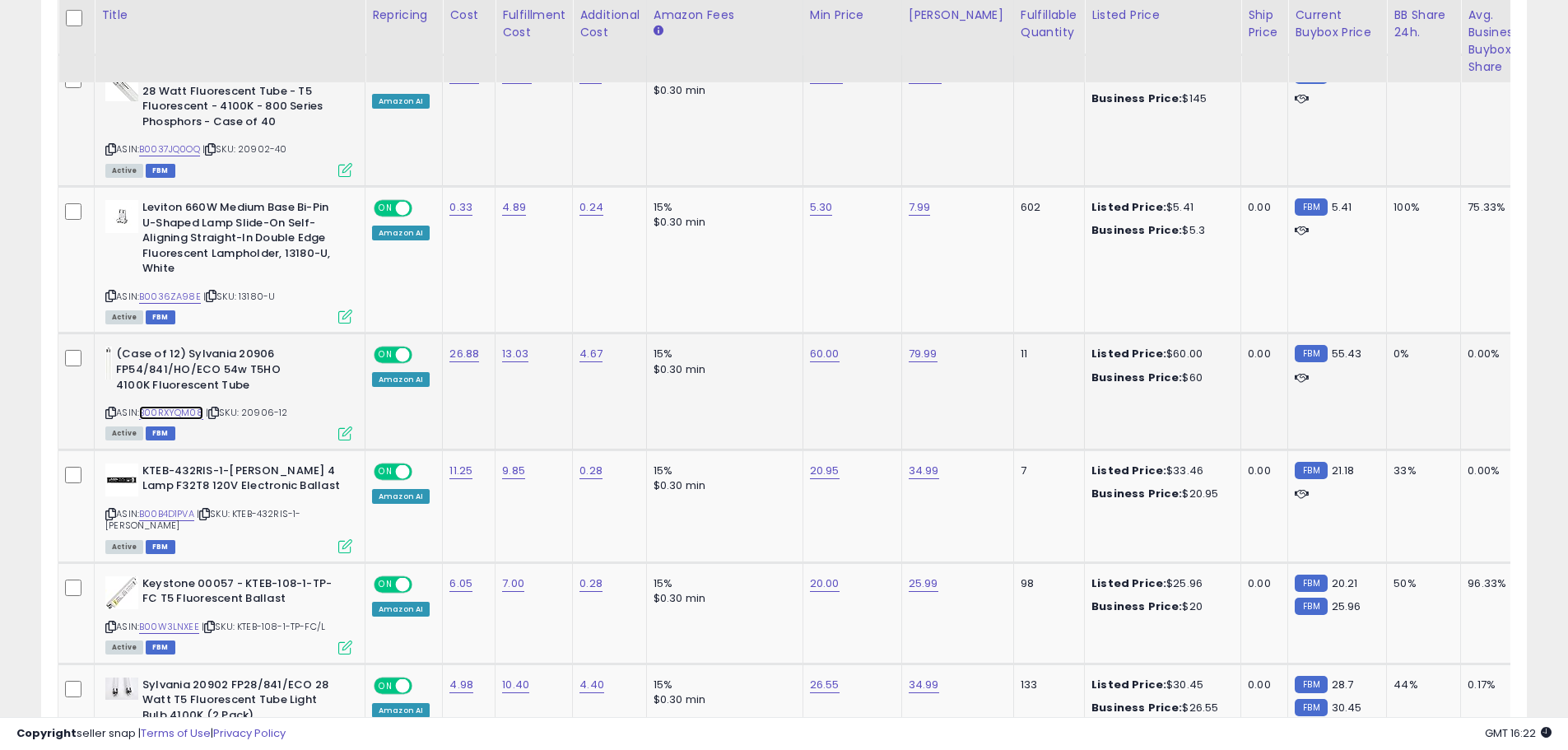
click at [174, 411] on link "B00RXYQM08" at bounding box center [170, 413] width 64 height 14
click at [343, 437] on icon at bounding box center [345, 433] width 14 height 14
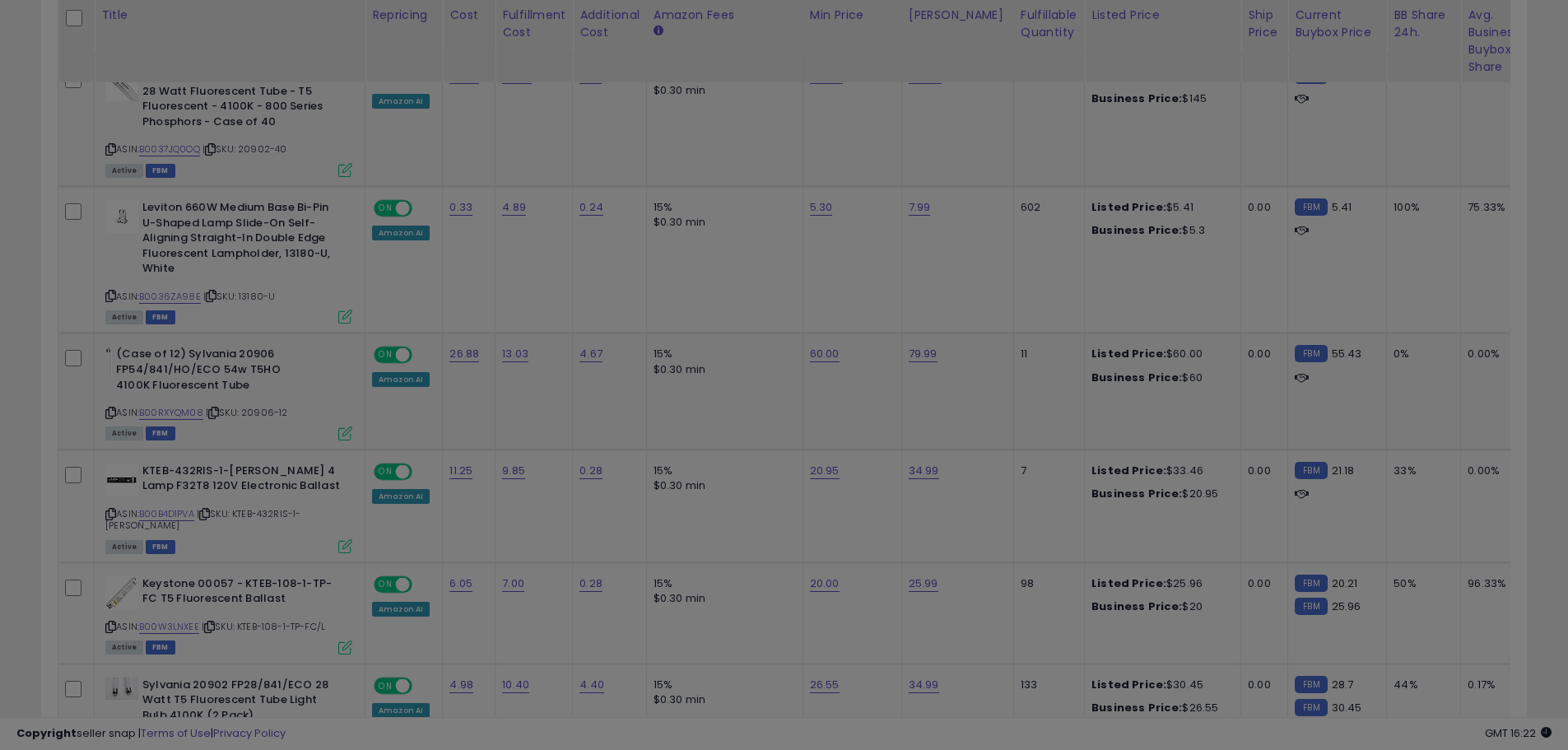
scroll to position [338, 870]
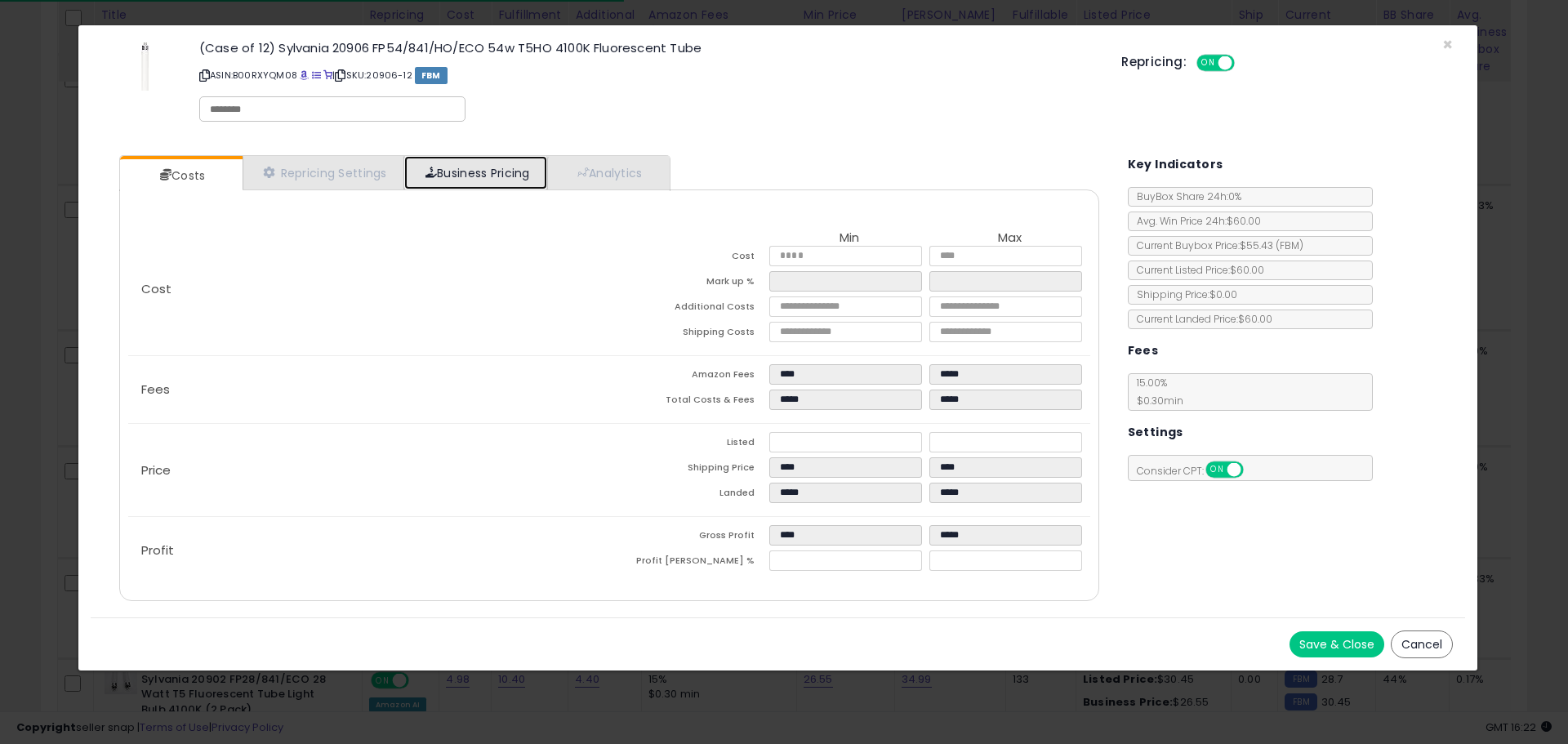
click at [437, 167] on span at bounding box center [431, 172] width 11 height 11
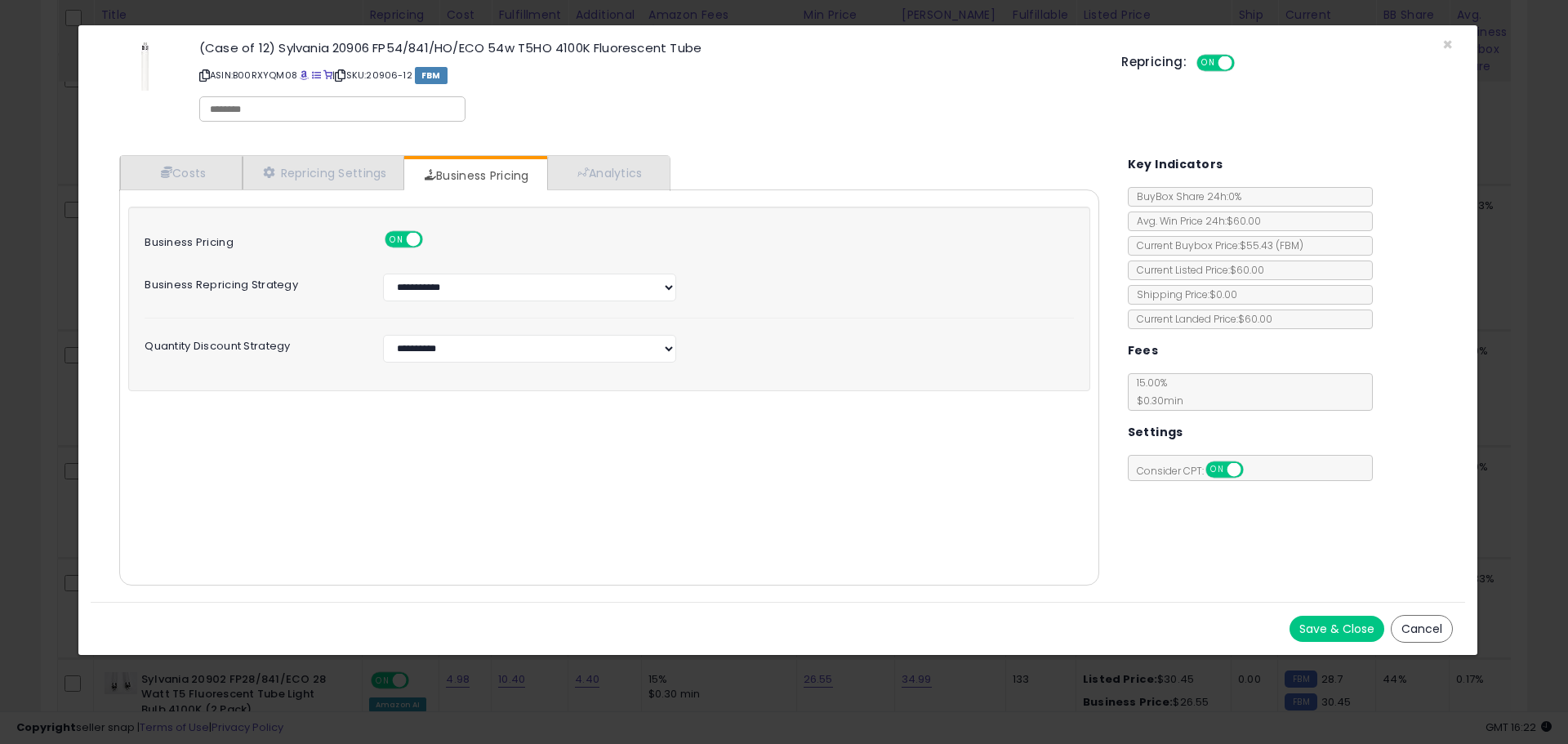
click at [1341, 637] on button "Save & Close" at bounding box center [1337, 629] width 94 height 26
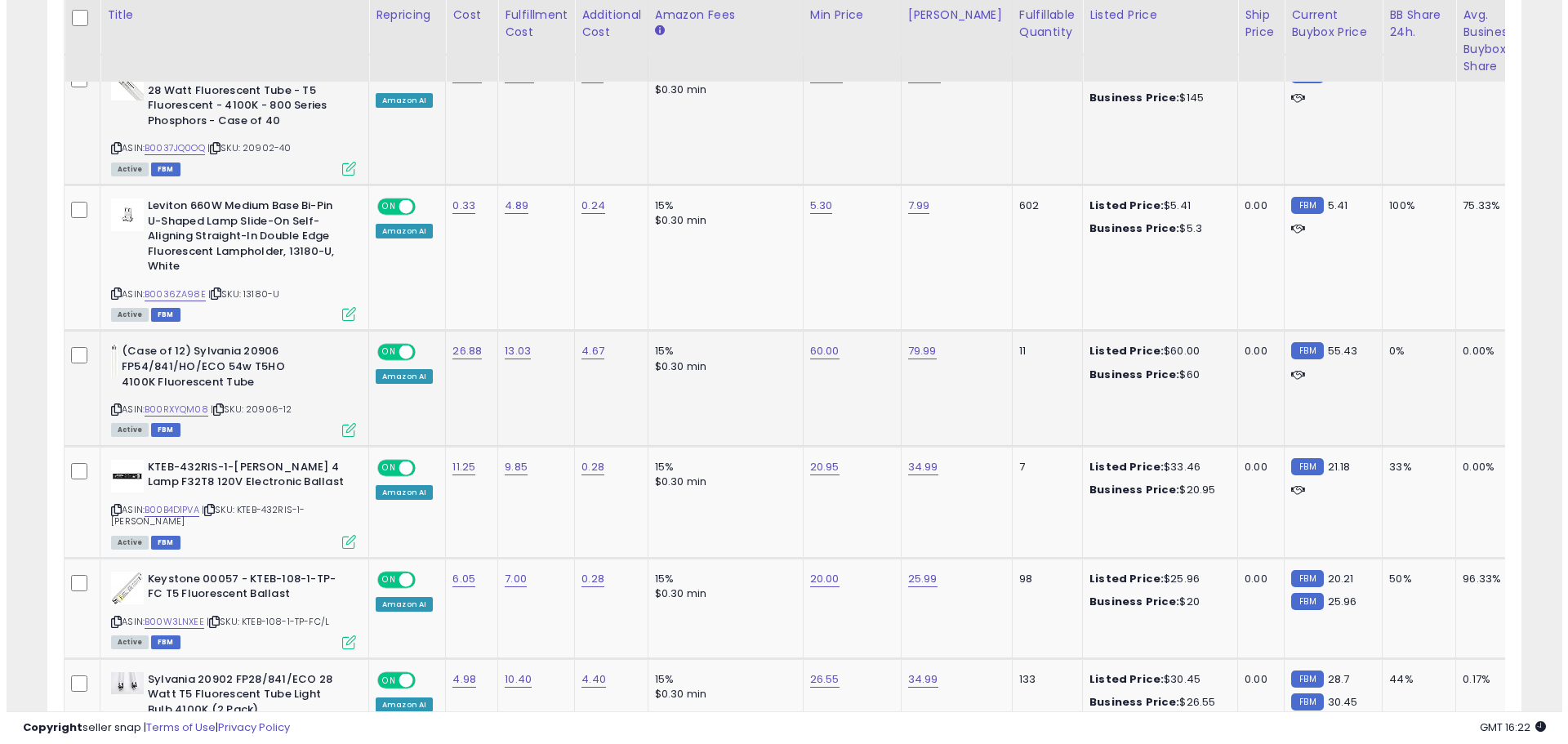
scroll to position [816516, 815864]
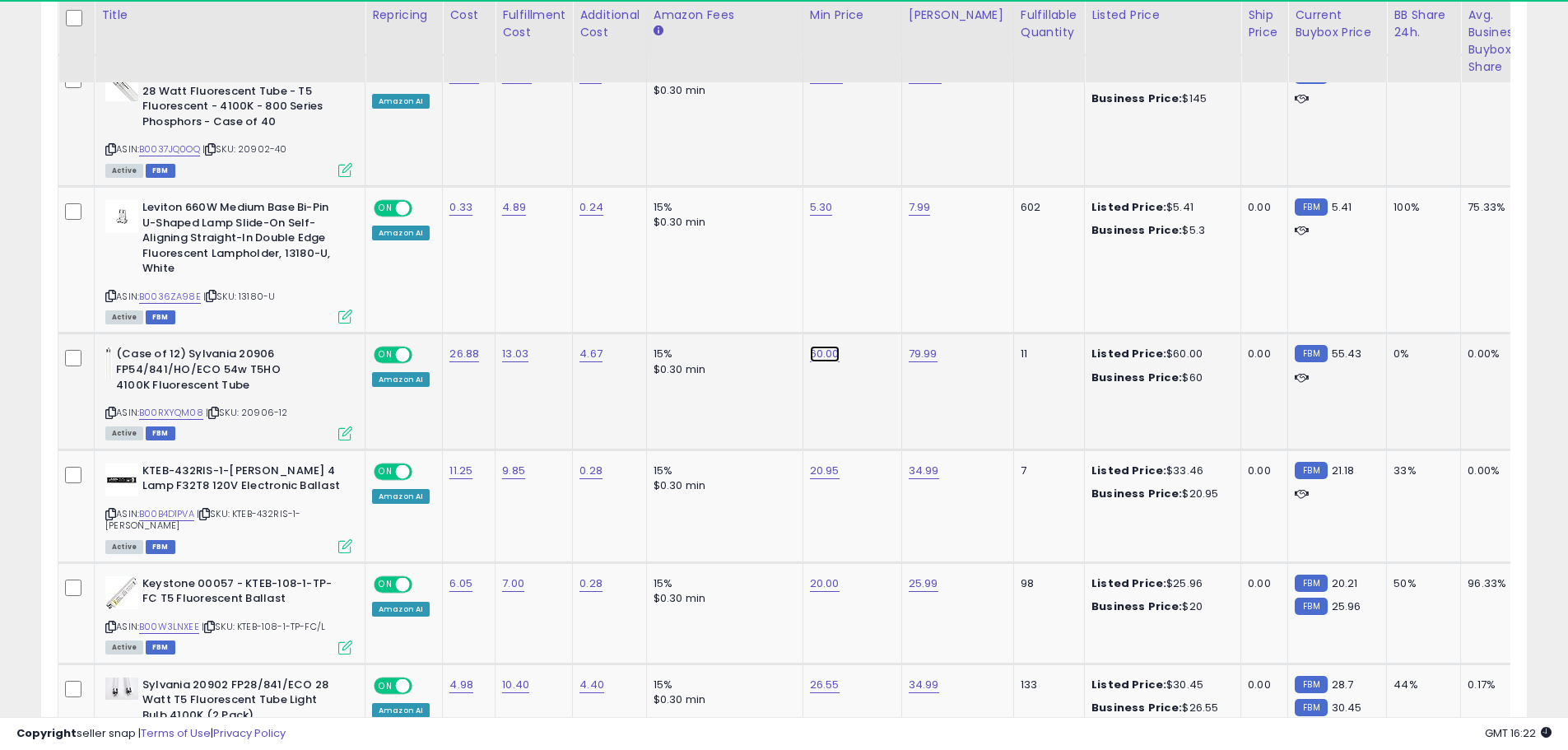
click at [819, 349] on link "60.00" at bounding box center [824, 353] width 29 height 16
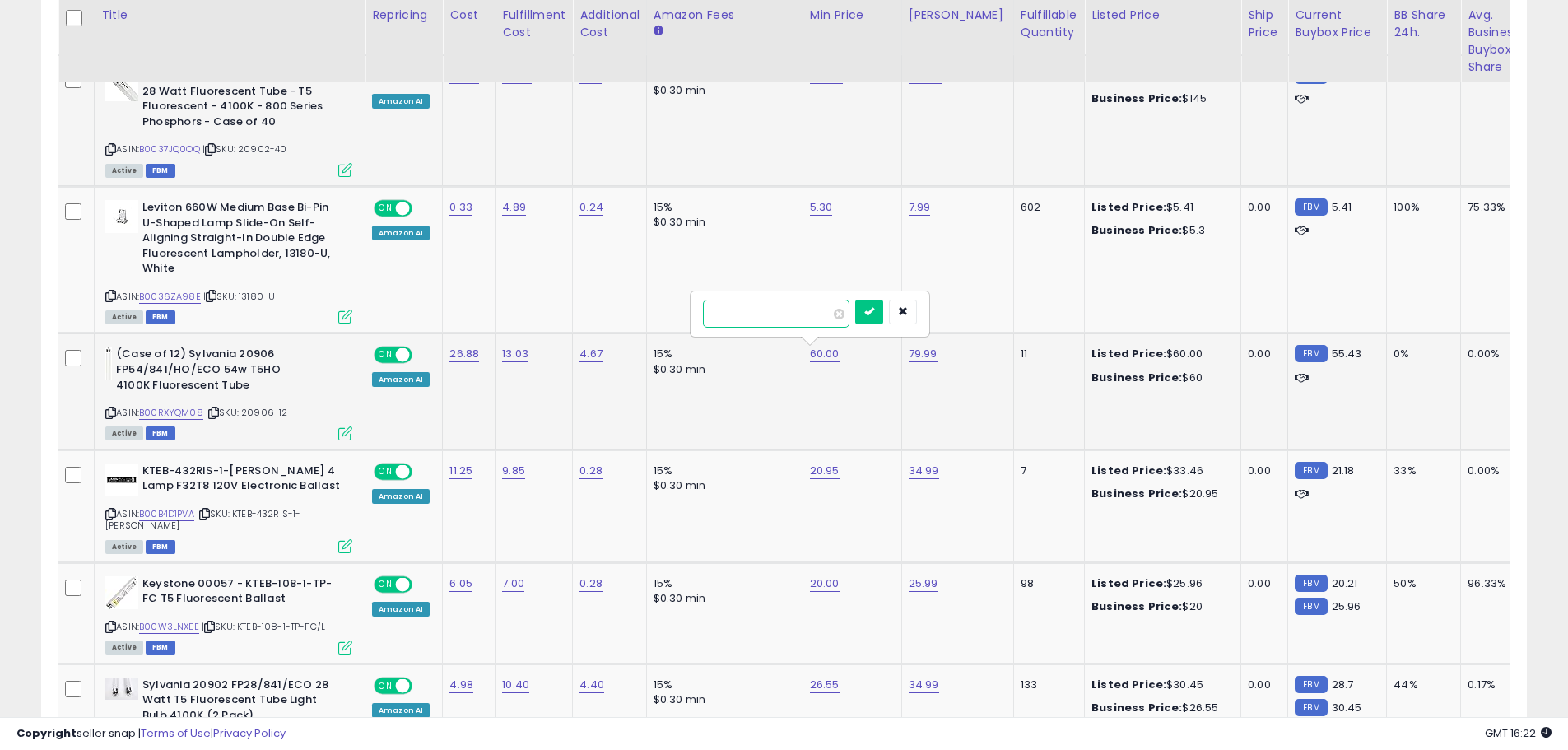
click at [740, 316] on input "*****" at bounding box center [776, 313] width 147 height 28
drag, startPoint x: 748, startPoint y: 310, endPoint x: 682, endPoint y: 312, distance: 66.0
click at [682, 312] on tbody "Sylvania 21879 - FBO31/841 31 Watt T8 U Bend Fluorescent Light Bulb (15 Pack) A…" at bounding box center [1359, 716] width 2601 height 3374
type input "*****"
click at [883, 310] on button "submit" at bounding box center [869, 312] width 28 height 25
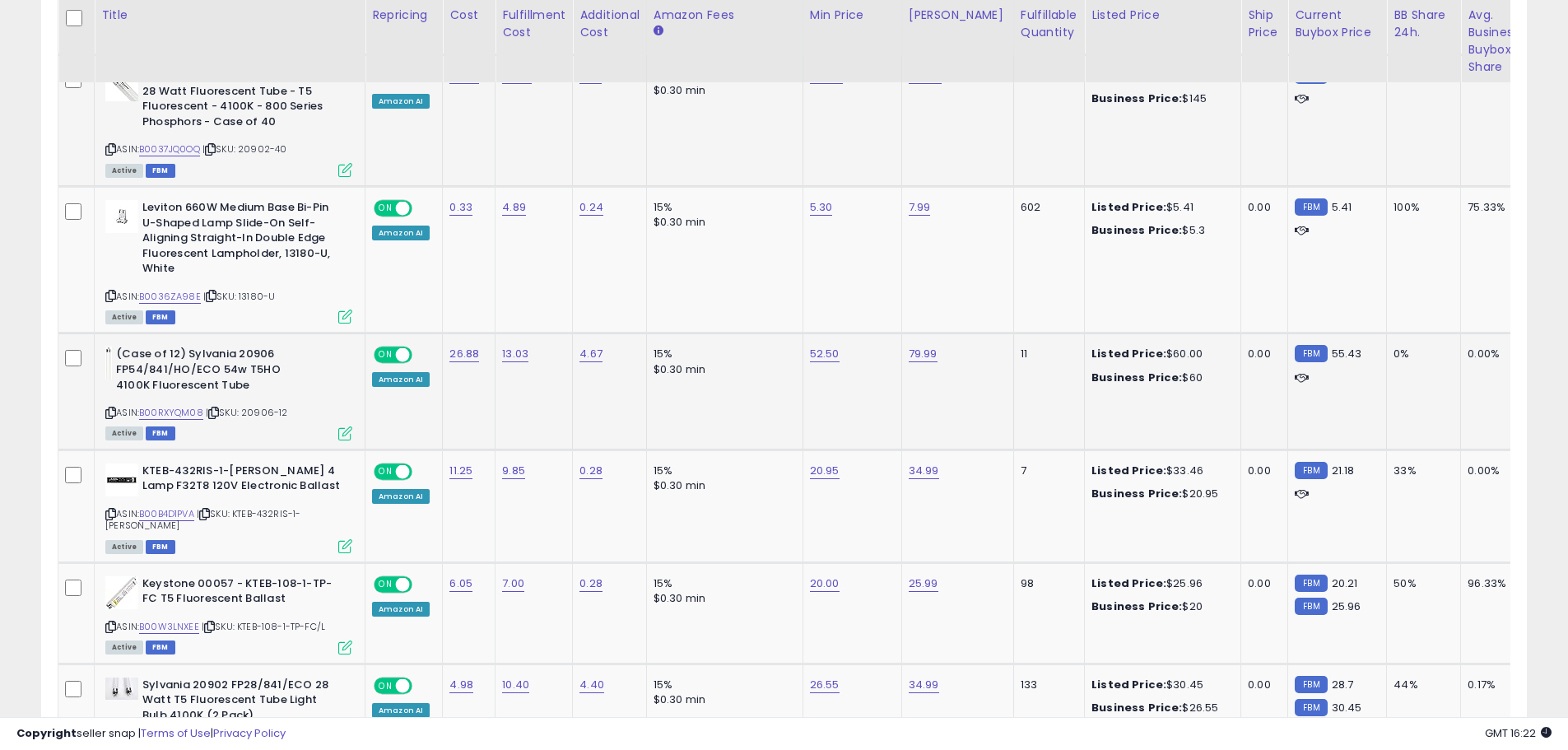
click at [346, 429] on icon at bounding box center [345, 433] width 14 height 14
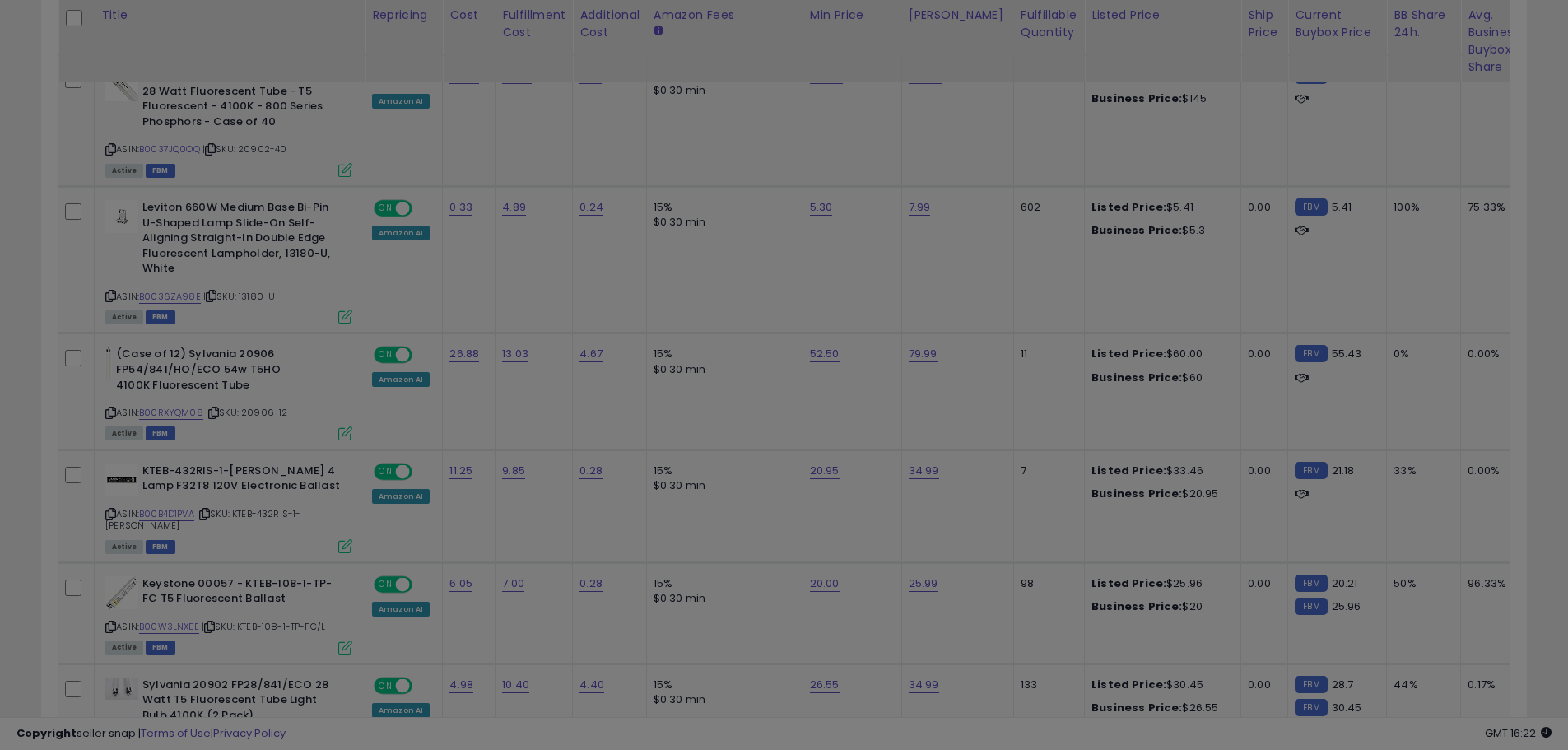
scroll to position [338, 870]
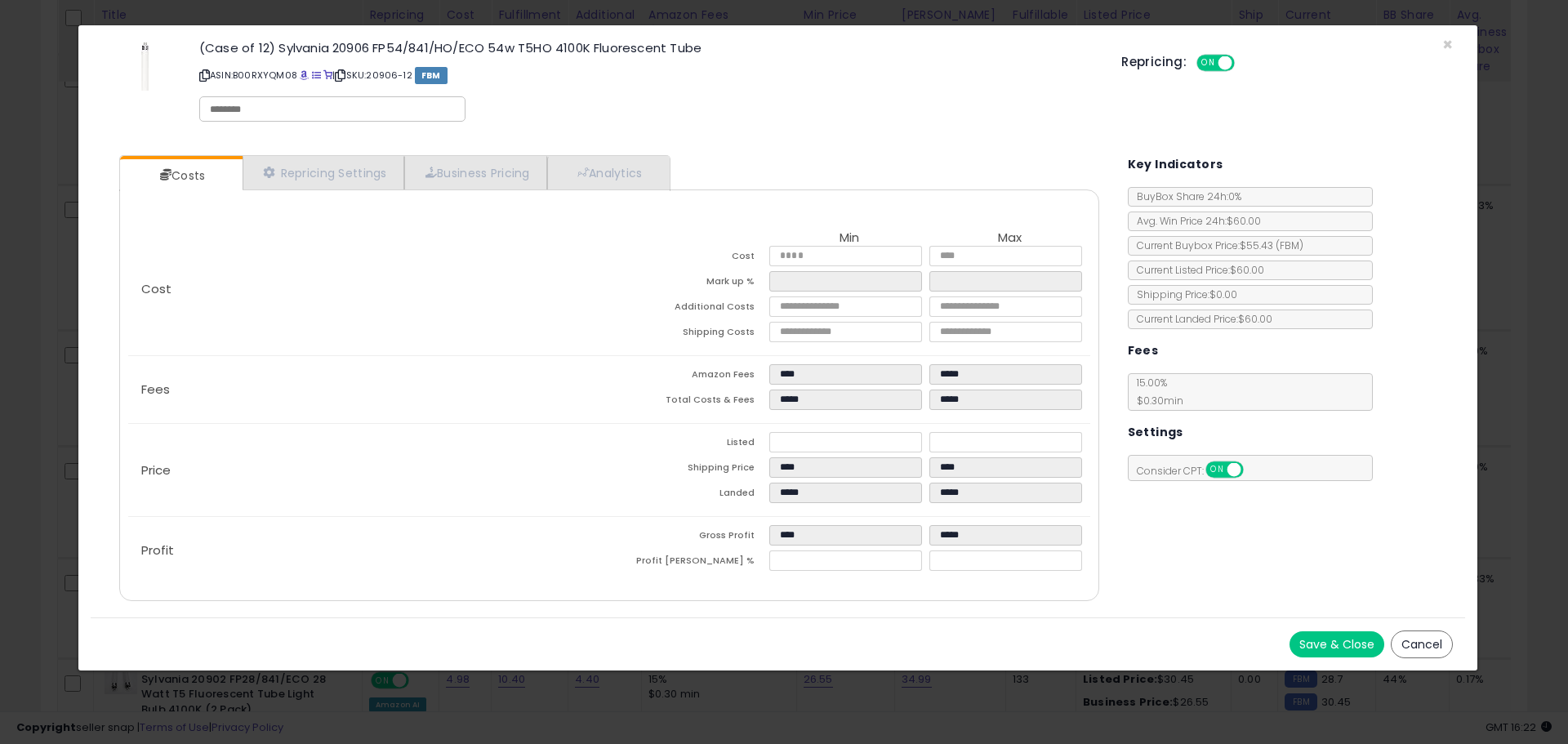
click at [1323, 637] on button "Save & Close" at bounding box center [1337, 645] width 94 height 26
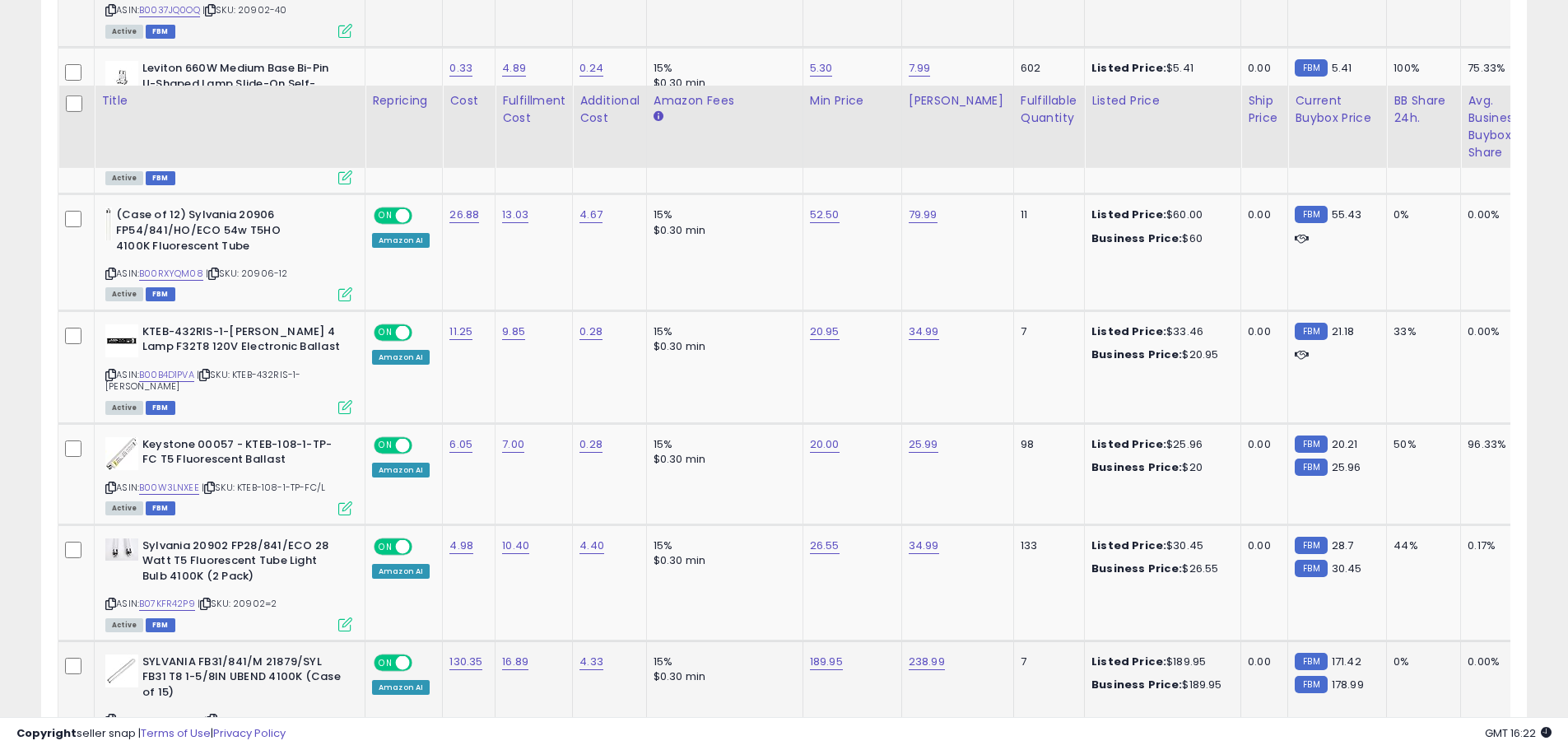
scroll to position [2100, 0]
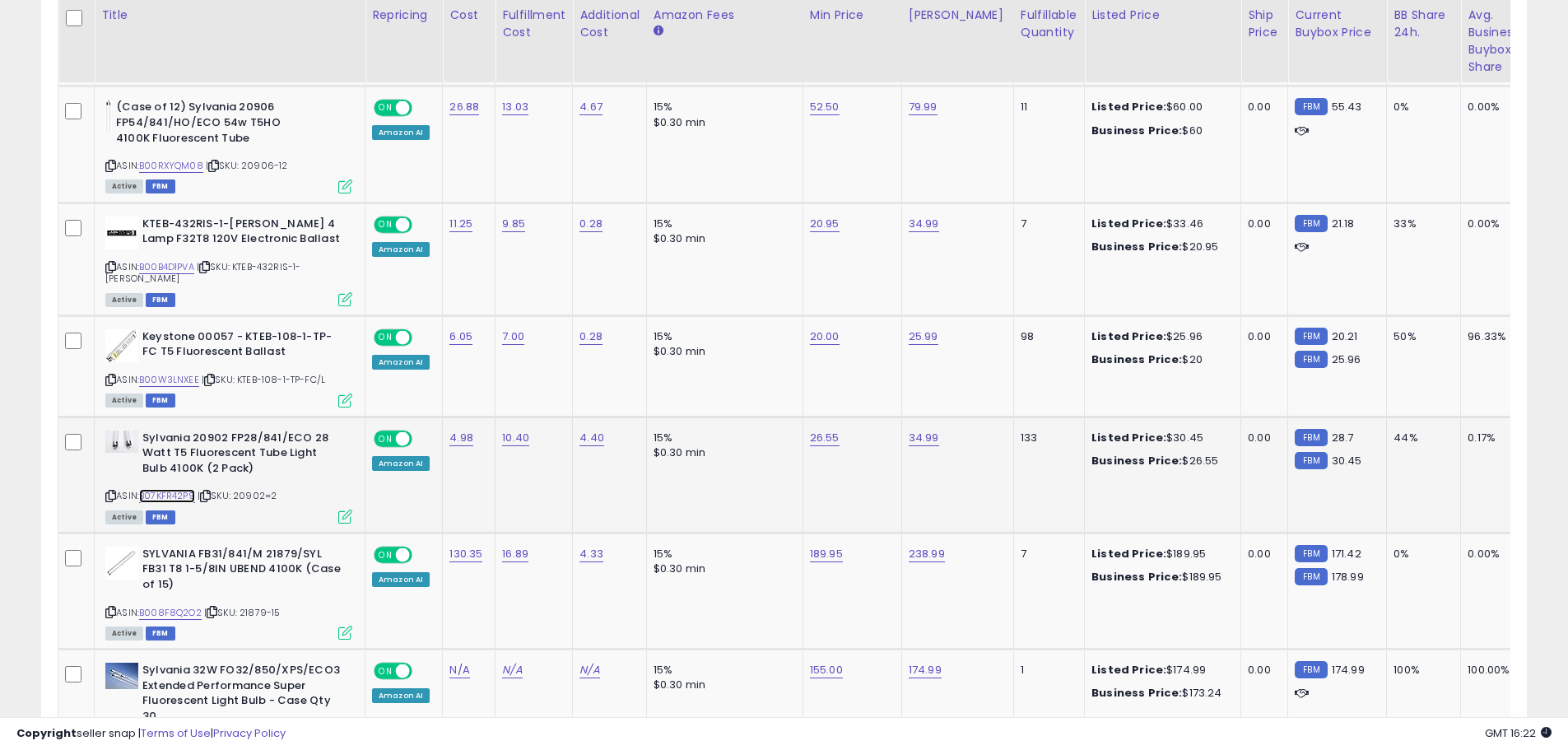
click at [176, 490] on link "B07KFR42P9" at bounding box center [167, 496] width 56 height 14
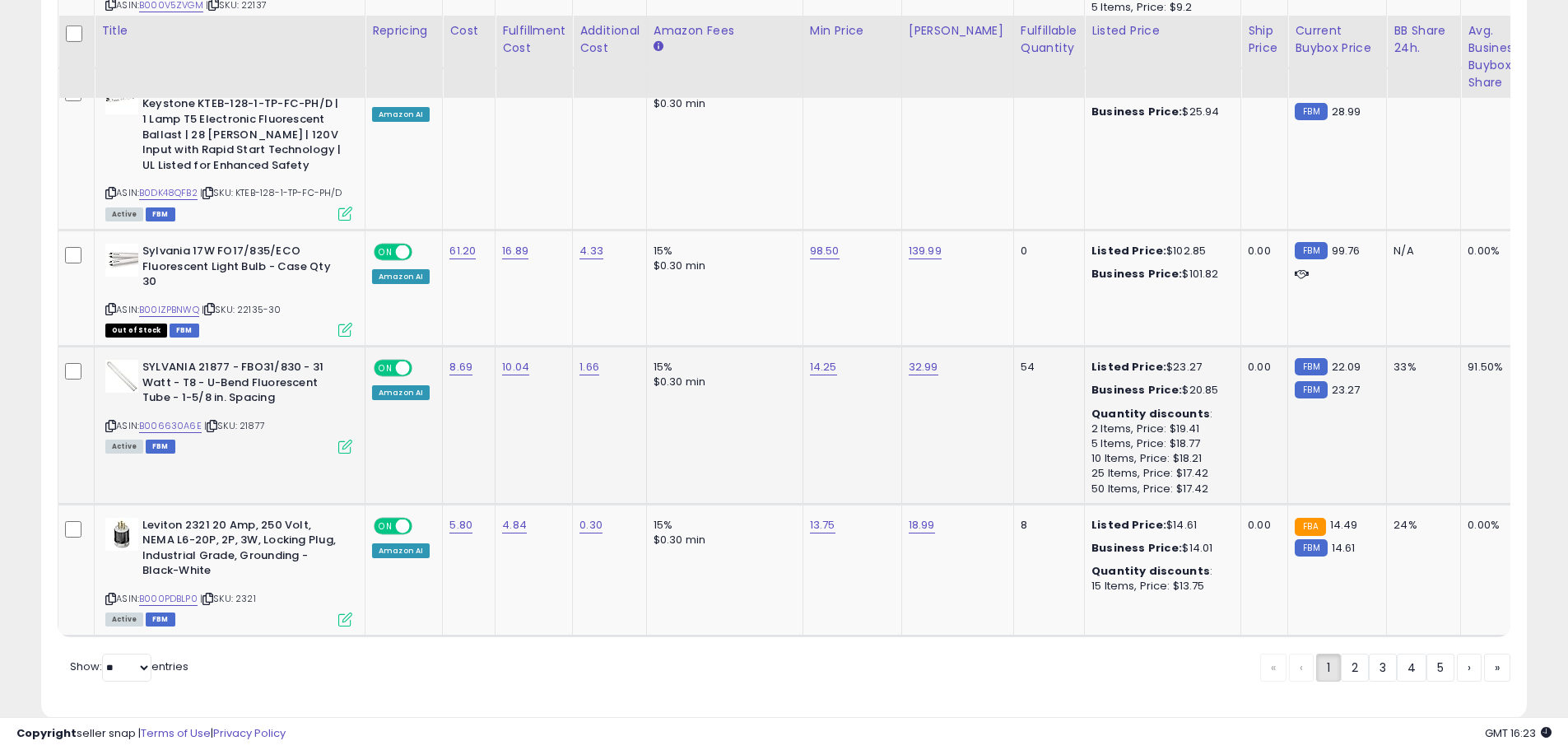
scroll to position [3636, 0]
